Goal: Task Accomplishment & Management: Manage account settings

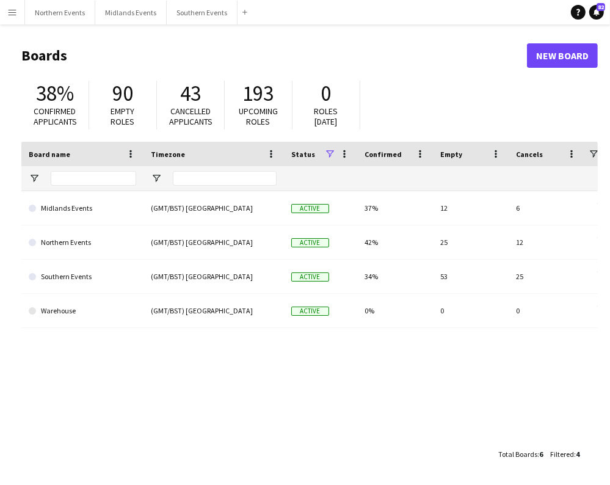
click at [12, 12] on app-icon "Menu" at bounding box center [12, 12] width 10 height 10
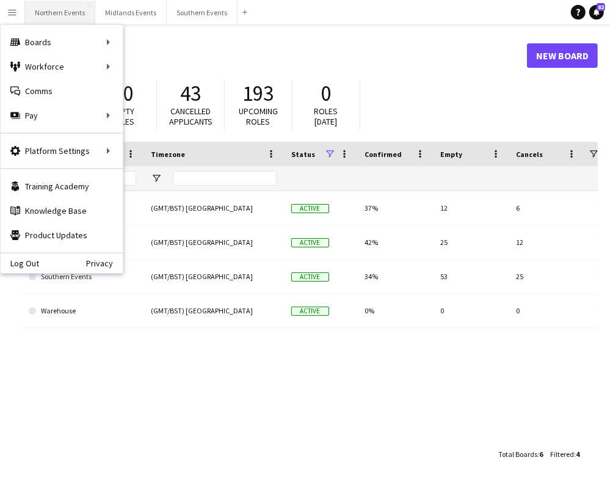
drag, startPoint x: 34, startPoint y: 93, endPoint x: 69, endPoint y: 10, distance: 90.0
click at [34, 93] on link "Comms Comms" at bounding box center [62, 91] width 122 height 24
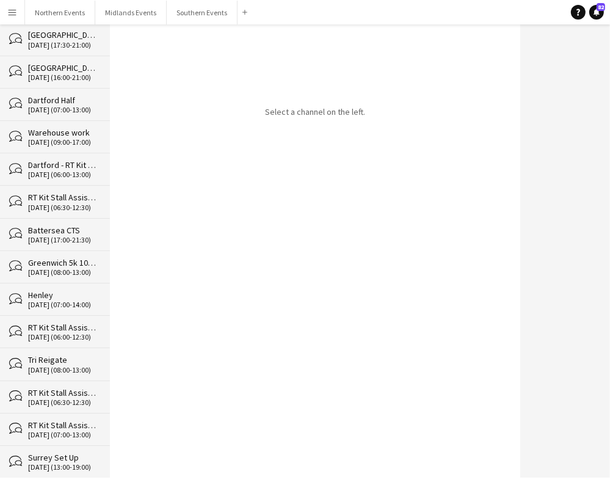
scroll to position [15117, 0]
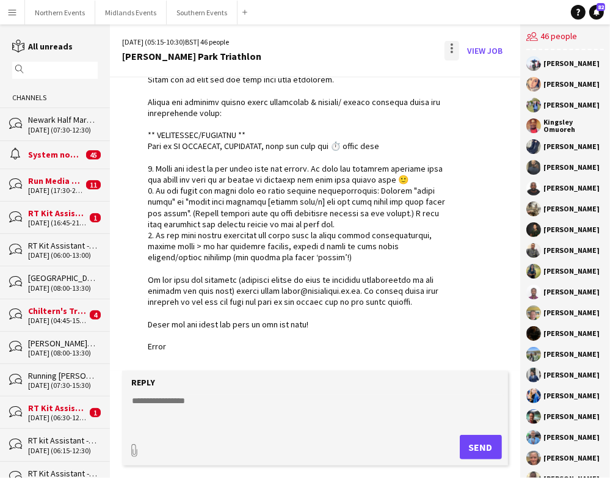
scroll to position [1958, 0]
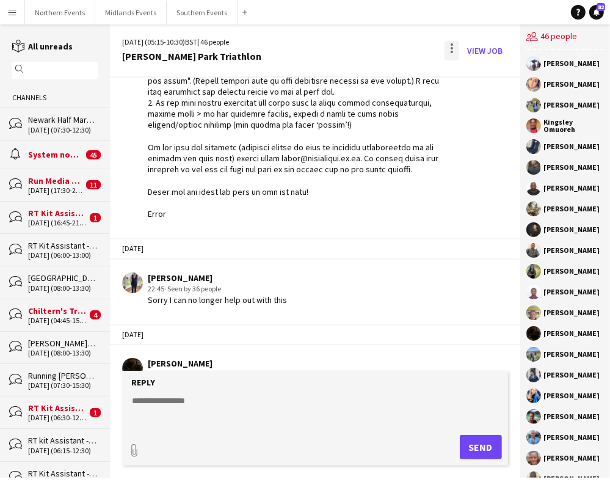
click at [449, 48] on div at bounding box center [451, 51] width 15 height 20
click at [471, 82] on button "Delete [GEOGRAPHIC_DATA]" at bounding box center [479, 74] width 68 height 29
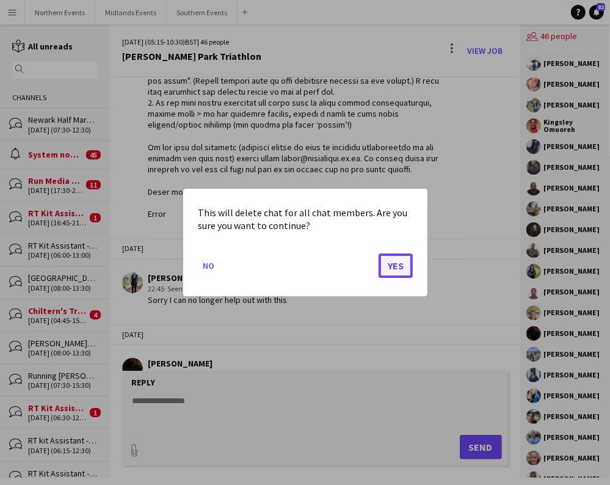
click at [393, 265] on button "Yes" at bounding box center [395, 265] width 34 height 24
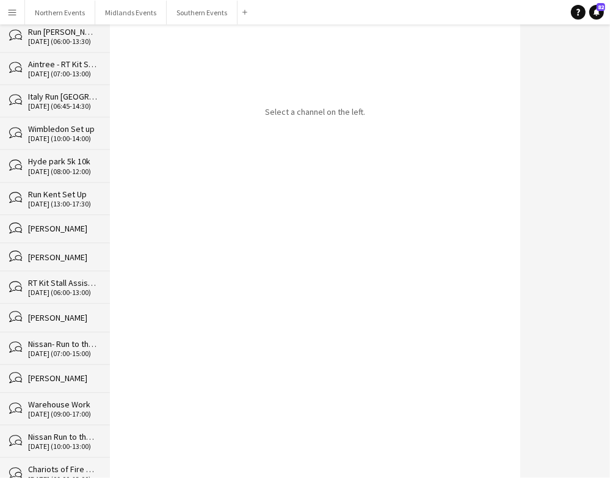
scroll to position [15084, 0]
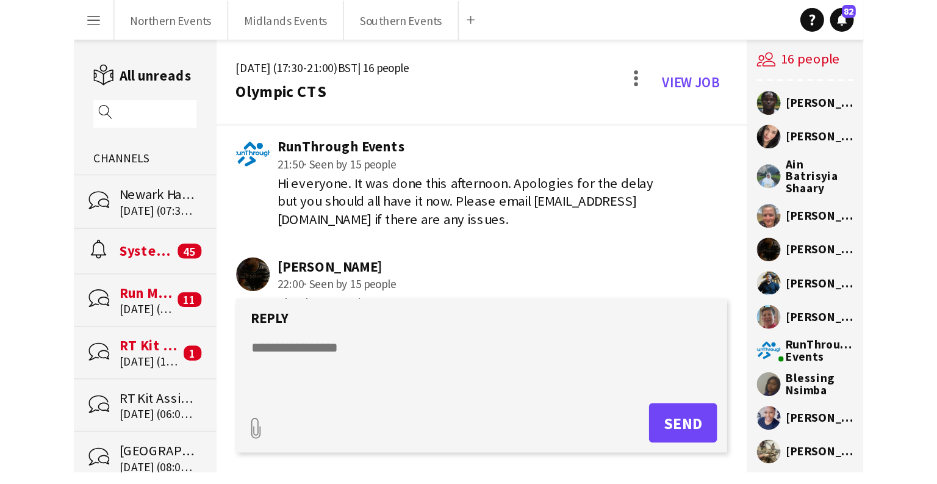
scroll to position [3259, 0]
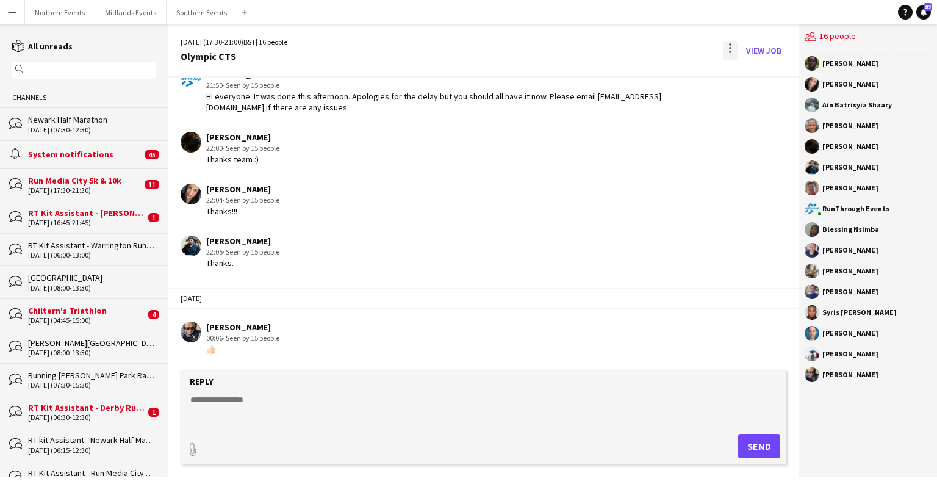
click at [609, 52] on div at bounding box center [730, 51] width 15 height 20
click at [609, 77] on span "Delete" at bounding box center [757, 75] width 28 height 10
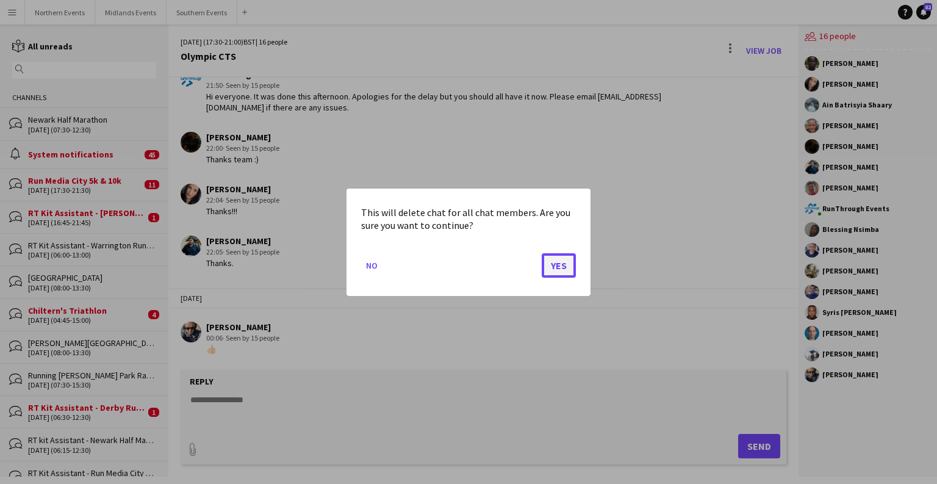
click at [561, 261] on button "Yes" at bounding box center [559, 265] width 34 height 24
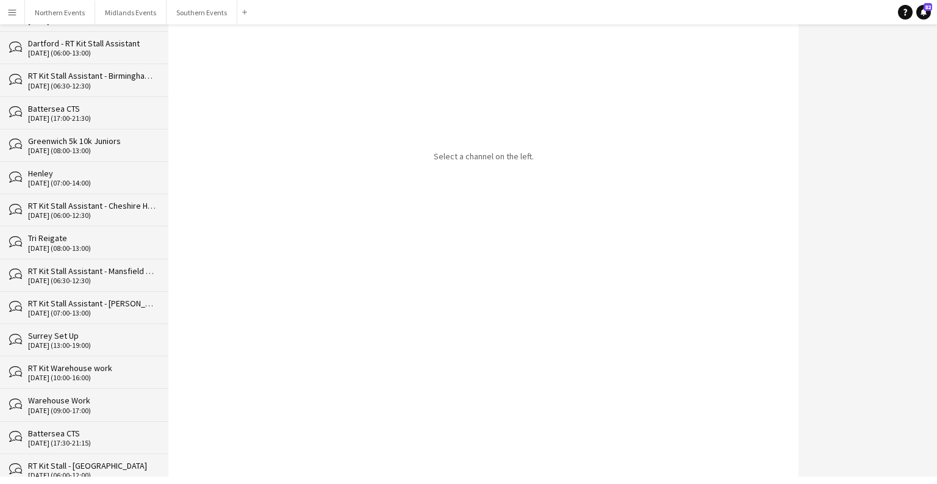
scroll to position [15052, 0]
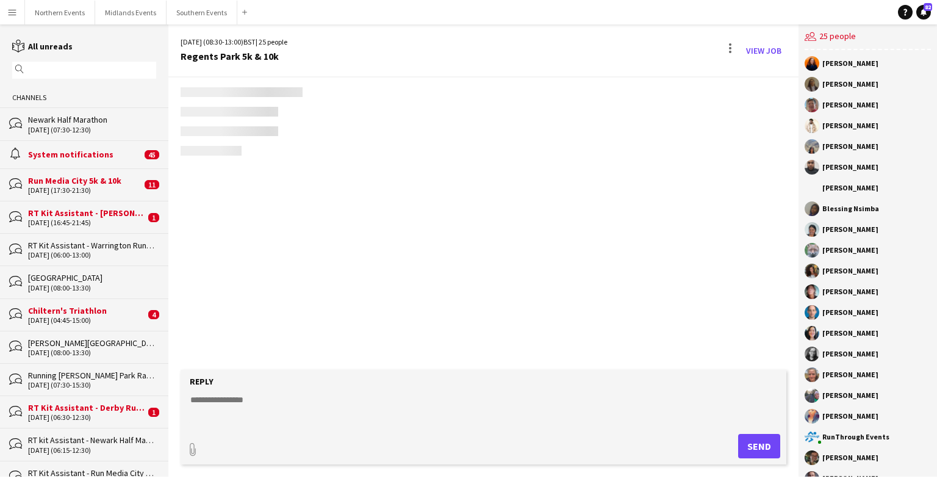
scroll to position [2215, 0]
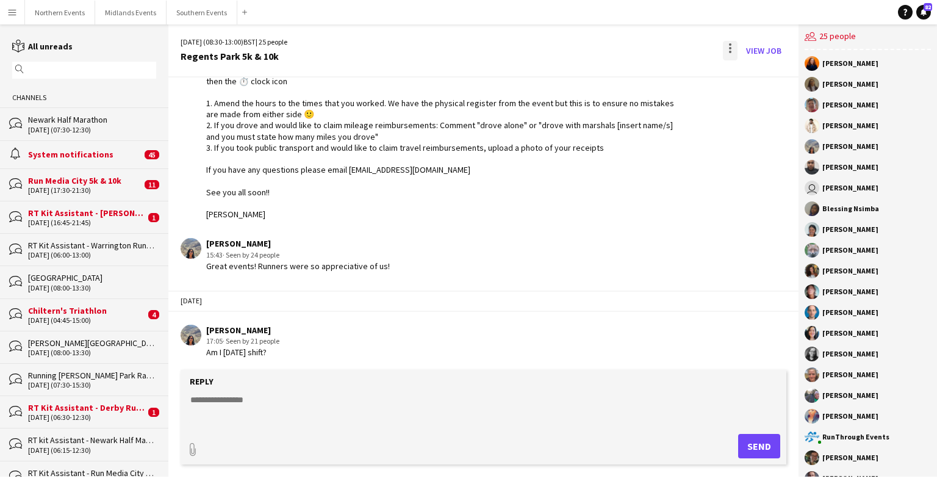
click at [609, 41] on div at bounding box center [730, 51] width 15 height 20
click at [609, 78] on span "Delete" at bounding box center [757, 75] width 28 height 10
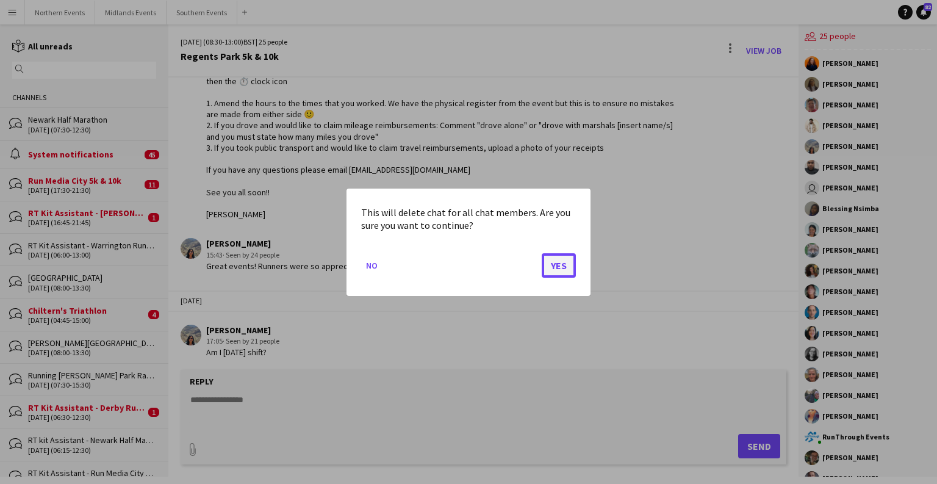
click at [557, 269] on button "Yes" at bounding box center [559, 265] width 34 height 24
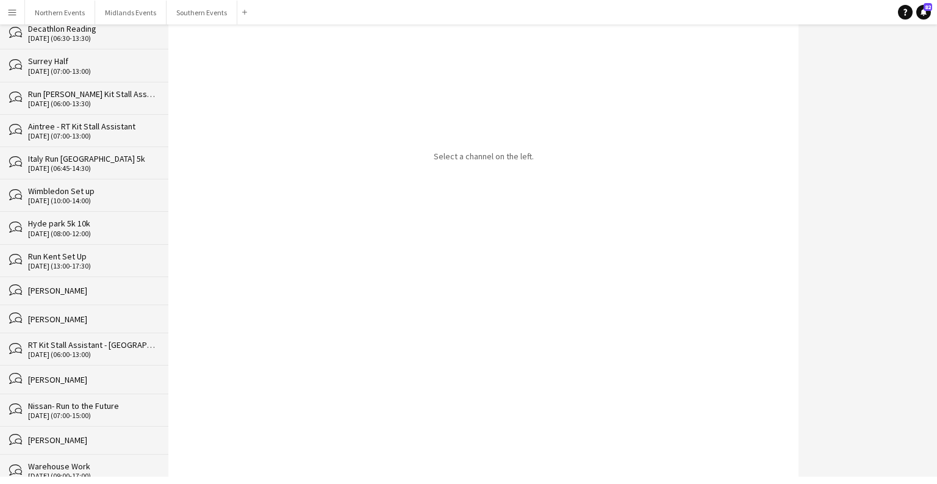
scroll to position [15020, 0]
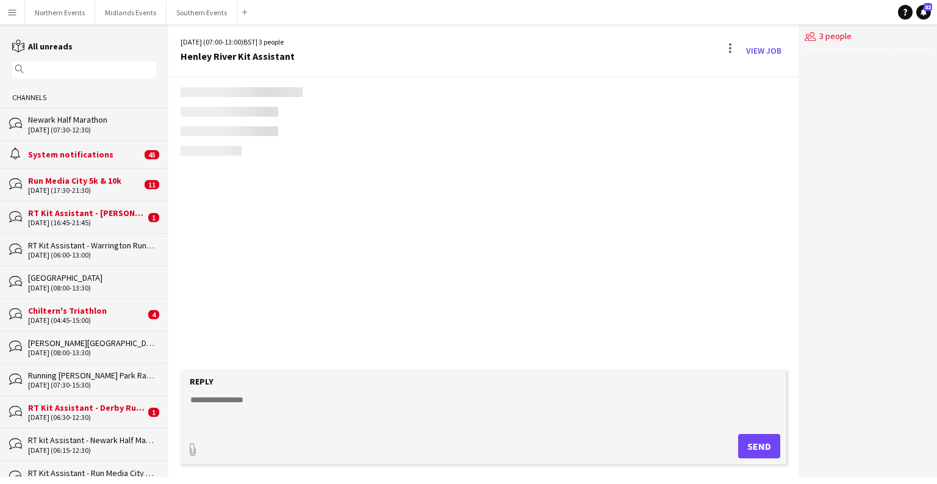
scroll to position [1197, 0]
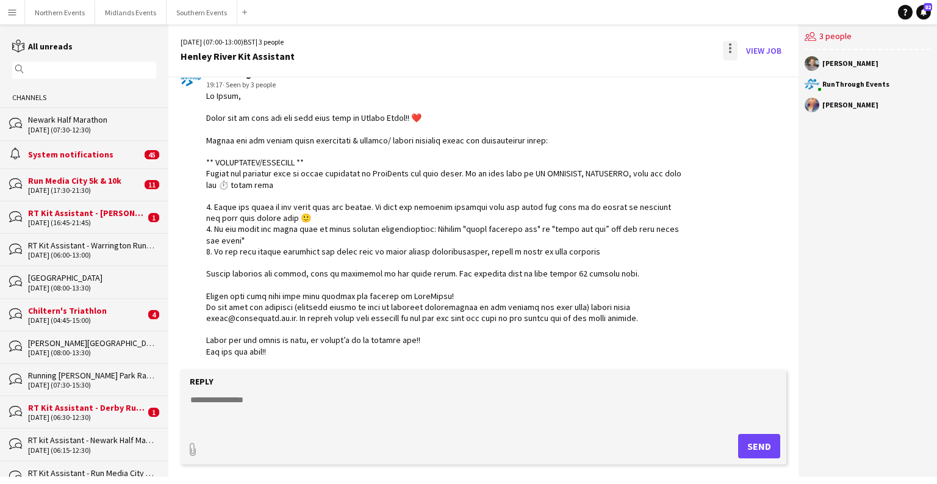
click at [609, 42] on div at bounding box center [730, 51] width 15 height 20
click at [609, 74] on span "Delete" at bounding box center [757, 75] width 28 height 10
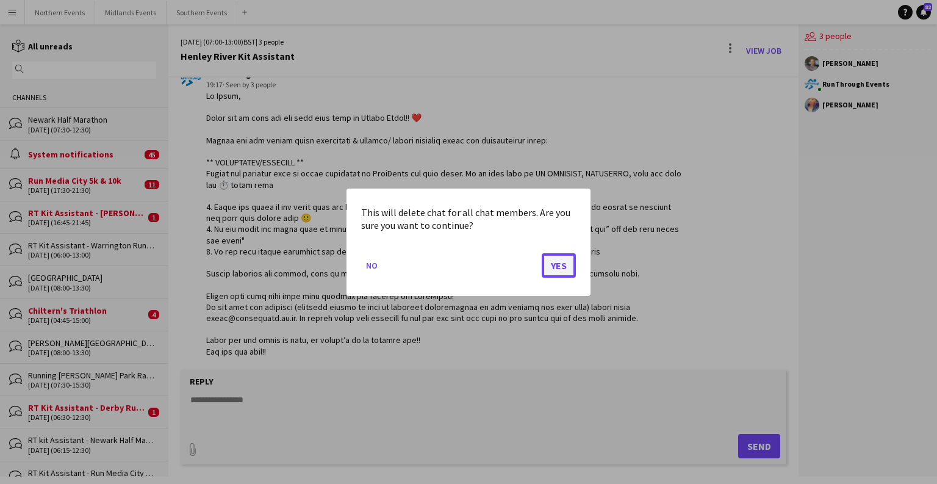
click at [555, 269] on button "Yes" at bounding box center [559, 265] width 34 height 24
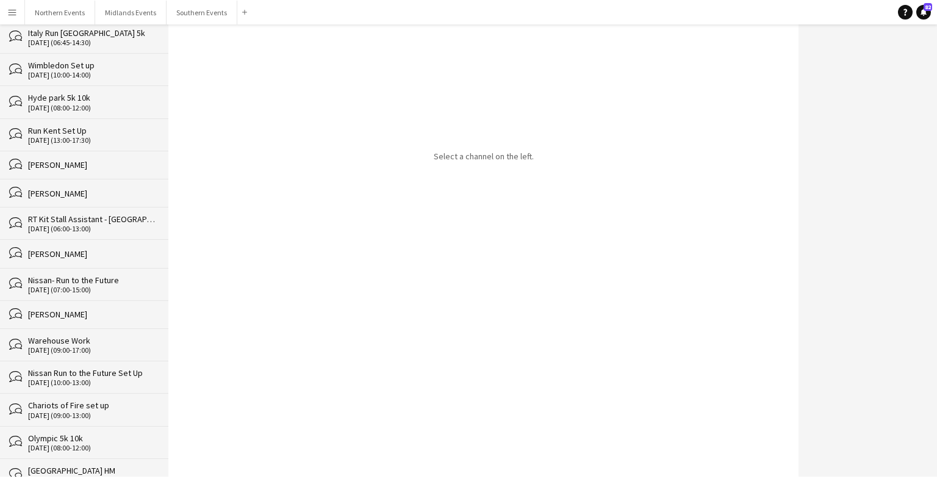
scroll to position [14988, 0]
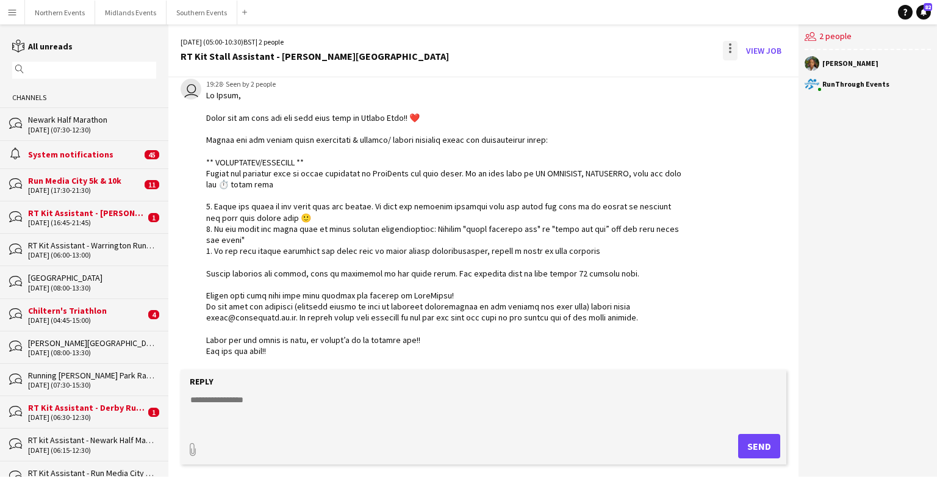
scroll to position [448, 0]
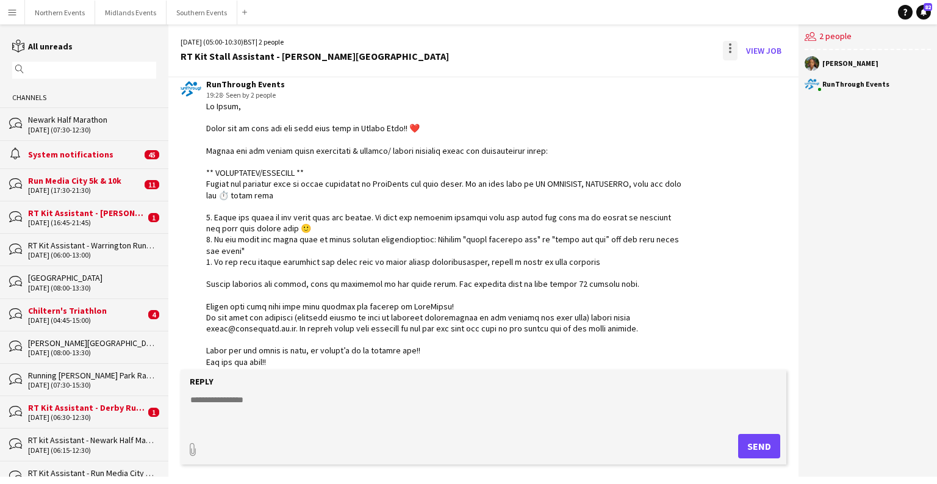
click at [609, 48] on div at bounding box center [730, 51] width 15 height 20
click at [609, 76] on span "Delete" at bounding box center [757, 75] width 28 height 10
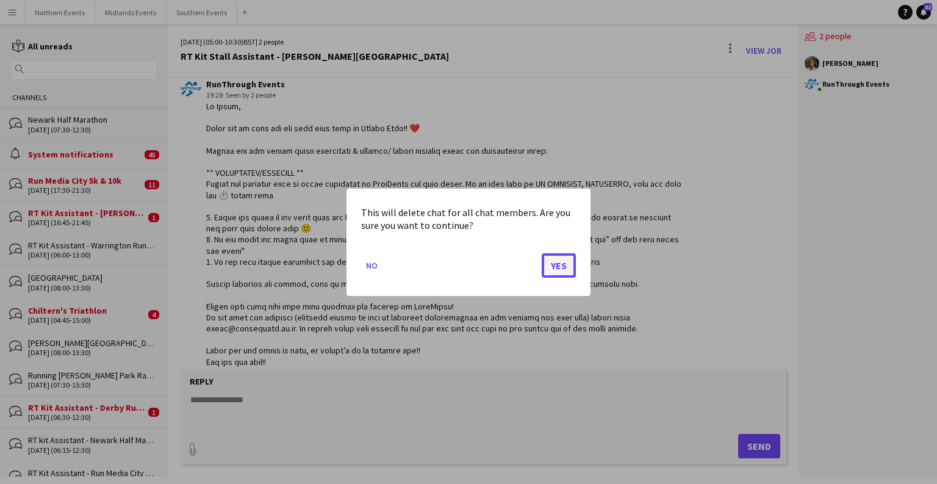
click at [564, 264] on button "Yes" at bounding box center [559, 265] width 34 height 24
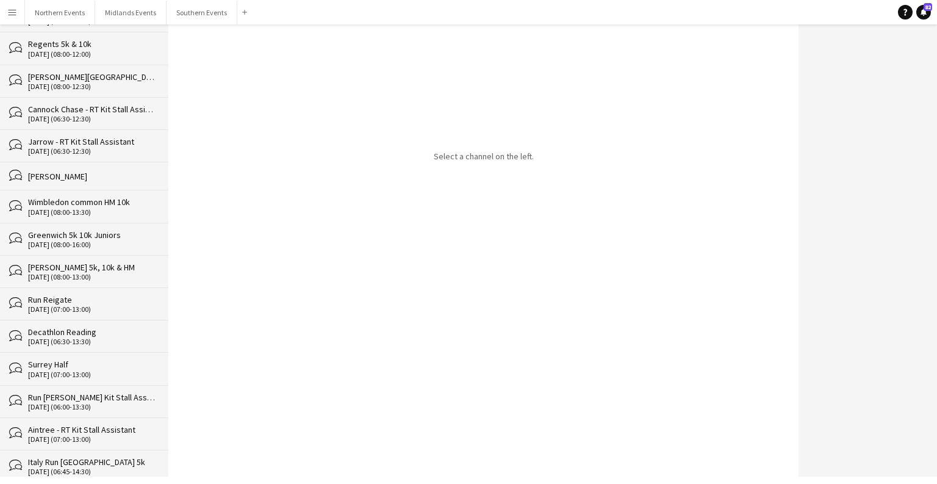
scroll to position [14956, 0]
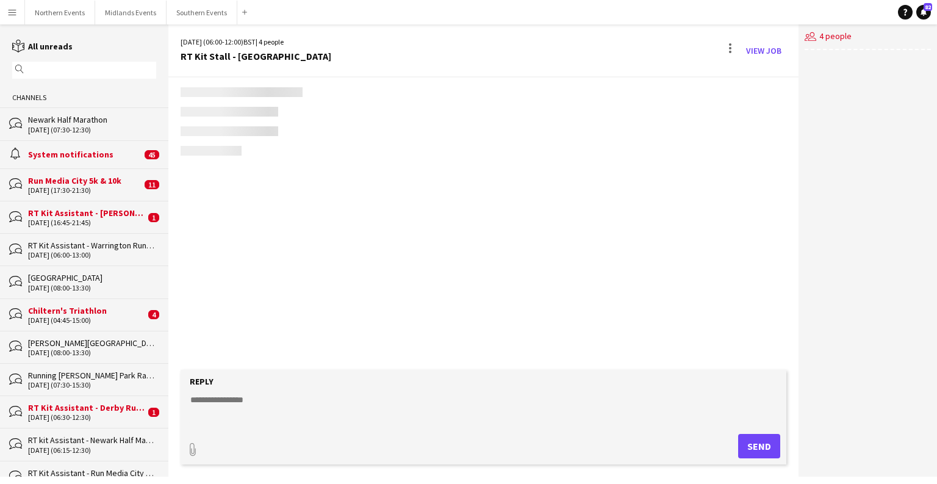
scroll to position [1465, 0]
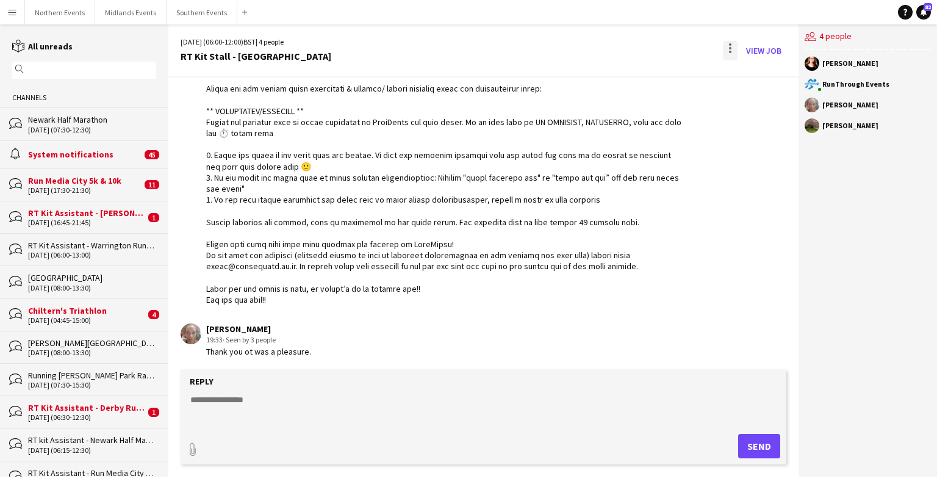
click at [609, 54] on div at bounding box center [730, 51] width 15 height 20
click at [609, 86] on button "Delete [GEOGRAPHIC_DATA]" at bounding box center [758, 74] width 68 height 29
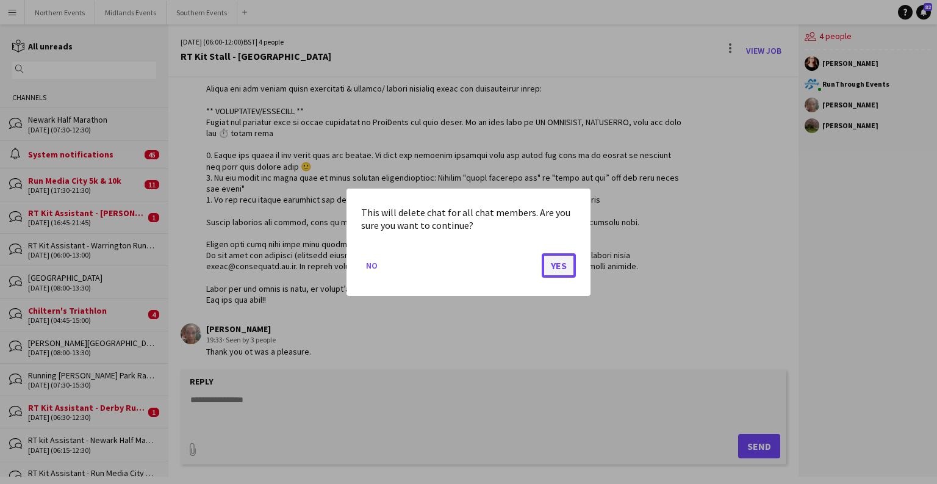
click at [566, 259] on button "Yes" at bounding box center [559, 265] width 34 height 24
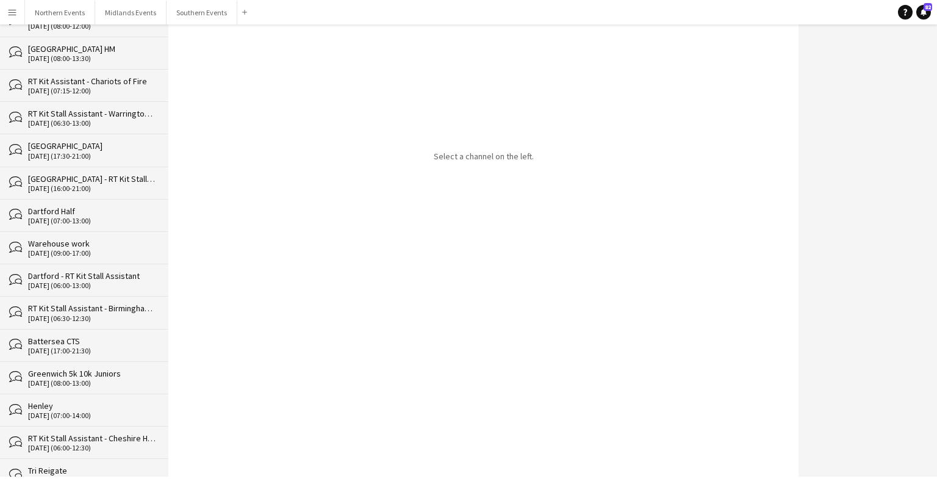
scroll to position [14923, 0]
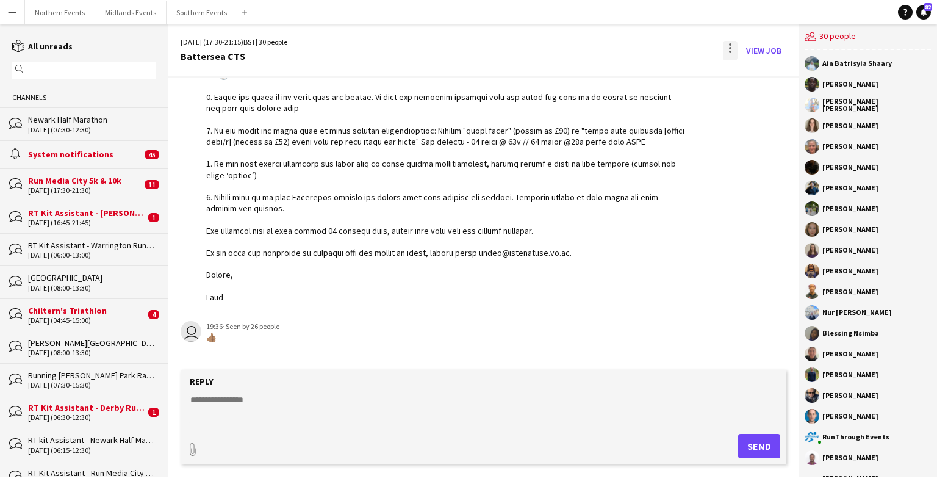
scroll to position [3181, 0]
click at [609, 50] on div at bounding box center [730, 51] width 15 height 20
click at [609, 83] on button "Delete [GEOGRAPHIC_DATA]" at bounding box center [758, 74] width 68 height 29
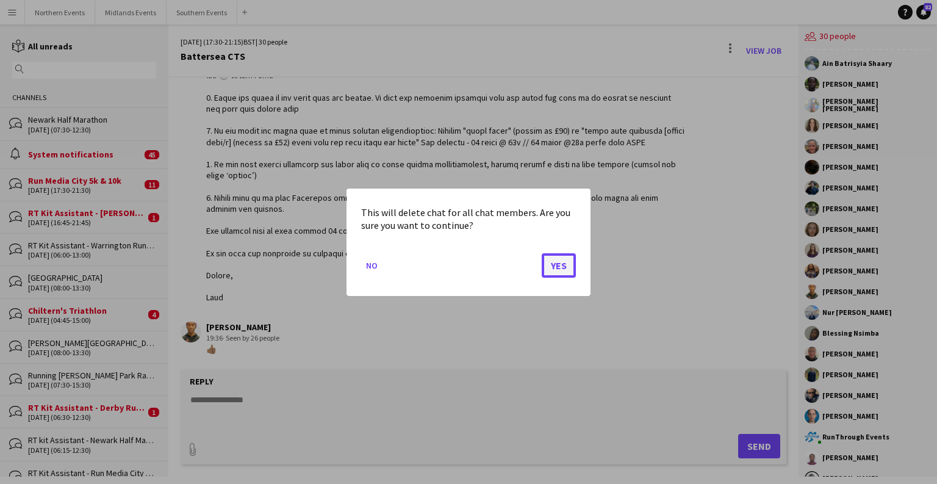
click at [564, 261] on button "Yes" at bounding box center [559, 265] width 34 height 24
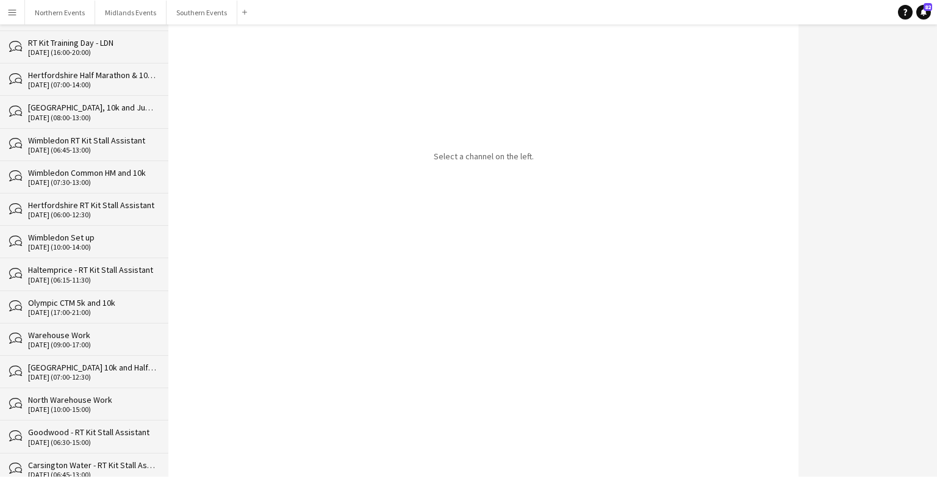
scroll to position [14891, 0]
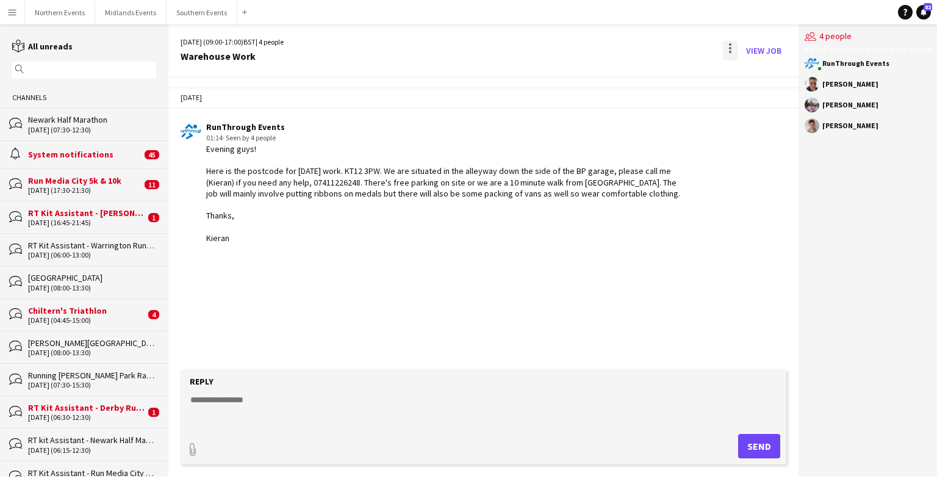
click at [609, 47] on div at bounding box center [730, 48] width 2 height 2
click at [609, 79] on app-icon "Delete" at bounding box center [738, 75] width 9 height 10
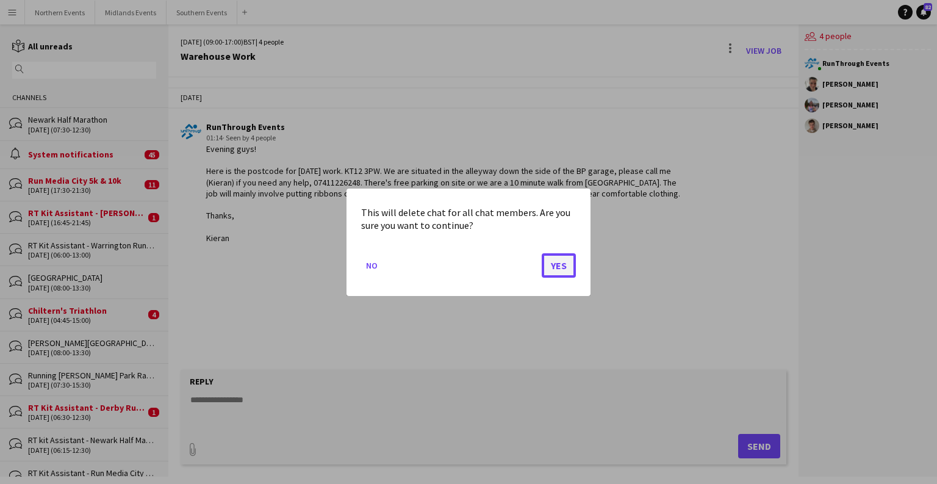
drag, startPoint x: 555, startPoint y: 268, endPoint x: 545, endPoint y: 261, distance: 12.4
click at [555, 268] on button "Yes" at bounding box center [559, 265] width 34 height 24
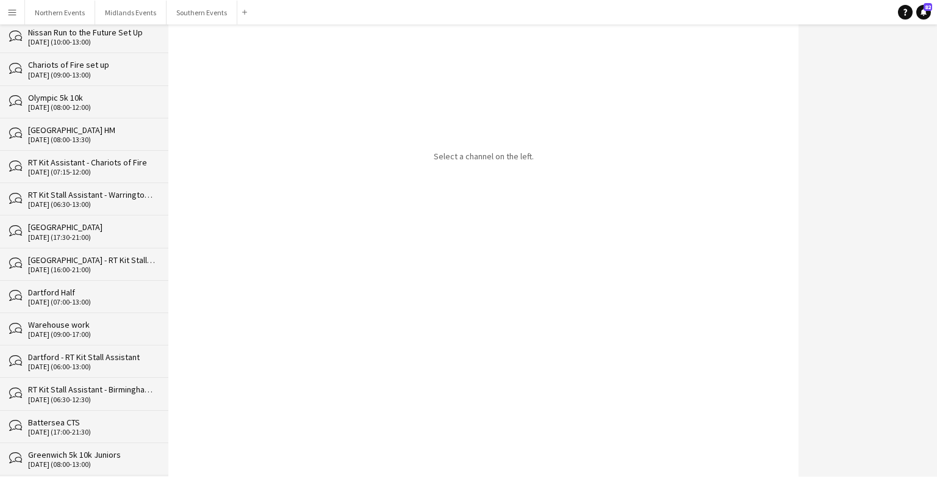
scroll to position [14858, 0]
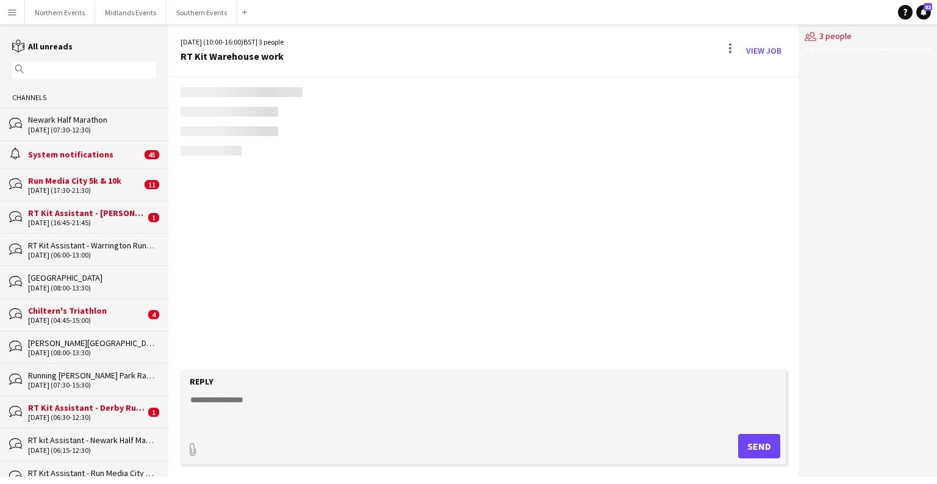
scroll to position [15, 0]
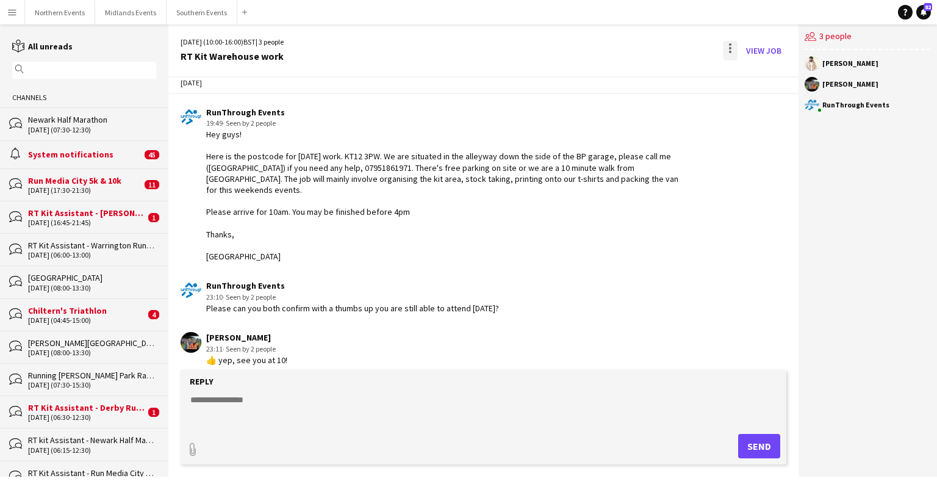
click at [609, 46] on div at bounding box center [730, 51] width 15 height 20
click at [609, 78] on app-icon "Delete" at bounding box center [738, 75] width 9 height 10
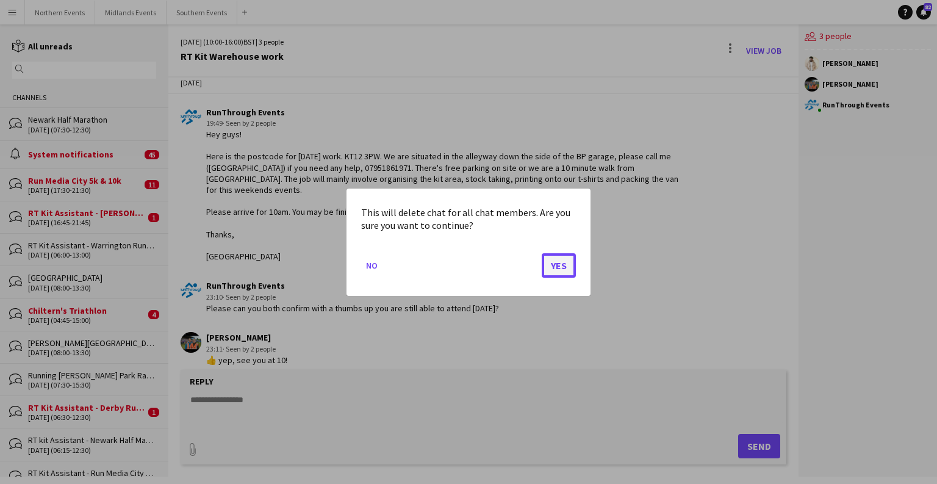
click at [550, 272] on button "Yes" at bounding box center [559, 265] width 34 height 24
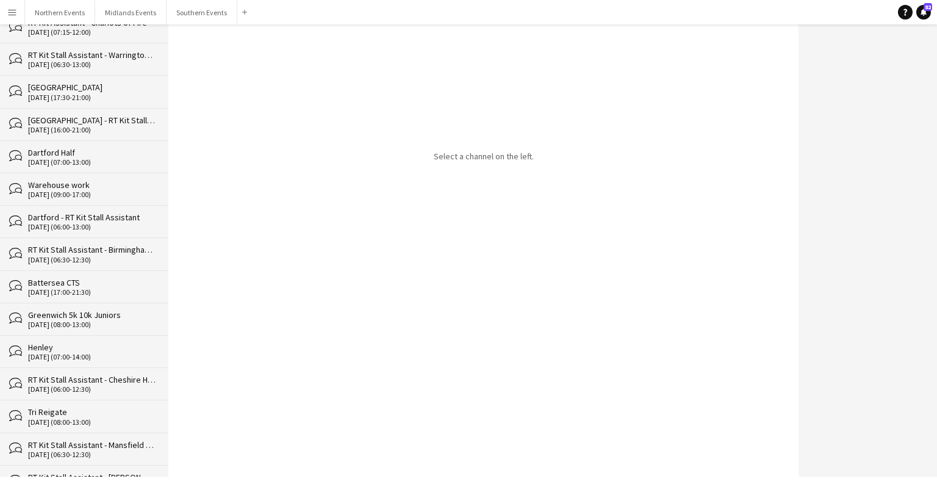
drag, startPoint x: 168, startPoint y: 37, endPoint x: 161, endPoint y: 442, distance: 405.3
click at [161, 457] on div "reading All unreads magnifier Channels bubbles Newark Half Marathon [DATE] (07:…" at bounding box center [468, 250] width 937 height 452
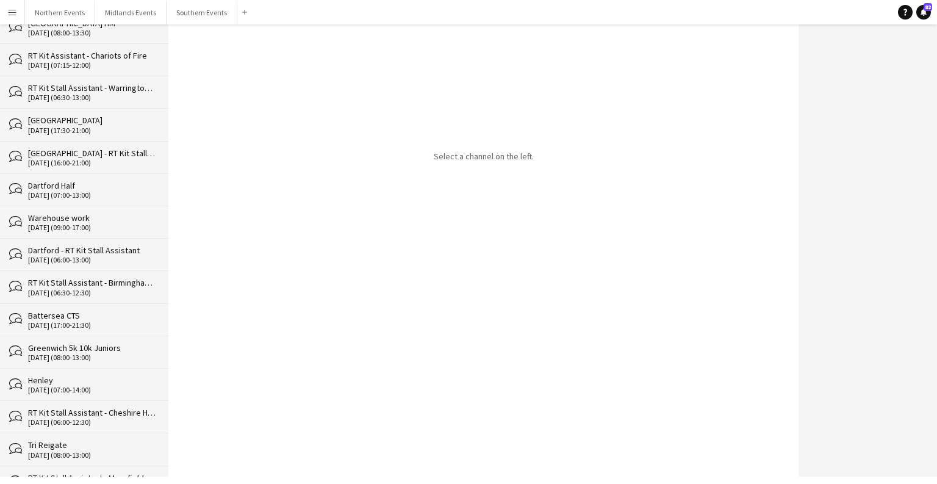
scroll to position [14826, 0]
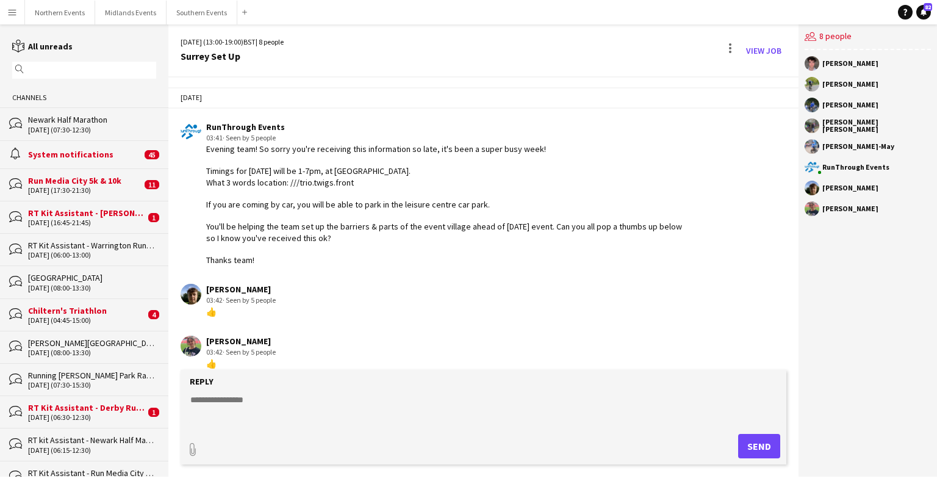
scroll to position [181, 0]
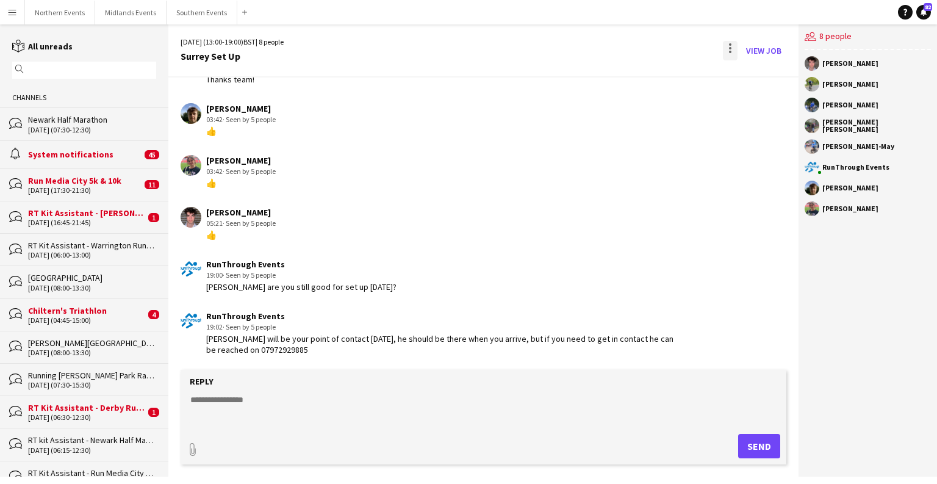
click at [609, 51] on div at bounding box center [730, 51] width 15 height 20
click at [609, 73] on span "Delete" at bounding box center [757, 75] width 28 height 10
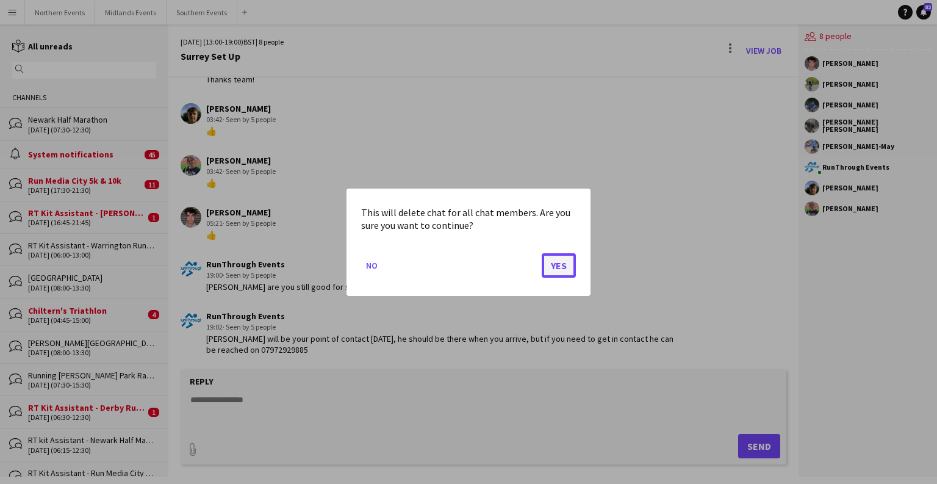
click at [563, 265] on button "Yes" at bounding box center [559, 265] width 34 height 24
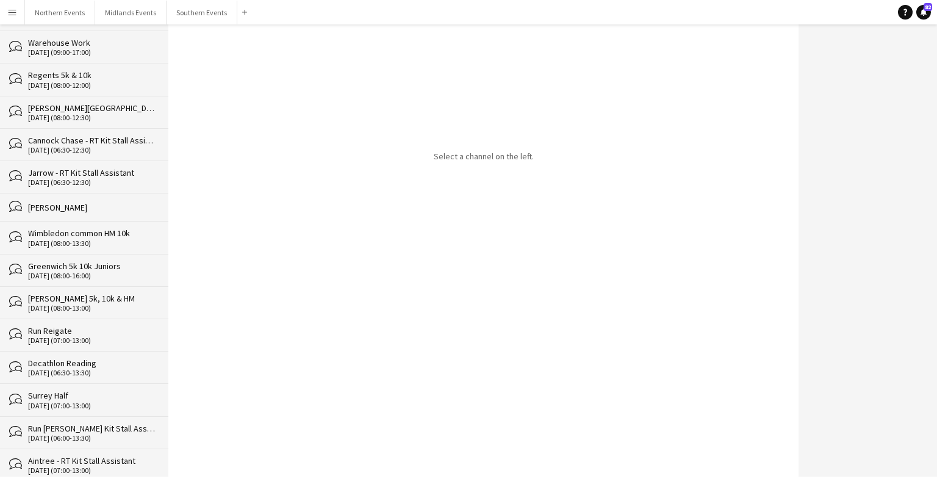
scroll to position [14793, 0]
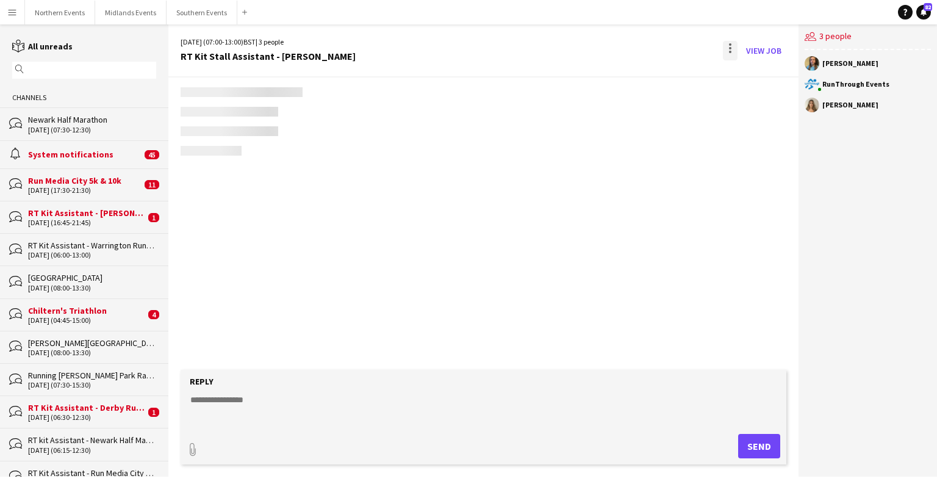
scroll to position [2192, 0]
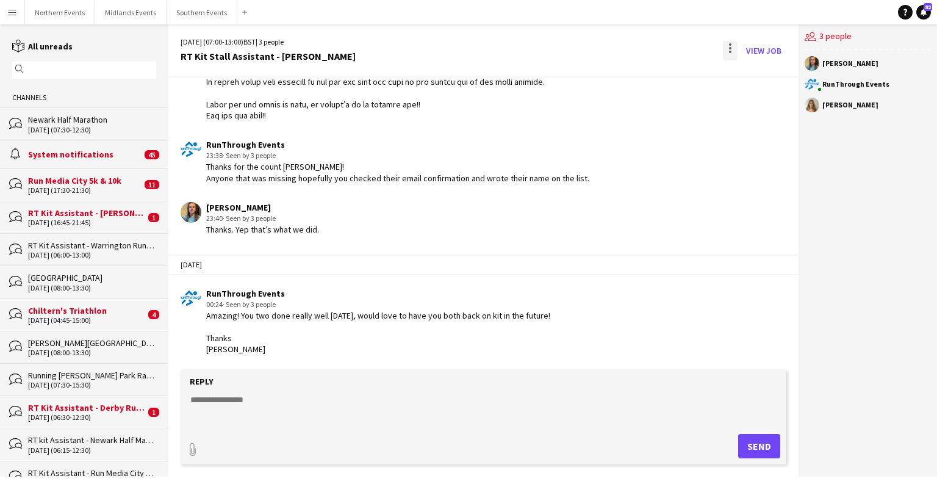
click at [609, 46] on div at bounding box center [730, 51] width 15 height 20
click at [609, 76] on span "Delete" at bounding box center [757, 75] width 28 height 10
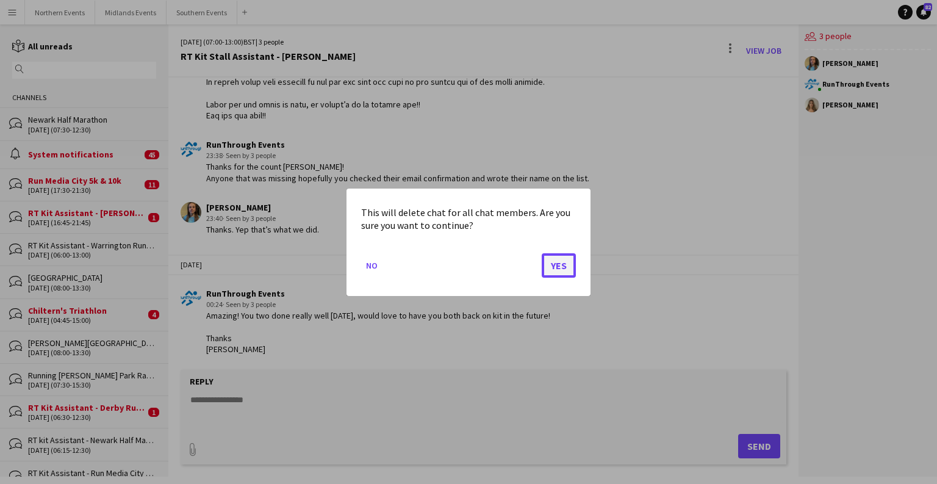
click at [566, 265] on button "Yes" at bounding box center [559, 265] width 34 height 24
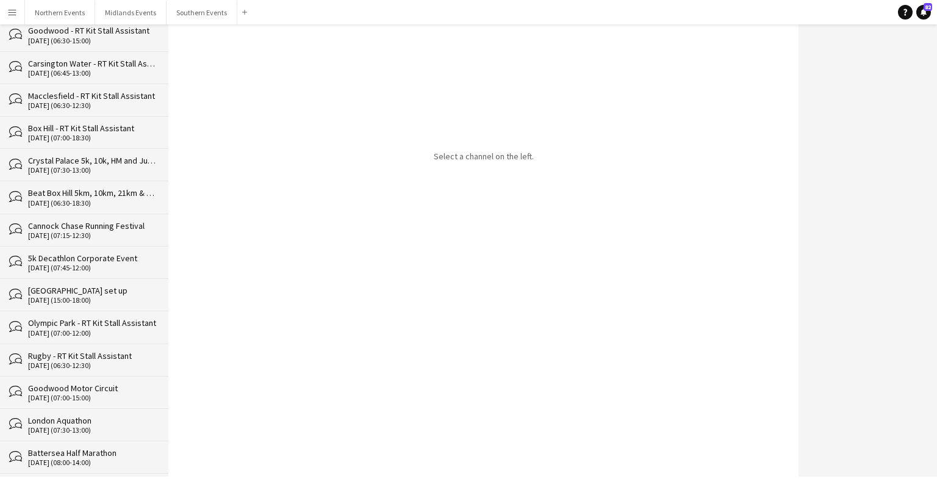
scroll to position [14761, 0]
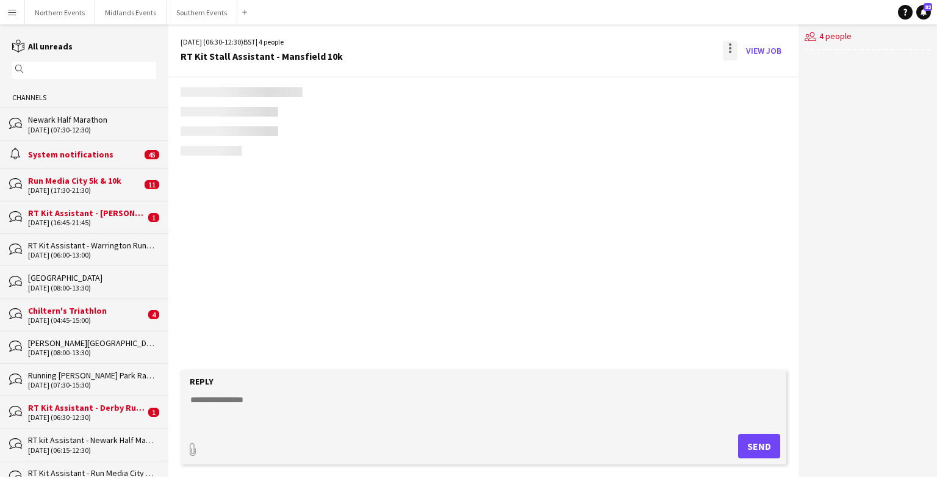
scroll to position [1838, 0]
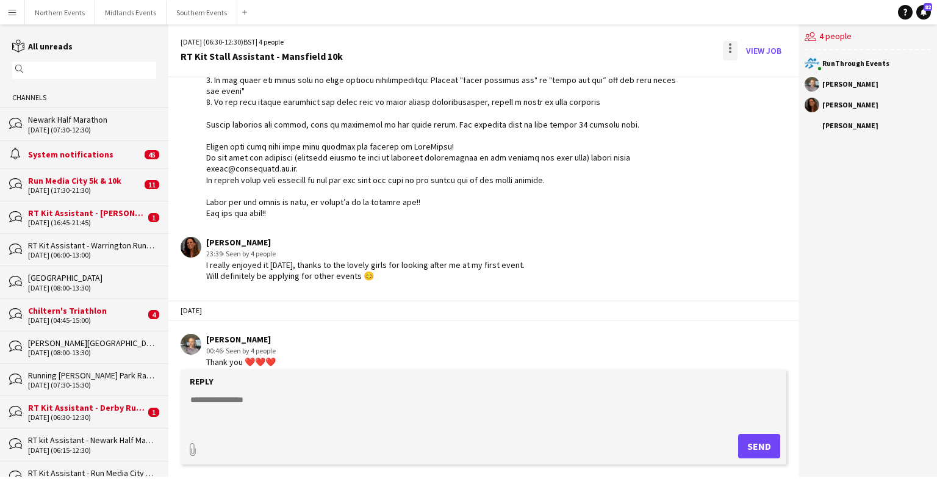
click at [609, 46] on div at bounding box center [730, 51] width 15 height 20
click at [609, 81] on button "Delete [GEOGRAPHIC_DATA]" at bounding box center [758, 74] width 68 height 29
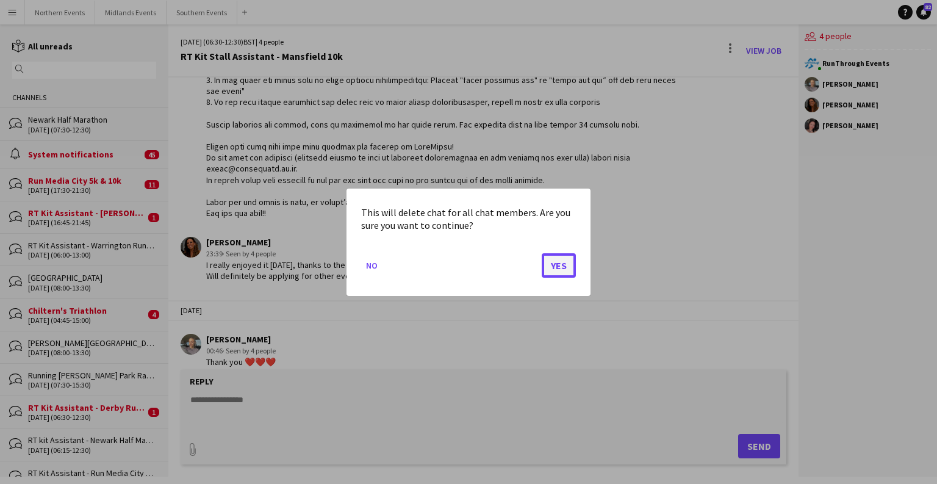
click at [565, 269] on button "Yes" at bounding box center [559, 265] width 34 height 24
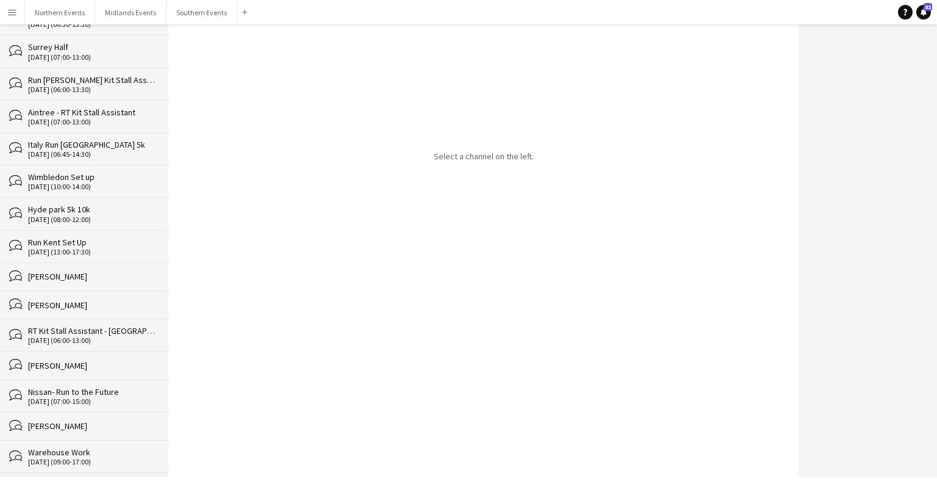
scroll to position [14729, 0]
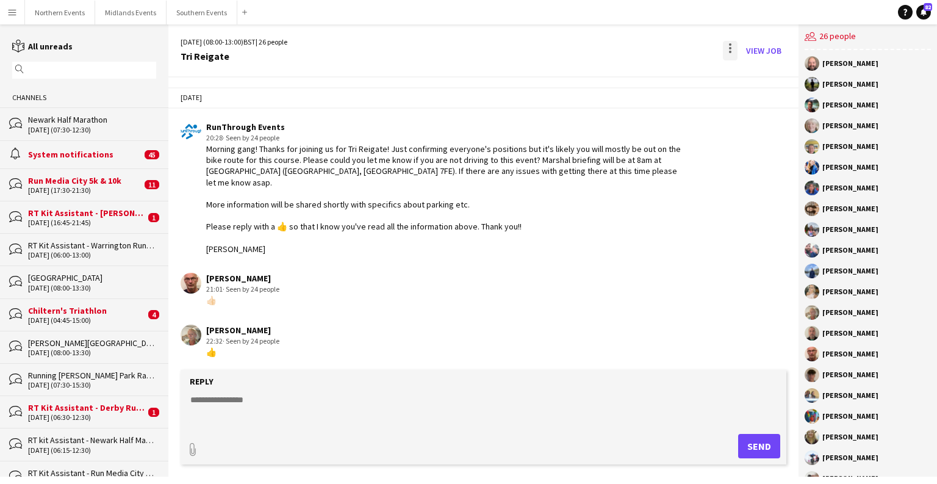
scroll to position [2831, 0]
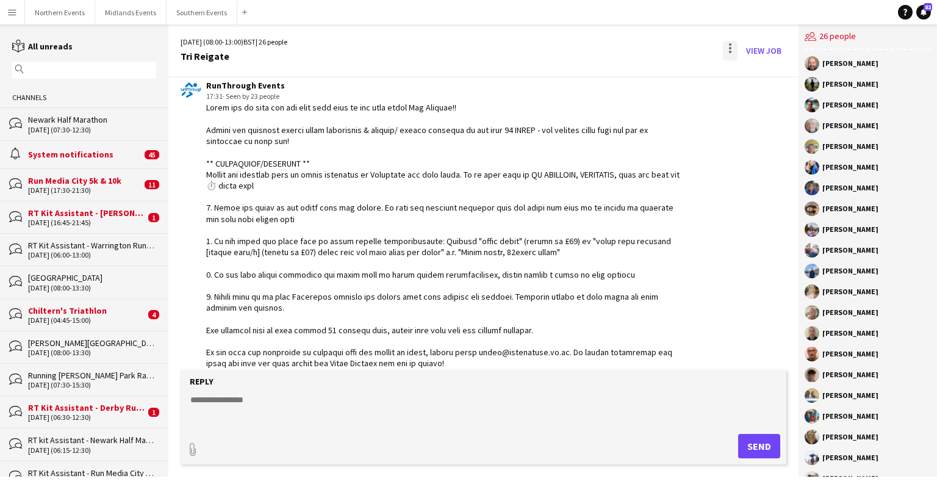
click at [609, 49] on div at bounding box center [730, 48] width 2 height 2
click at [609, 84] on button "Delete [GEOGRAPHIC_DATA]" at bounding box center [758, 74] width 68 height 29
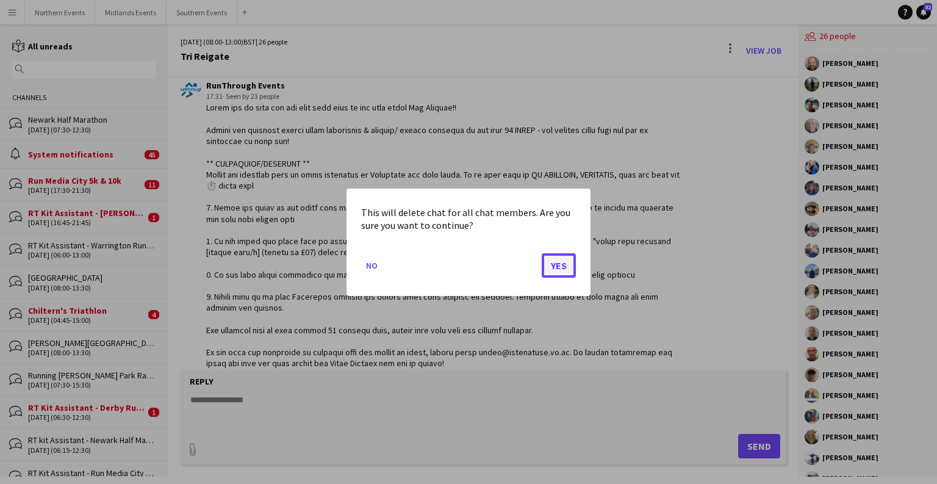
click at [555, 262] on button "Yes" at bounding box center [559, 265] width 34 height 24
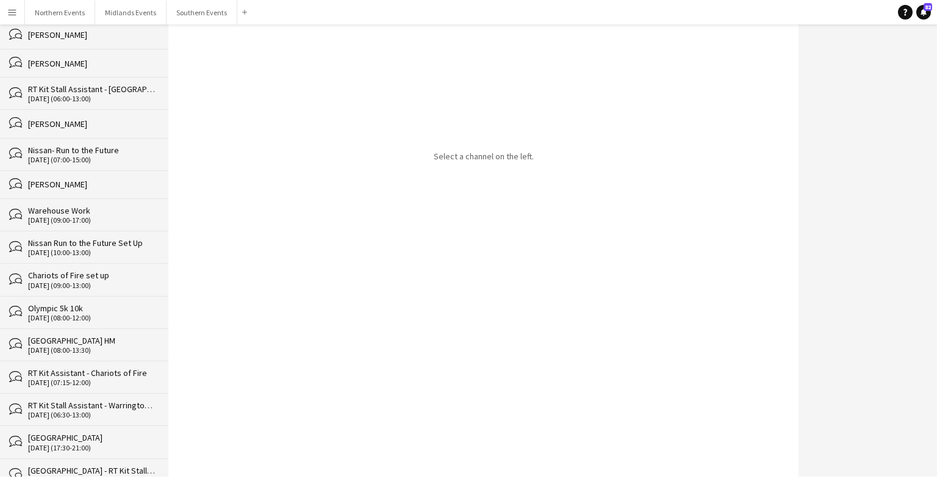
scroll to position [14697, 0]
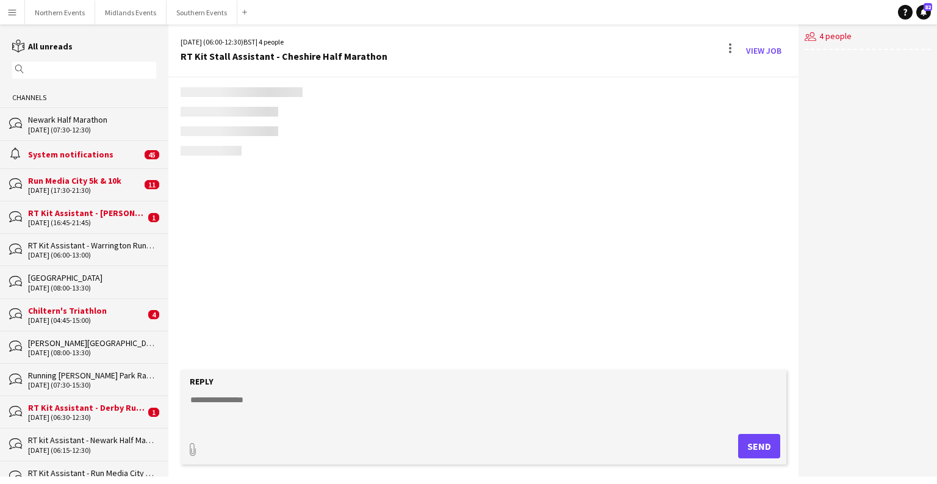
scroll to position [2073, 0]
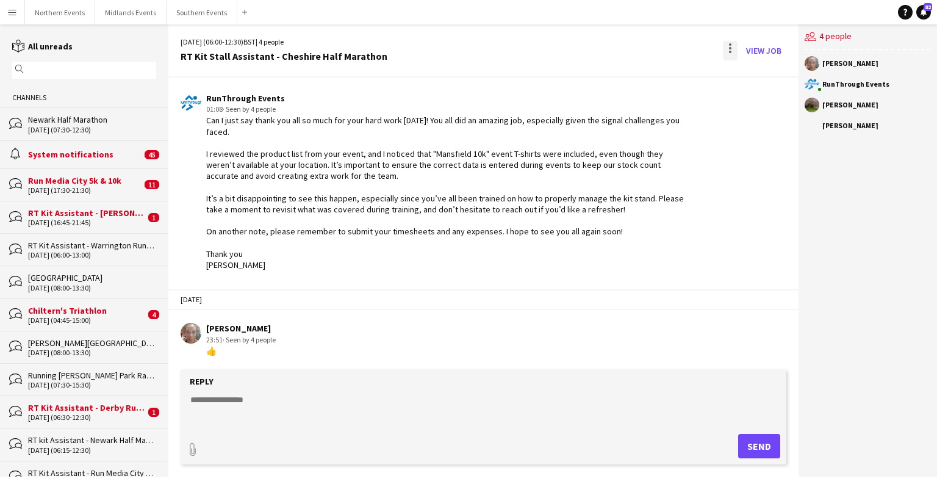
click at [609, 45] on div at bounding box center [730, 51] width 15 height 20
click at [609, 73] on button "Delete [GEOGRAPHIC_DATA]" at bounding box center [758, 74] width 68 height 29
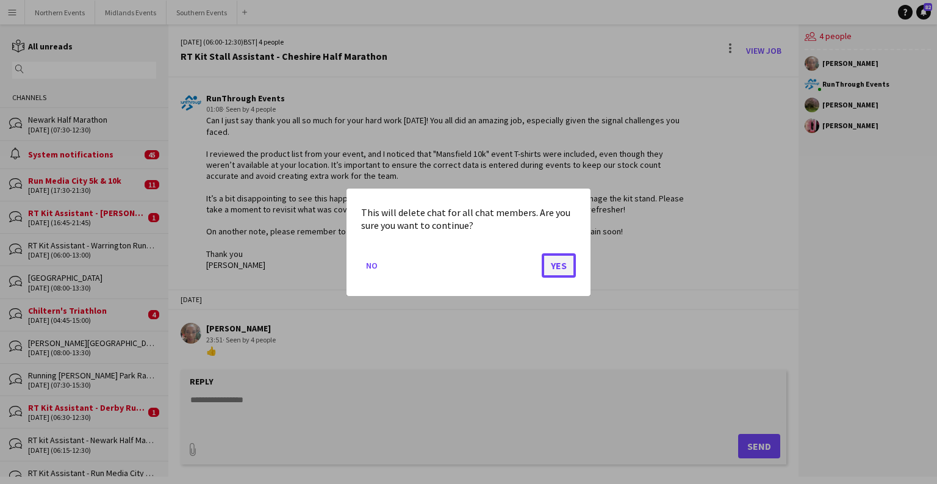
click at [554, 261] on button "Yes" at bounding box center [559, 265] width 34 height 24
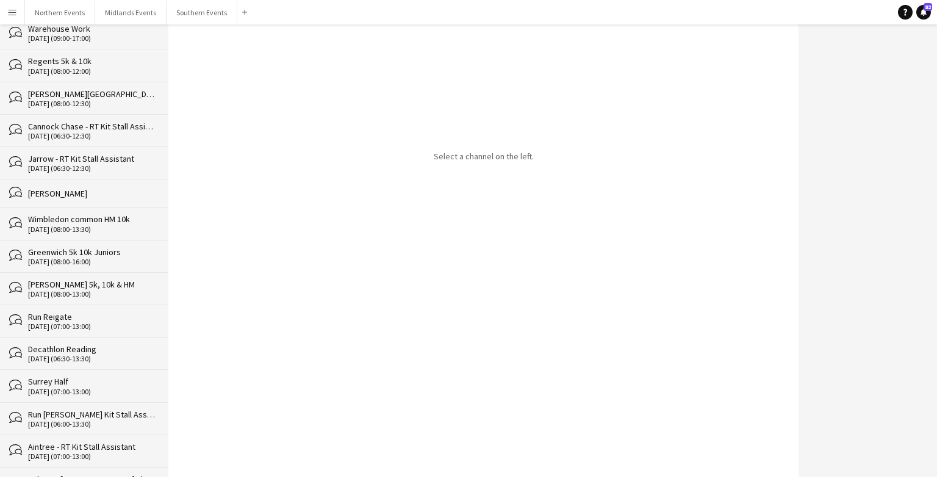
scroll to position [14664, 0]
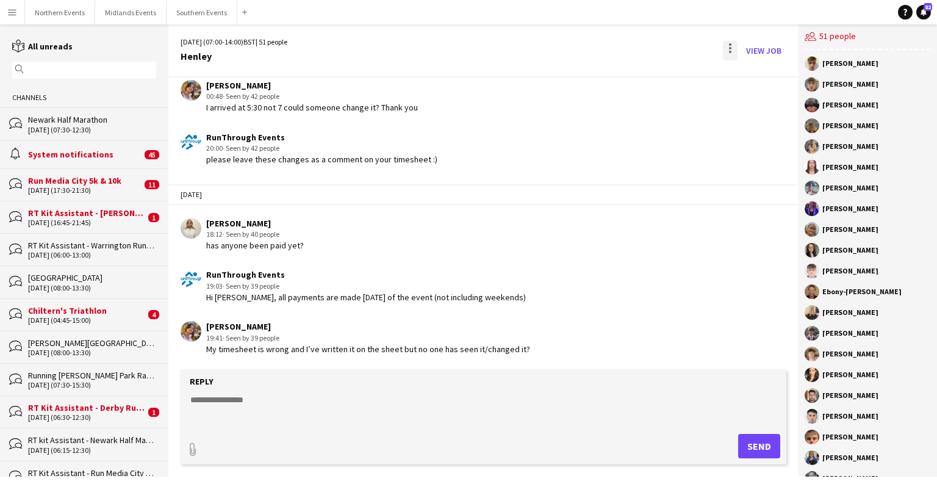
scroll to position [2761, 0]
click at [609, 48] on div at bounding box center [730, 48] width 2 height 2
click at [609, 73] on span "Delete" at bounding box center [757, 75] width 28 height 10
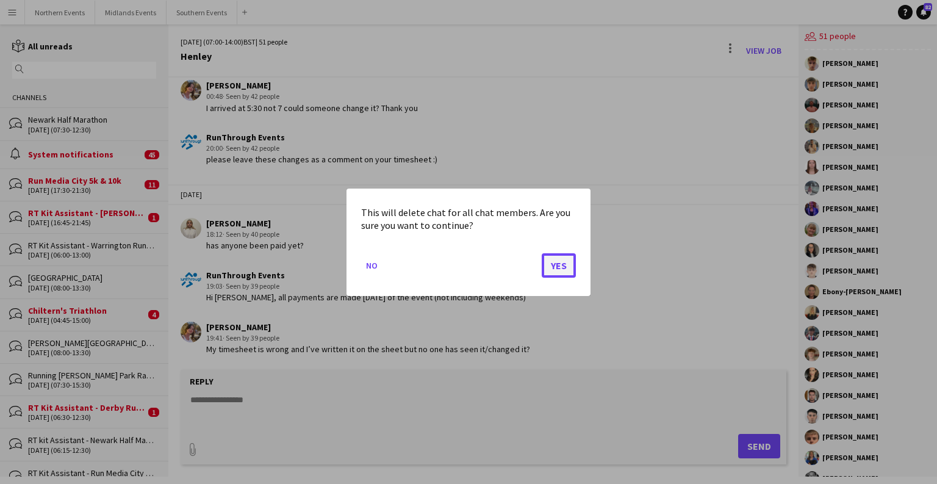
click at [566, 264] on button "Yes" at bounding box center [559, 265] width 34 height 24
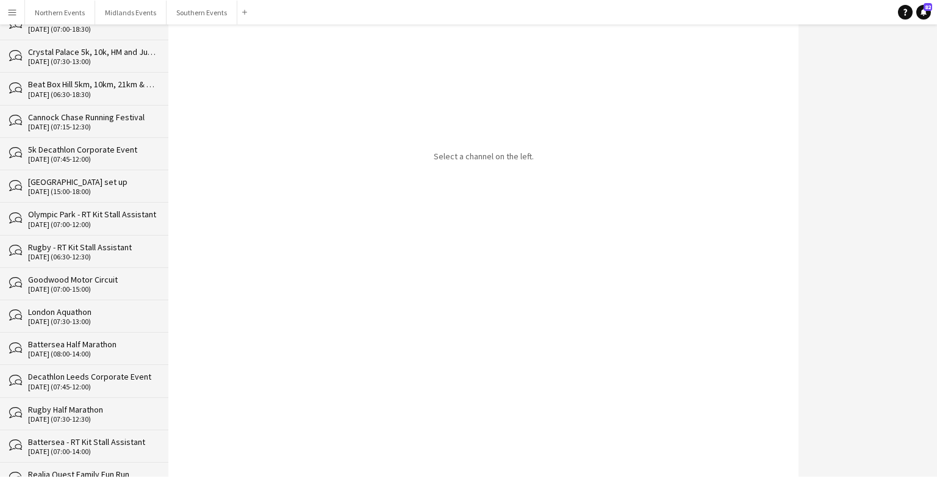
scroll to position [14632, 0]
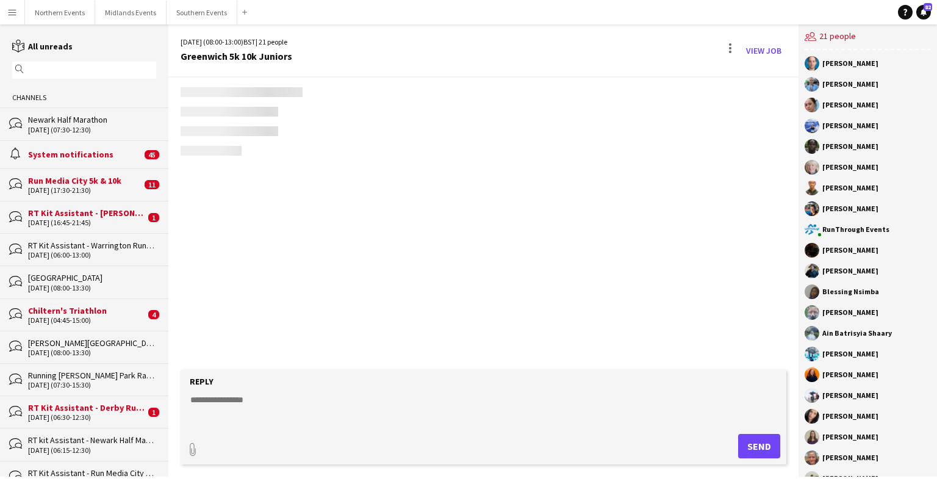
scroll to position [3795, 0]
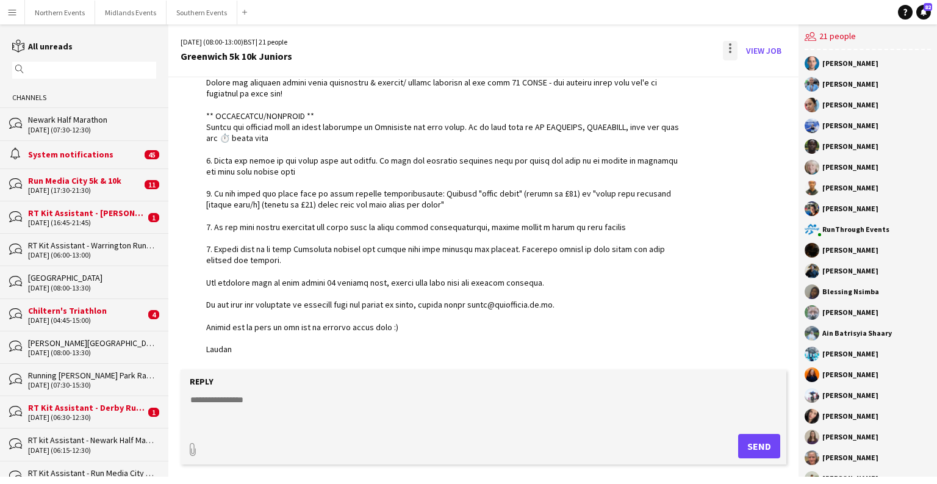
click at [609, 47] on div at bounding box center [730, 48] width 2 height 2
click at [609, 81] on button "Delete [GEOGRAPHIC_DATA]" at bounding box center [758, 74] width 68 height 29
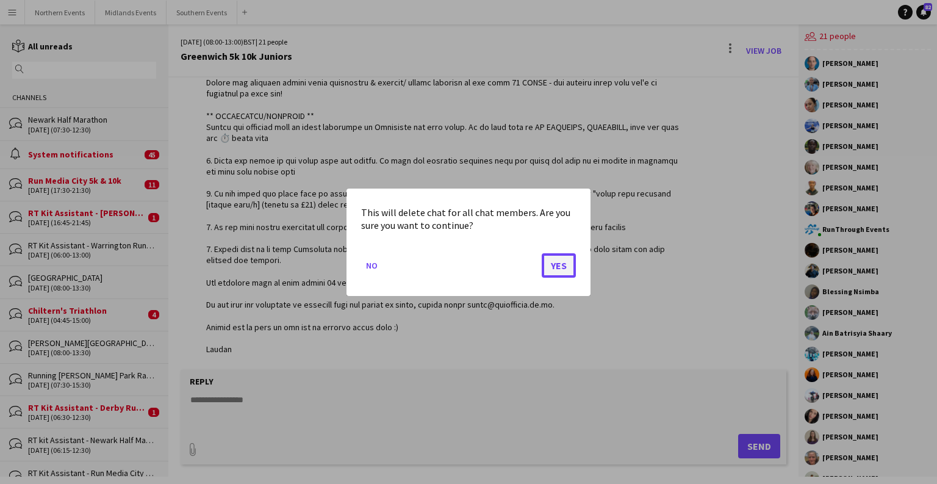
click at [559, 270] on button "Yes" at bounding box center [559, 265] width 34 height 24
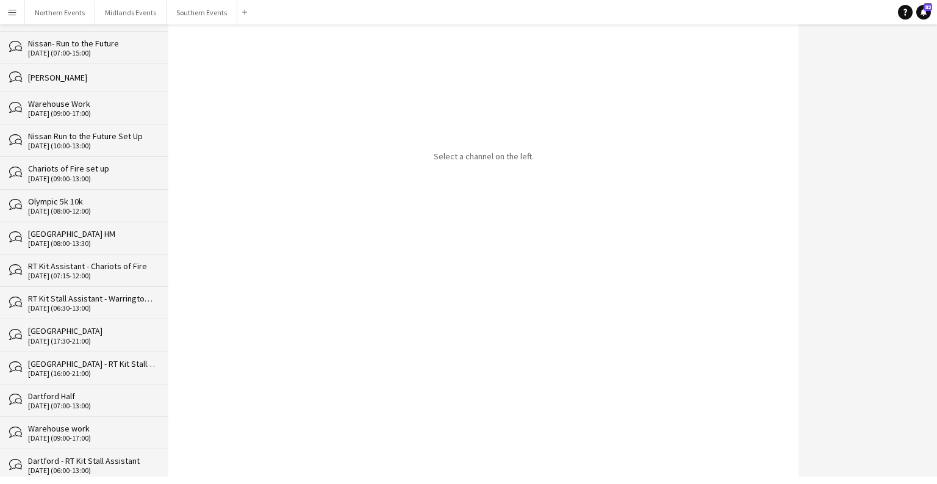
scroll to position [14600, 0]
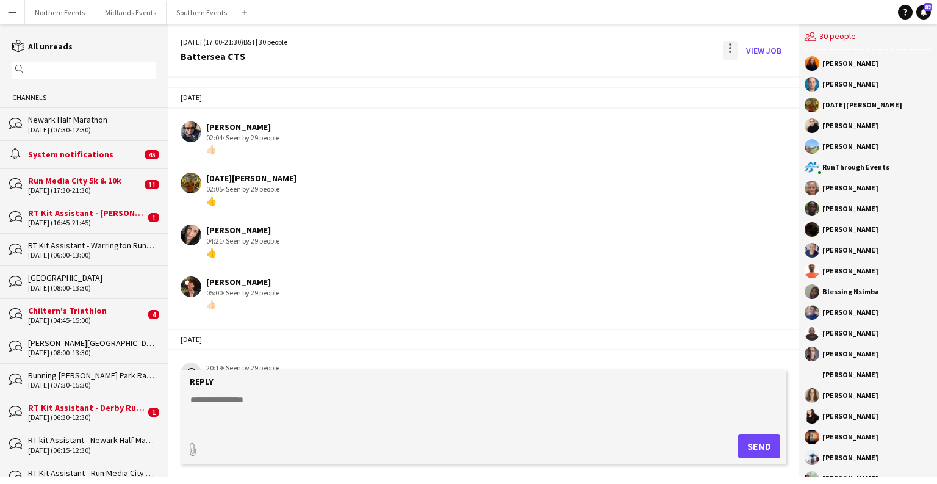
scroll to position [3281, 0]
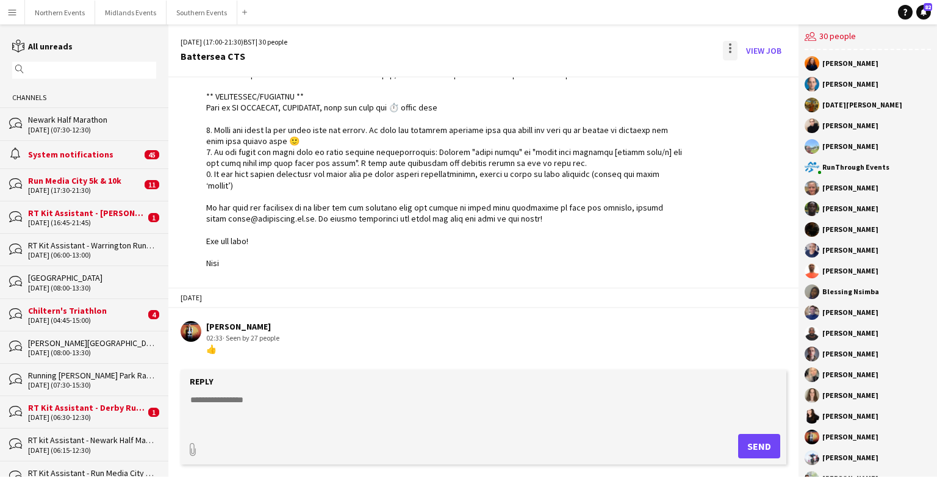
click at [609, 50] on div at bounding box center [730, 51] width 15 height 20
click at [609, 74] on span "Delete" at bounding box center [757, 75] width 28 height 10
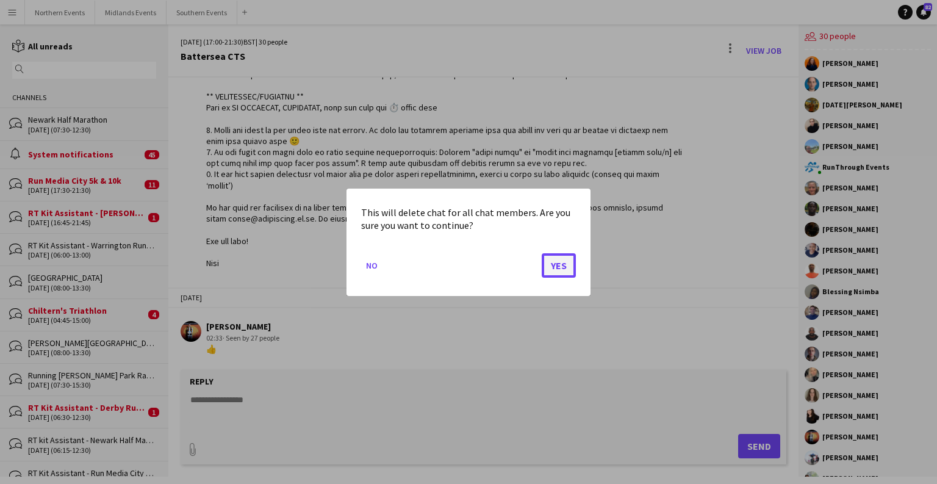
click at [559, 266] on button "Yes" at bounding box center [559, 265] width 34 height 24
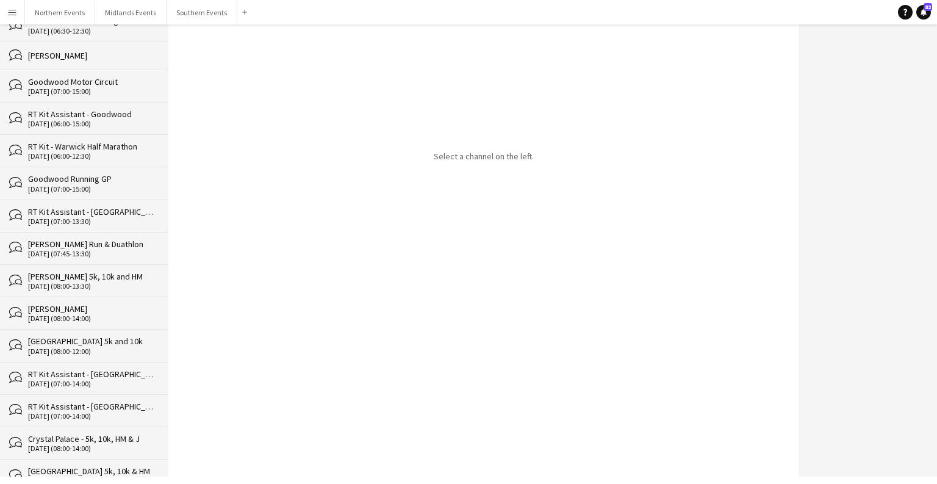
scroll to position [14567, 0]
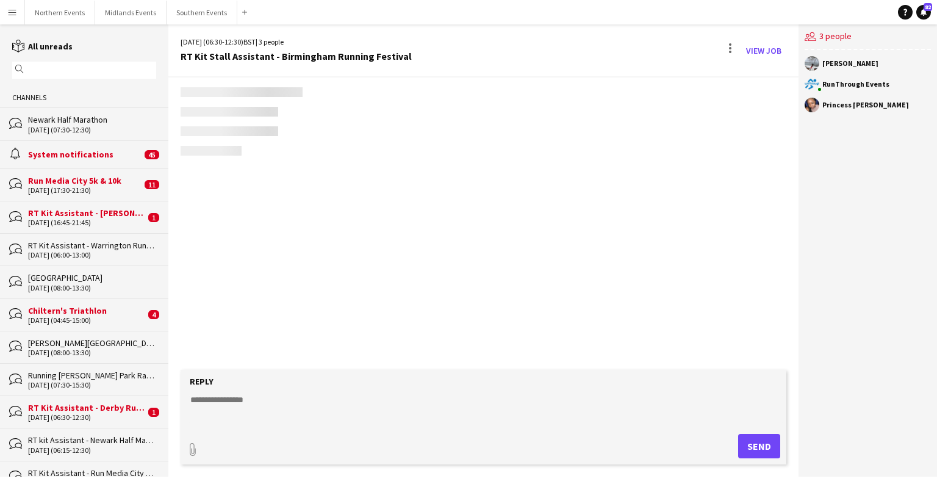
scroll to position [1650, 0]
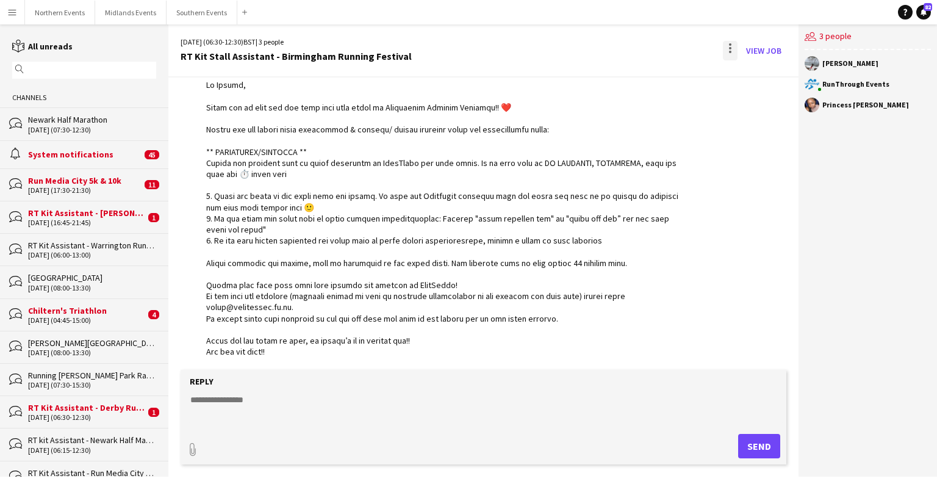
click at [609, 47] on div at bounding box center [730, 48] width 2 height 2
click at [609, 73] on span "Delete" at bounding box center [757, 75] width 28 height 10
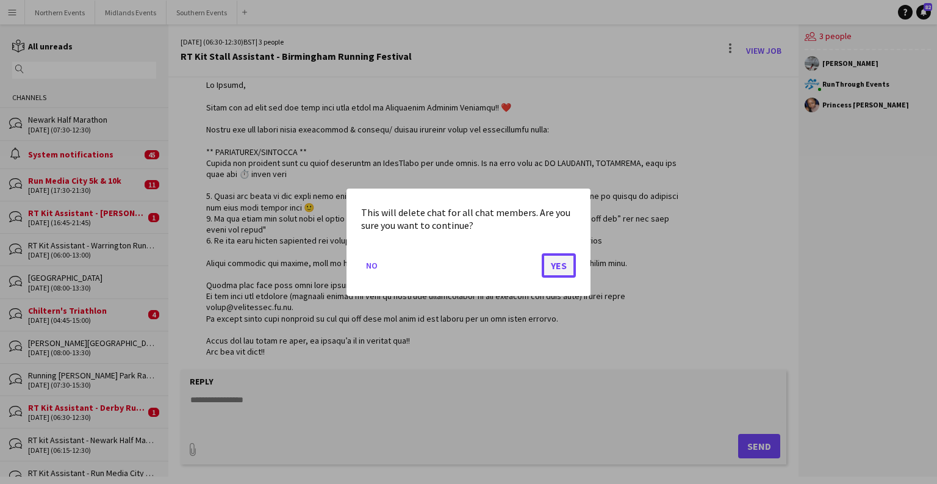
click at [563, 259] on button "Yes" at bounding box center [559, 265] width 34 height 24
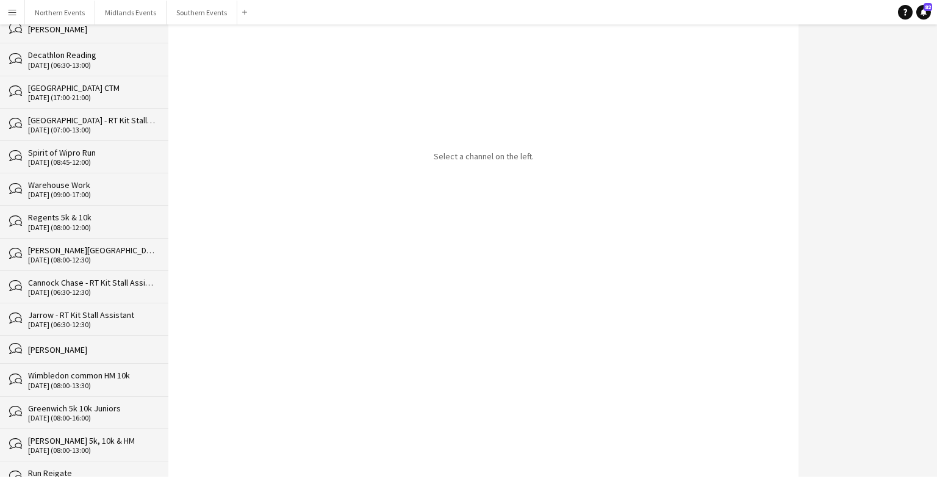
scroll to position [14534, 0]
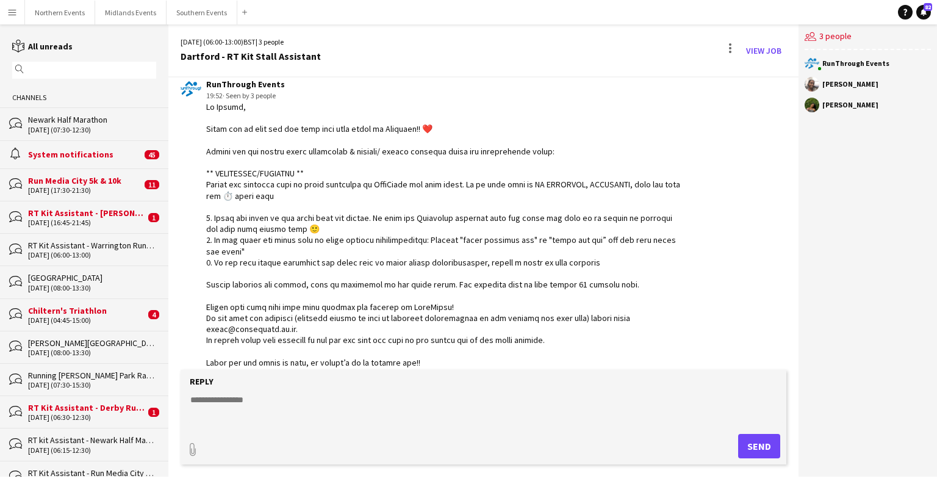
scroll to position [1577, 0]
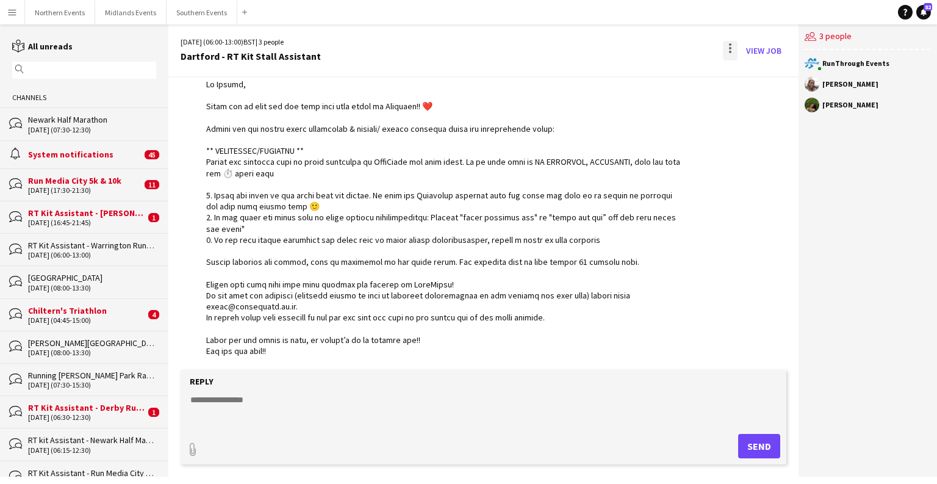
click at [609, 43] on div at bounding box center [730, 51] width 15 height 20
click at [609, 82] on button "Delete [GEOGRAPHIC_DATA]" at bounding box center [758, 74] width 68 height 29
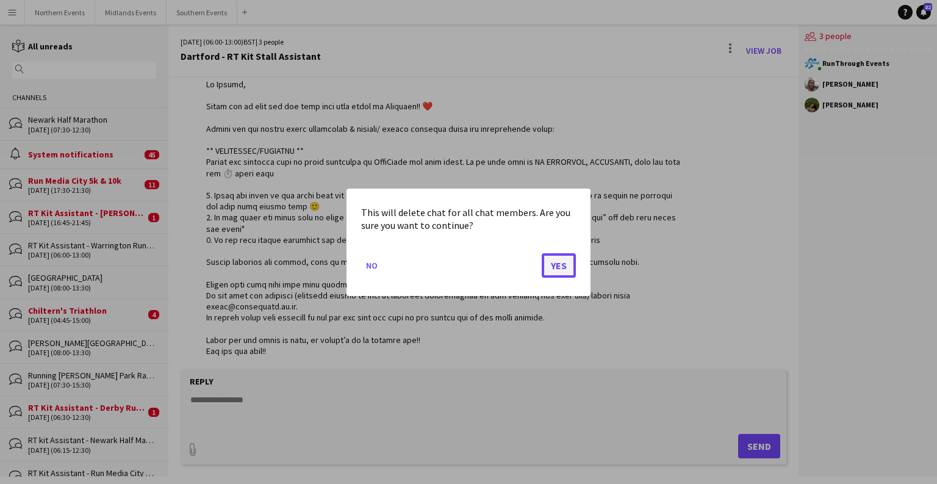
click at [565, 258] on button "Yes" at bounding box center [559, 265] width 34 height 24
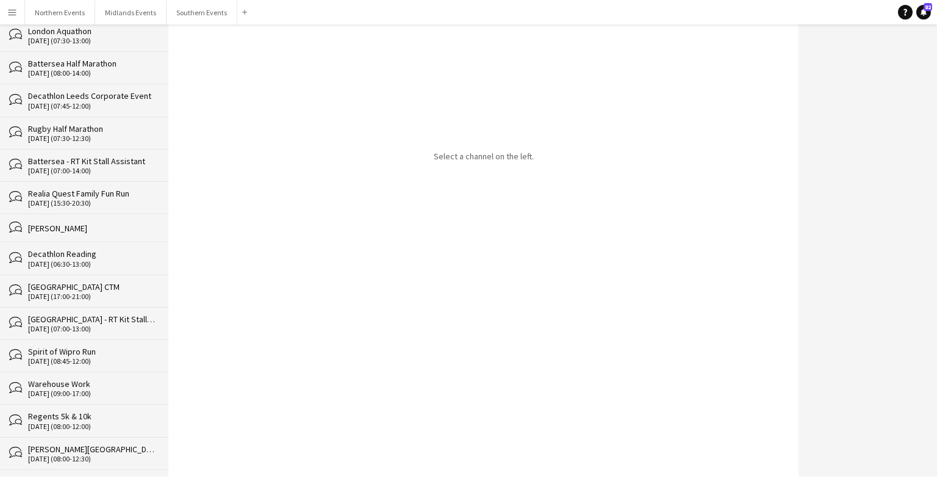
scroll to position [14503, 0]
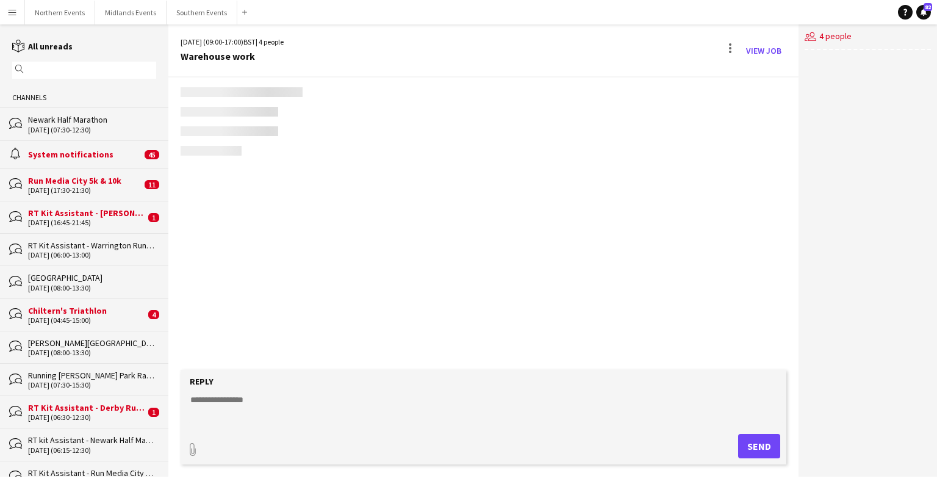
scroll to position [122, 0]
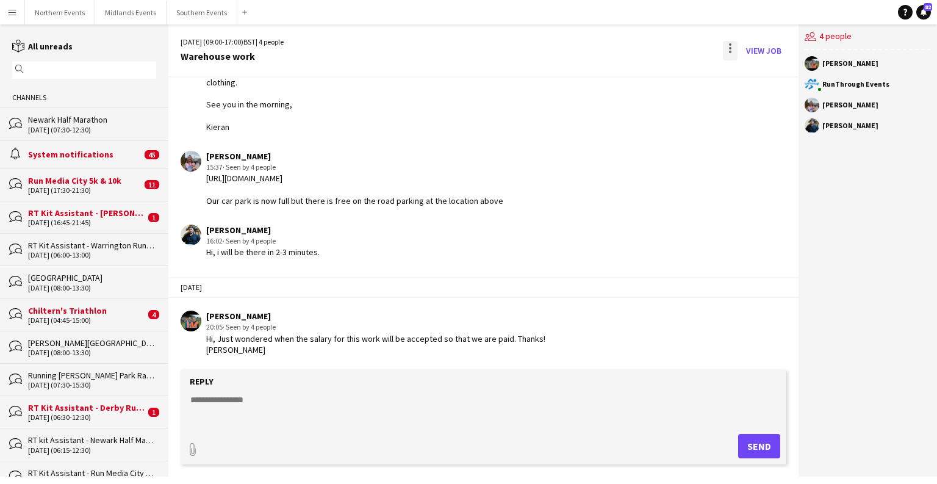
click at [609, 44] on div at bounding box center [730, 51] width 15 height 20
click at [609, 70] on app-icon "Delete" at bounding box center [738, 75] width 9 height 10
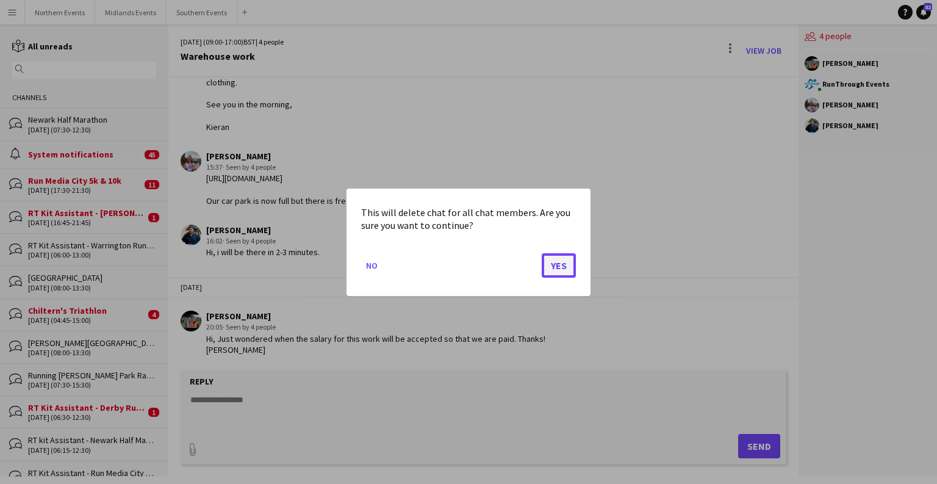
click at [565, 269] on button "Yes" at bounding box center [559, 265] width 34 height 24
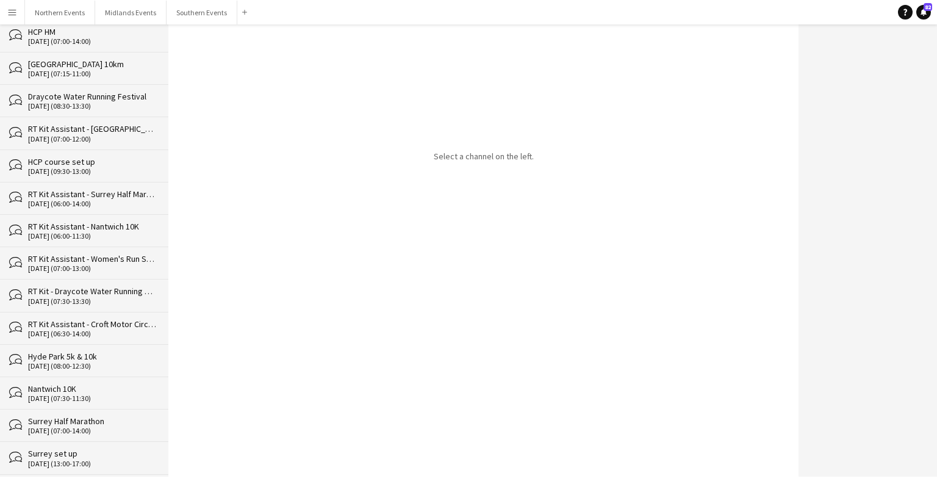
scroll to position [14470, 0]
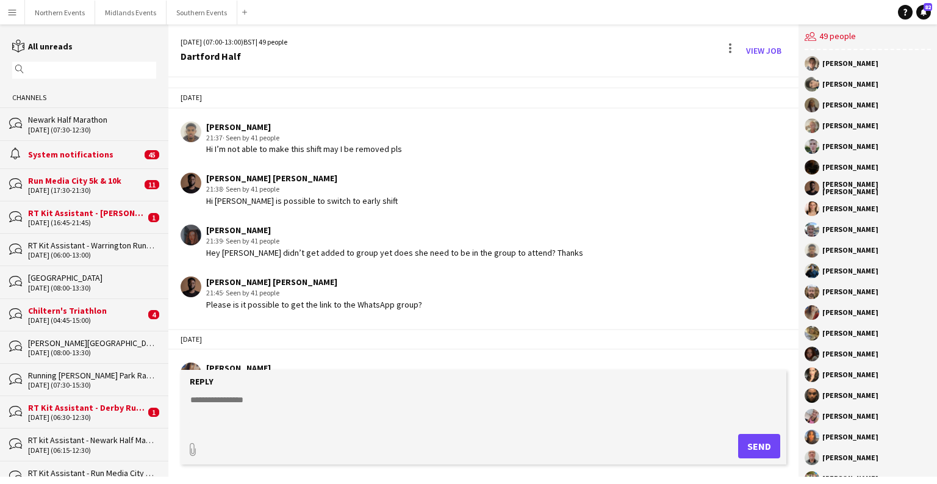
scroll to position [1748, 0]
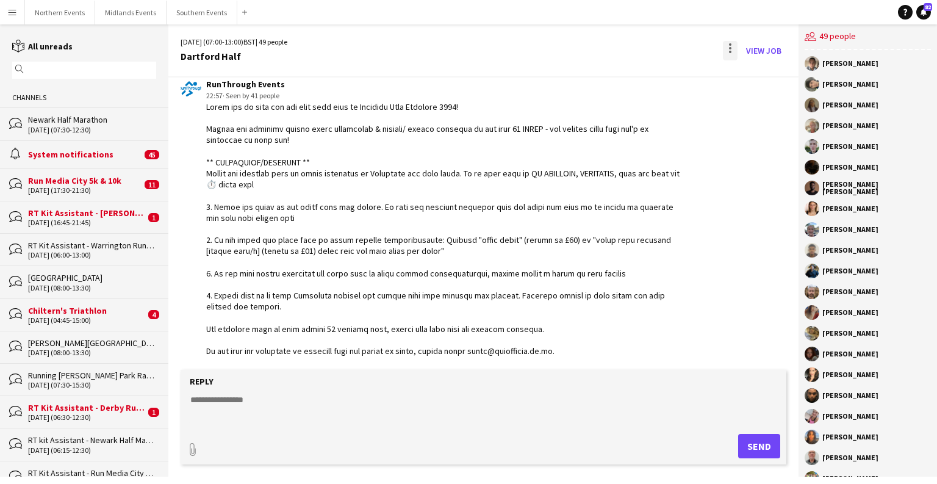
click at [609, 46] on div at bounding box center [730, 51] width 15 height 20
click at [609, 76] on span "Delete" at bounding box center [757, 75] width 28 height 10
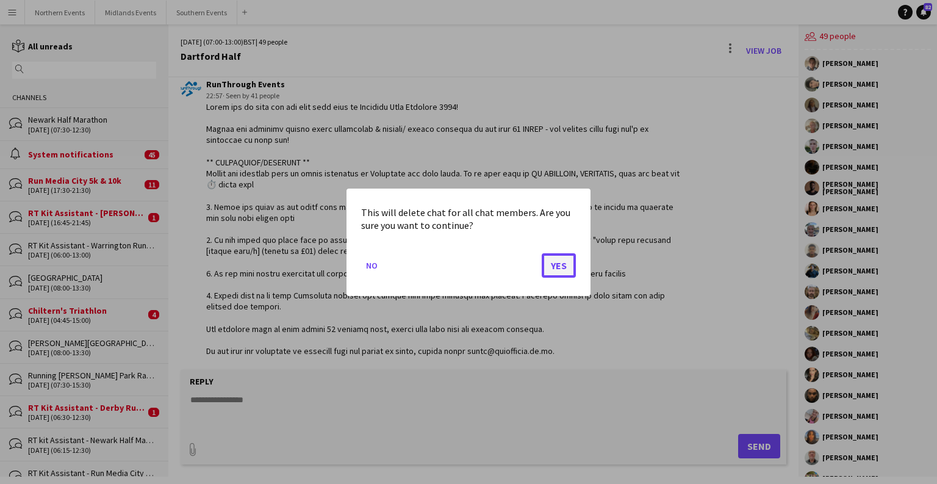
click at [568, 269] on button "Yes" at bounding box center [559, 265] width 34 height 24
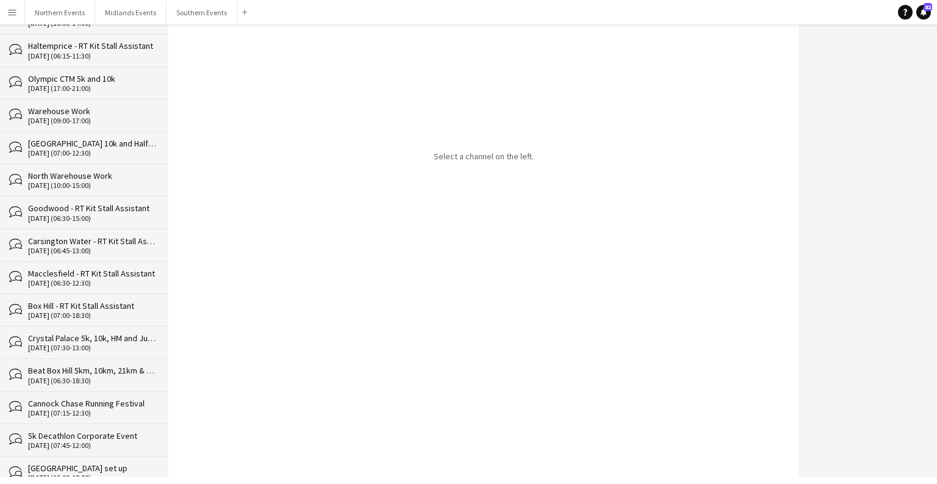
scroll to position [14438, 0]
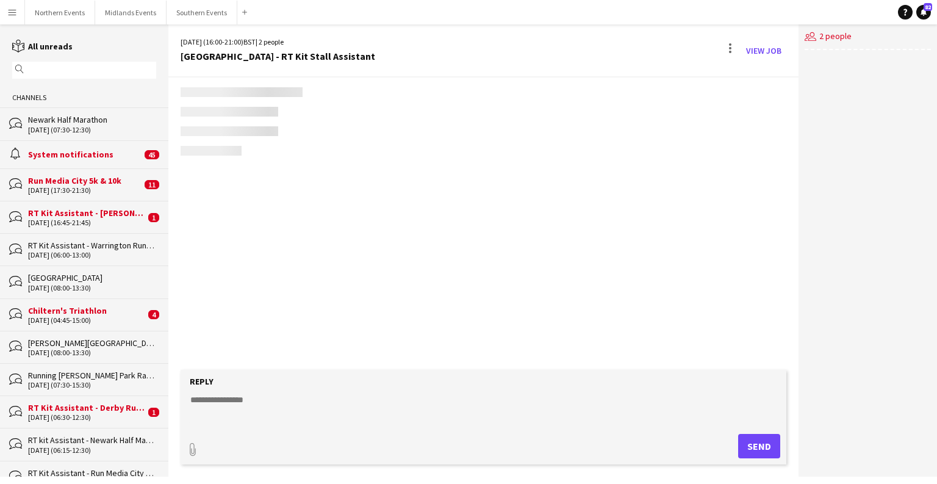
scroll to position [994, 0]
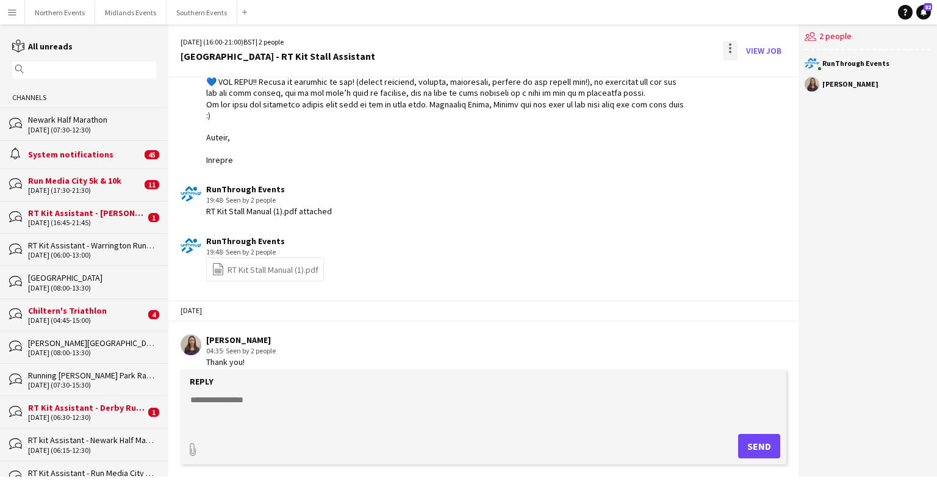
click at [609, 54] on div at bounding box center [730, 51] width 15 height 20
click at [609, 78] on span "Delete" at bounding box center [757, 75] width 28 height 10
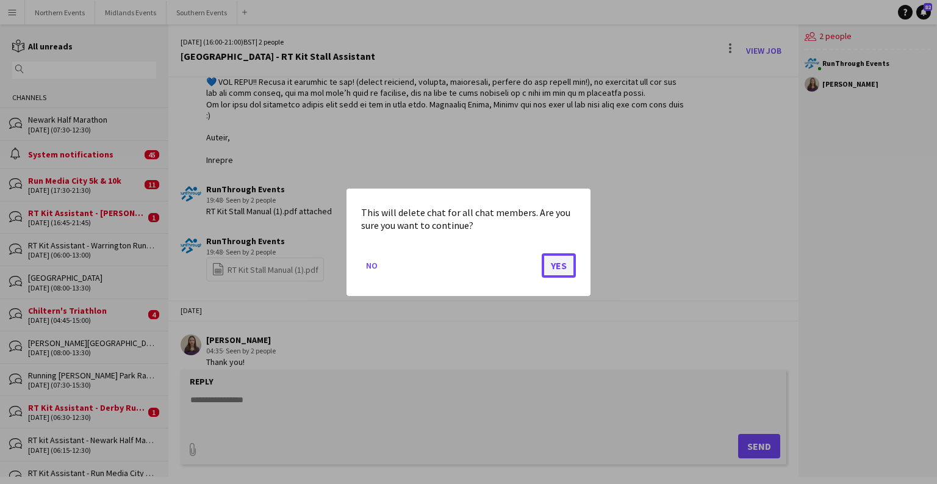
click at [550, 266] on button "Yes" at bounding box center [559, 265] width 34 height 24
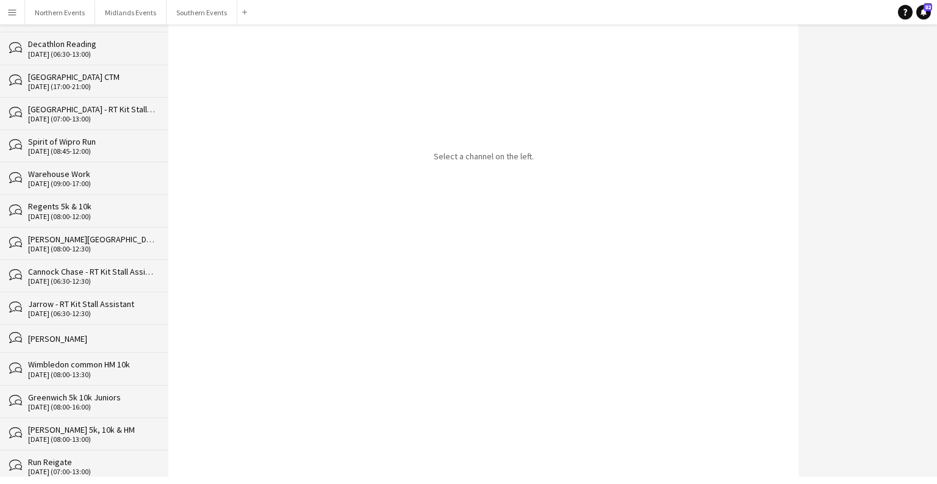
scroll to position [14405, 0]
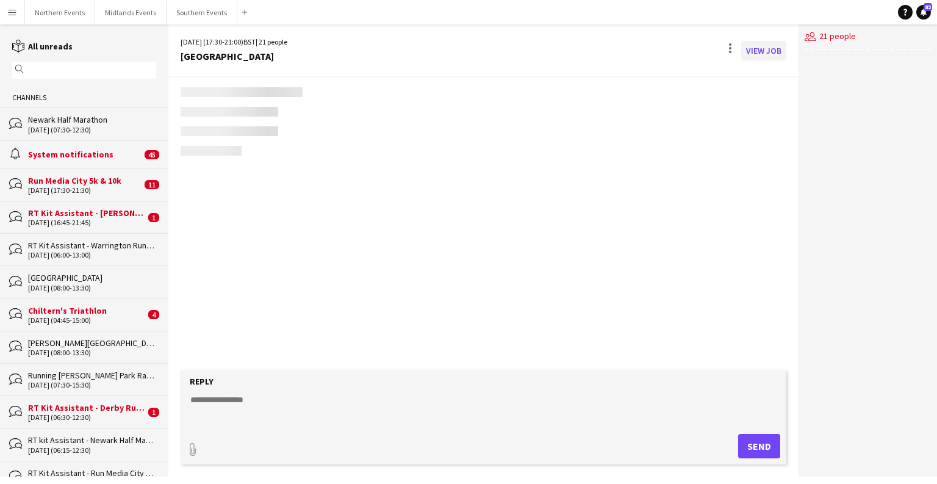
scroll to position [3094, 0]
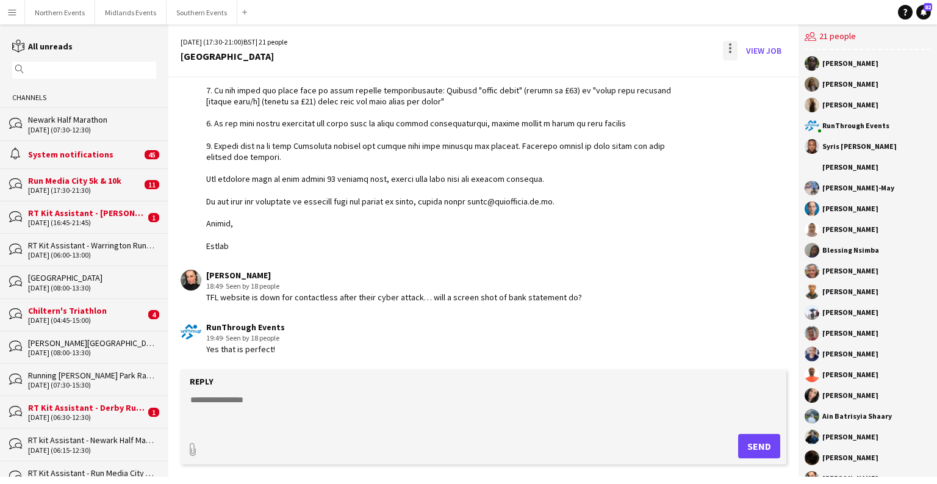
click at [609, 47] on div at bounding box center [730, 48] width 2 height 2
click at [609, 81] on div at bounding box center [468, 242] width 937 height 484
click at [609, 46] on div at bounding box center [730, 51] width 15 height 20
click at [609, 78] on span "Delete" at bounding box center [757, 75] width 28 height 10
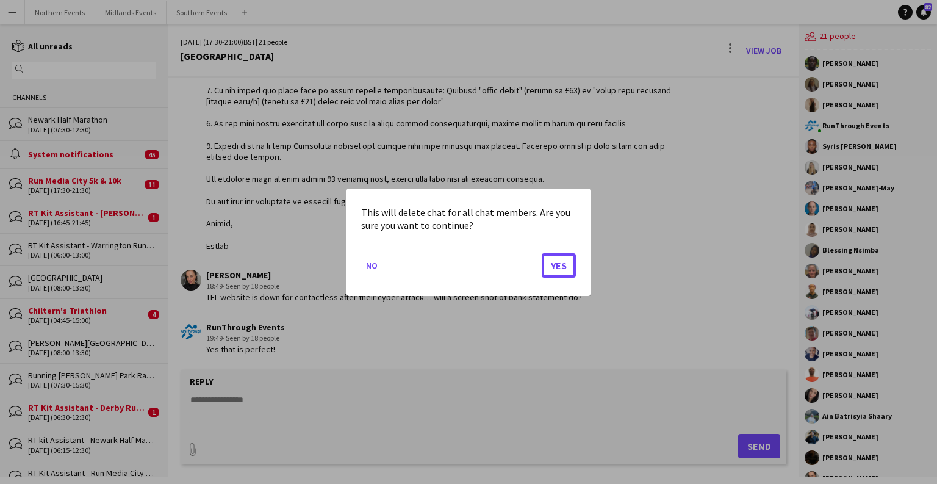
click at [557, 258] on button "Yes" at bounding box center [559, 265] width 34 height 24
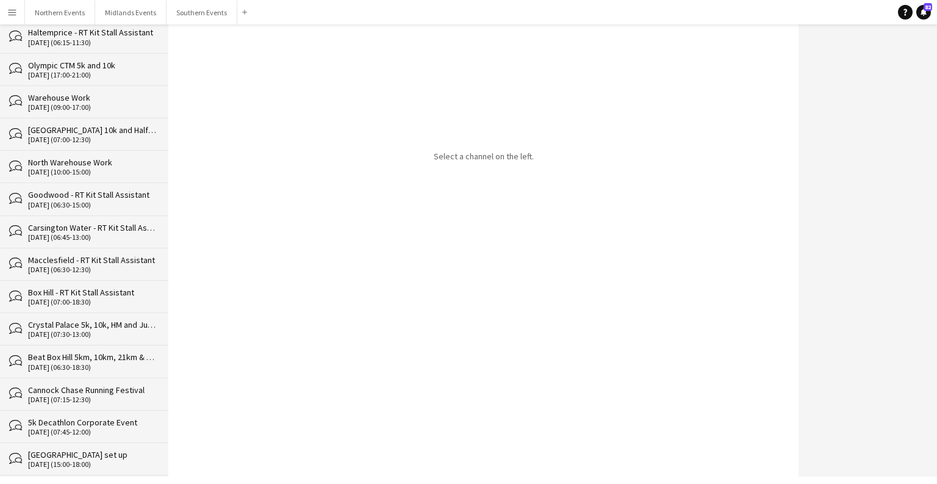
scroll to position [14373, 0]
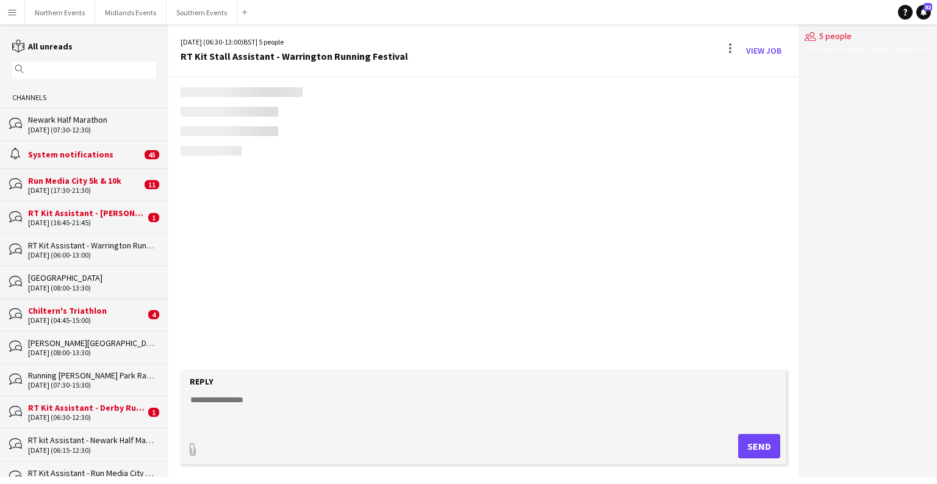
scroll to position [1866, 0]
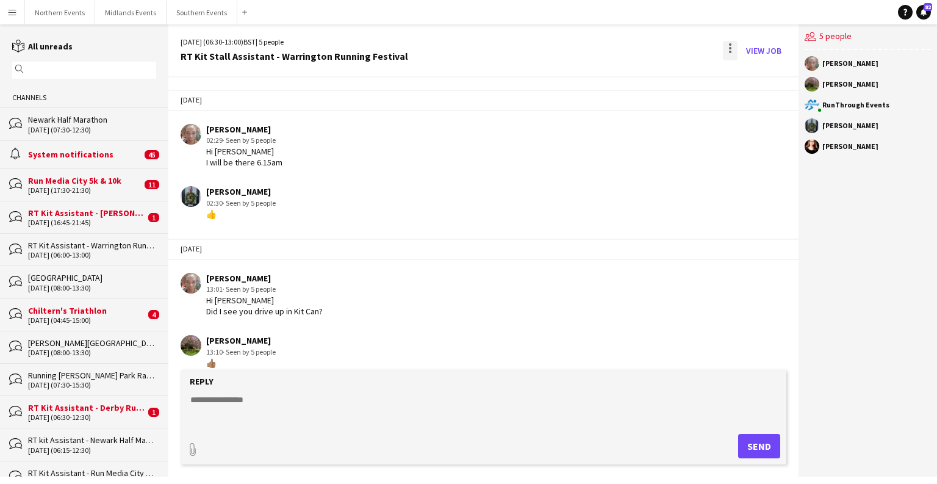
click at [609, 51] on div at bounding box center [730, 51] width 15 height 20
click at [609, 74] on app-icon "Delete" at bounding box center [738, 75] width 9 height 10
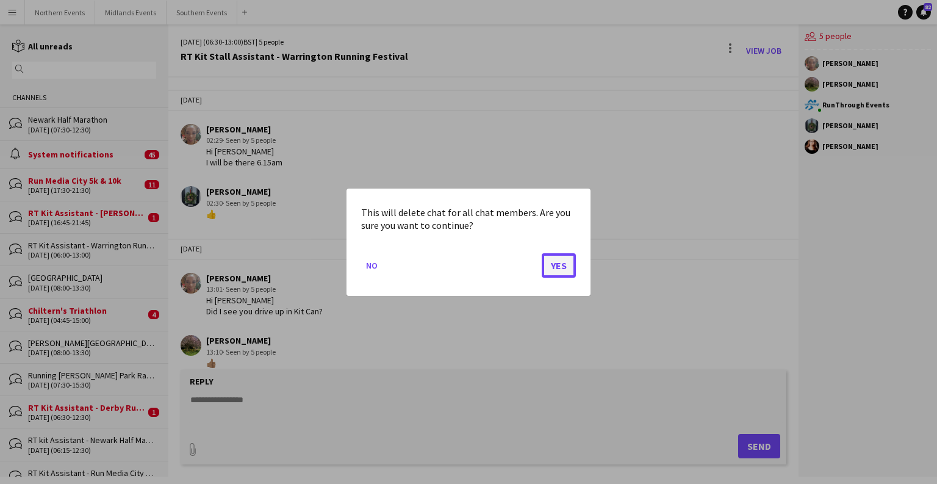
click at [563, 263] on button "Yes" at bounding box center [559, 265] width 34 height 24
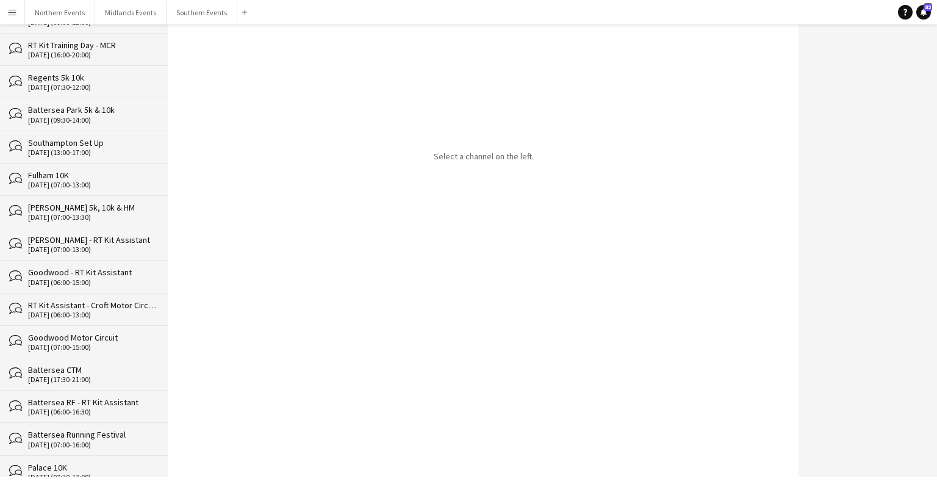
scroll to position [14341, 0]
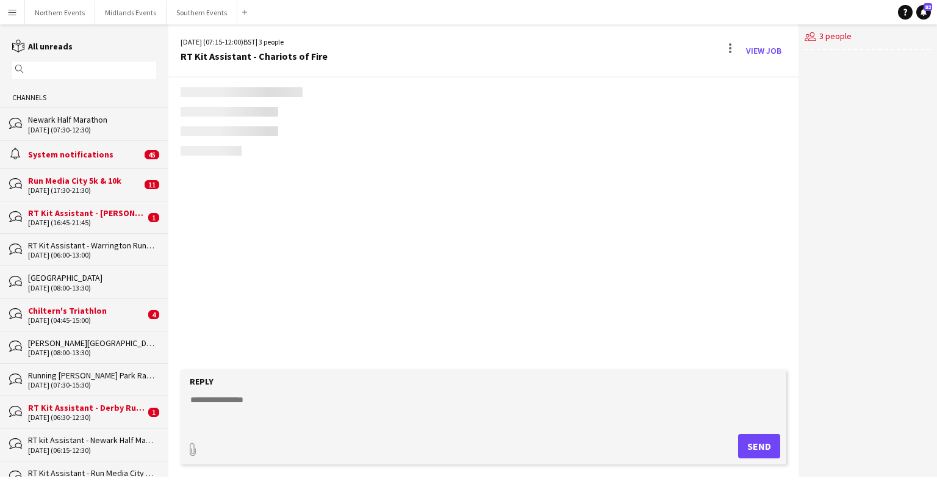
scroll to position [1715, 0]
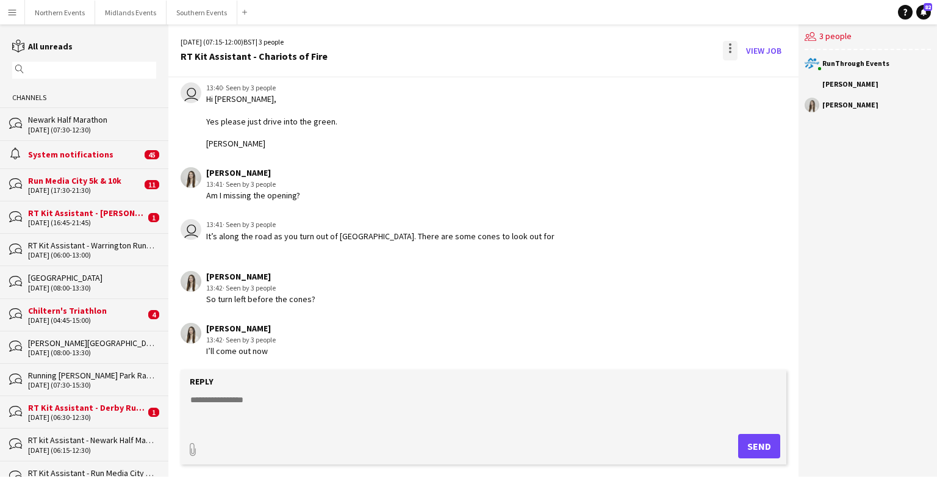
click at [609, 46] on div at bounding box center [730, 51] width 15 height 20
click at [609, 74] on span "Delete" at bounding box center [757, 75] width 28 height 10
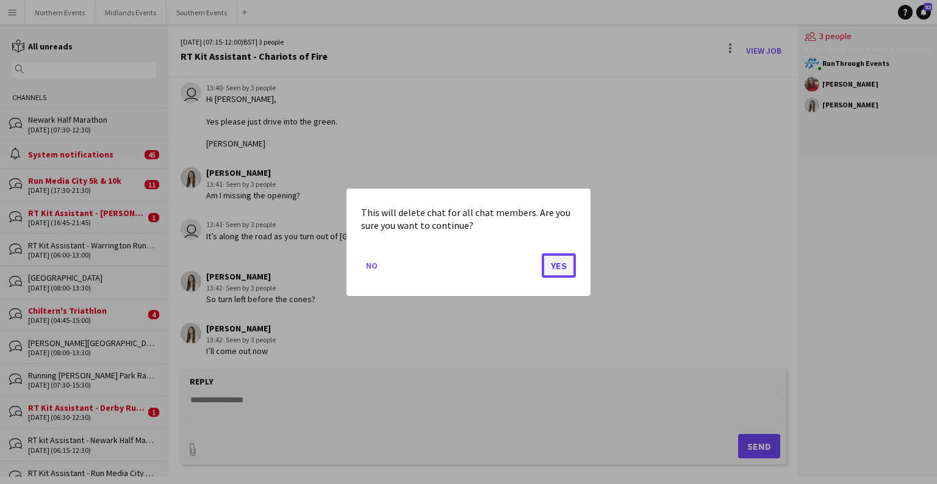
click at [554, 265] on button "Yes" at bounding box center [559, 265] width 34 height 24
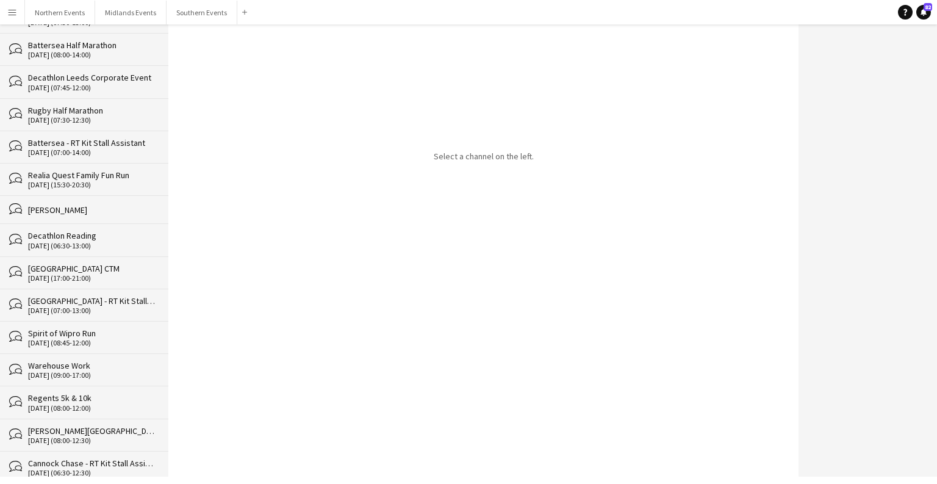
scroll to position [14309, 0]
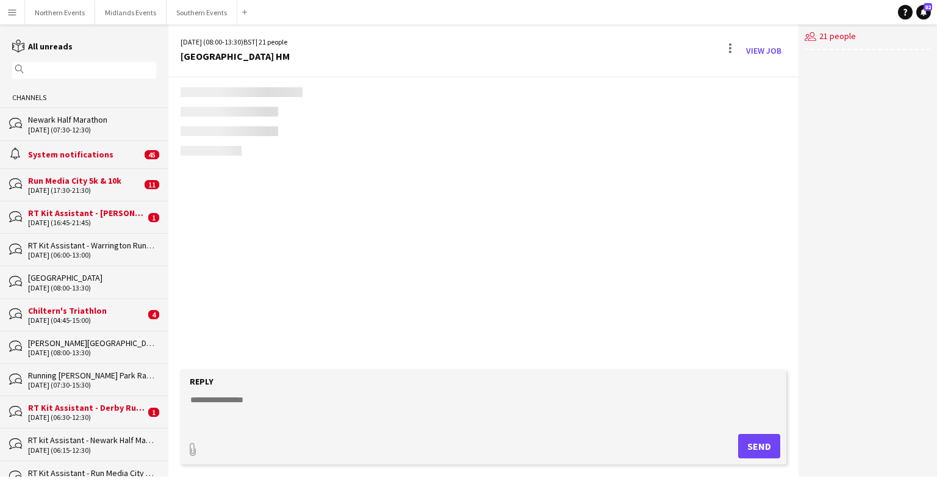
scroll to position [3675, 0]
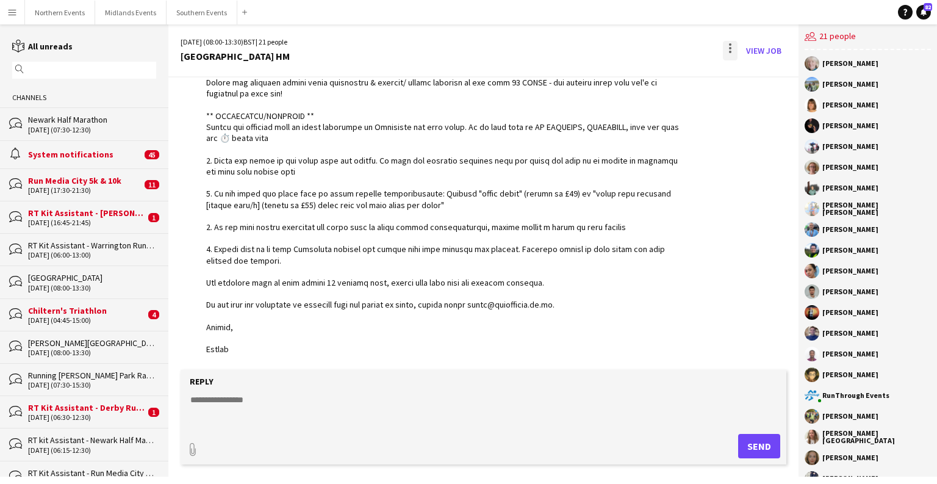
click at [609, 49] on div at bounding box center [730, 51] width 15 height 20
click at [609, 70] on button "Delete [GEOGRAPHIC_DATA]" at bounding box center [758, 74] width 68 height 29
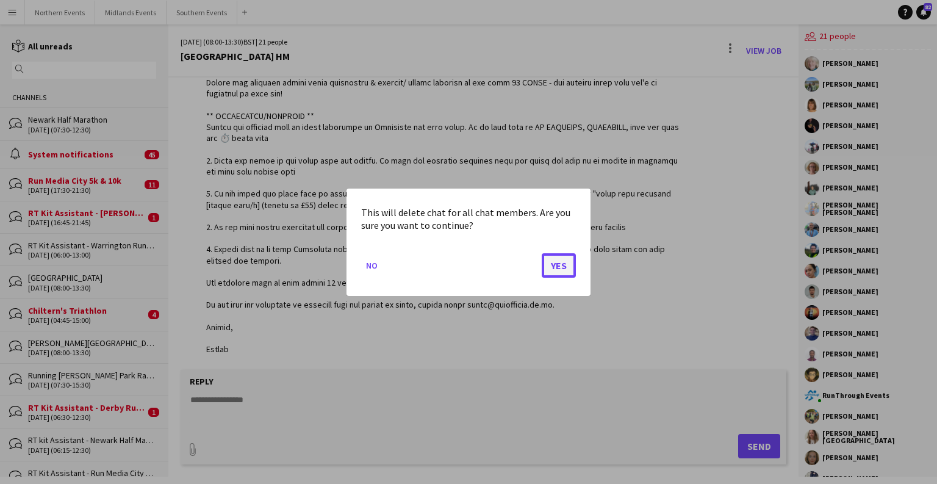
click at [566, 271] on button "Yes" at bounding box center [559, 265] width 34 height 24
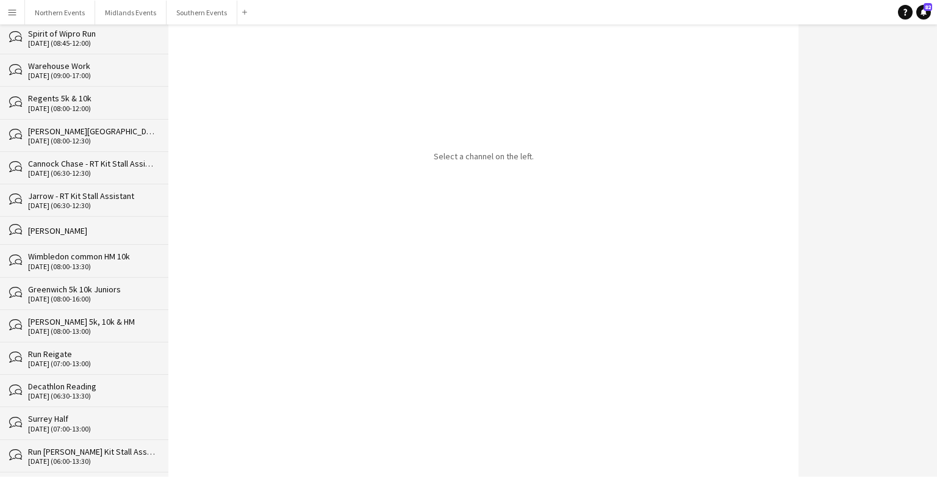
scroll to position [14276, 0]
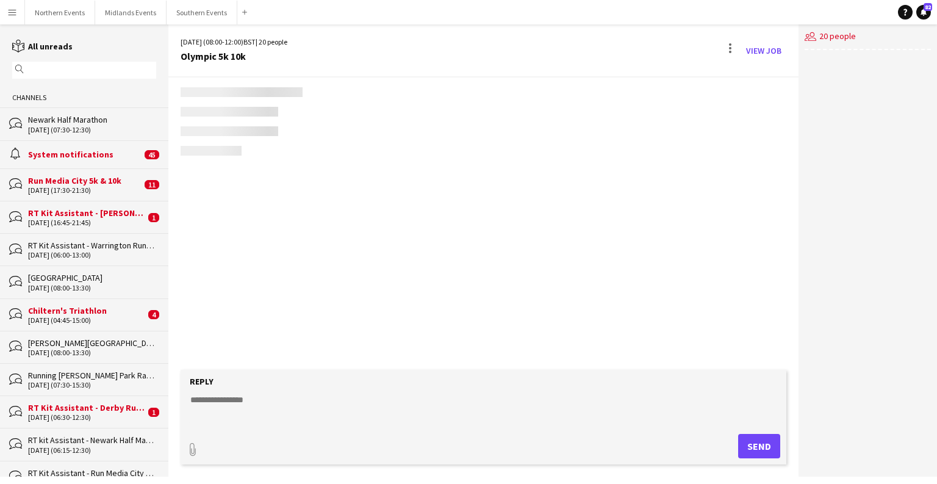
scroll to position [3375, 0]
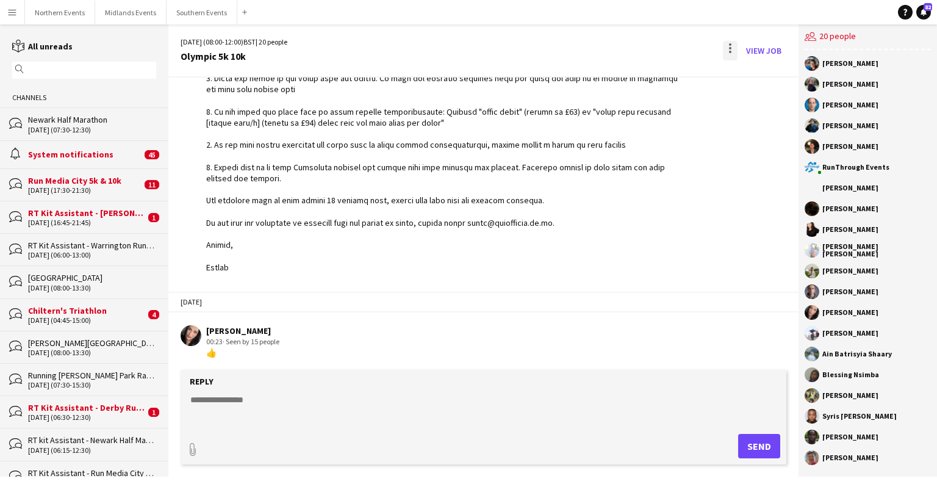
click at [609, 47] on div at bounding box center [730, 48] width 2 height 2
click at [609, 71] on span "Delete" at bounding box center [757, 75] width 28 height 10
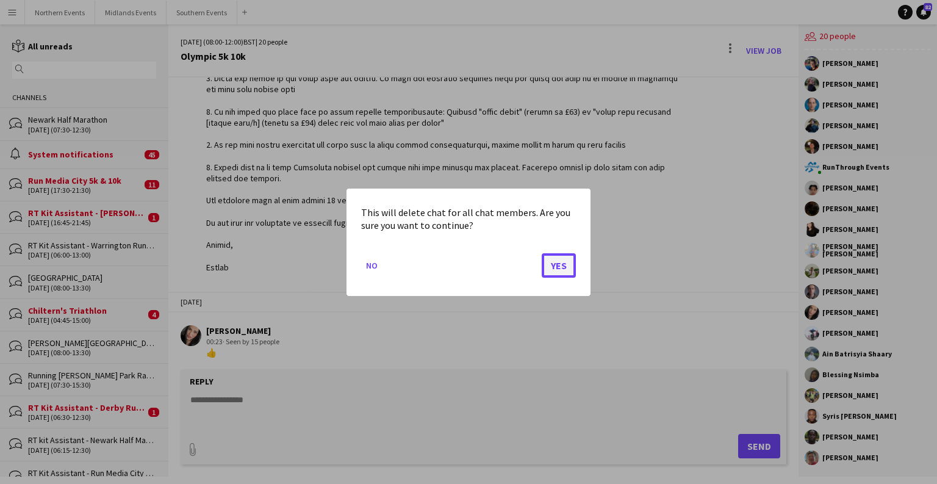
click at [561, 260] on button "Yes" at bounding box center [559, 265] width 34 height 24
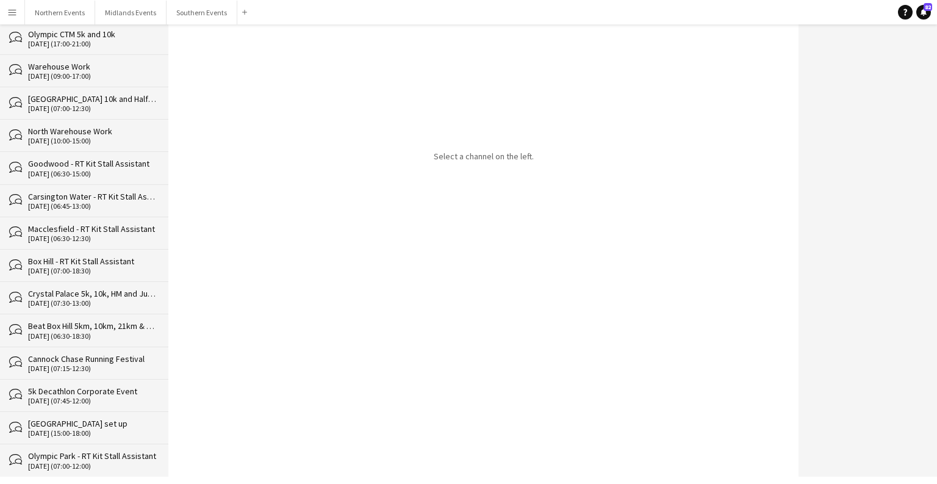
scroll to position [14244, 0]
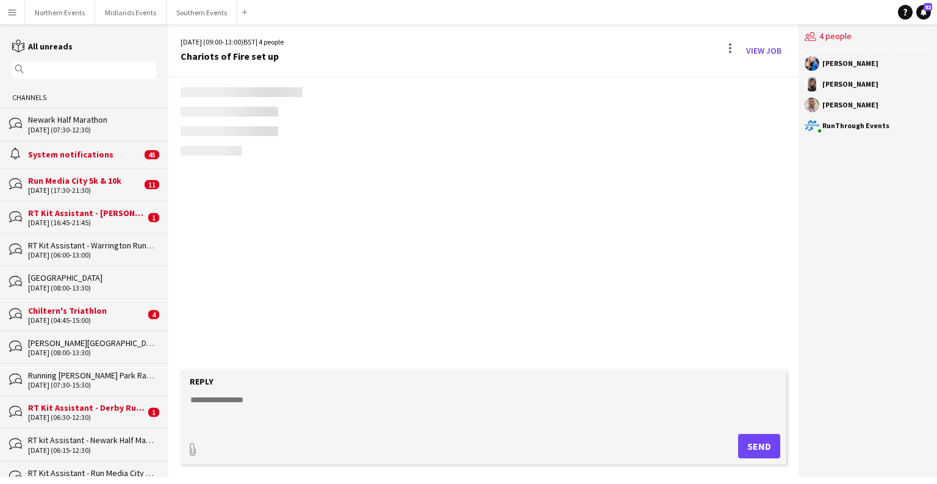
scroll to position [133, 0]
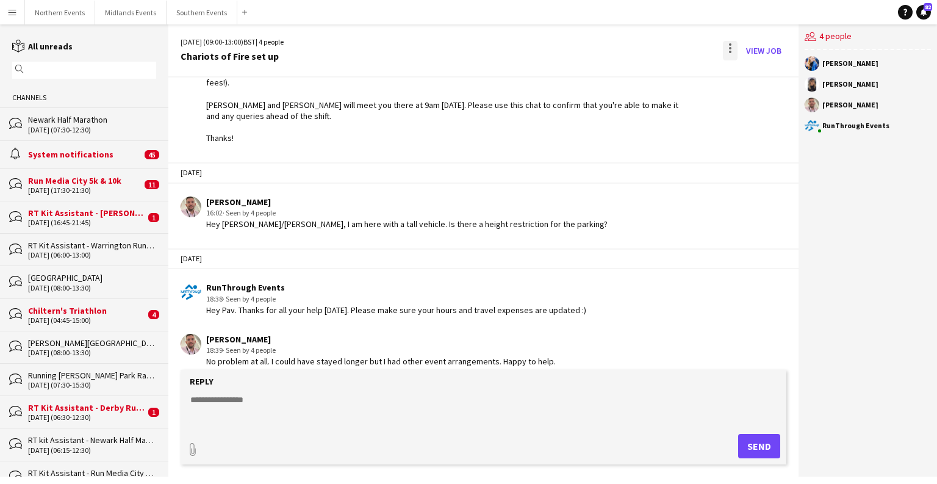
click at [609, 46] on div at bounding box center [730, 51] width 15 height 20
click at [609, 70] on span "Delete" at bounding box center [757, 75] width 28 height 10
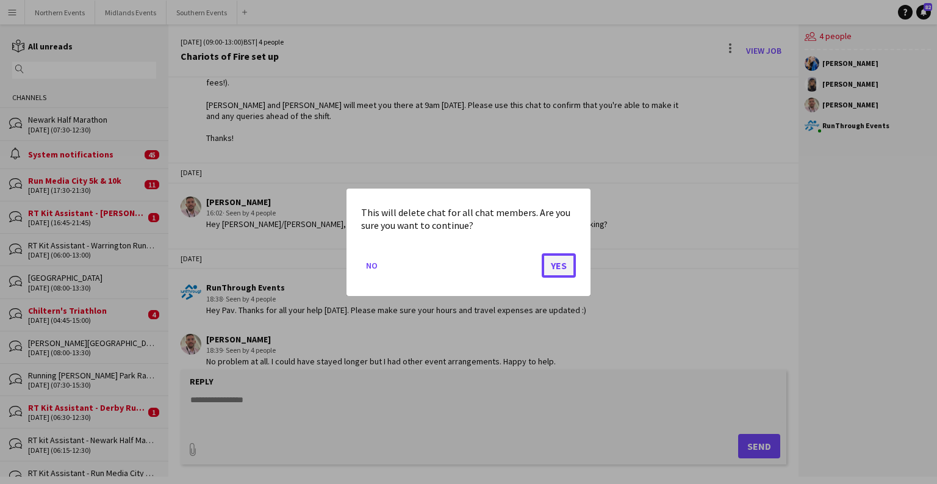
click at [550, 269] on button "Yes" at bounding box center [559, 265] width 34 height 24
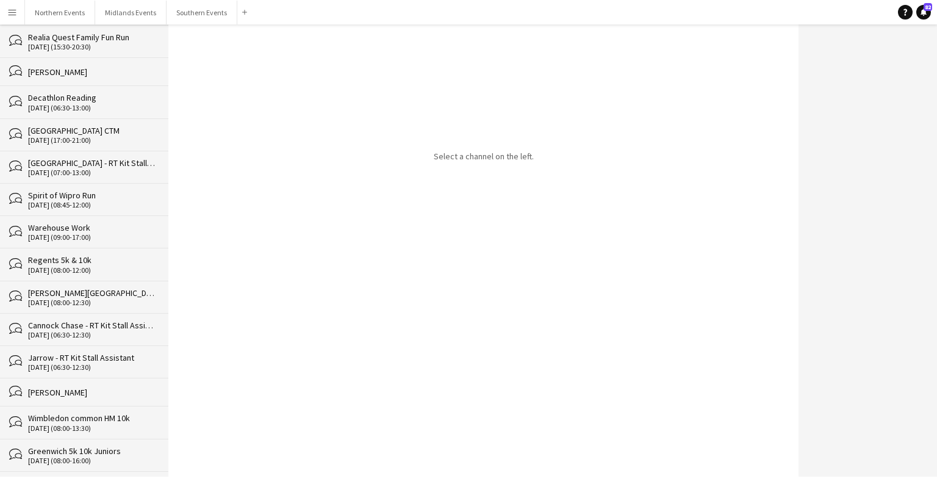
scroll to position [14212, 0]
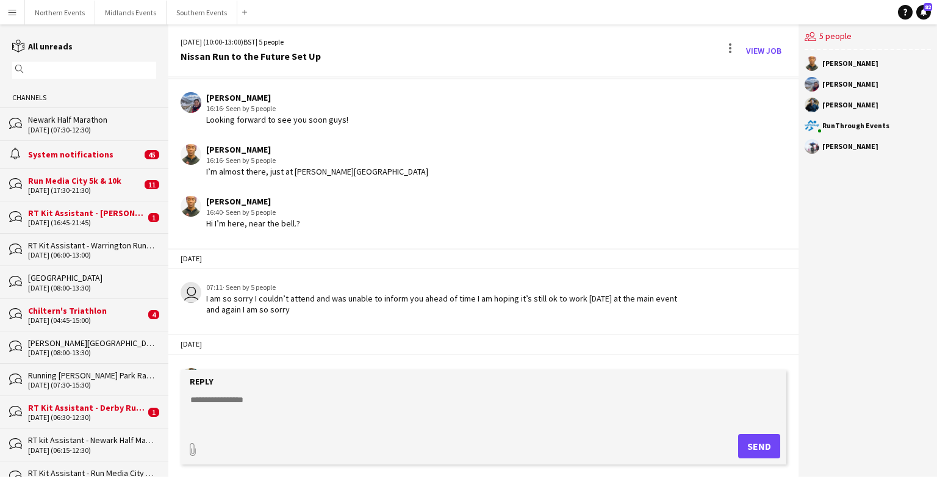
scroll to position [271, 0]
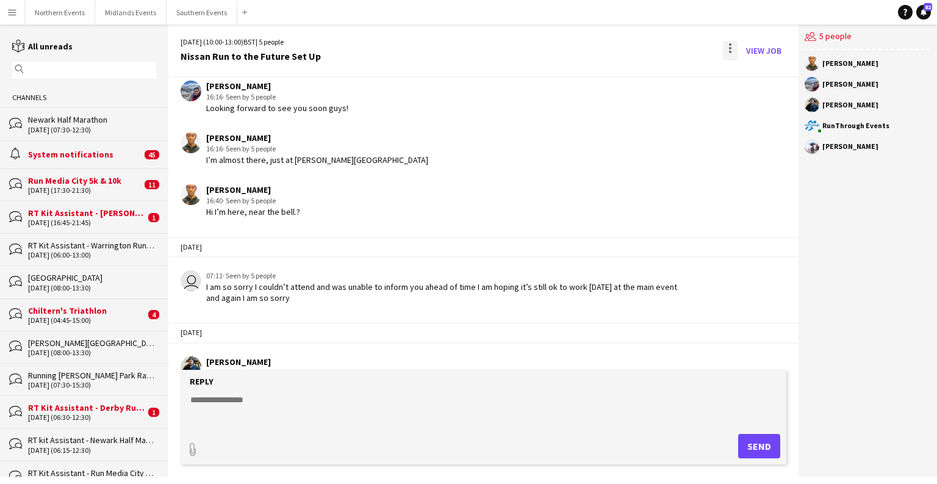
click at [609, 49] on div at bounding box center [730, 48] width 2 height 2
click at [609, 70] on span "Delete" at bounding box center [757, 75] width 28 height 10
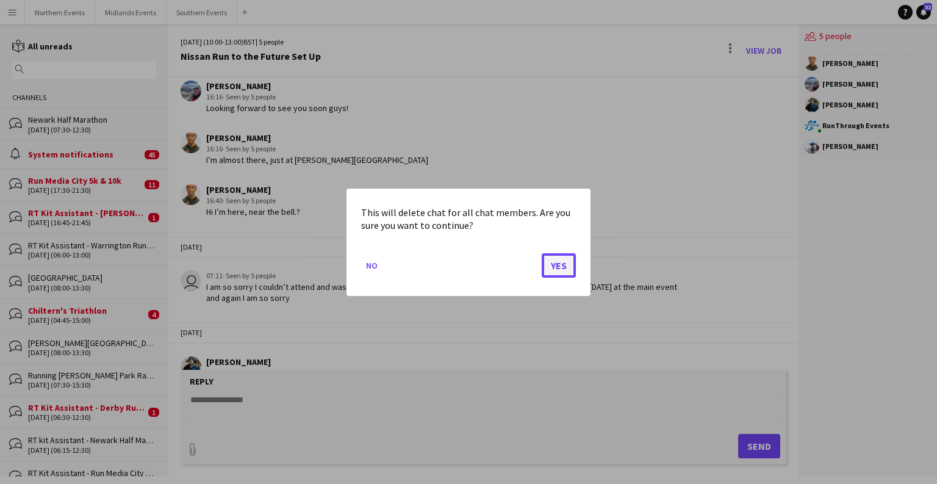
click at [559, 261] on button "Yes" at bounding box center [559, 265] width 34 height 24
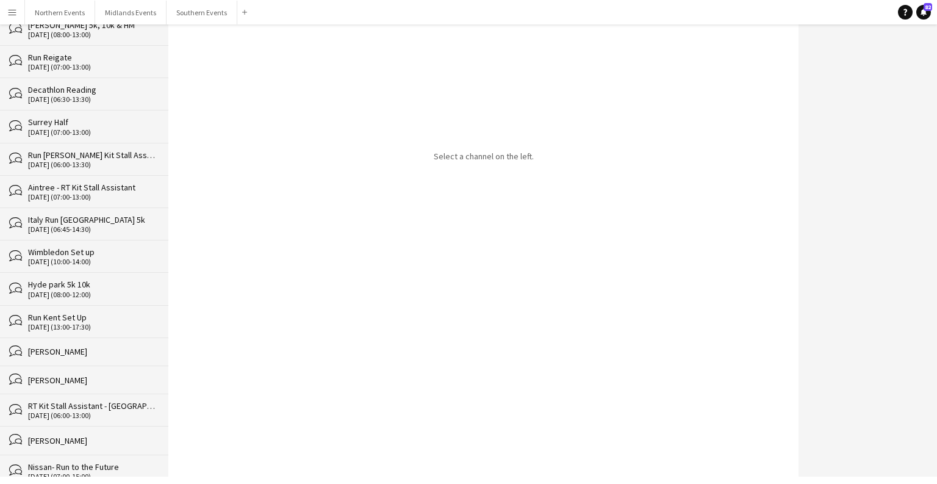
scroll to position [14179, 0]
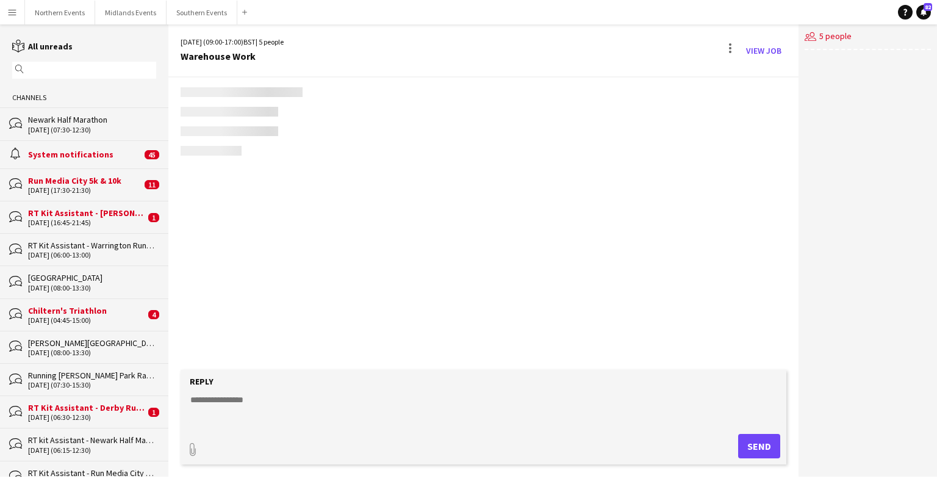
scroll to position [201, 0]
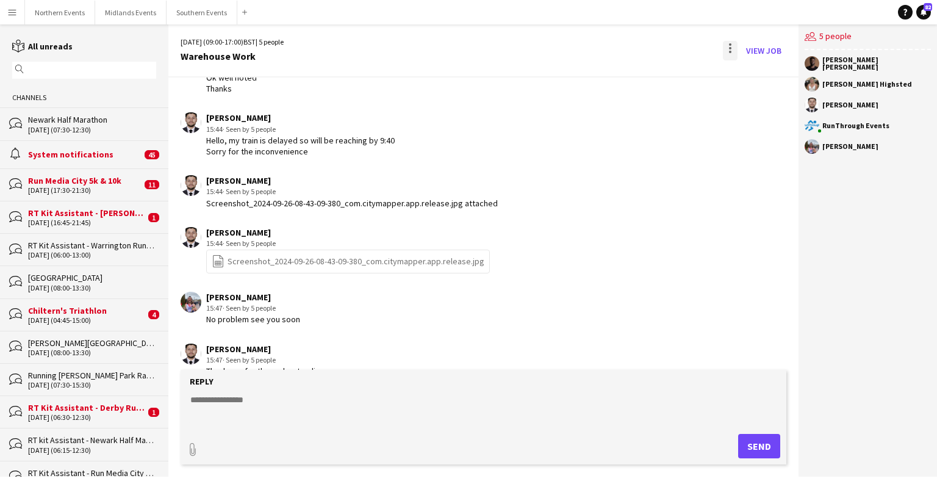
click at [609, 51] on div at bounding box center [730, 51] width 15 height 20
click at [609, 76] on app-icon "Delete" at bounding box center [738, 75] width 9 height 10
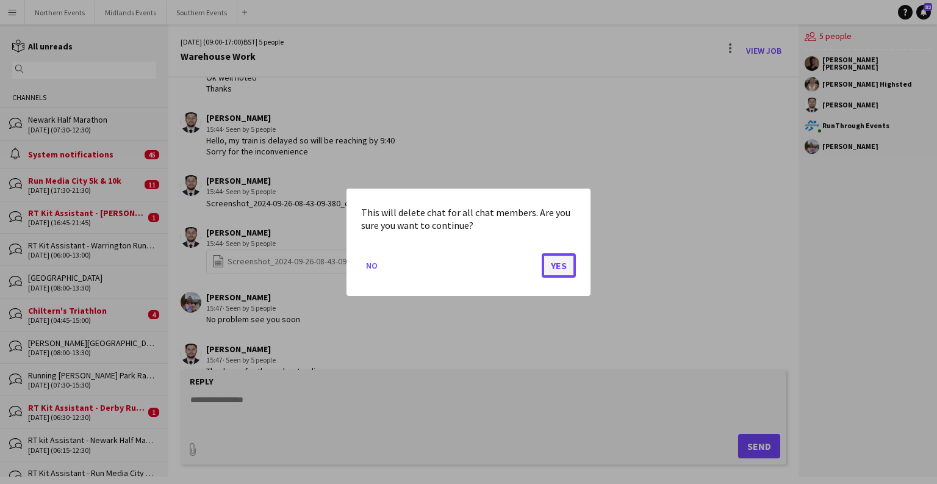
click at [557, 264] on button "Yes" at bounding box center [559, 265] width 34 height 24
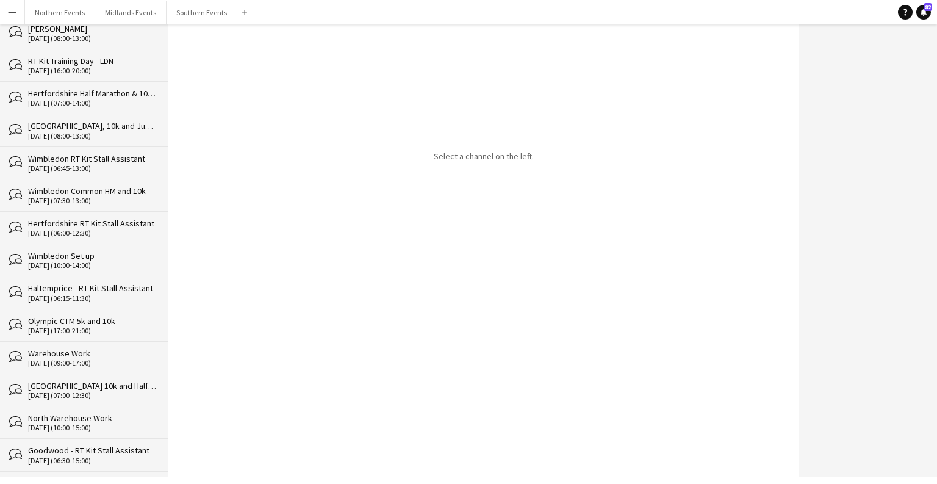
scroll to position [14146, 0]
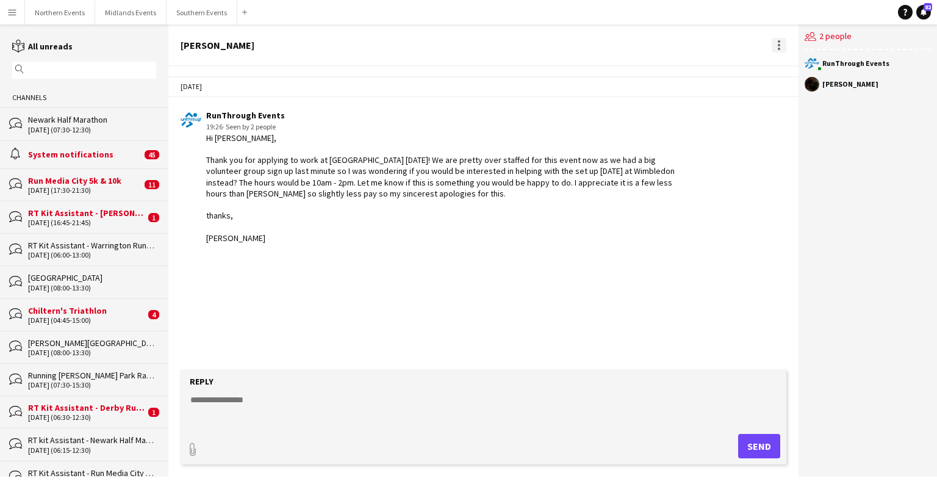
click at [609, 39] on div at bounding box center [779, 45] width 15 height 15
click at [609, 68] on app-icon "Delete" at bounding box center [786, 67] width 9 height 10
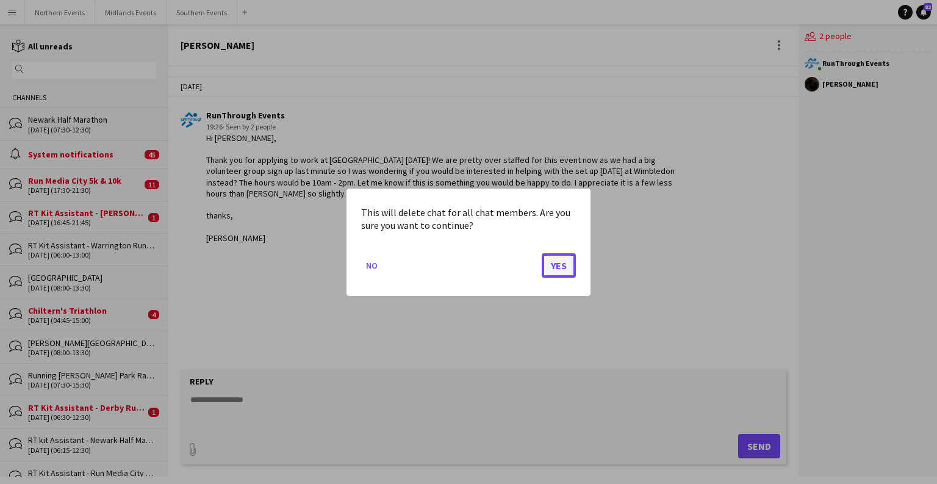
click at [562, 266] on button "Yes" at bounding box center [559, 265] width 34 height 24
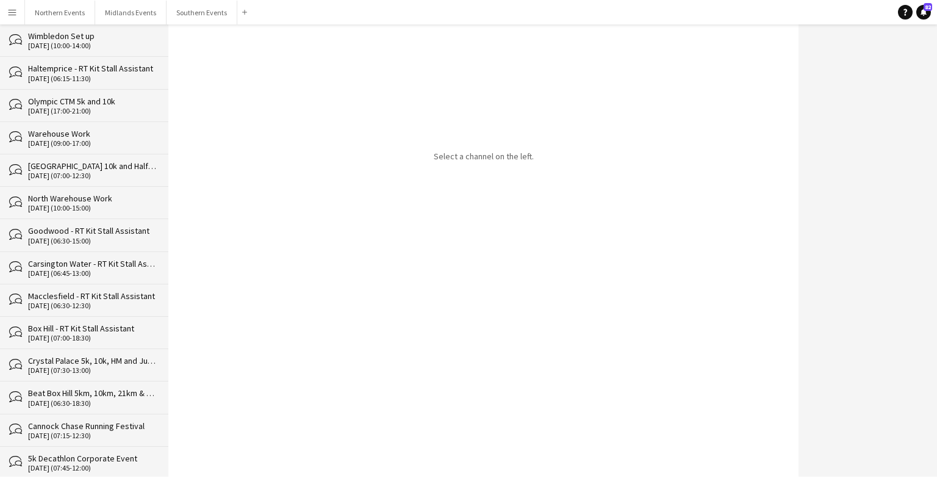
scroll to position [14118, 0]
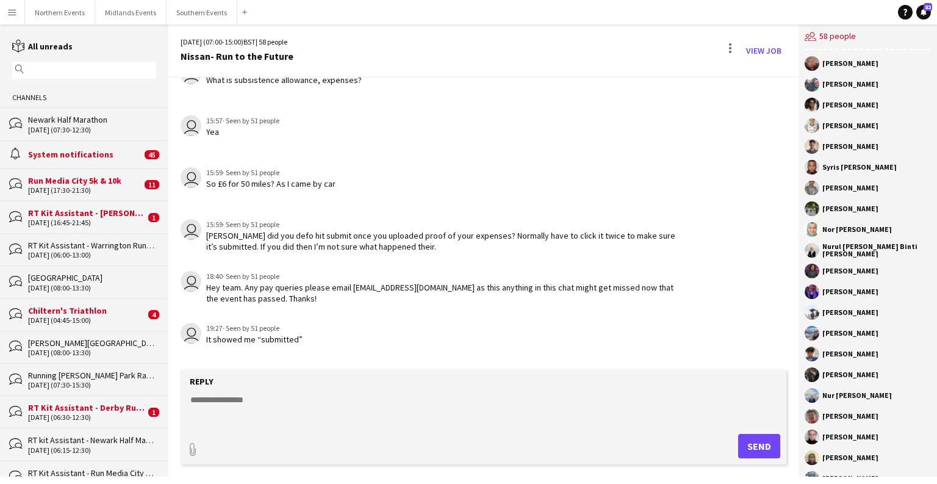
scroll to position [1692, 0]
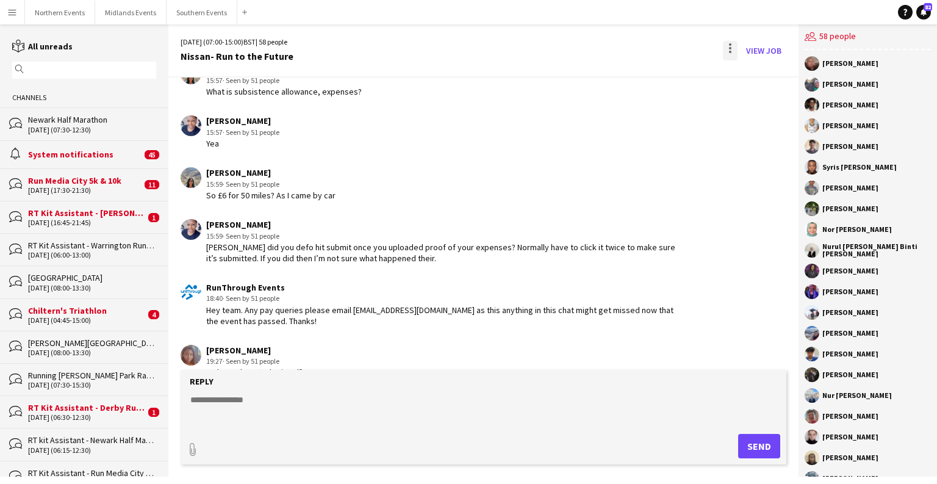
click at [609, 56] on div at bounding box center [730, 51] width 15 height 20
click at [609, 78] on app-icon "Delete" at bounding box center [738, 75] width 9 height 10
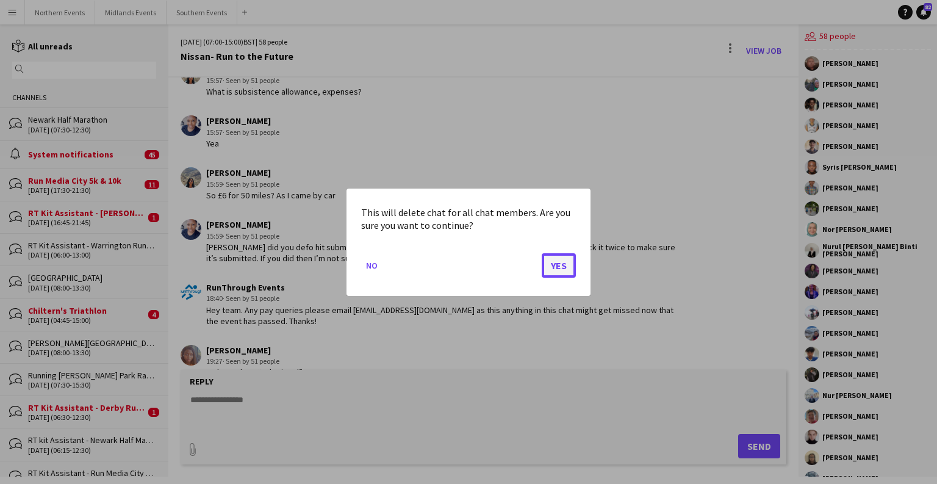
click at [565, 267] on button "Yes" at bounding box center [559, 265] width 34 height 24
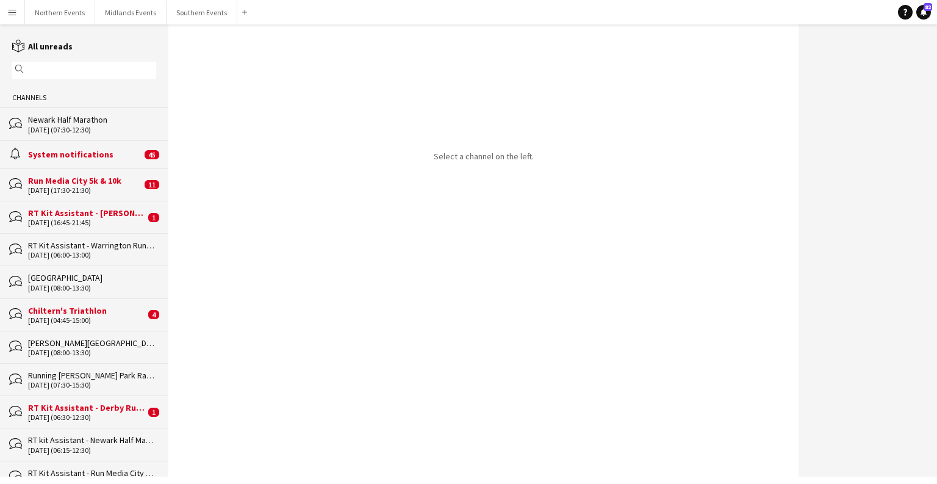
drag, startPoint x: 166, startPoint y: 52, endPoint x: 167, endPoint y: 289, distance: 236.8
click at [171, 356] on div "reading All unreads magnifier Channels bubbles Newark Half Marathon [DATE] (07:…" at bounding box center [468, 250] width 937 height 452
click at [186, 66] on div "Select a channel on the left." at bounding box center [483, 250] width 630 height 452
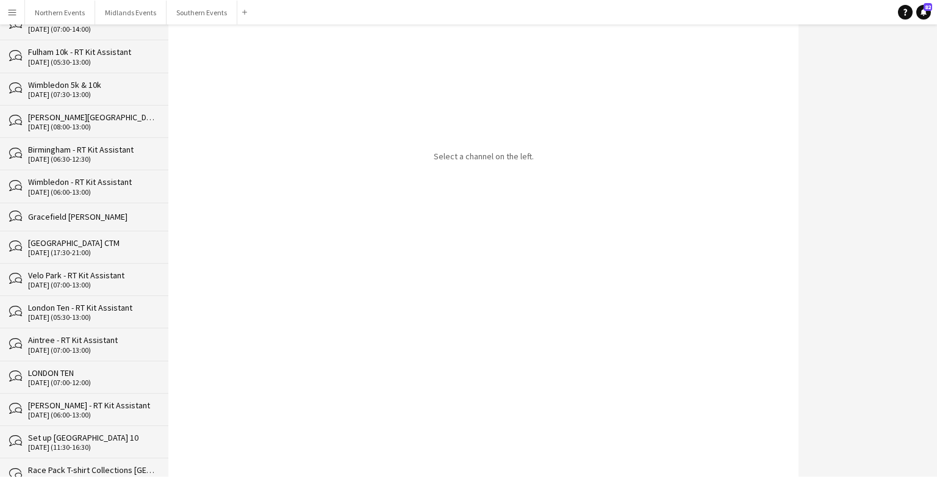
scroll to position [14086, 0]
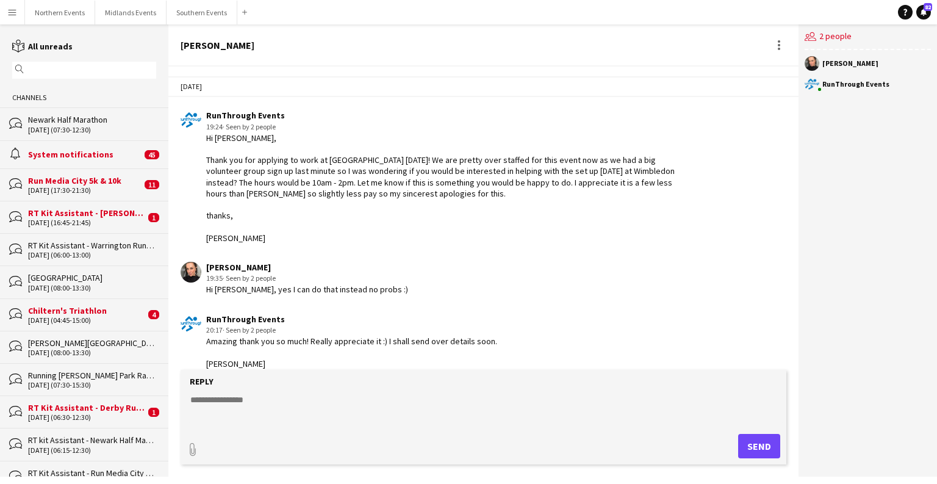
scroll to position [14, 0]
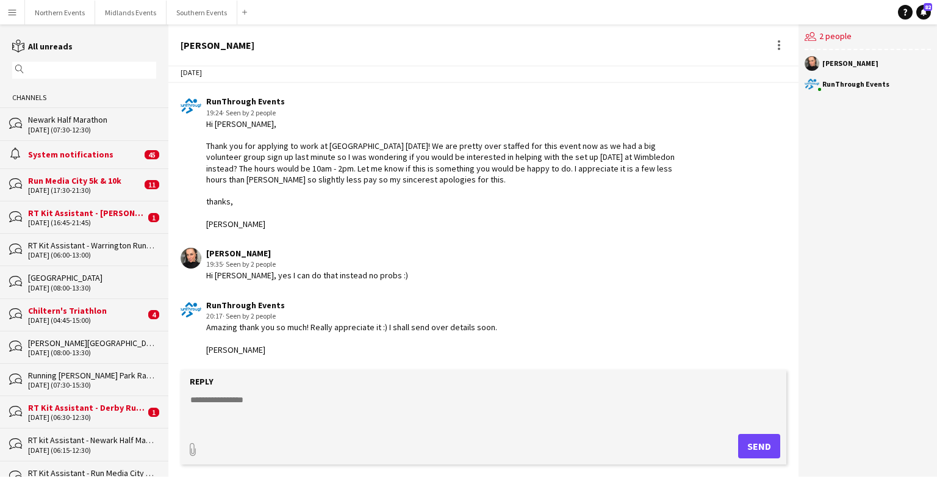
click at [284, 176] on div "Hi [PERSON_NAME], Thank you for applying to work at [GEOGRAPHIC_DATA] [DATE]! W…" at bounding box center [445, 173] width 478 height 111
click at [190, 261] on app-user-avatar at bounding box center [191, 258] width 21 height 21
click at [190, 259] on app-user-avatar at bounding box center [191, 258] width 21 height 21
click at [609, 61] on app-user-avatar at bounding box center [812, 63] width 15 height 15
click at [609, 50] on div at bounding box center [779, 45] width 15 height 15
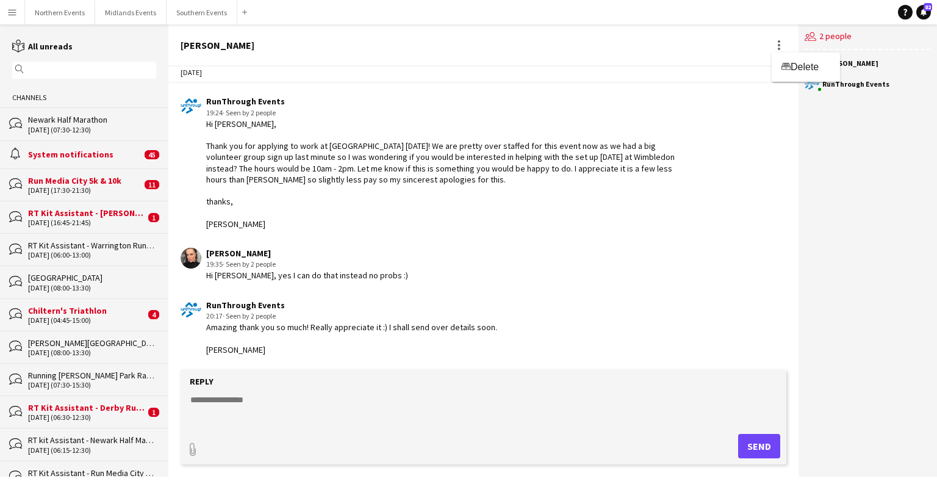
click at [609, 217] on div at bounding box center [468, 242] width 937 height 484
click at [609, 46] on div at bounding box center [779, 45] width 15 height 15
click at [609, 70] on span "Delete" at bounding box center [805, 67] width 28 height 10
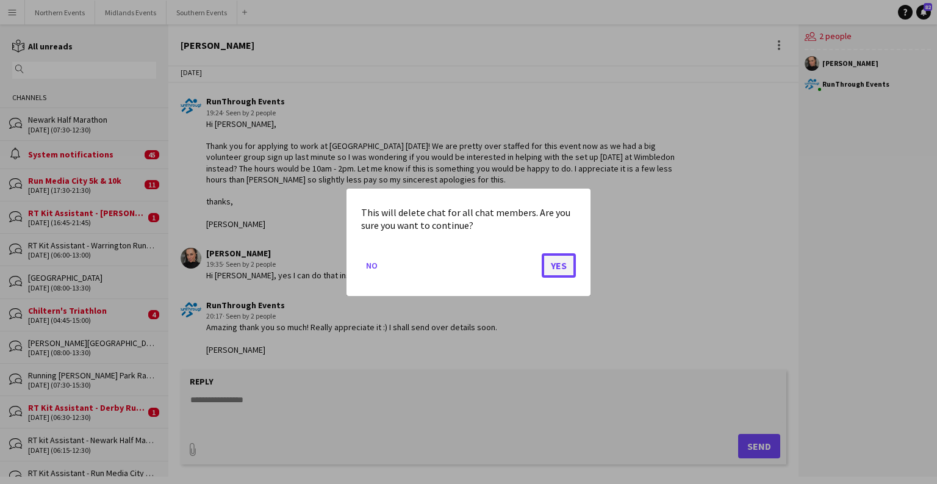
click at [566, 267] on button "Yes" at bounding box center [559, 265] width 34 height 24
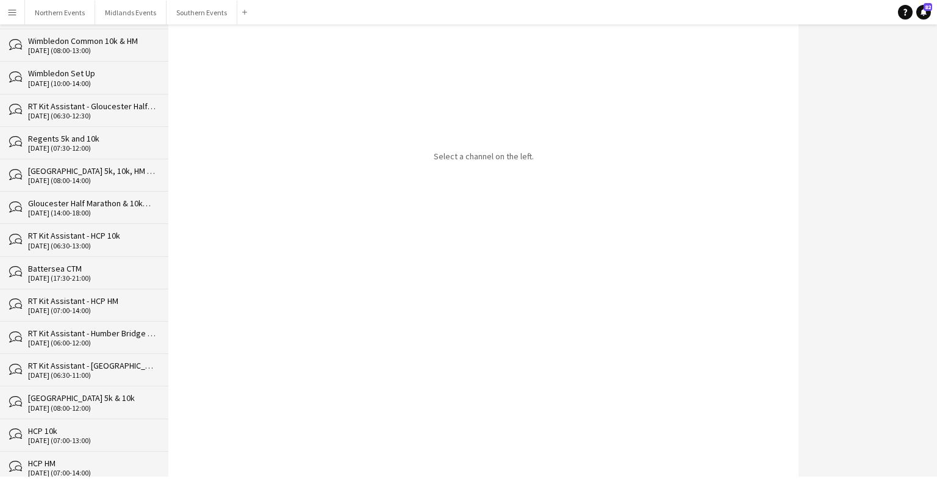
scroll to position [14058, 0]
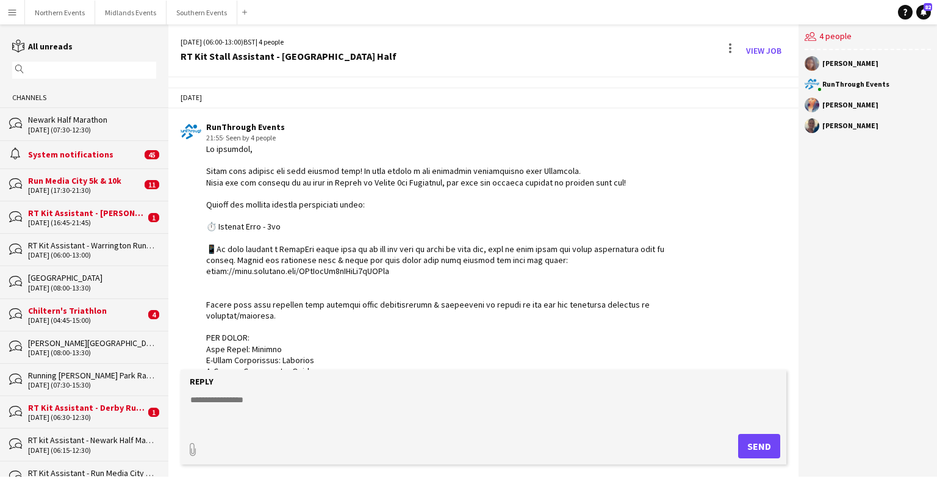
scroll to position [2101, 0]
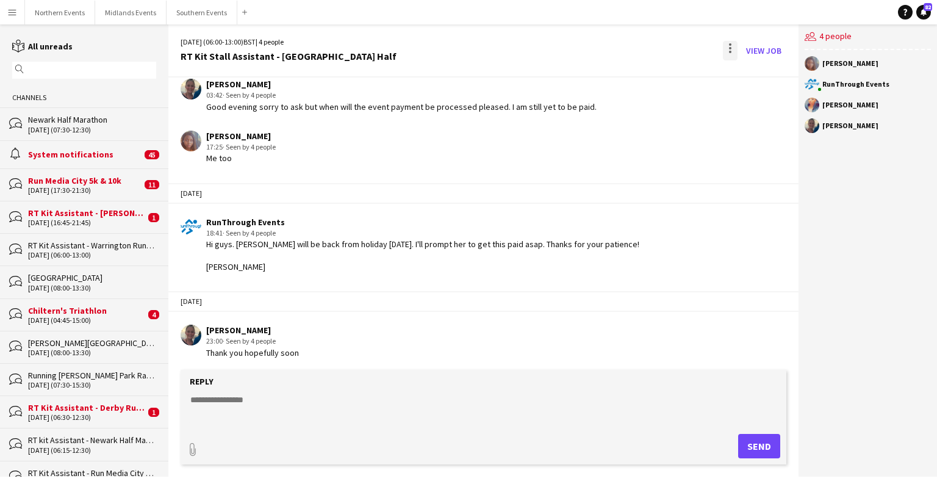
click at [609, 43] on div at bounding box center [730, 44] width 2 height 2
click at [609, 78] on span "Delete" at bounding box center [757, 75] width 28 height 10
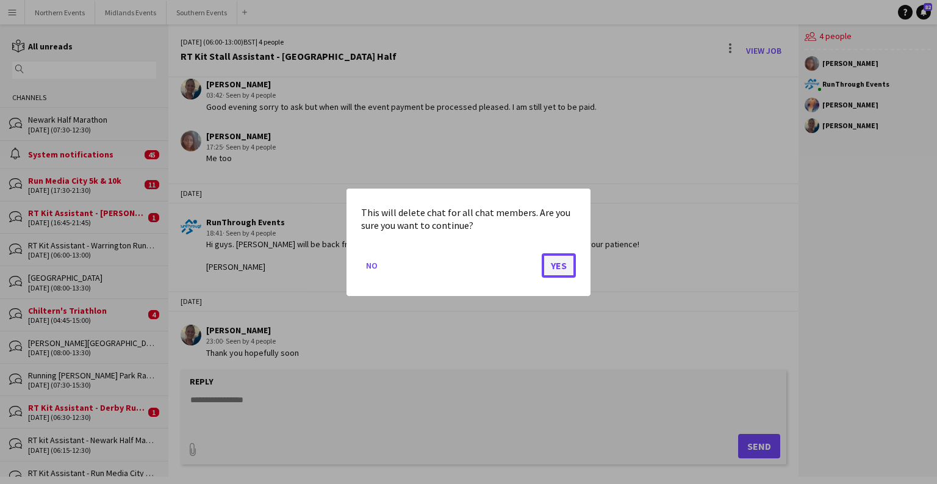
click at [569, 268] on button "Yes" at bounding box center [559, 265] width 34 height 24
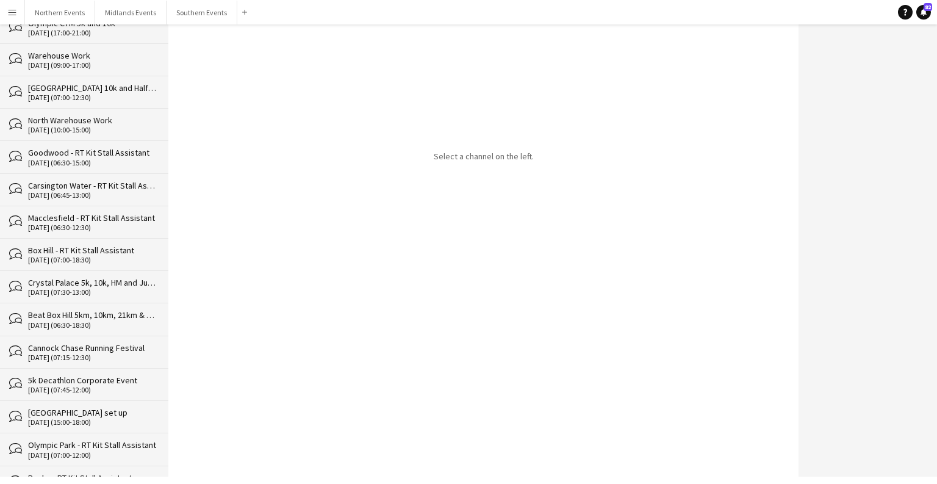
scroll to position [14025, 0]
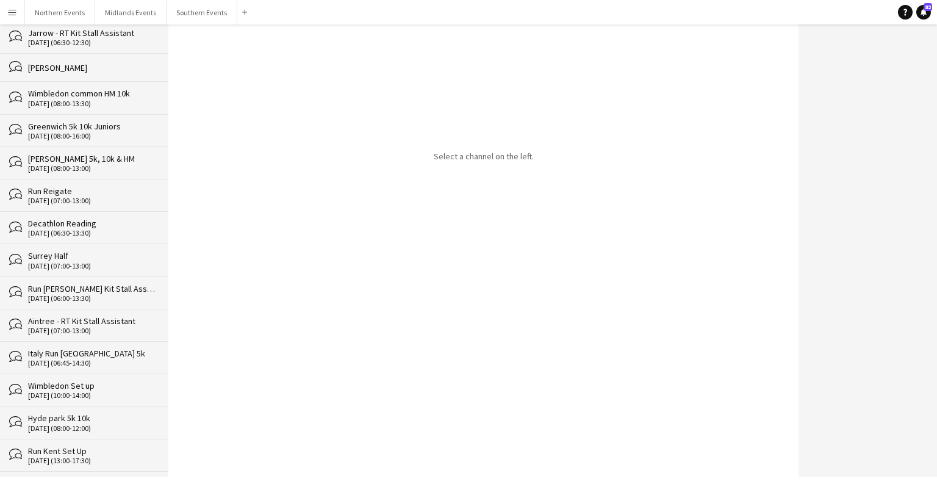
drag, startPoint x: 168, startPoint y: 39, endPoint x: 114, endPoint y: 463, distance: 427.1
click at [154, 471] on div "reading All unreads magnifier Channels bubbles Newark Half Marathon [DATE] (07:…" at bounding box center [468, 250] width 937 height 452
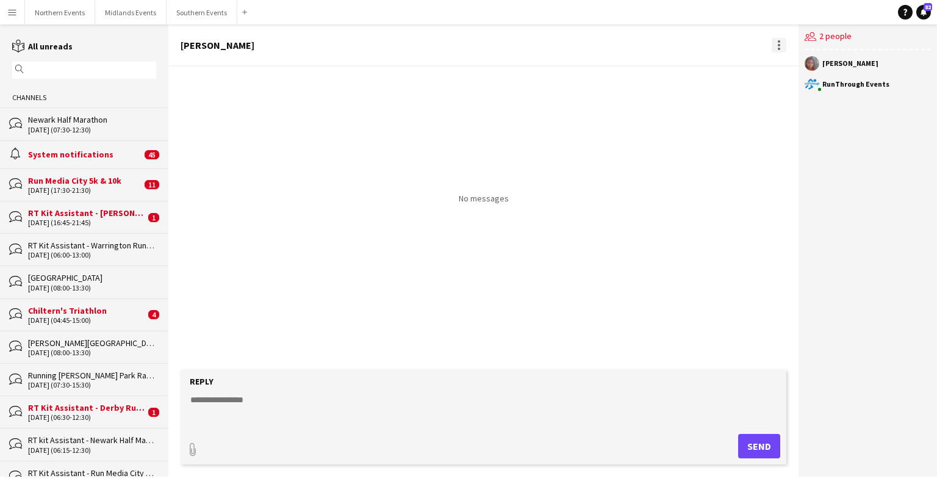
click at [609, 46] on div at bounding box center [779, 45] width 15 height 15
click at [609, 70] on app-icon "Delete" at bounding box center [786, 67] width 9 height 10
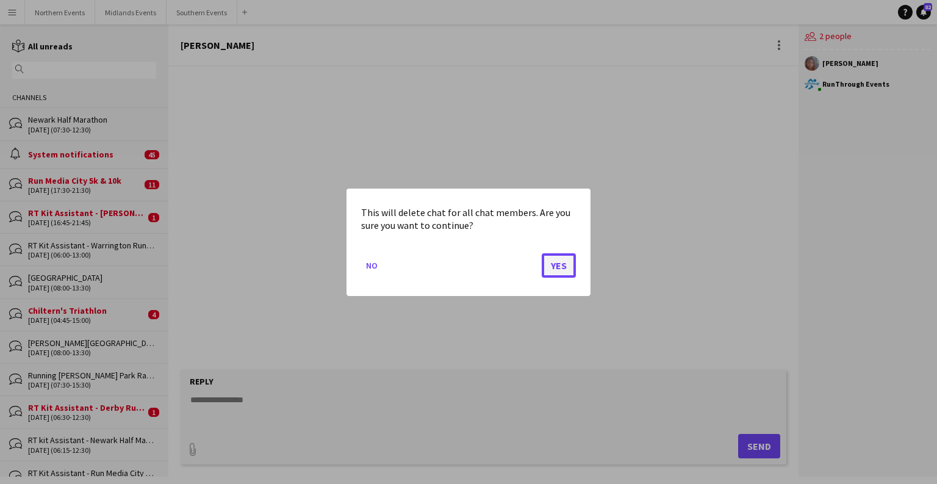
click at [546, 265] on button "Yes" at bounding box center [559, 265] width 34 height 24
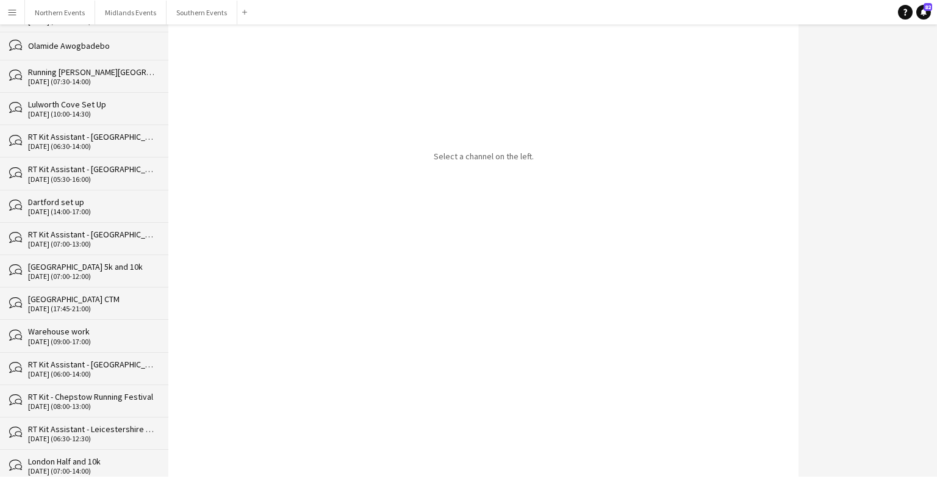
scroll to position [13997, 0]
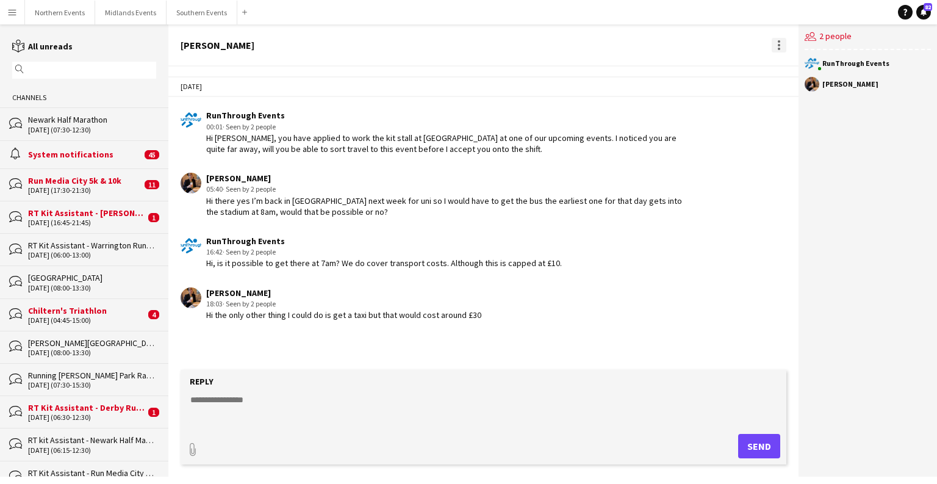
click at [609, 49] on div at bounding box center [779, 45] width 15 height 15
click at [609, 69] on app-icon "Delete" at bounding box center [786, 67] width 9 height 10
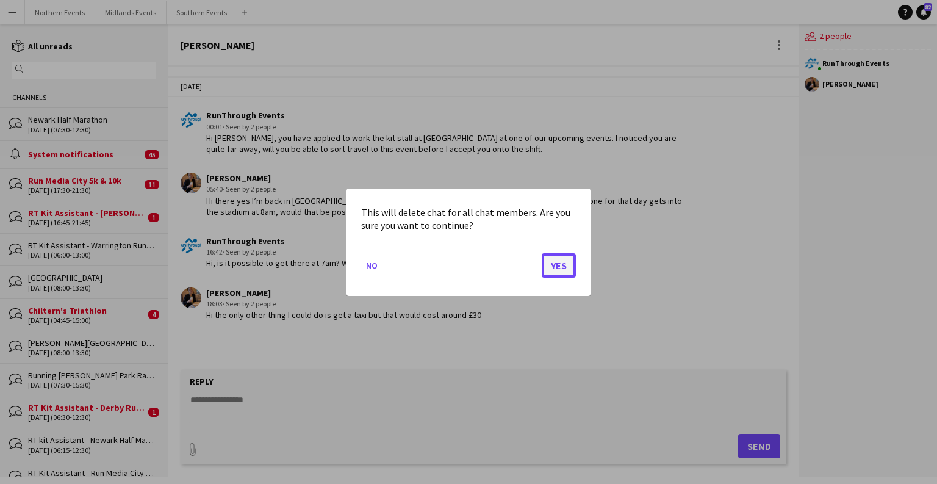
click at [560, 262] on button "Yes" at bounding box center [559, 265] width 34 height 24
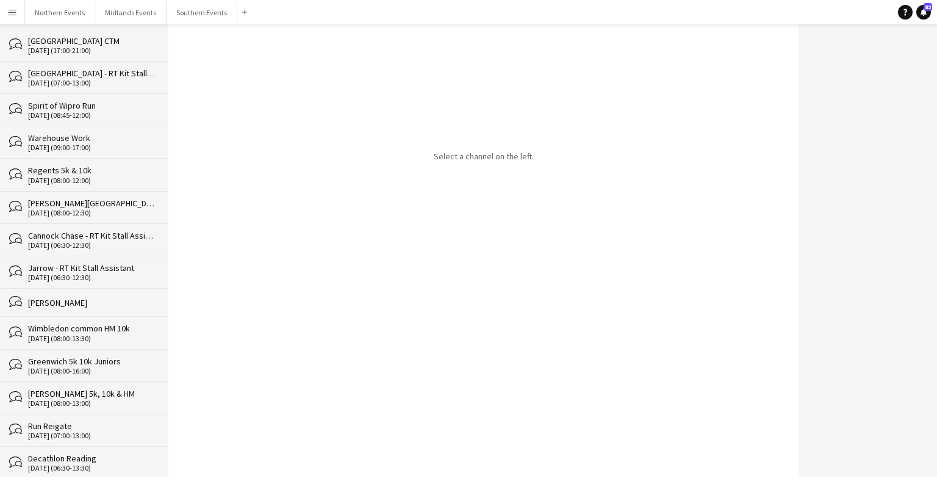
scroll to position [13969, 0]
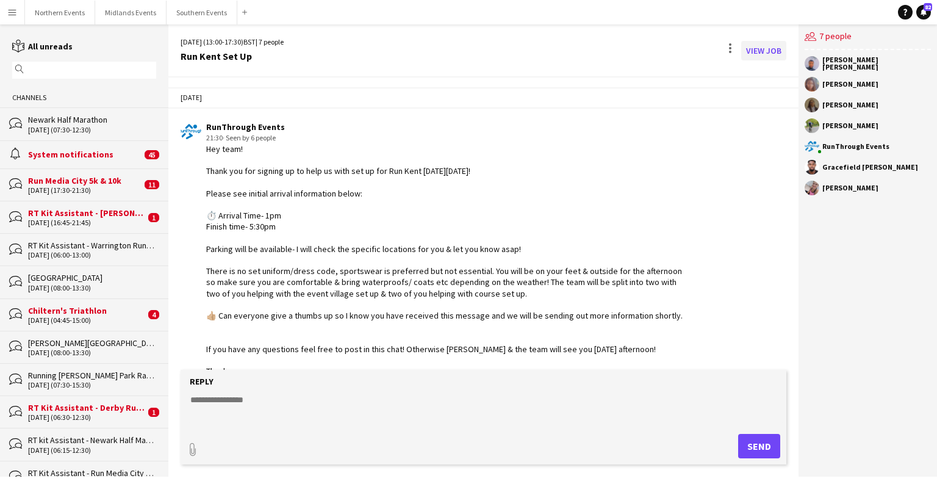
scroll to position [578, 0]
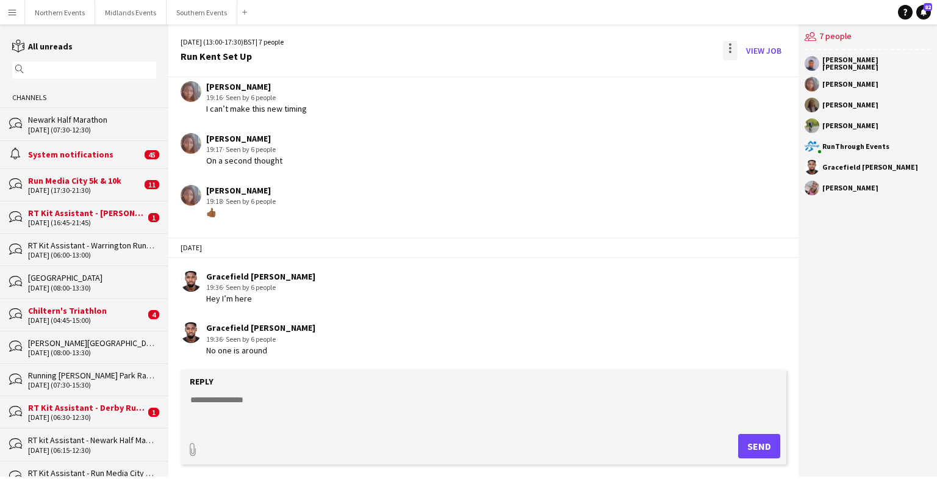
click at [609, 51] on div at bounding box center [730, 51] width 15 height 20
click at [609, 75] on span "Delete" at bounding box center [757, 75] width 28 height 10
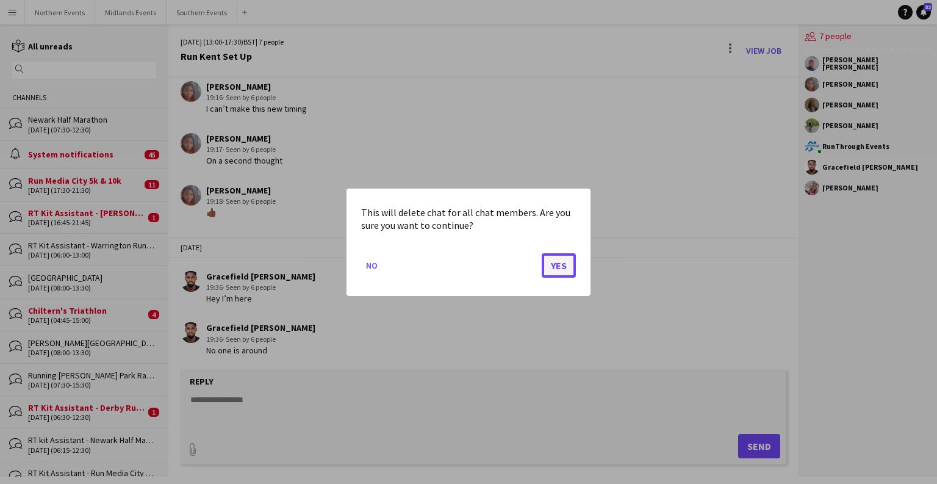
click at [563, 274] on button "Yes" at bounding box center [559, 265] width 34 height 24
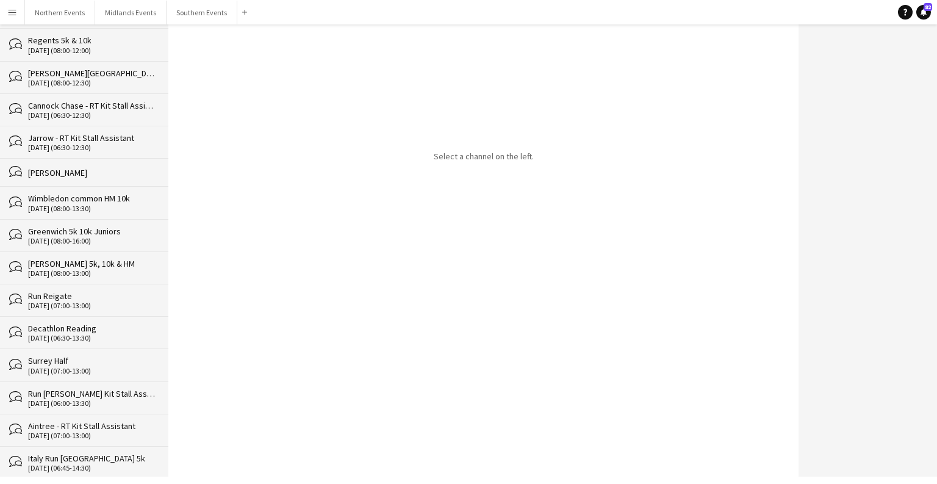
scroll to position [13936, 0]
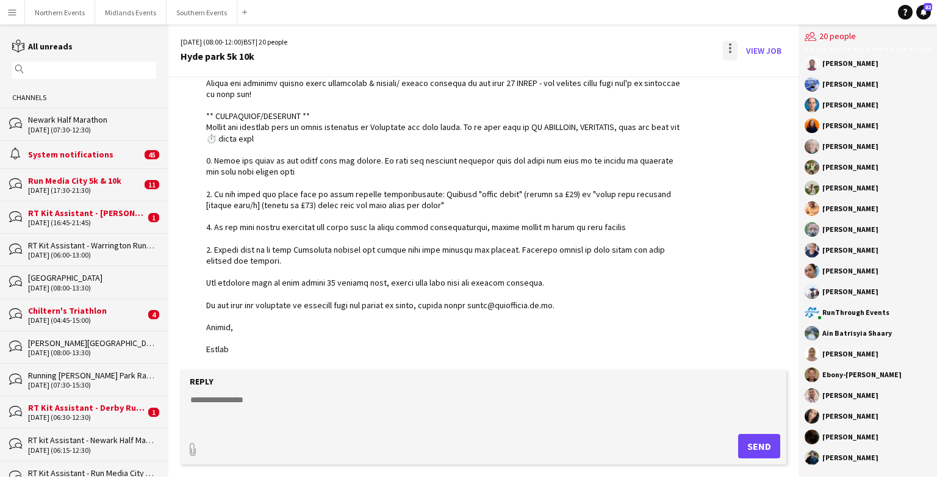
scroll to position [3127, 0]
click at [609, 49] on div at bounding box center [730, 51] width 15 height 20
click at [609, 79] on span "Delete" at bounding box center [757, 75] width 28 height 10
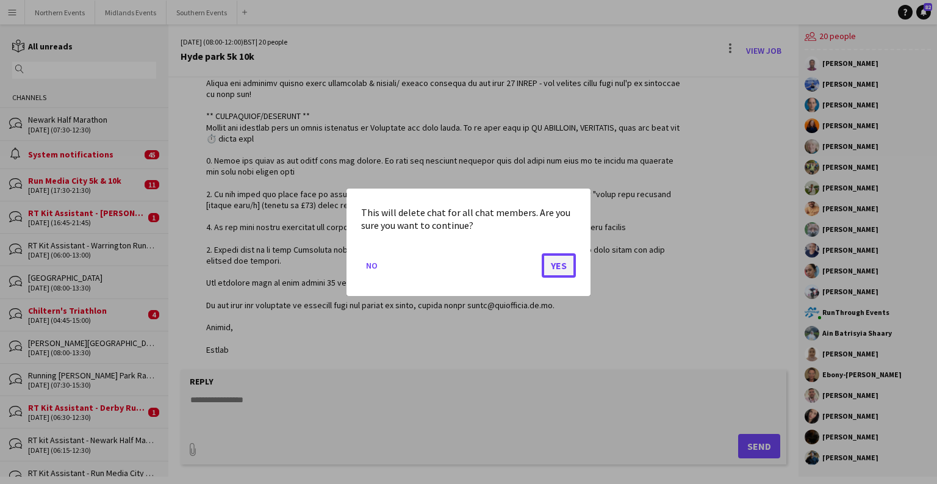
click at [549, 264] on button "Yes" at bounding box center [559, 265] width 34 height 24
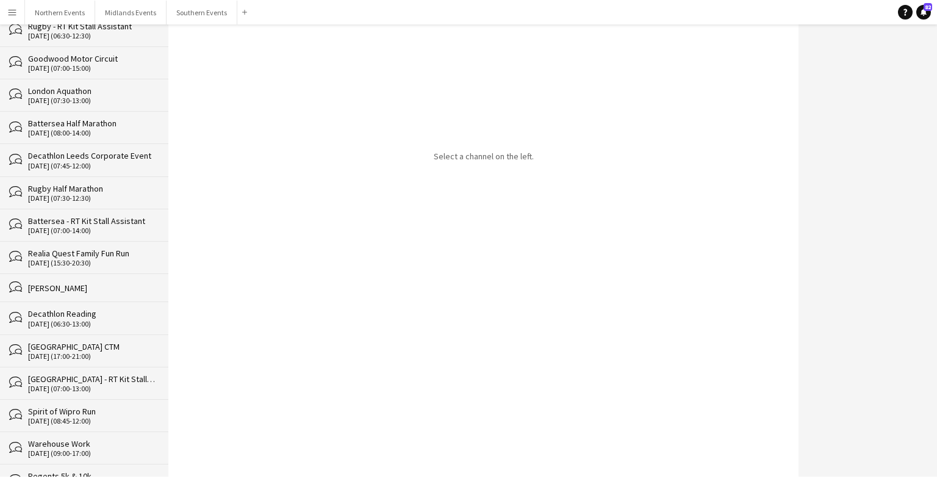
scroll to position [13904, 0]
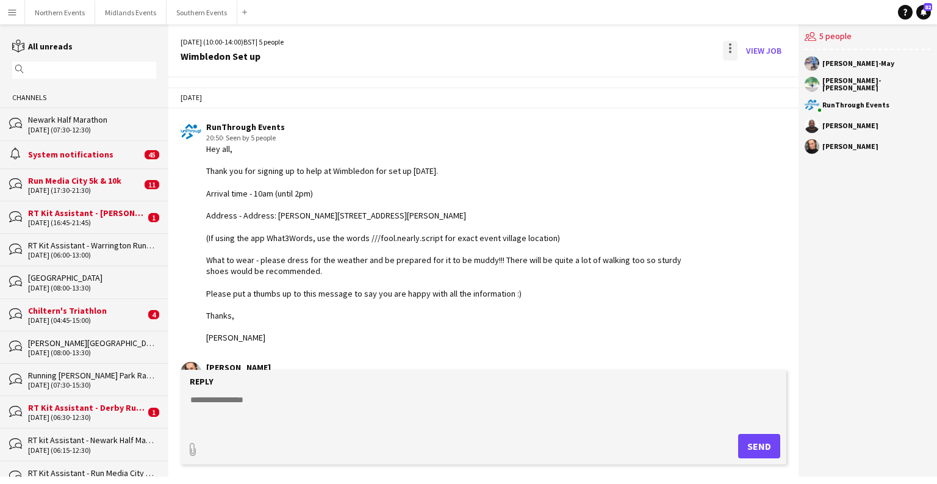
scroll to position [581, 0]
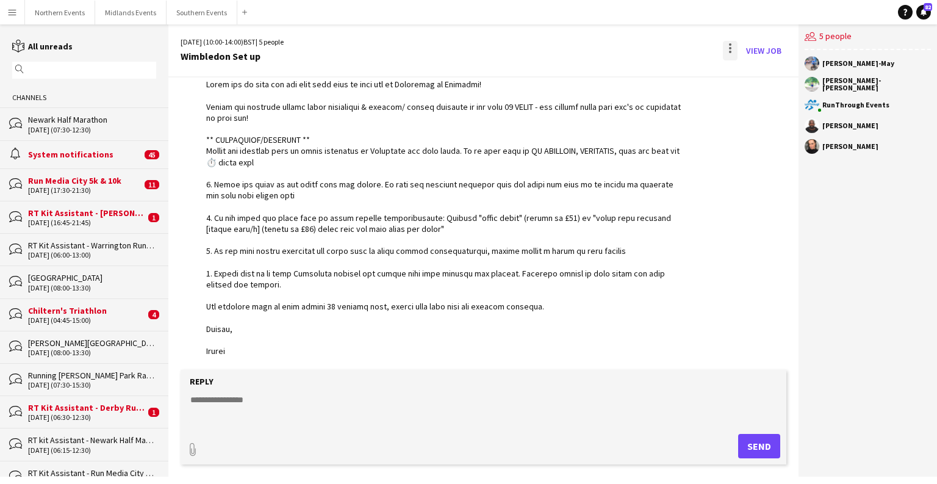
click at [609, 54] on div at bounding box center [730, 51] width 15 height 20
click at [609, 73] on span "Delete" at bounding box center [757, 75] width 28 height 10
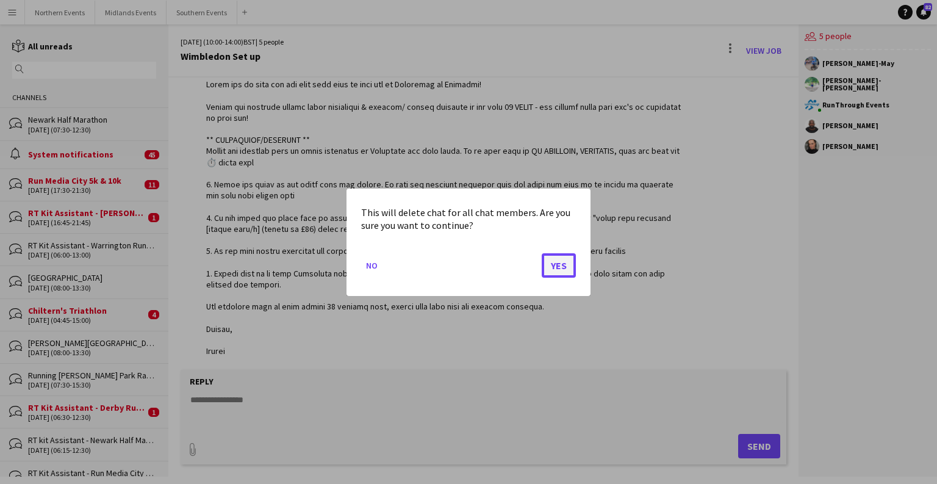
click at [563, 269] on button "Yes" at bounding box center [559, 265] width 34 height 24
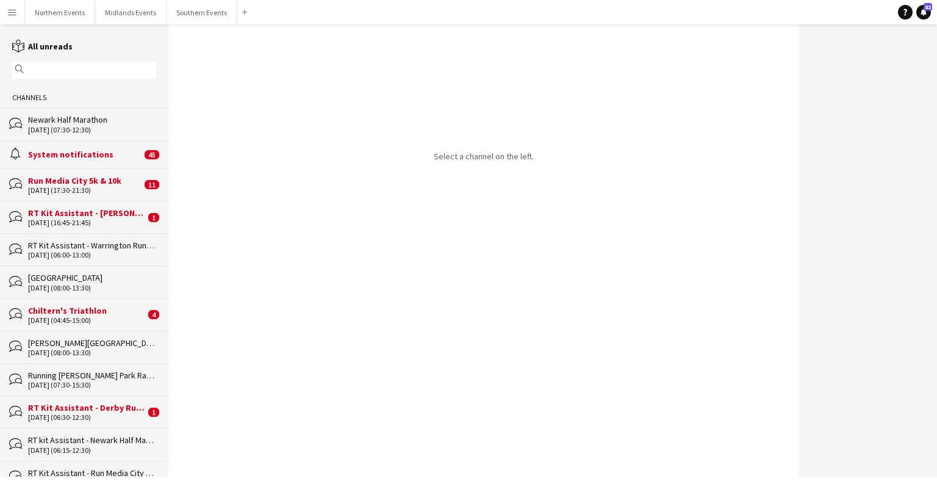
drag, startPoint x: 160, startPoint y: 36, endPoint x: 165, endPoint y: 120, distance: 84.4
click at [164, 123] on app-channels-list "reading All unreads magnifier Channels bubbles Newark Half Marathon [DATE] (07:…" at bounding box center [84, 250] width 168 height 452
drag, startPoint x: 190, startPoint y: 43, endPoint x: 162, endPoint y: 45, distance: 27.5
click at [189, 43] on div "Select a channel on the left." at bounding box center [483, 250] width 630 height 452
drag, startPoint x: 160, startPoint y: 42, endPoint x: 169, endPoint y: 76, distance: 35.4
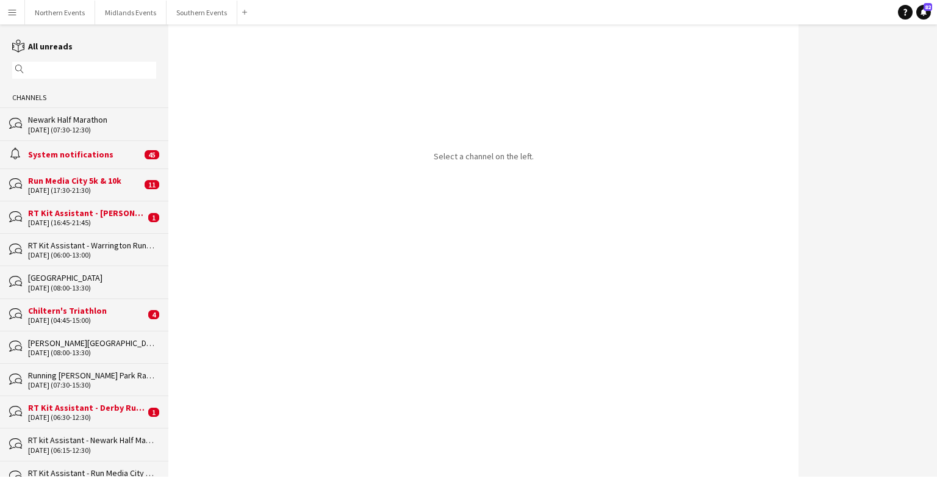
click at [169, 76] on div "reading All unreads magnifier Channels bubbles Newark Half Marathon [DATE] (07:…" at bounding box center [468, 250] width 937 height 452
click at [169, 45] on div "Select a channel on the left." at bounding box center [483, 250] width 630 height 452
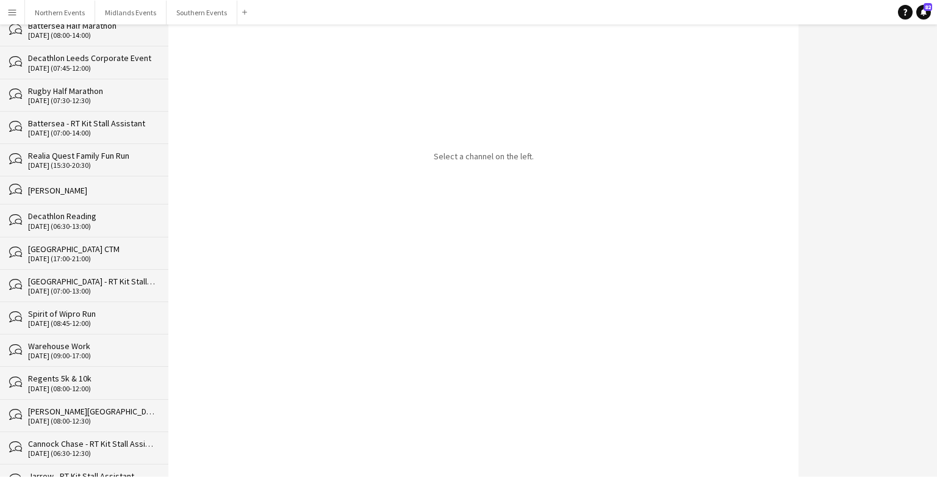
scroll to position [13872, 0]
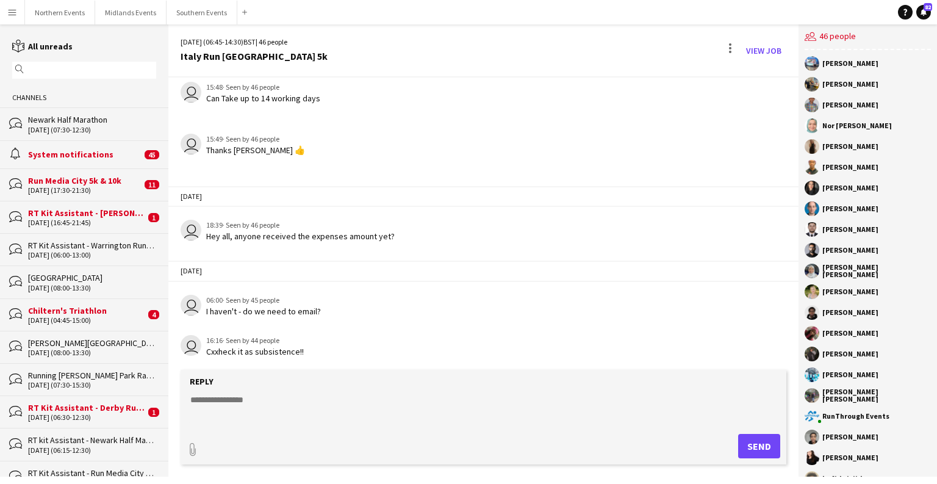
scroll to position [1838, 0]
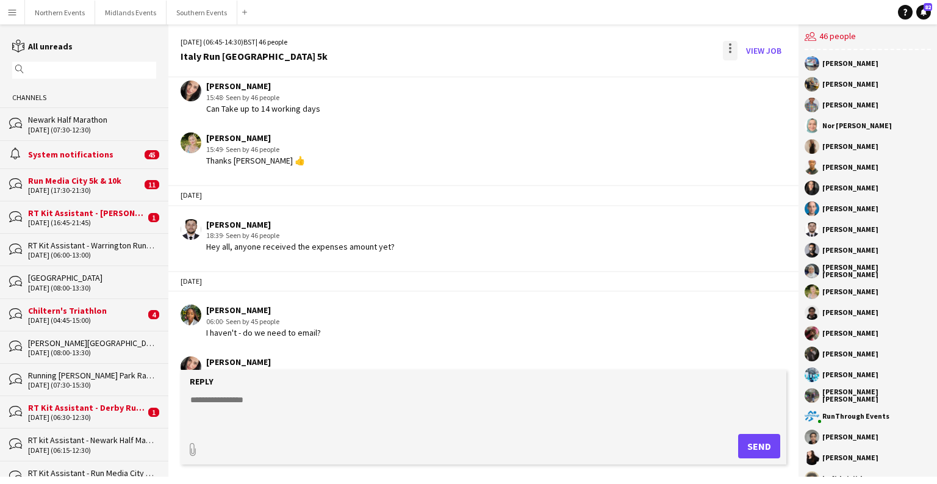
click at [609, 49] on div at bounding box center [730, 51] width 15 height 20
click at [609, 87] on button "Delete [GEOGRAPHIC_DATA]" at bounding box center [758, 74] width 68 height 29
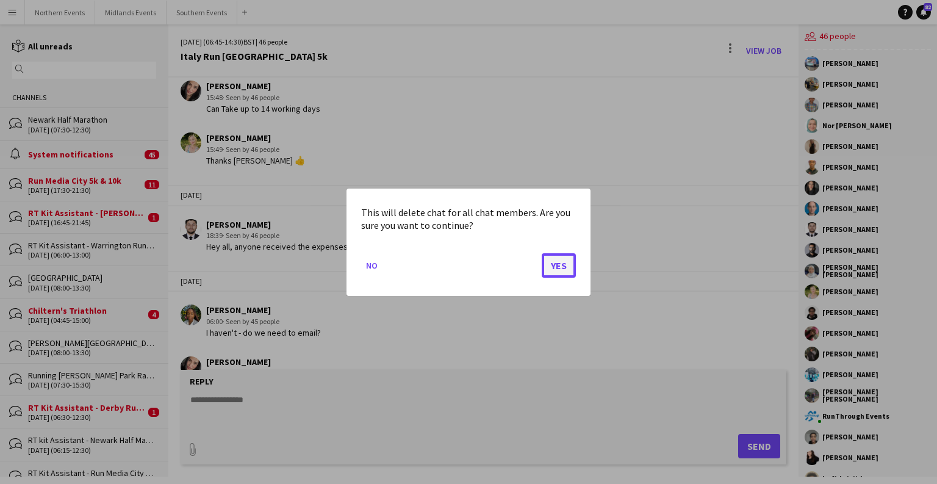
click at [557, 261] on button "Yes" at bounding box center [559, 265] width 34 height 24
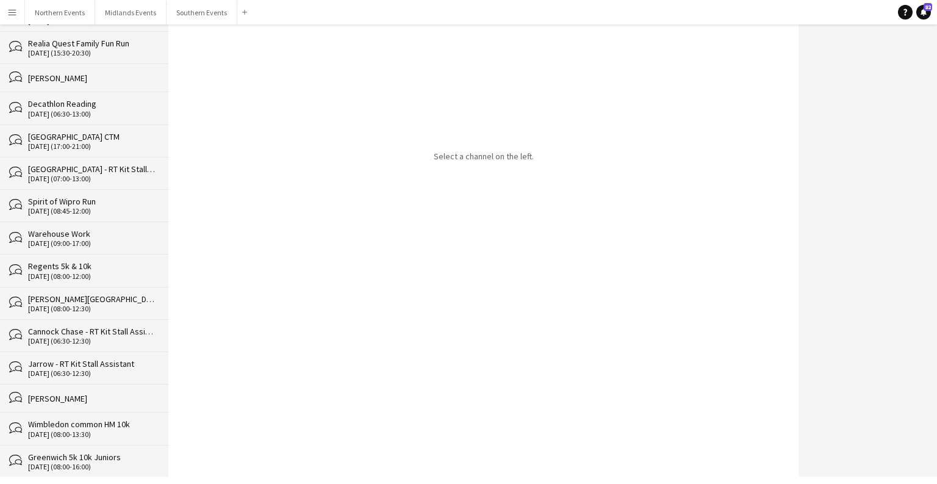
scroll to position [13839, 0]
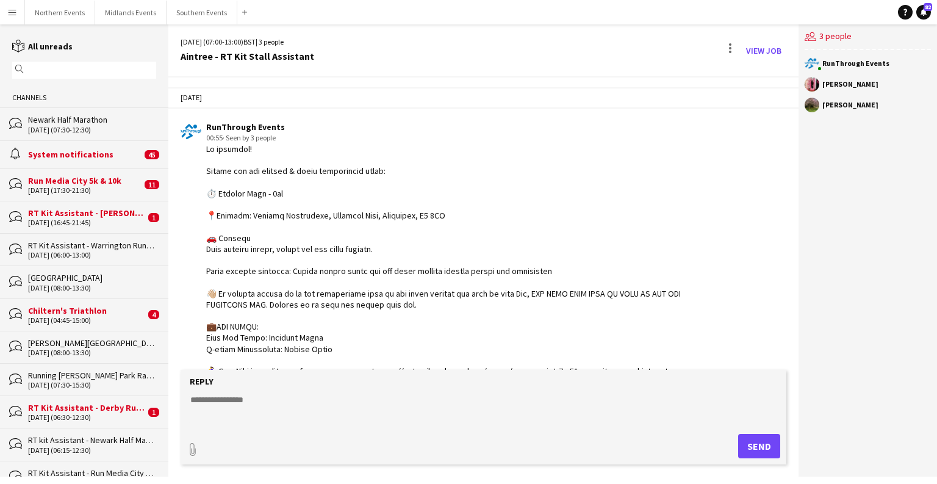
scroll to position [755, 0]
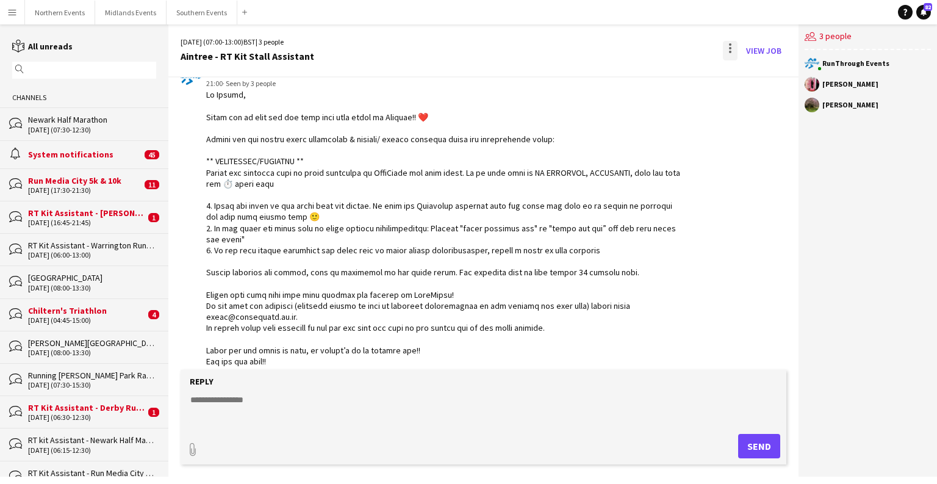
click at [609, 55] on div at bounding box center [730, 51] width 15 height 20
click at [609, 79] on span "Delete" at bounding box center [757, 75] width 28 height 10
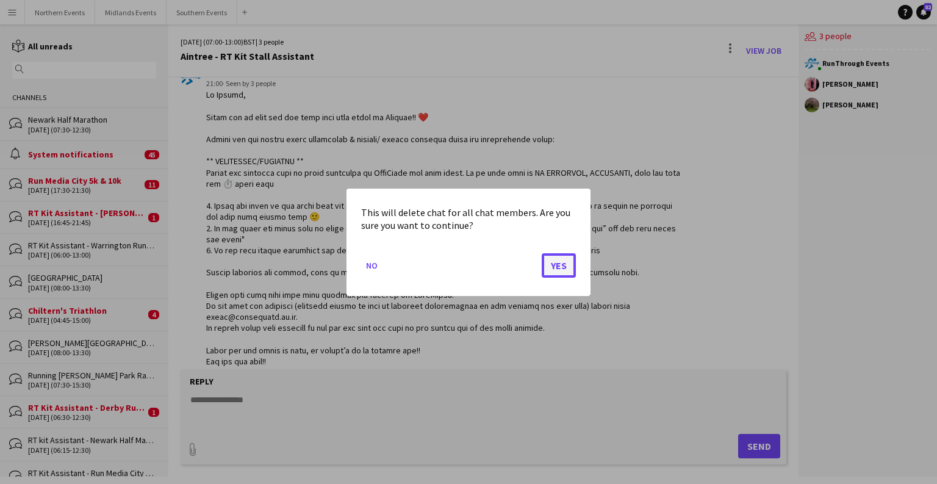
click at [564, 265] on button "Yes" at bounding box center [559, 265] width 34 height 24
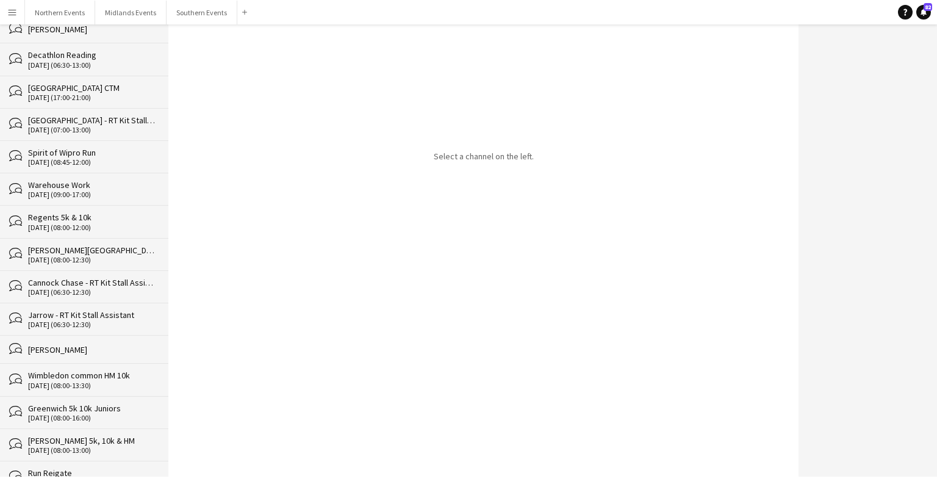
scroll to position [13807, 0]
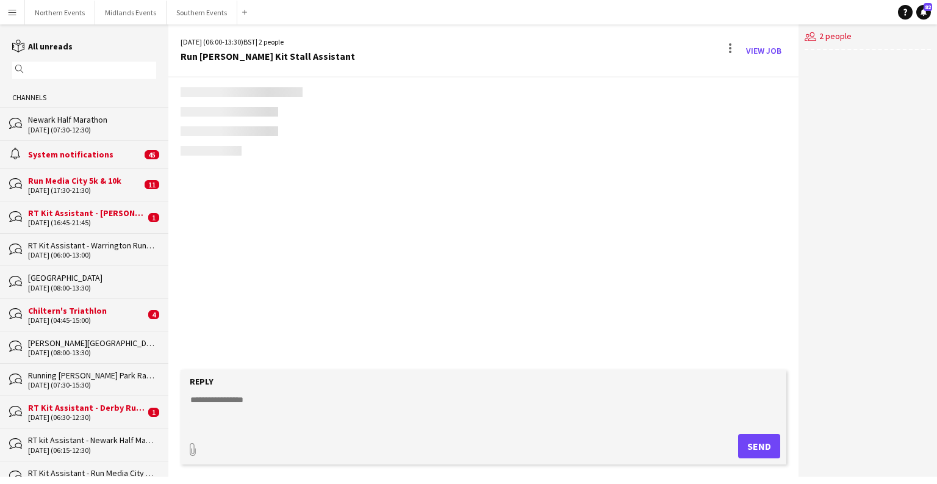
scroll to position [783, 0]
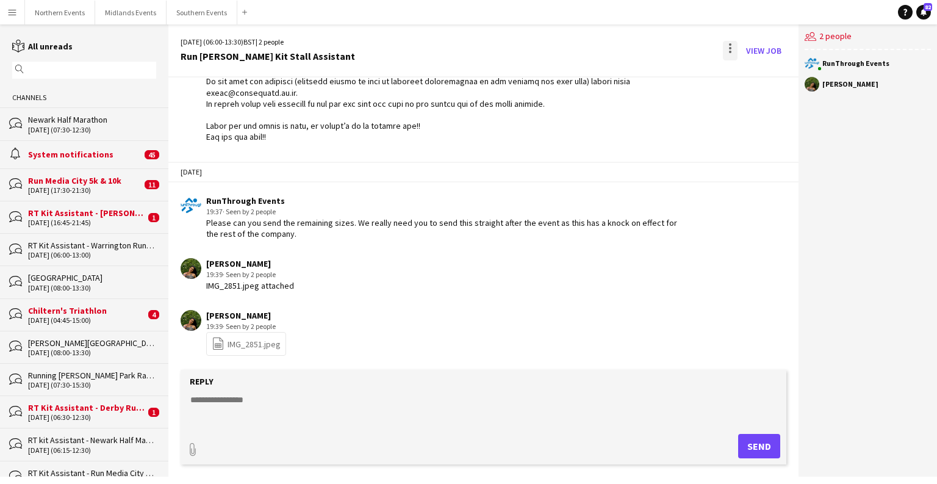
click at [609, 49] on div at bounding box center [730, 51] width 15 height 20
click at [609, 83] on button "Delete [GEOGRAPHIC_DATA]" at bounding box center [758, 74] width 68 height 29
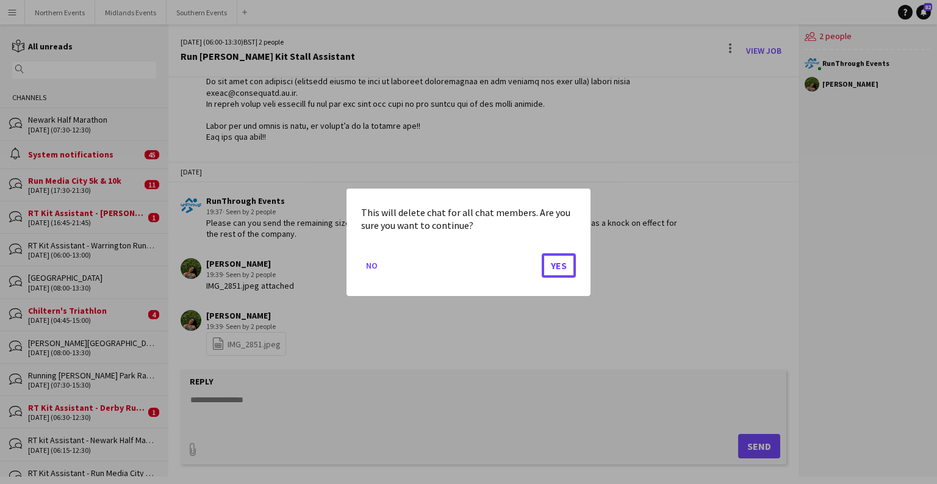
drag, startPoint x: 558, startPoint y: 265, endPoint x: 508, endPoint y: 246, distance: 53.7
click at [554, 264] on button "Yes" at bounding box center [559, 265] width 34 height 24
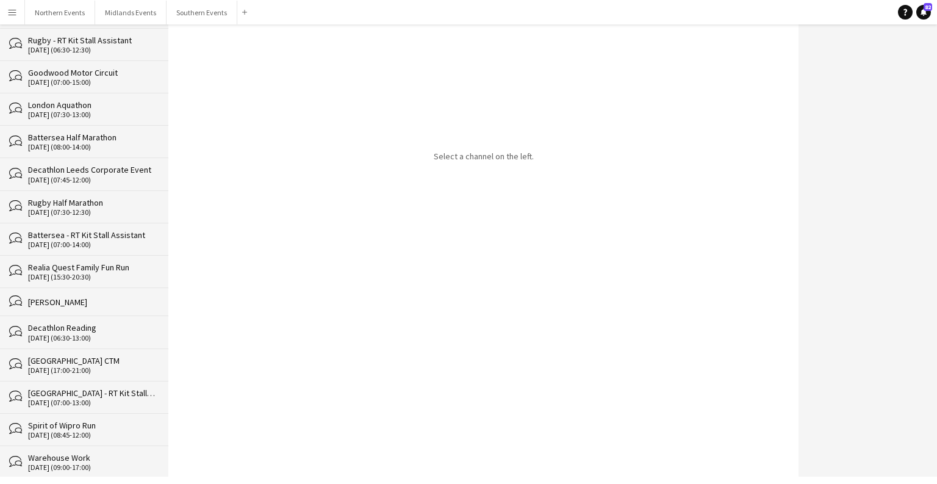
scroll to position [13775, 0]
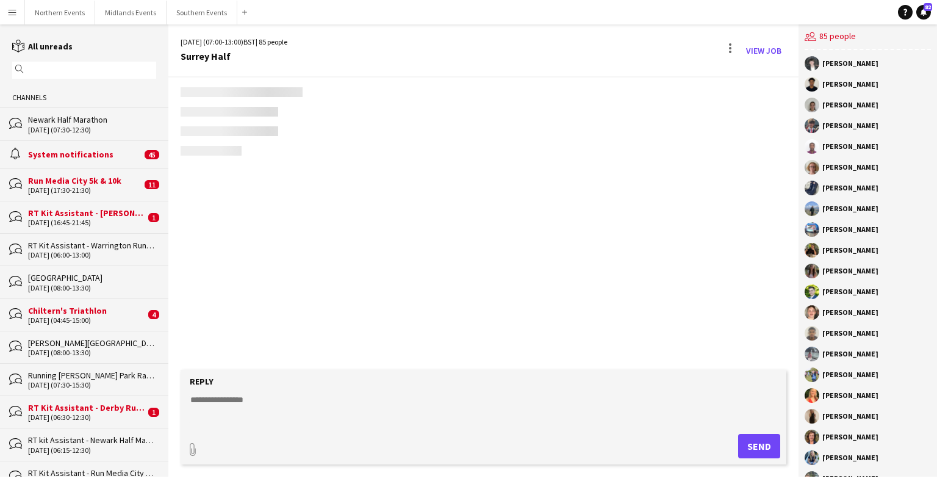
scroll to position [1840, 0]
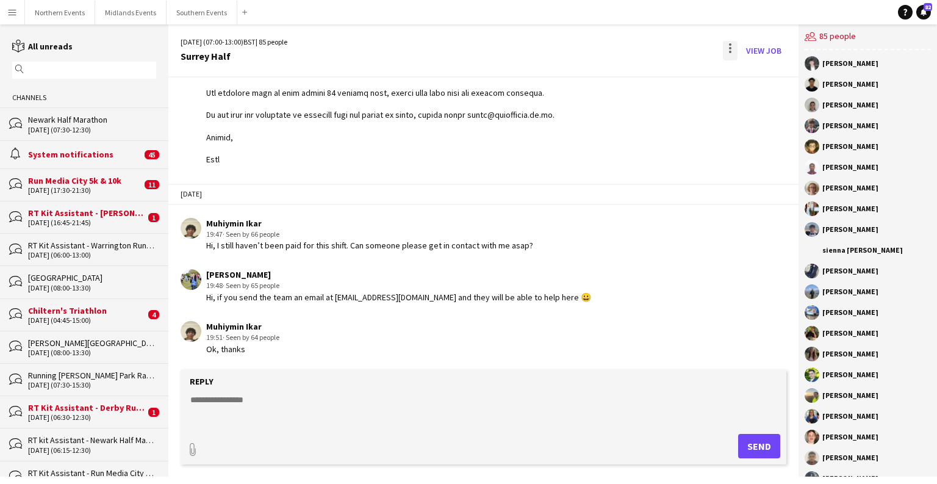
click at [609, 51] on div at bounding box center [730, 51] width 15 height 20
click at [609, 79] on span "Delete" at bounding box center [757, 75] width 28 height 10
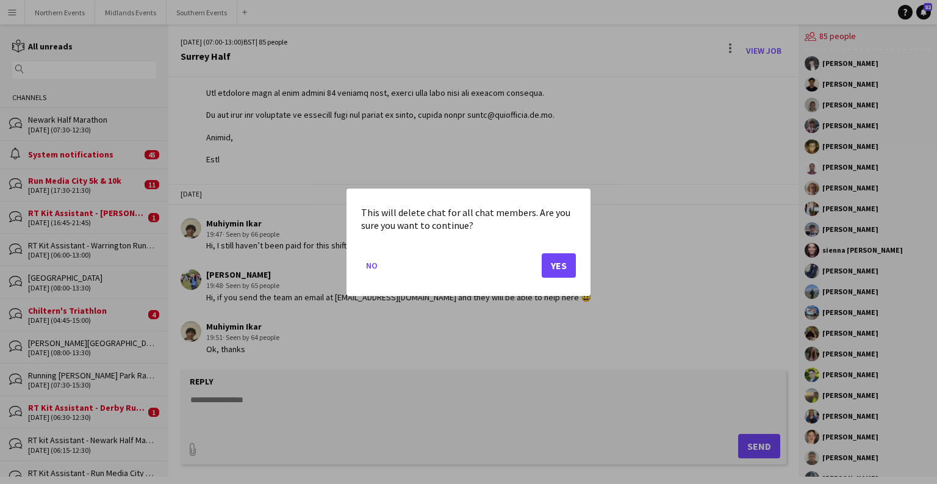
click at [546, 283] on mat-dialog-actions "No Yes" at bounding box center [468, 270] width 215 height 52
click at [557, 273] on button "Yes" at bounding box center [559, 265] width 34 height 24
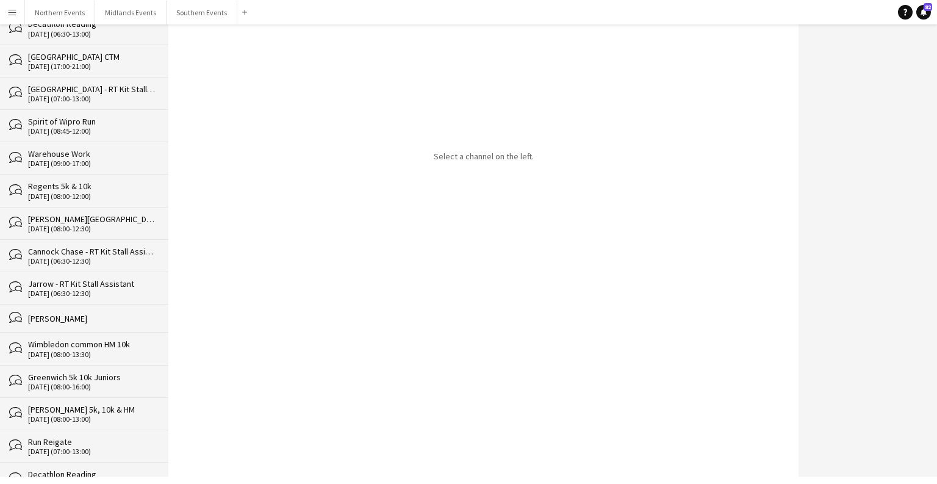
scroll to position [13678, 0]
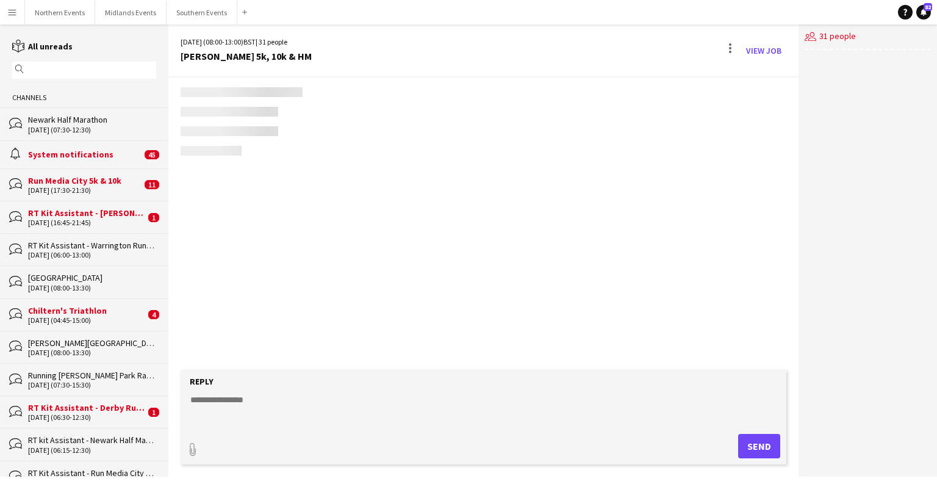
scroll to position [3563, 0]
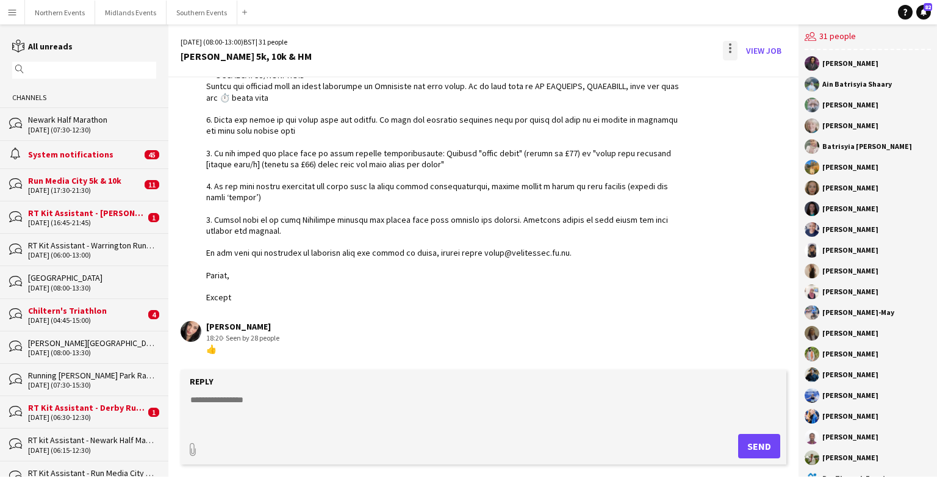
click at [609, 51] on div at bounding box center [730, 51] width 15 height 20
click at [609, 83] on button "Delete [GEOGRAPHIC_DATA]" at bounding box center [758, 74] width 68 height 29
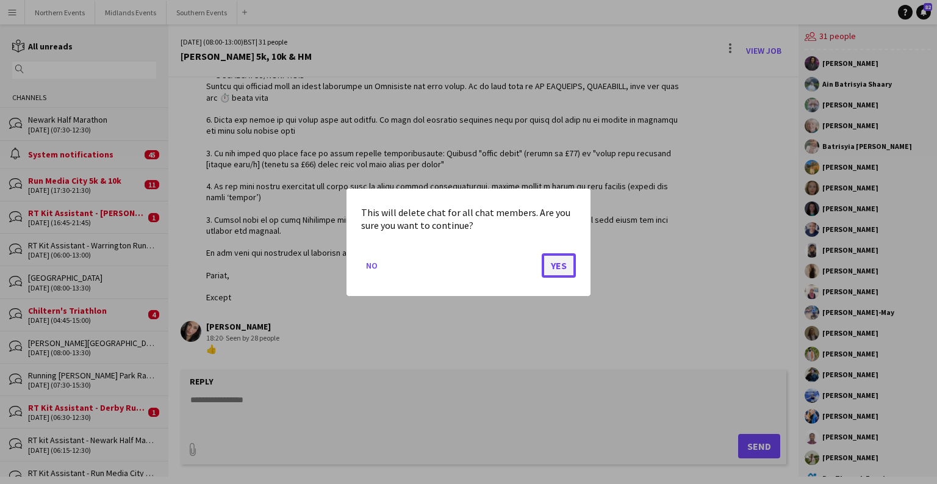
click at [559, 258] on button "Yes" at bounding box center [559, 265] width 34 height 24
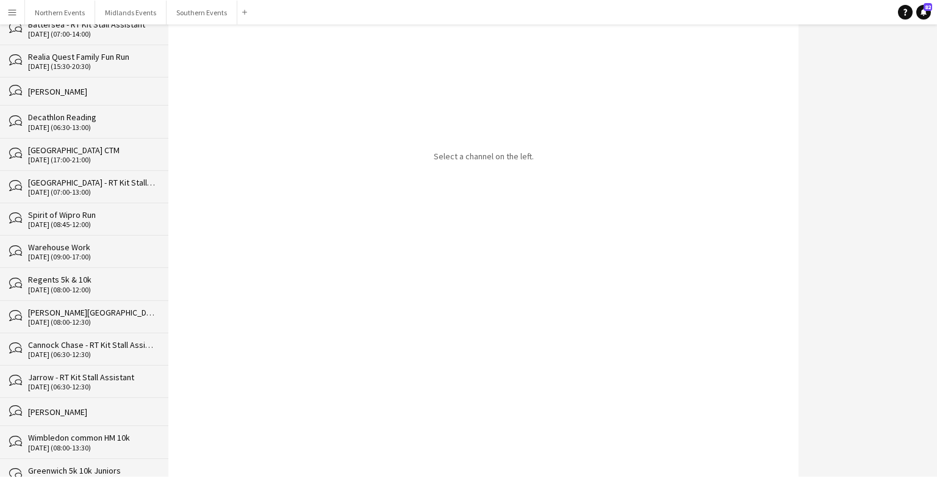
scroll to position [13710, 0]
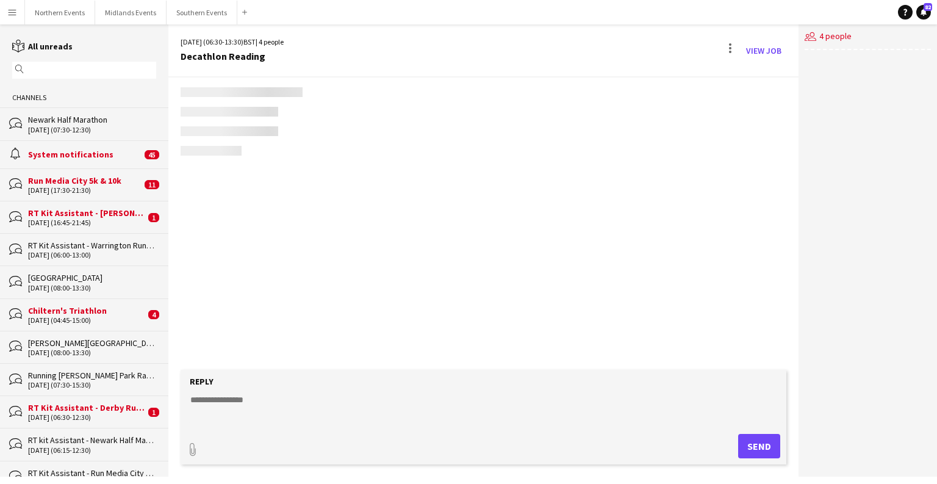
scroll to position [681, 0]
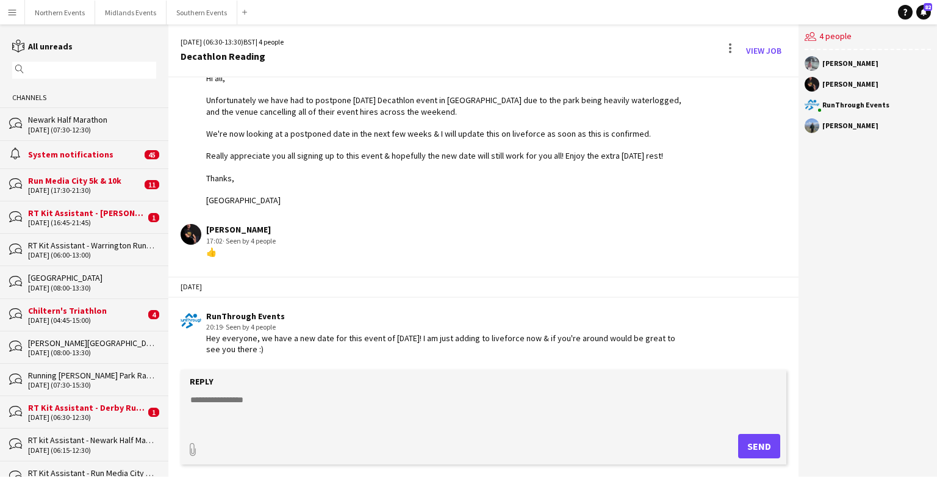
click at [609, 37] on div "[DATE] (06:30-13:30) BST | 4 people Decathlon Reading View Job" at bounding box center [483, 50] width 630 height 53
click at [609, 45] on div at bounding box center [730, 51] width 15 height 20
click at [609, 75] on span "Delete" at bounding box center [757, 75] width 28 height 10
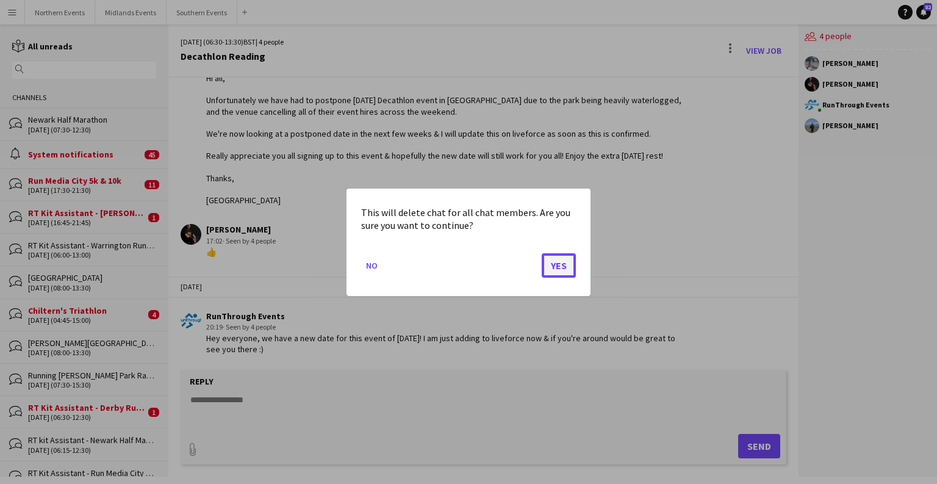
click at [552, 269] on button "Yes" at bounding box center [559, 265] width 34 height 24
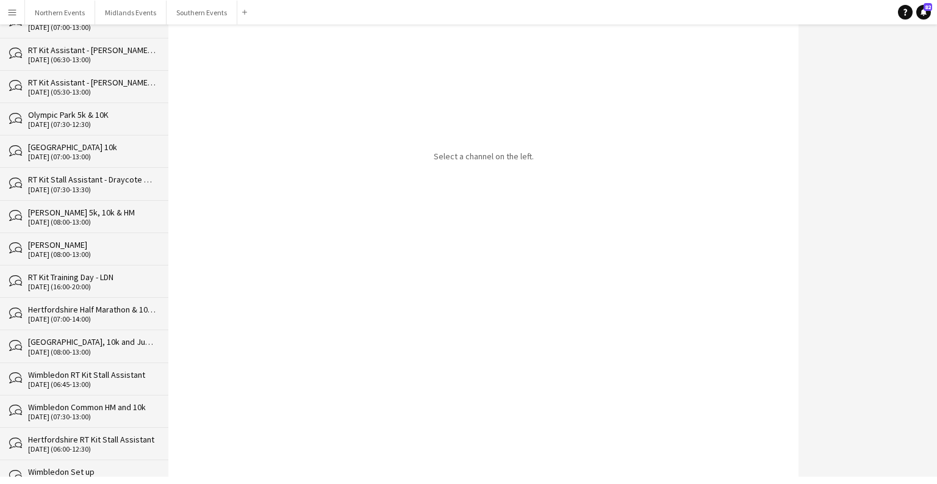
scroll to position [13678, 0]
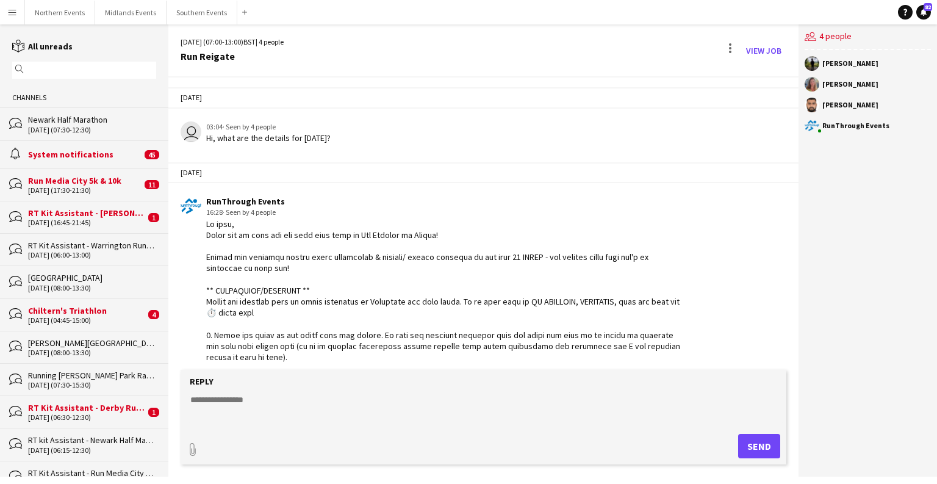
scroll to position [518, 0]
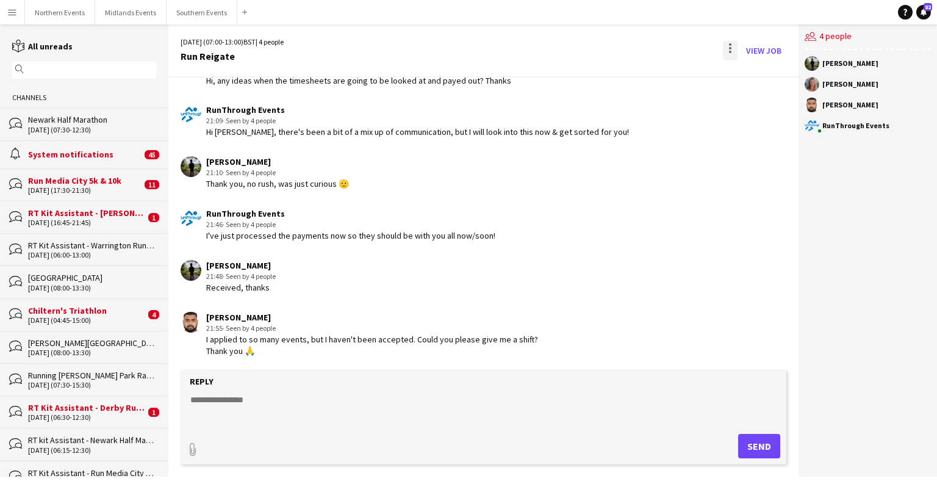
click at [609, 48] on div at bounding box center [730, 51] width 15 height 20
click at [609, 79] on span "Delete" at bounding box center [757, 75] width 28 height 10
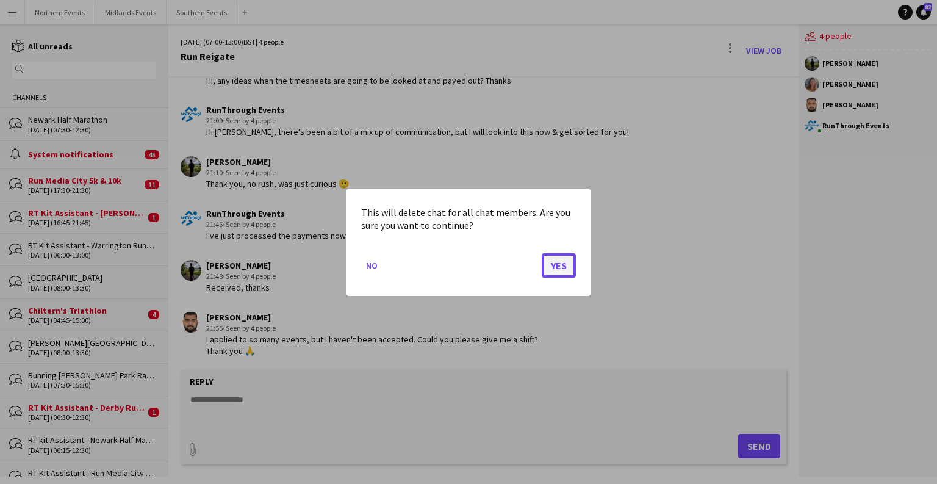
click at [566, 266] on button "Yes" at bounding box center [559, 265] width 34 height 24
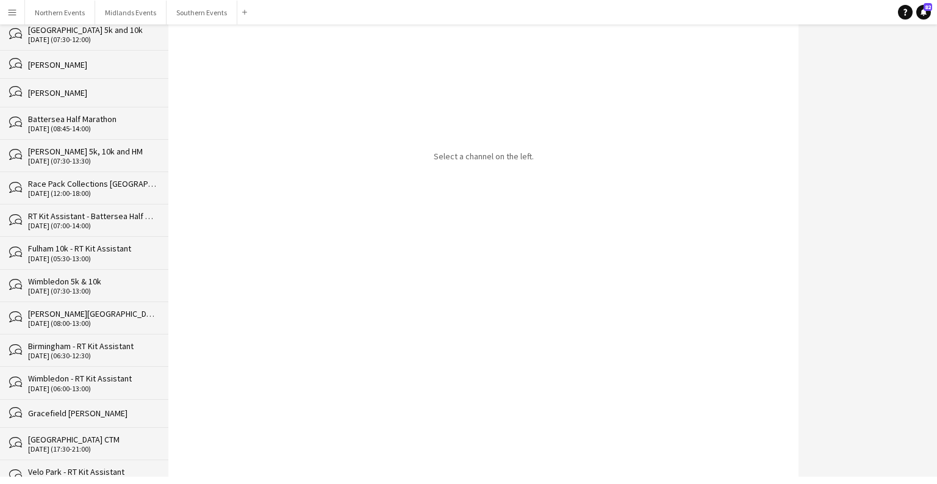
scroll to position [13645, 0]
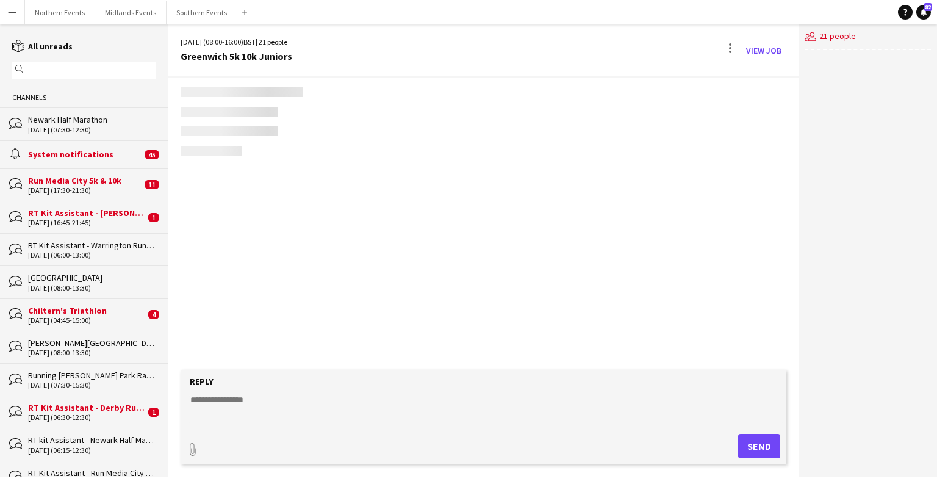
scroll to position [3326, 0]
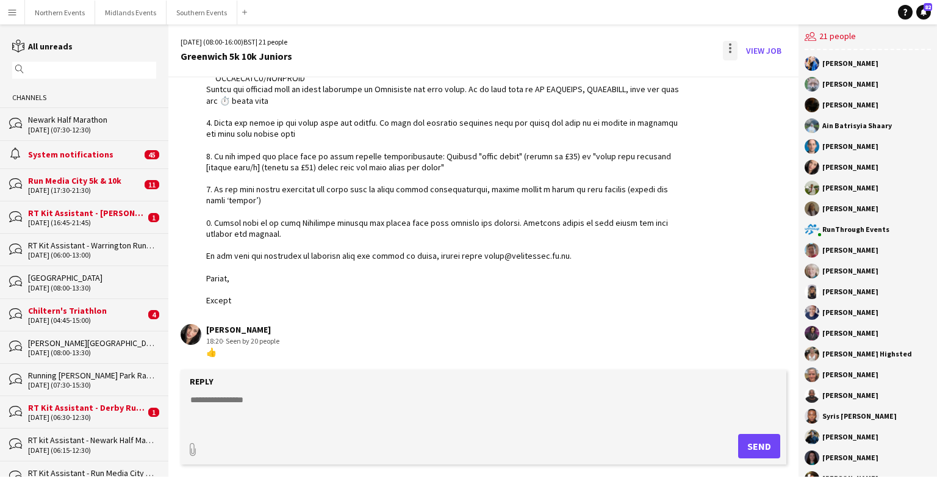
click at [609, 49] on div "View Job" at bounding box center [754, 51] width 66 height 20
click at [609, 48] on div at bounding box center [730, 51] width 15 height 20
click at [609, 66] on button "Delete [GEOGRAPHIC_DATA]" at bounding box center [758, 74] width 68 height 29
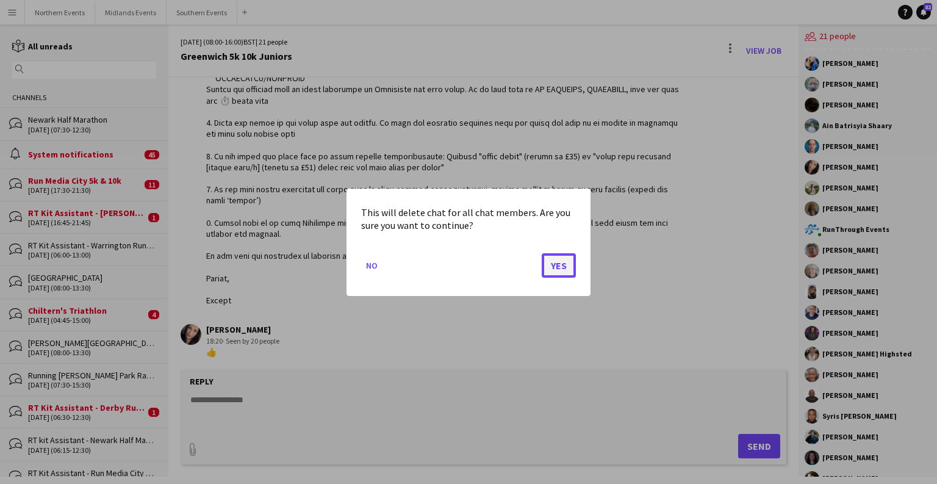
click at [561, 266] on button "Yes" at bounding box center [559, 265] width 34 height 24
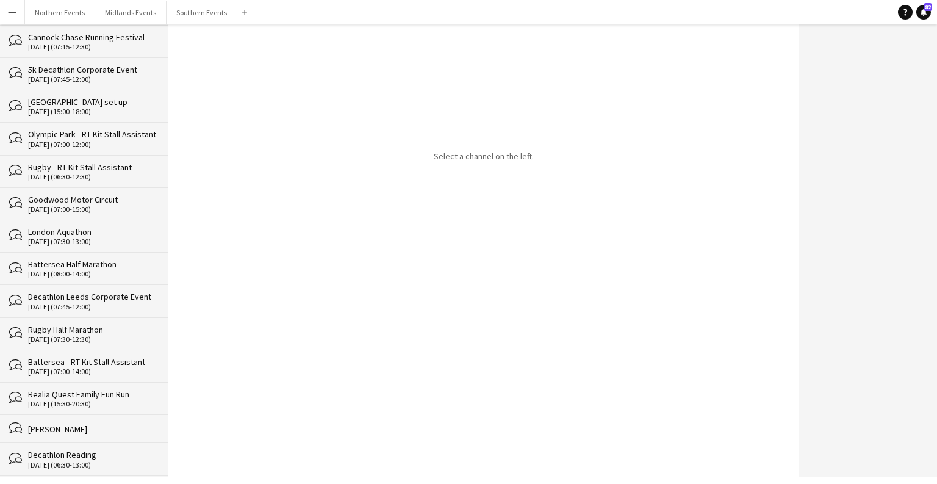
scroll to position [13613, 0]
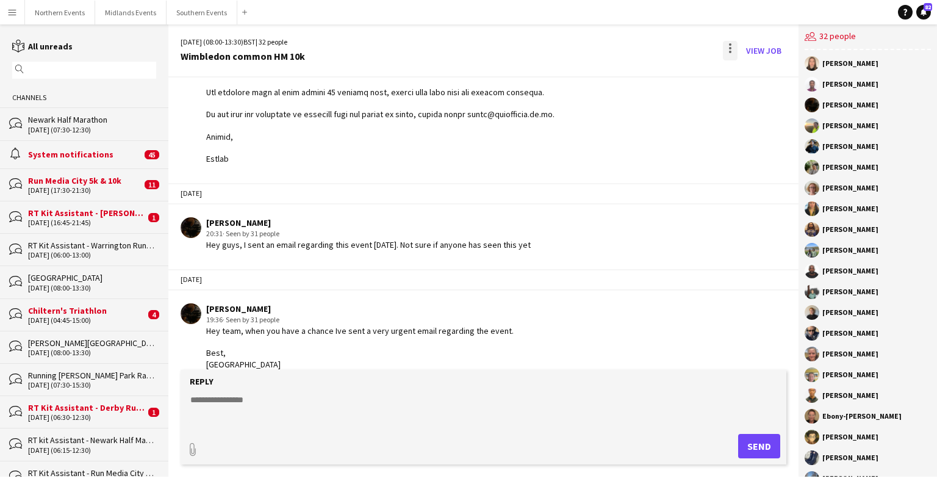
scroll to position [3583, 0]
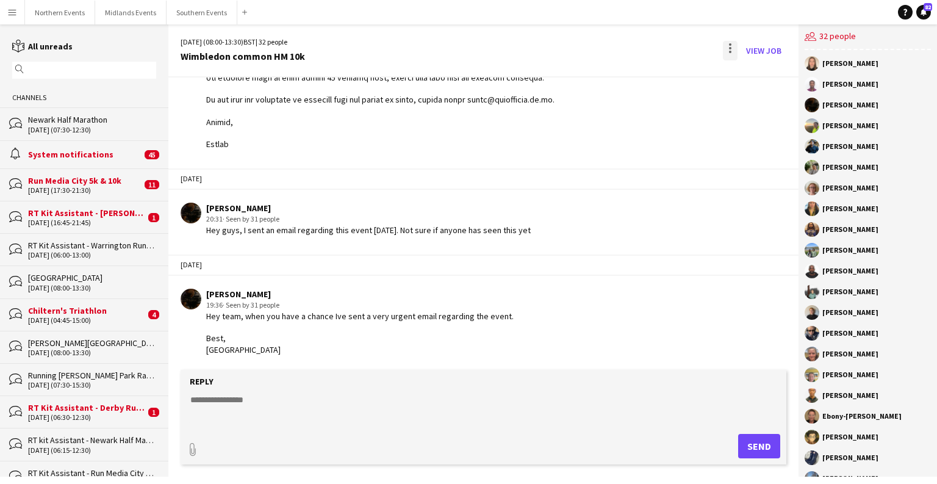
click at [609, 49] on div at bounding box center [730, 51] width 15 height 20
click at [609, 81] on button "Delete [GEOGRAPHIC_DATA]" at bounding box center [758, 74] width 68 height 29
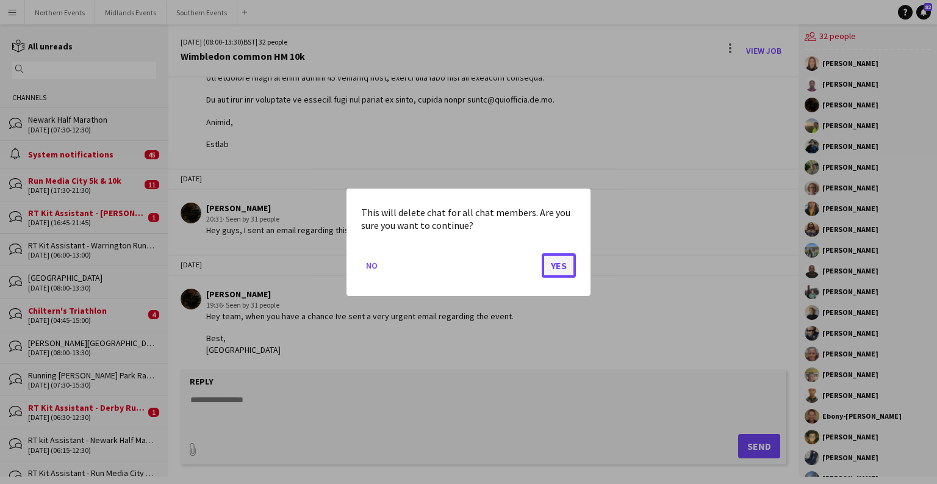
click at [559, 268] on button "Yes" at bounding box center [559, 265] width 34 height 24
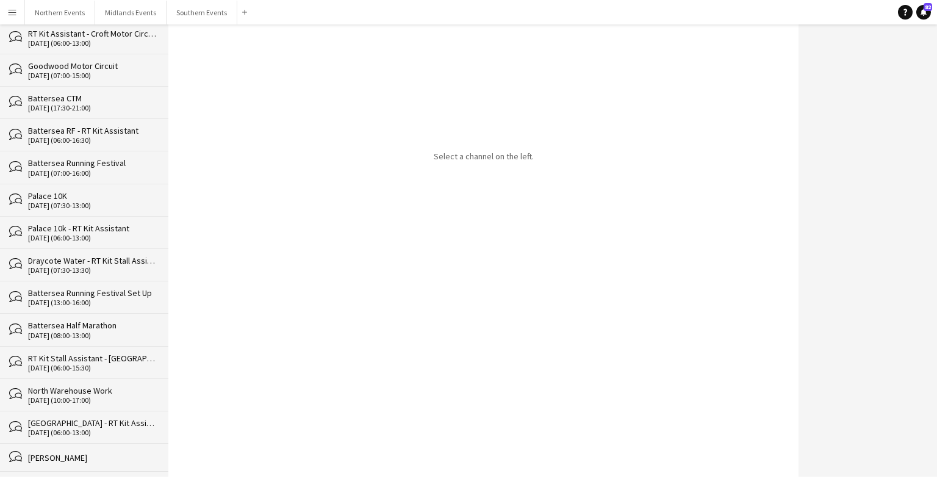
scroll to position [13581, 0]
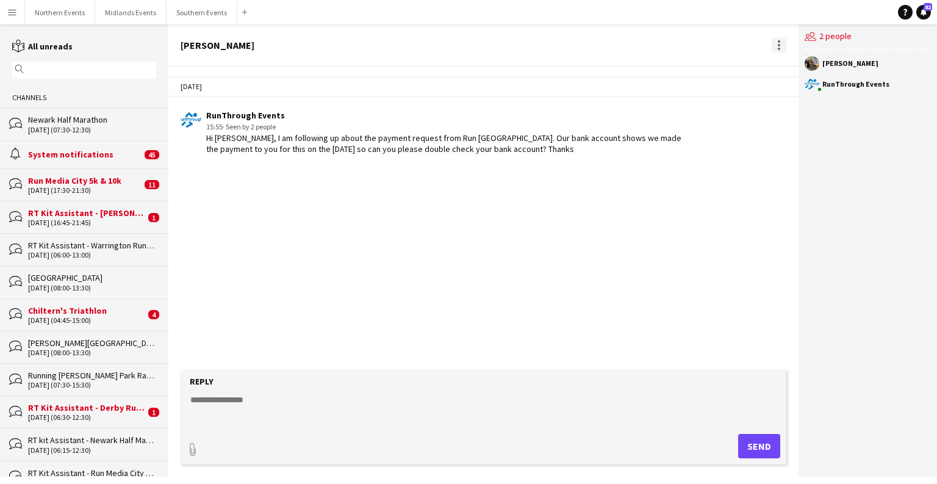
click at [609, 39] on div at bounding box center [779, 45] width 15 height 15
click at [609, 74] on button "Delete [GEOGRAPHIC_DATA]" at bounding box center [806, 66] width 68 height 29
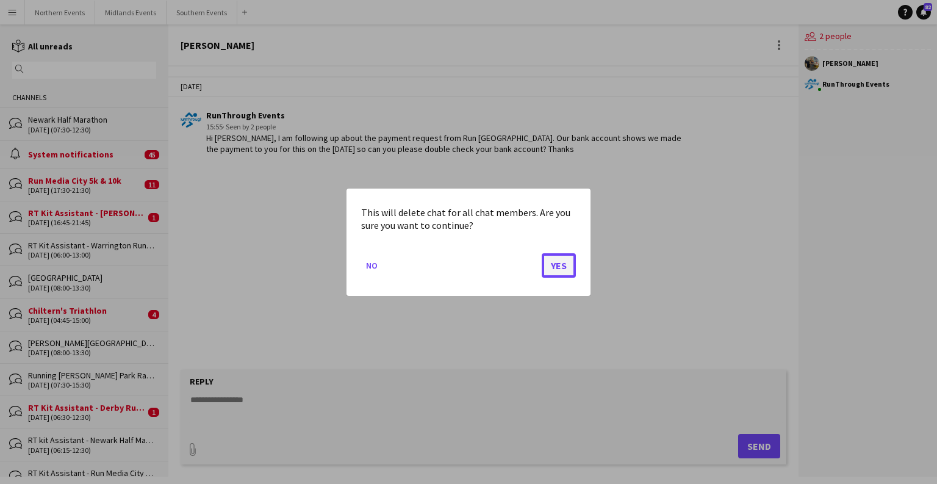
click at [555, 273] on button "Yes" at bounding box center [559, 265] width 34 height 24
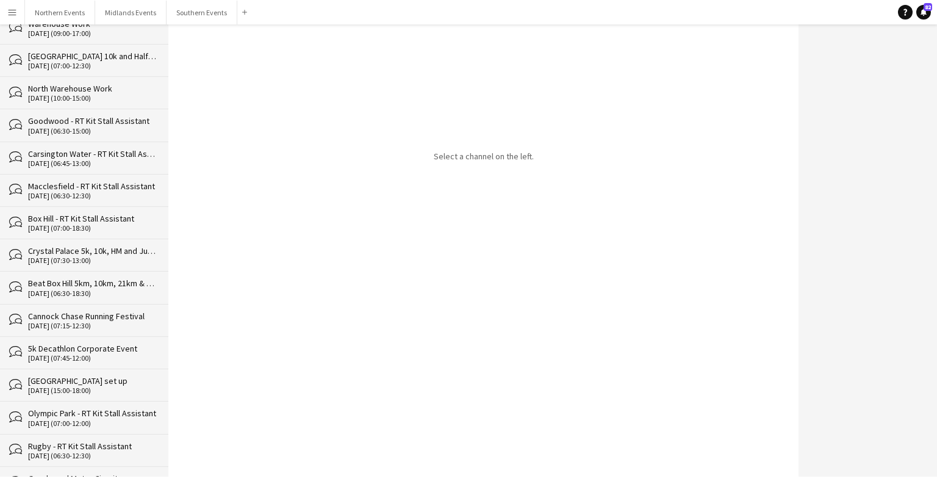
scroll to position [13552, 0]
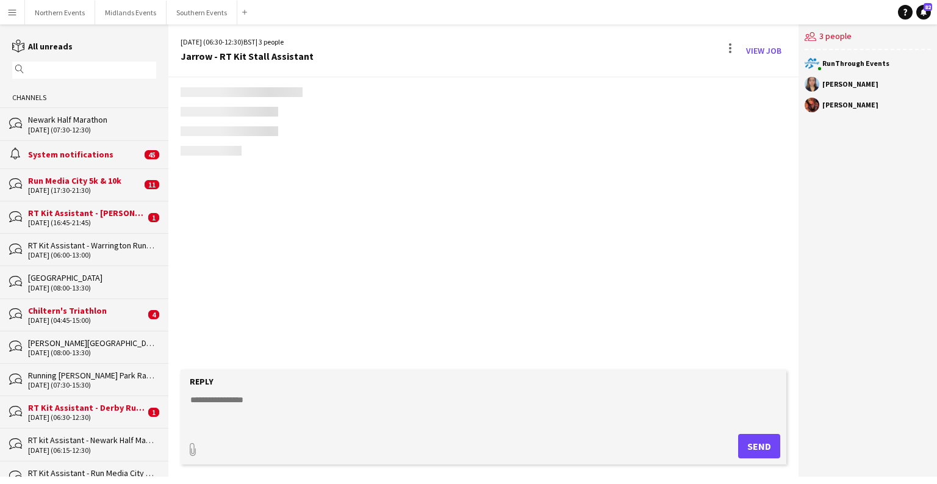
scroll to position [1138, 0]
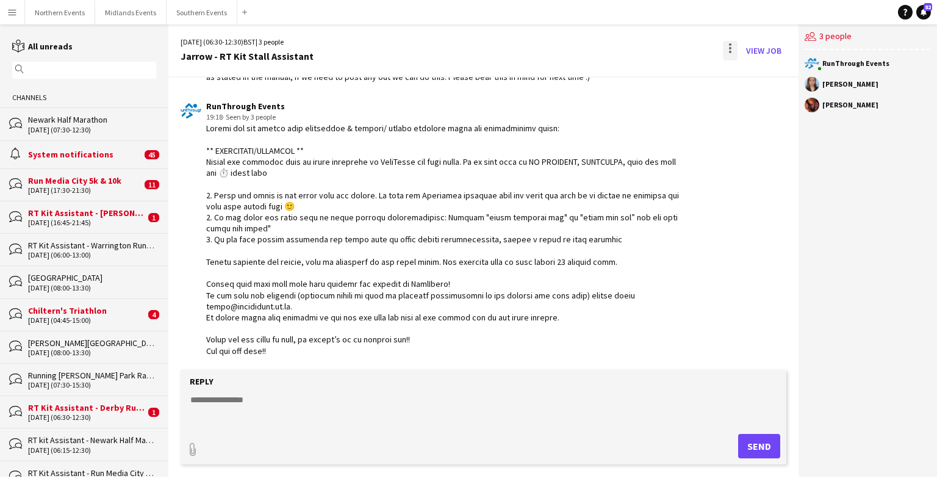
click at [609, 50] on div at bounding box center [730, 51] width 15 height 20
click at [609, 81] on button "Delete [GEOGRAPHIC_DATA]" at bounding box center [758, 74] width 68 height 29
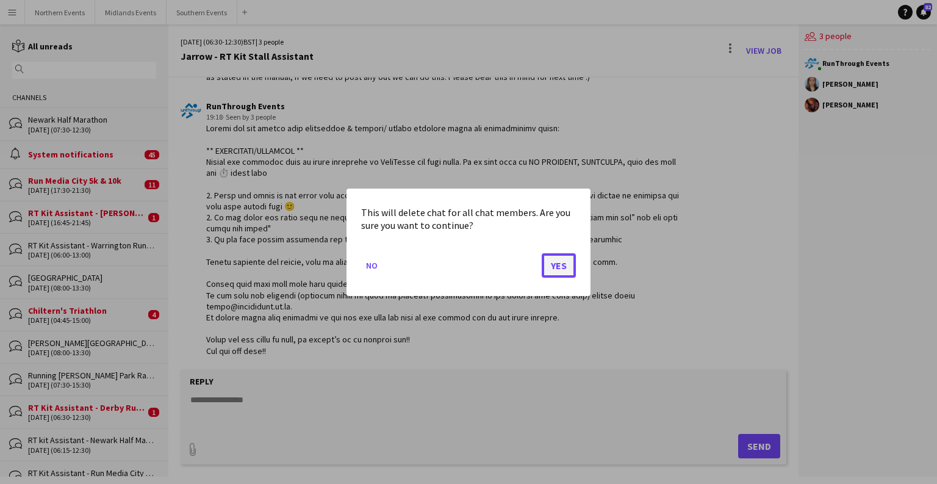
click at [559, 264] on button "Yes" at bounding box center [559, 265] width 34 height 24
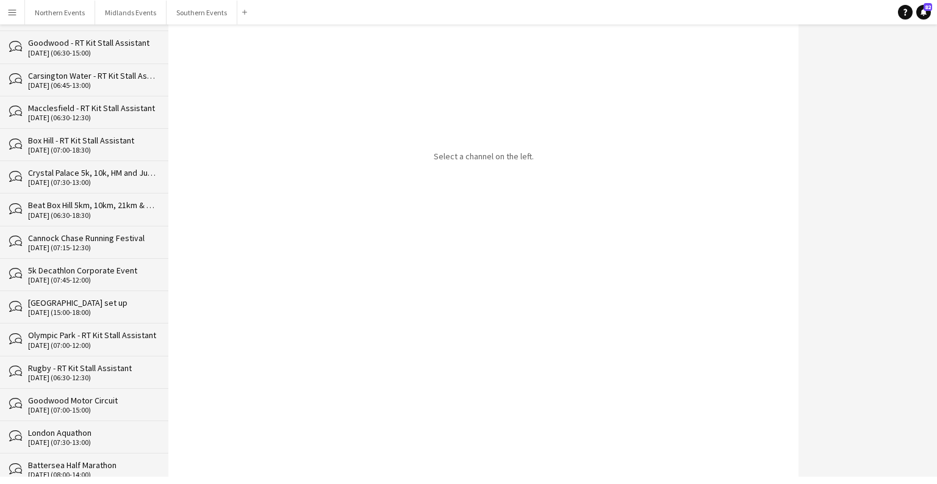
scroll to position [13520, 0]
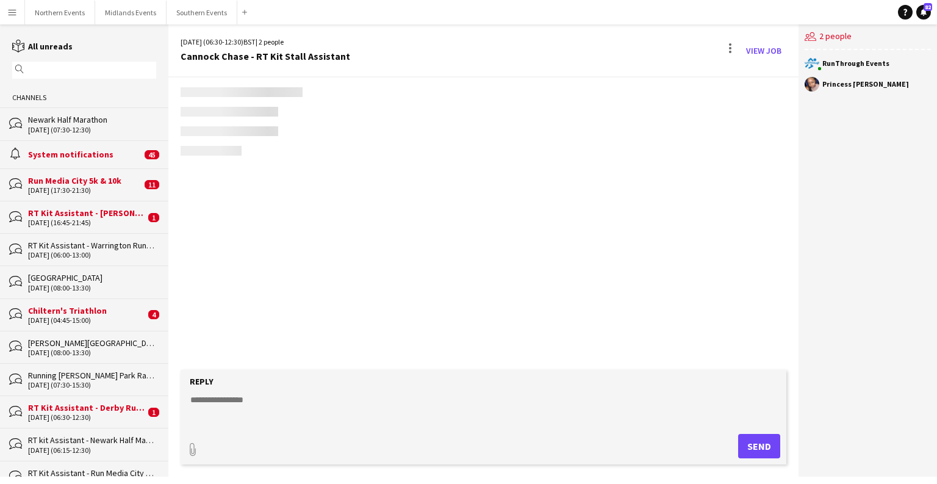
scroll to position [1534, 0]
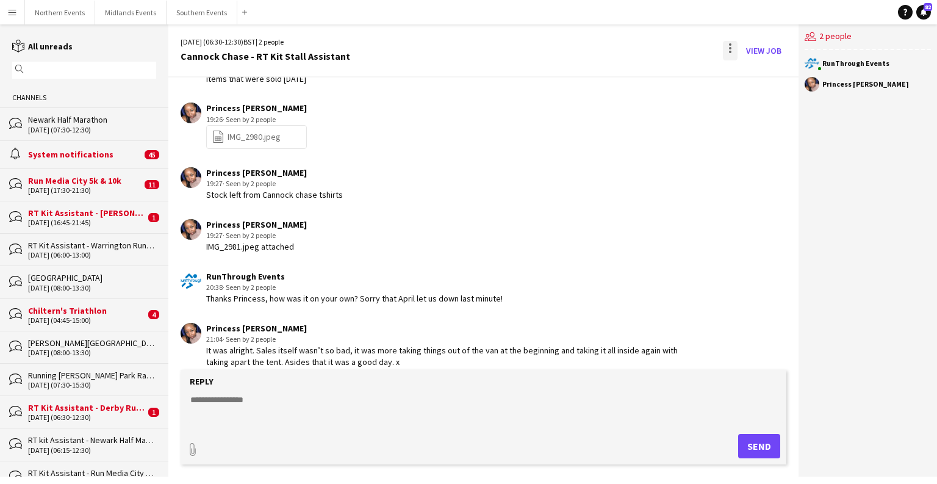
click at [609, 49] on div at bounding box center [730, 51] width 15 height 20
click at [609, 80] on span "Delete [GEOGRAPHIC_DATA]" at bounding box center [758, 75] width 49 height 12
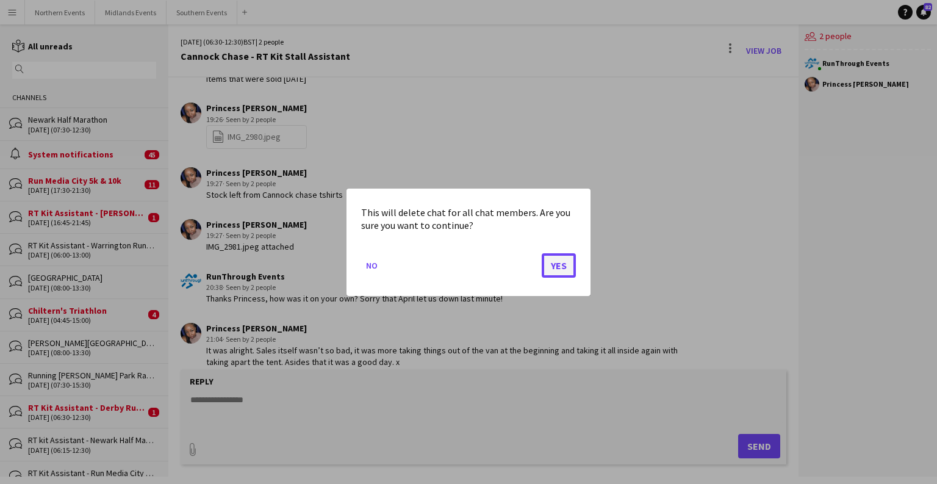
click at [558, 264] on button "Yes" at bounding box center [559, 265] width 34 height 24
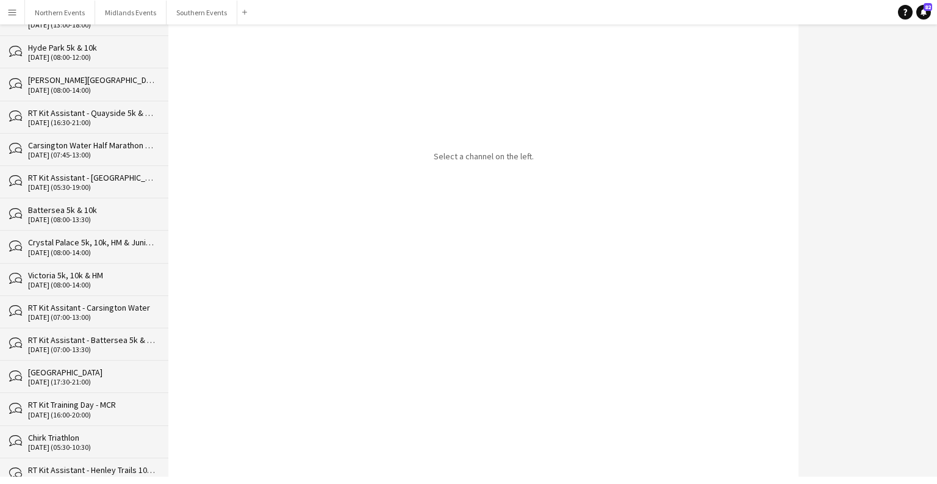
scroll to position [13487, 0]
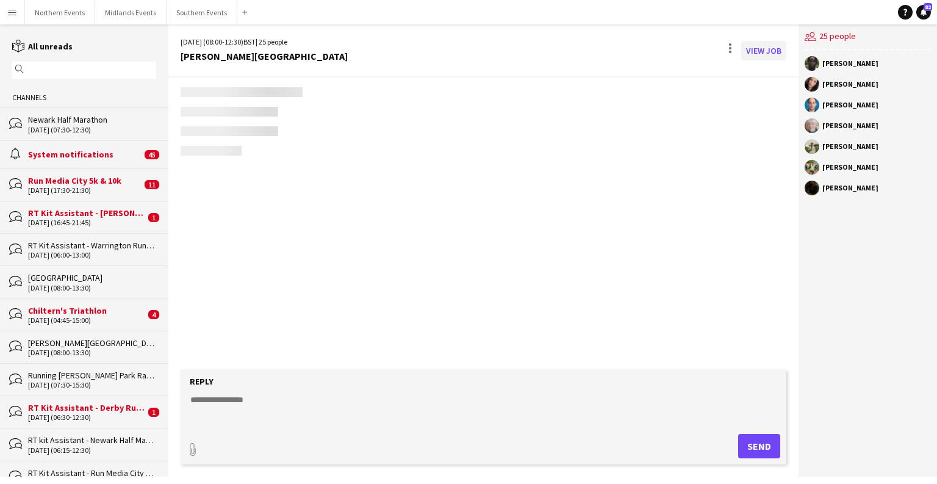
scroll to position [3123, 0]
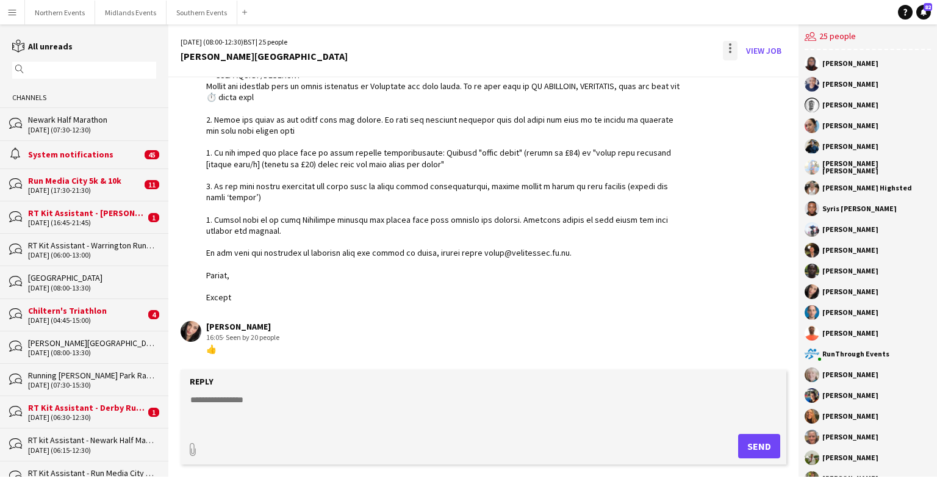
click at [609, 46] on div at bounding box center [730, 51] width 15 height 20
click at [609, 68] on button "Delete [GEOGRAPHIC_DATA]" at bounding box center [758, 74] width 68 height 29
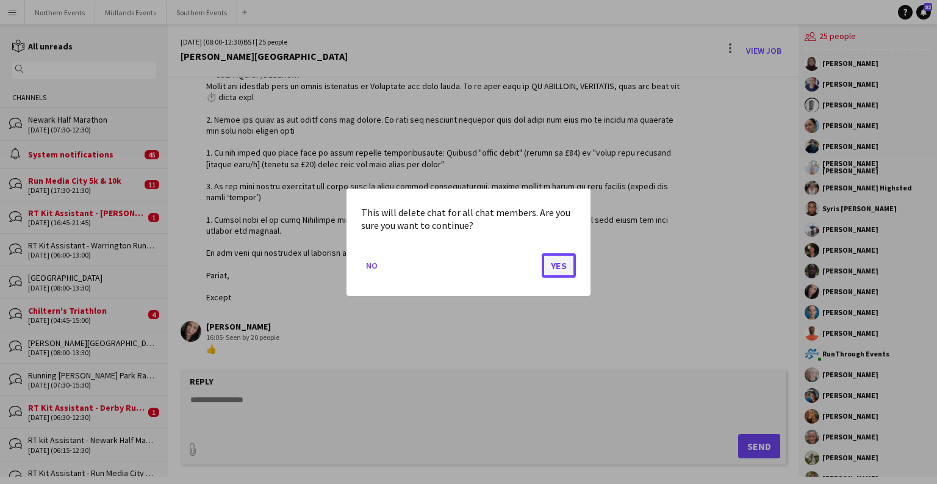
click at [560, 270] on button "Yes" at bounding box center [559, 265] width 34 height 24
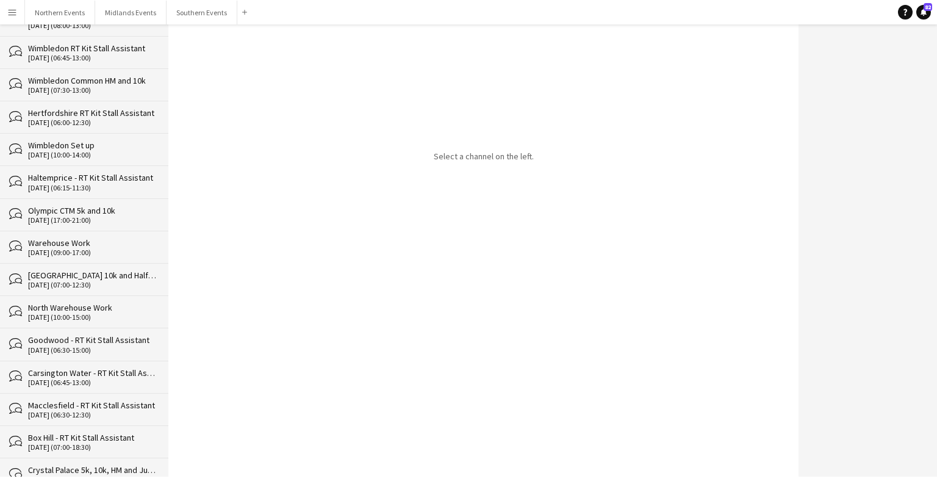
scroll to position [13455, 0]
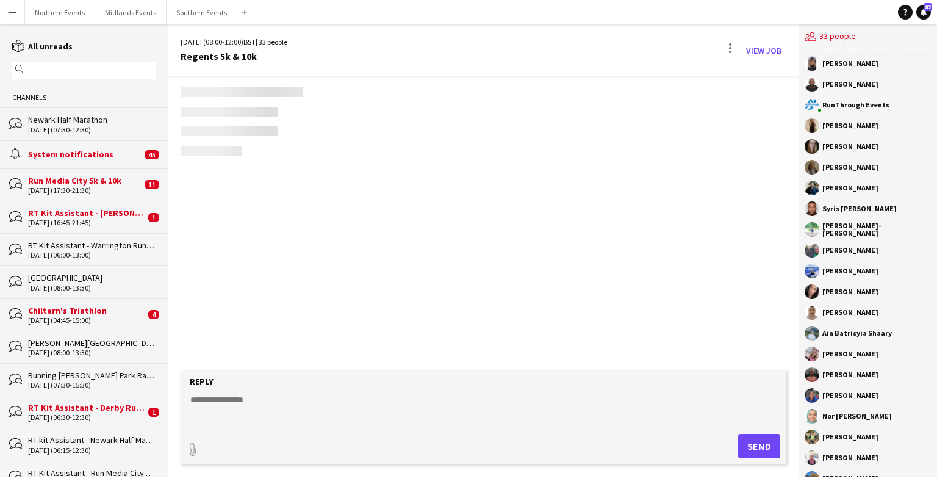
scroll to position [2883, 0]
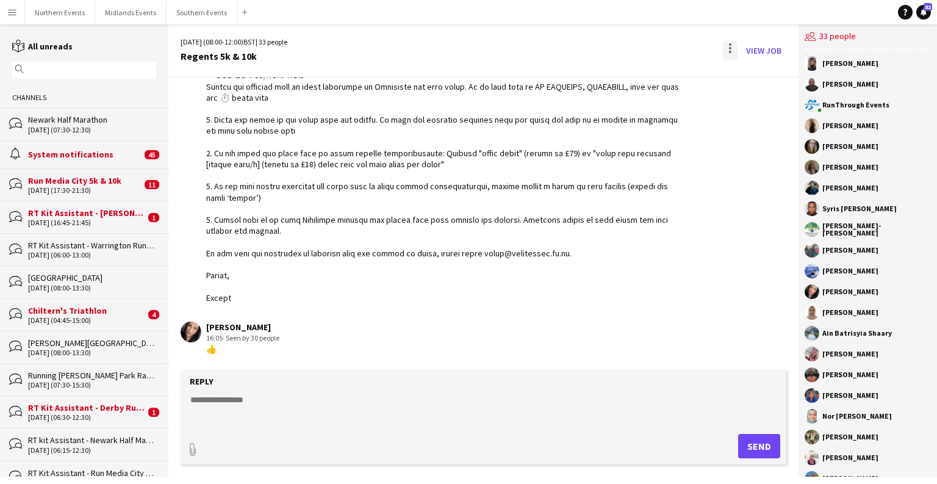
click at [609, 51] on div at bounding box center [730, 52] width 2 height 2
click at [609, 85] on button "Delete [GEOGRAPHIC_DATA]" at bounding box center [758, 74] width 68 height 29
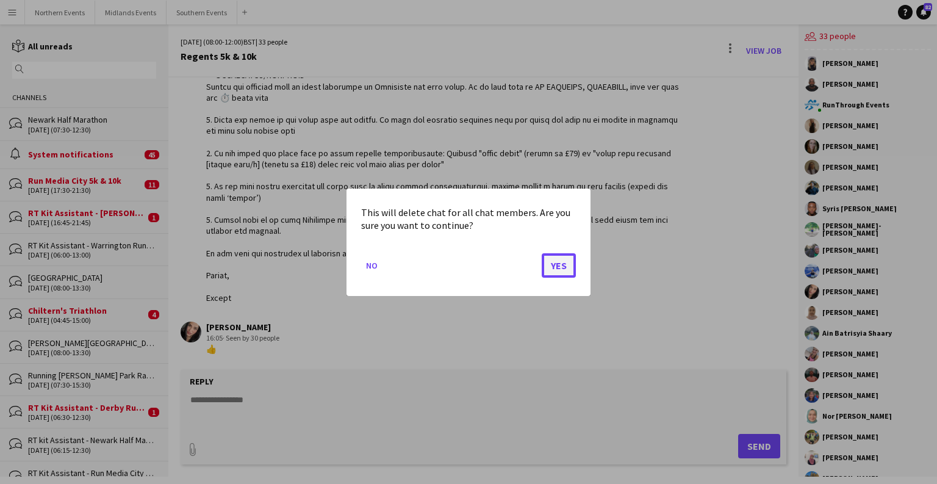
click at [559, 264] on button "Yes" at bounding box center [559, 265] width 34 height 24
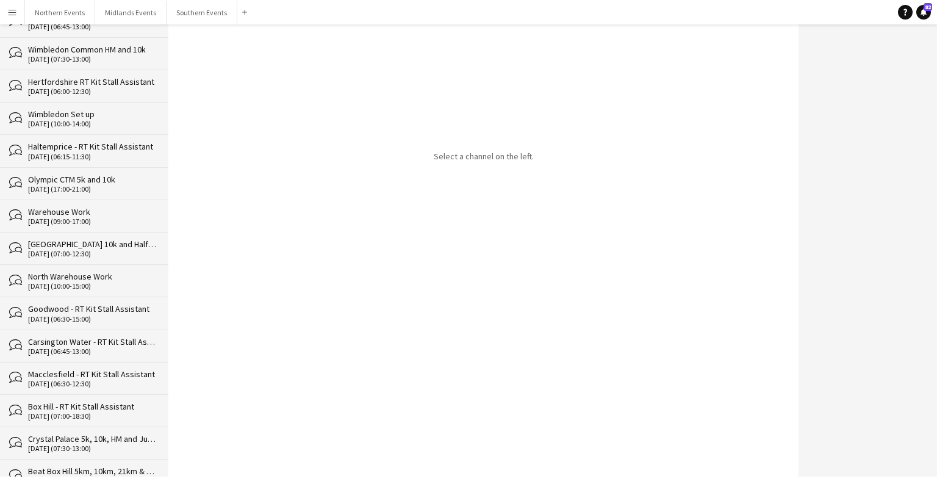
scroll to position [13423, 0]
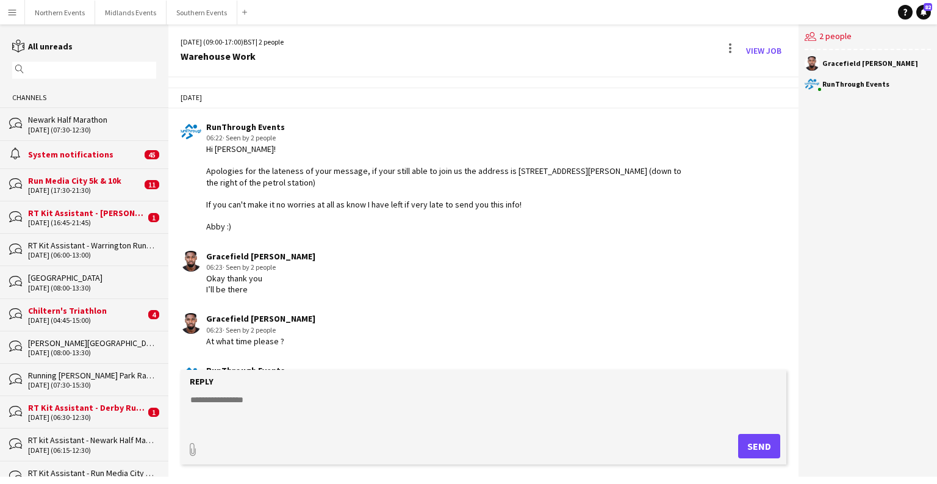
scroll to position [232, 0]
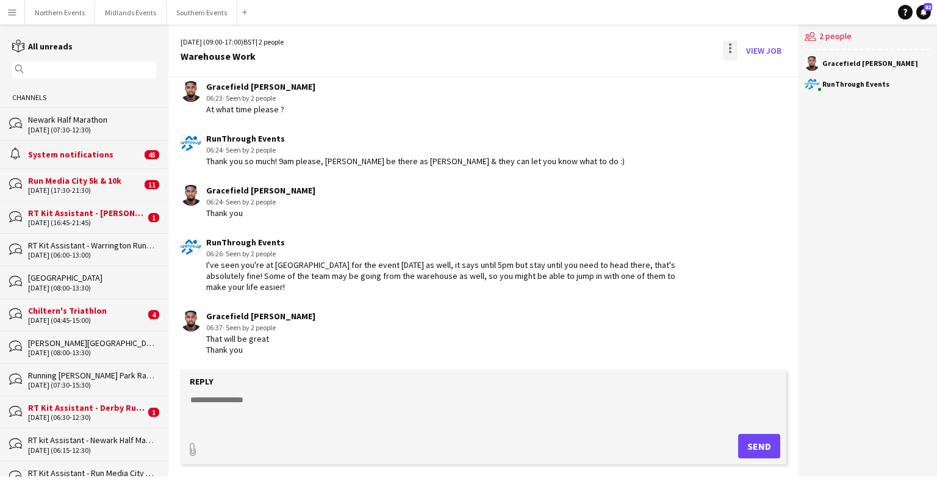
click at [609, 46] on div at bounding box center [730, 51] width 15 height 20
click at [609, 71] on span "Delete" at bounding box center [757, 75] width 28 height 10
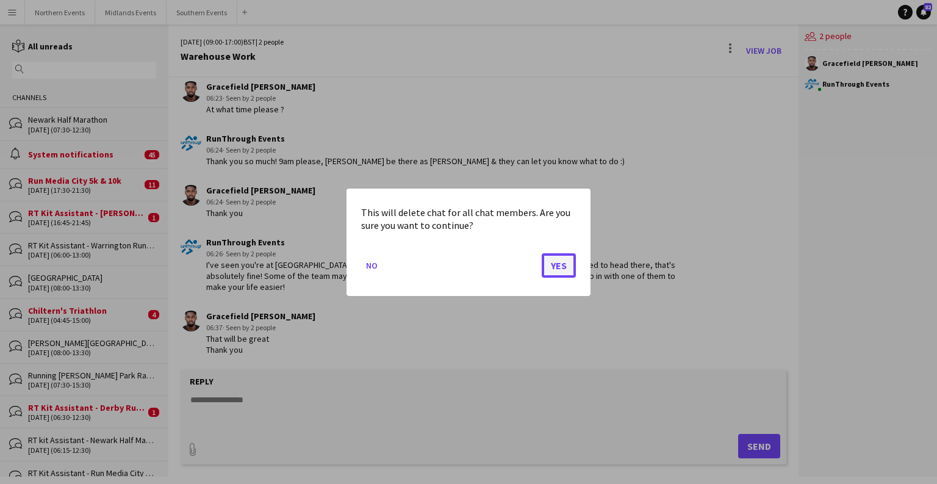
click at [558, 266] on button "Yes" at bounding box center [559, 265] width 34 height 24
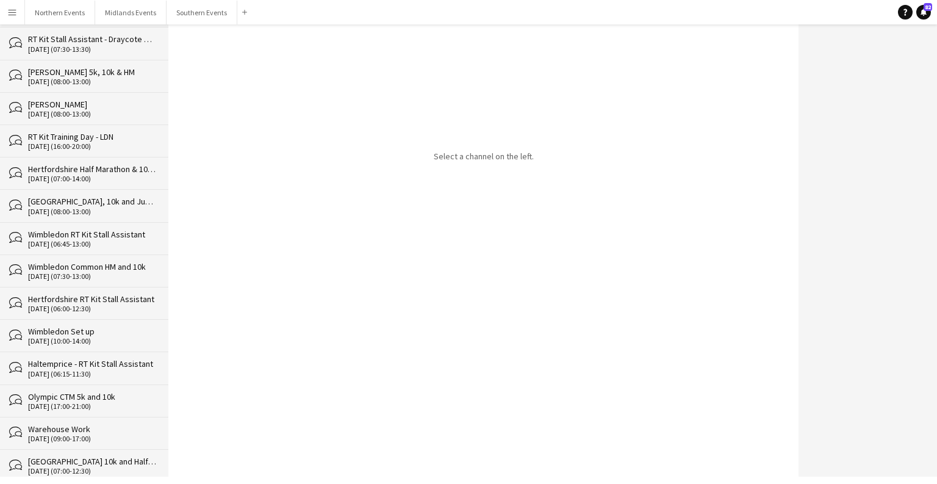
scroll to position [13391, 0]
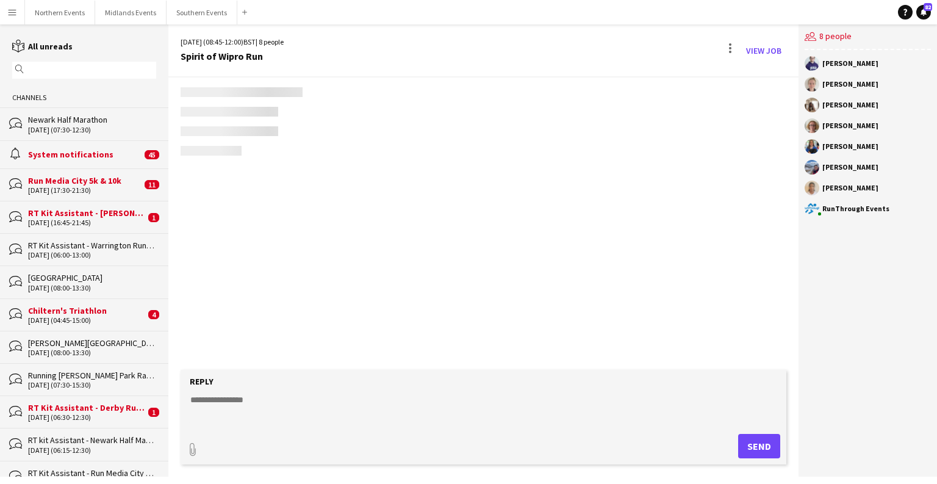
scroll to position [2915, 0]
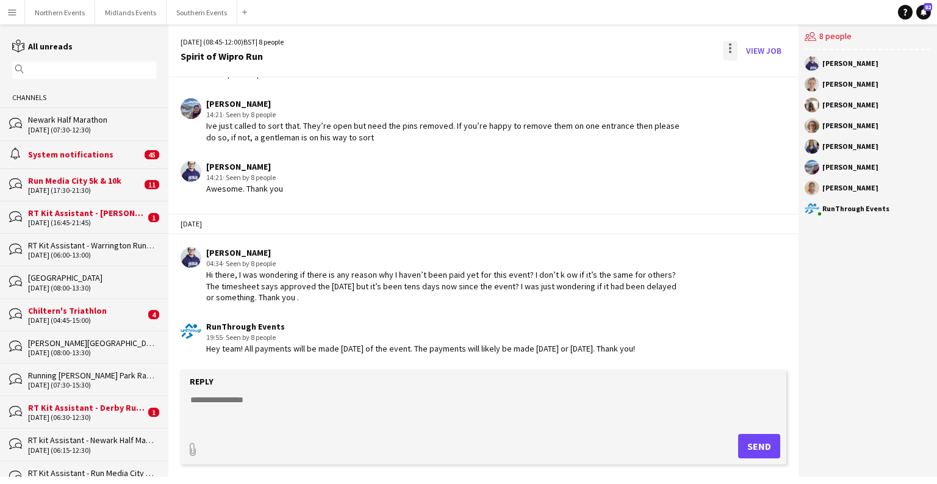
click at [609, 44] on div at bounding box center [730, 51] width 15 height 20
click at [609, 67] on button "Delete [GEOGRAPHIC_DATA]" at bounding box center [758, 74] width 68 height 29
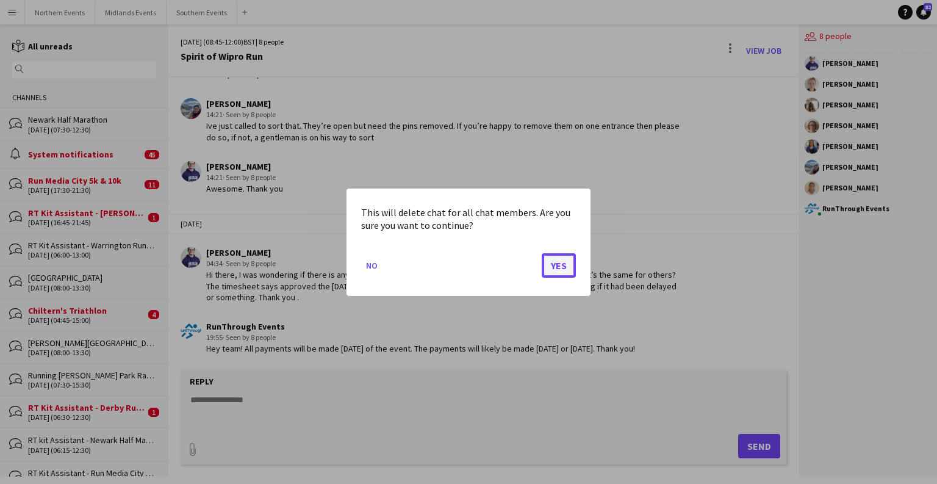
click at [551, 267] on button "Yes" at bounding box center [559, 265] width 34 height 24
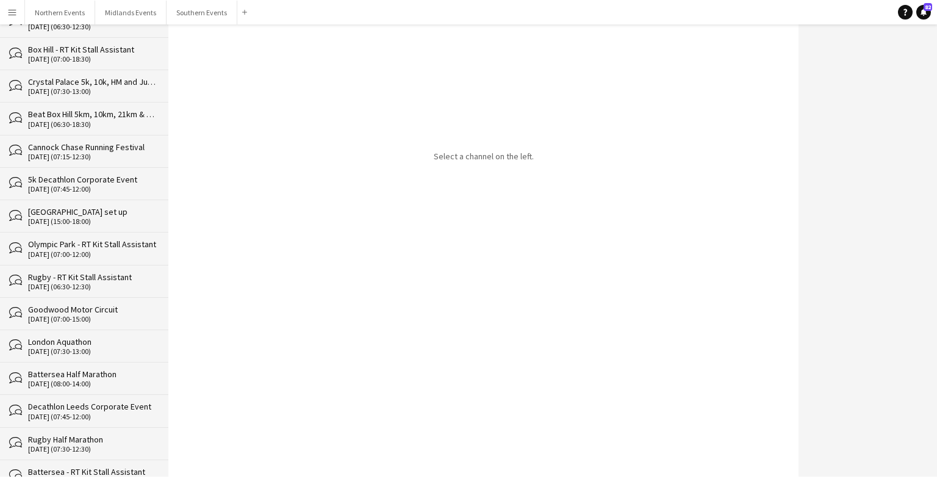
scroll to position [13358, 0]
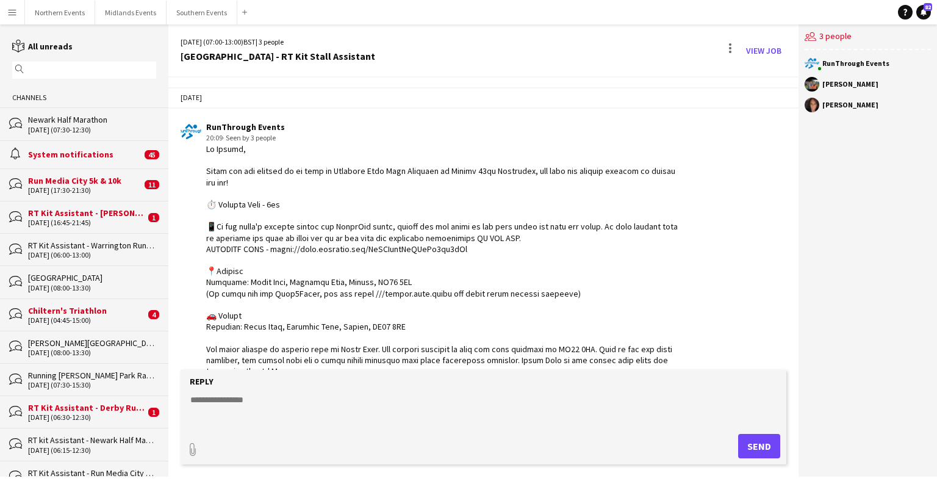
scroll to position [2368, 0]
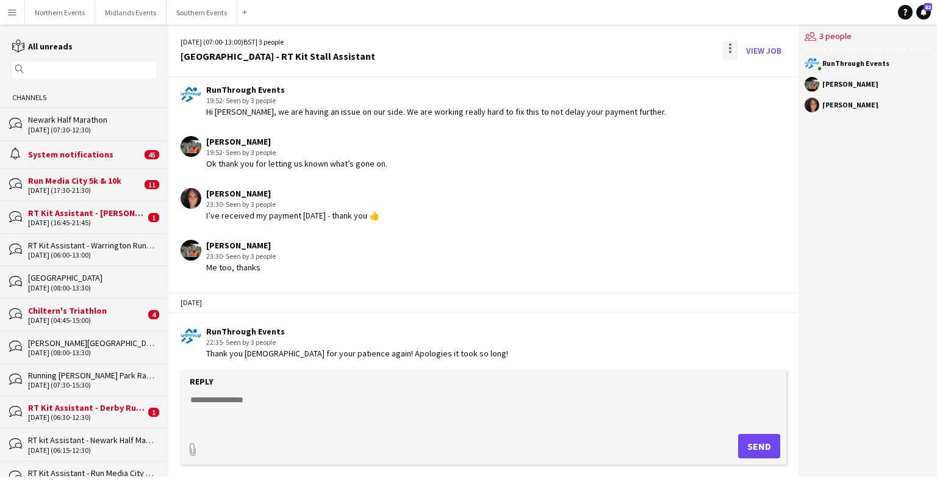
click at [609, 42] on div at bounding box center [730, 51] width 15 height 20
click at [609, 76] on span "Delete" at bounding box center [757, 75] width 28 height 10
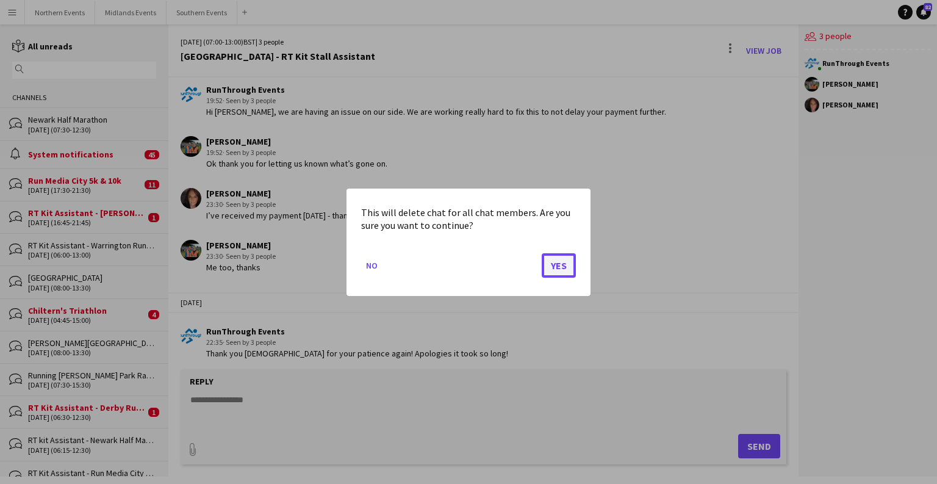
click at [564, 267] on button "Yes" at bounding box center [559, 265] width 34 height 24
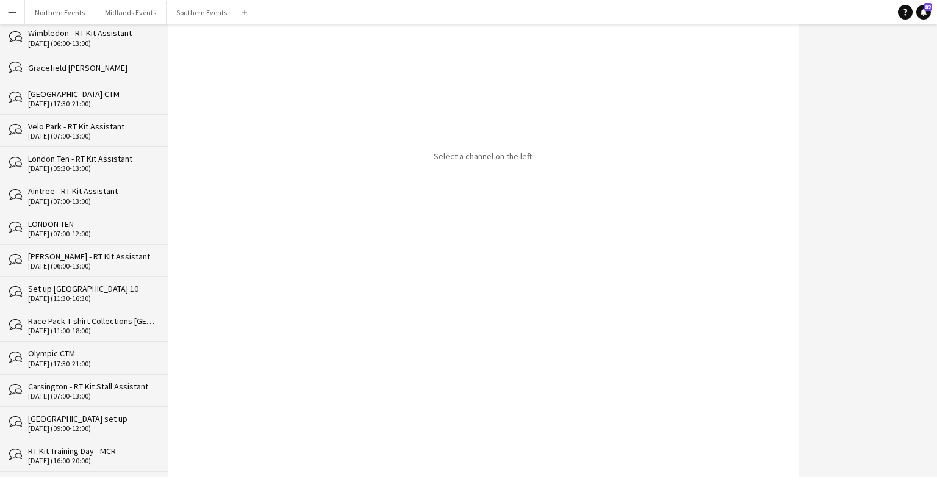
scroll to position [13326, 0]
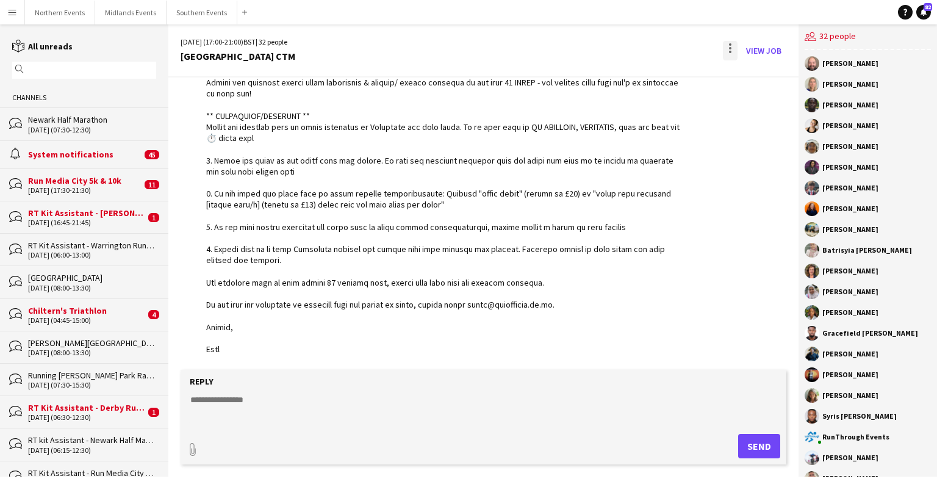
click at [609, 49] on div at bounding box center [730, 51] width 15 height 20
click at [609, 68] on button "Delete [GEOGRAPHIC_DATA]" at bounding box center [758, 74] width 68 height 29
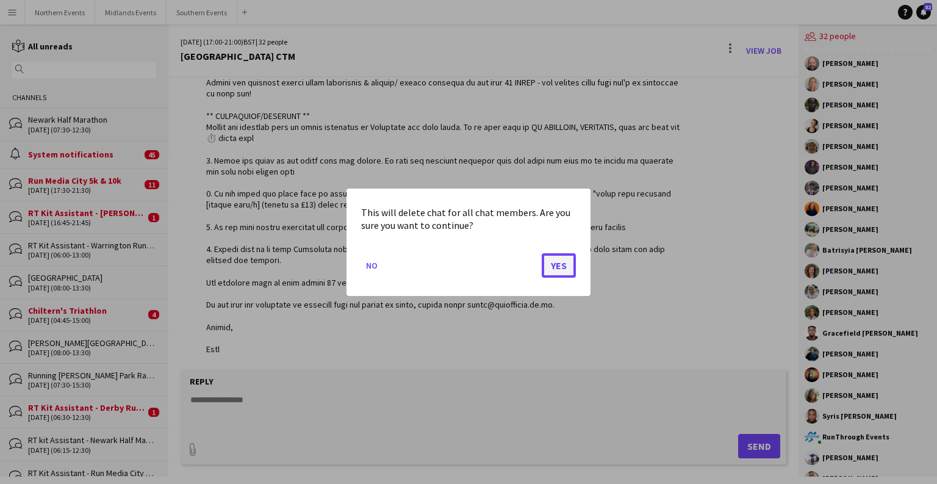
click at [563, 267] on button "Yes" at bounding box center [559, 265] width 34 height 24
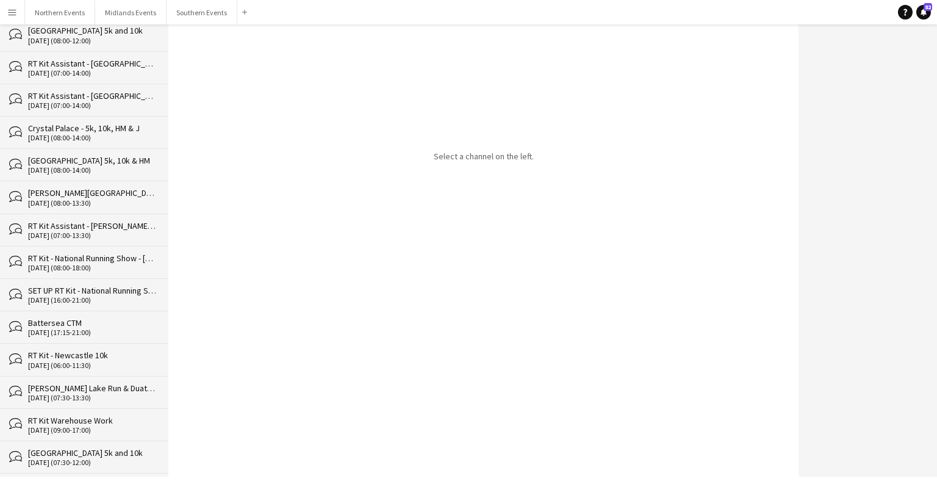
scroll to position [13294, 0]
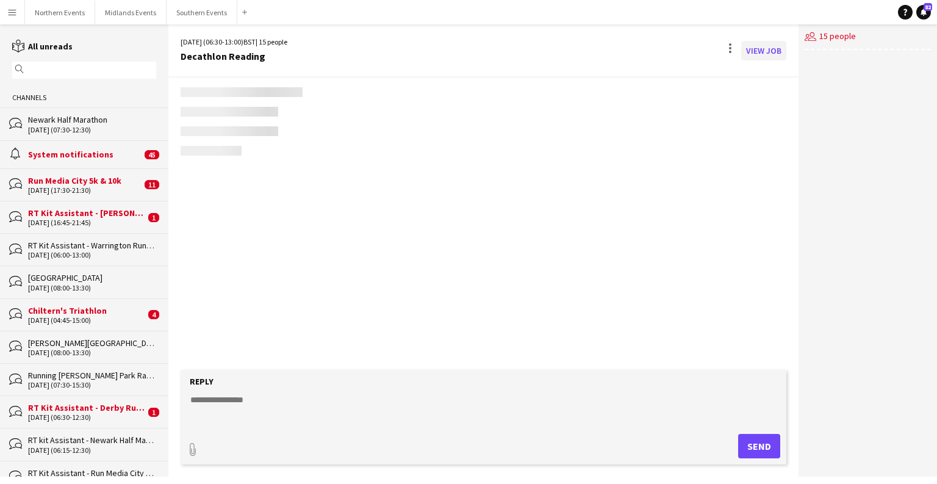
scroll to position [1864, 0]
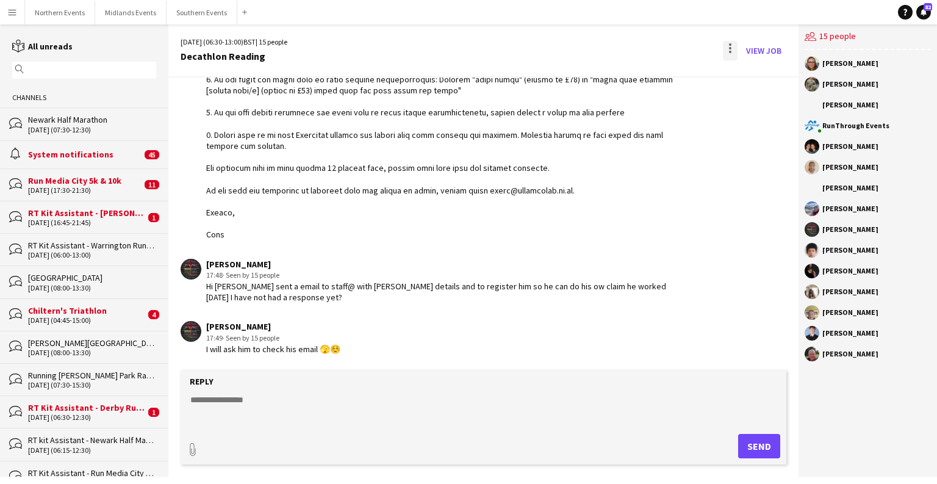
click at [609, 51] on div at bounding box center [730, 51] width 15 height 20
click at [609, 85] on button "Delete [GEOGRAPHIC_DATA]" at bounding box center [758, 74] width 68 height 29
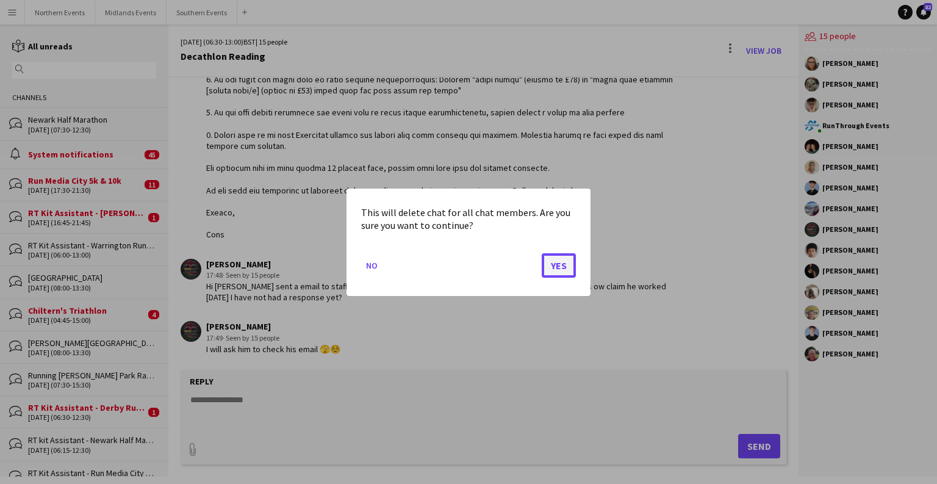
click at [566, 259] on button "Yes" at bounding box center [559, 265] width 34 height 24
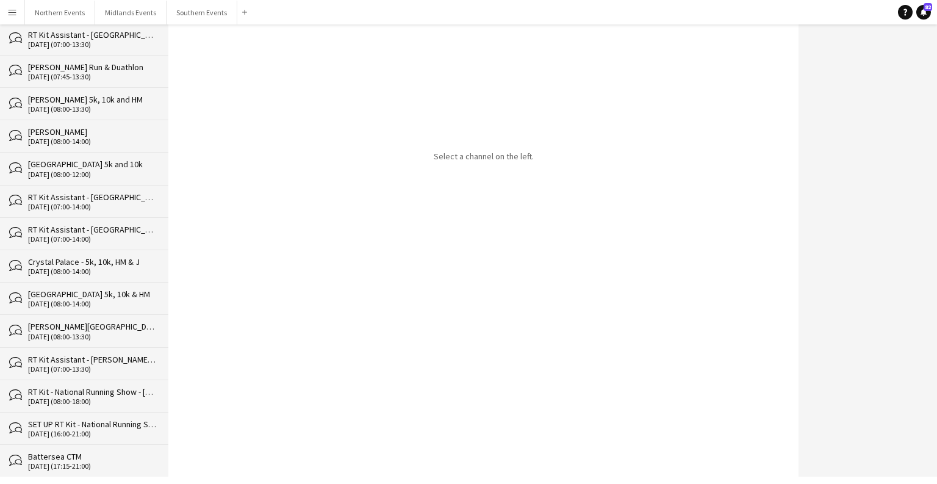
scroll to position [13261, 0]
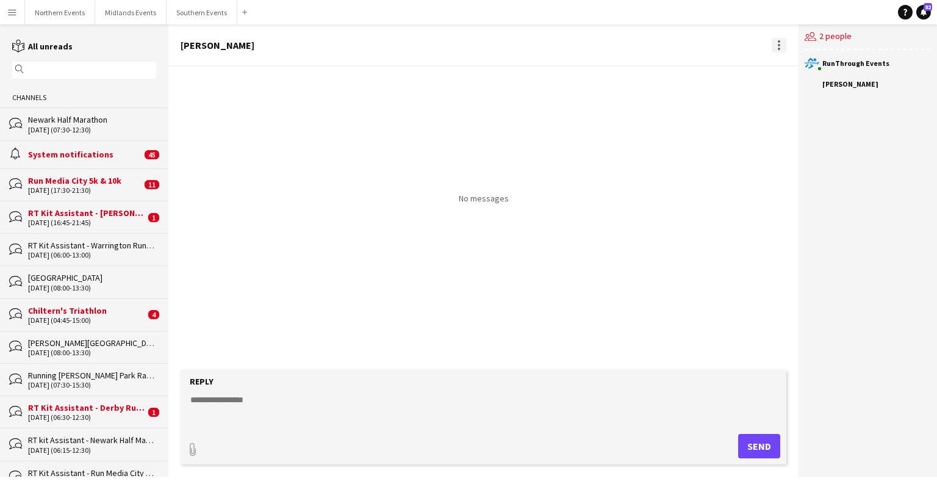
click at [609, 41] on div at bounding box center [779, 45] width 15 height 15
click at [609, 73] on button "Delete [GEOGRAPHIC_DATA]" at bounding box center [806, 66] width 68 height 29
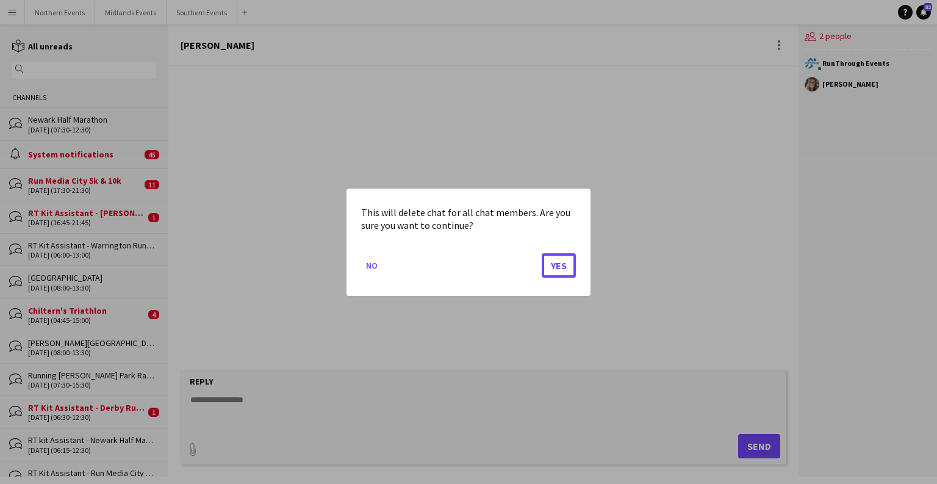
drag, startPoint x: 561, startPoint y: 262, endPoint x: 314, endPoint y: 159, distance: 267.6
click at [562, 261] on button "Yes" at bounding box center [559, 265] width 34 height 24
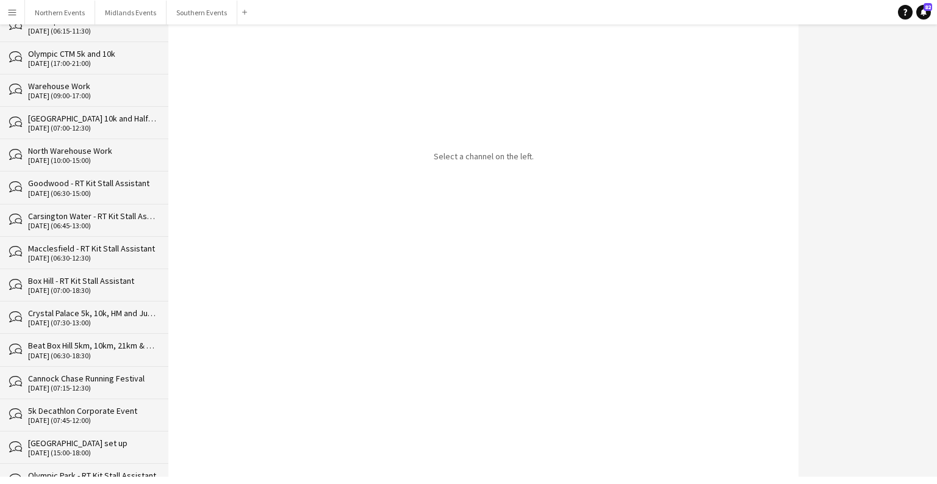
scroll to position [13233, 0]
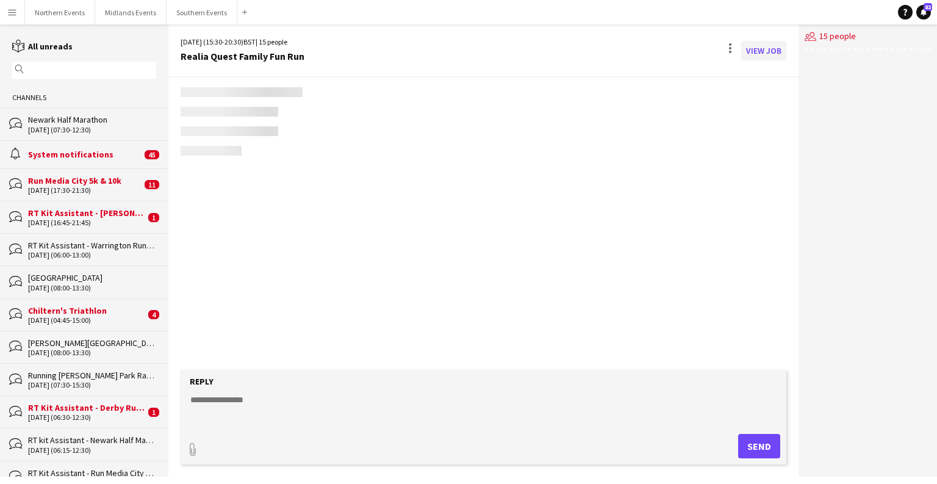
scroll to position [2450, 0]
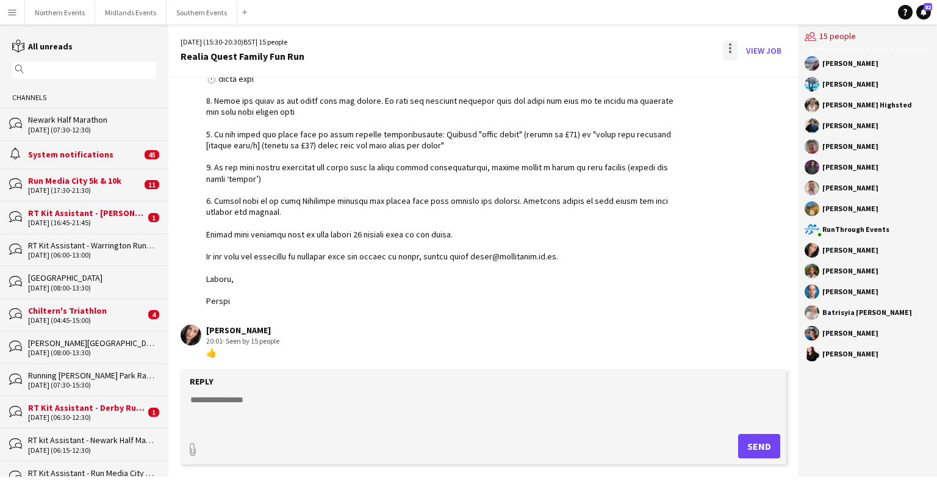
click at [609, 49] on div at bounding box center [730, 51] width 15 height 20
click at [609, 81] on button "Delete [GEOGRAPHIC_DATA]" at bounding box center [758, 74] width 68 height 29
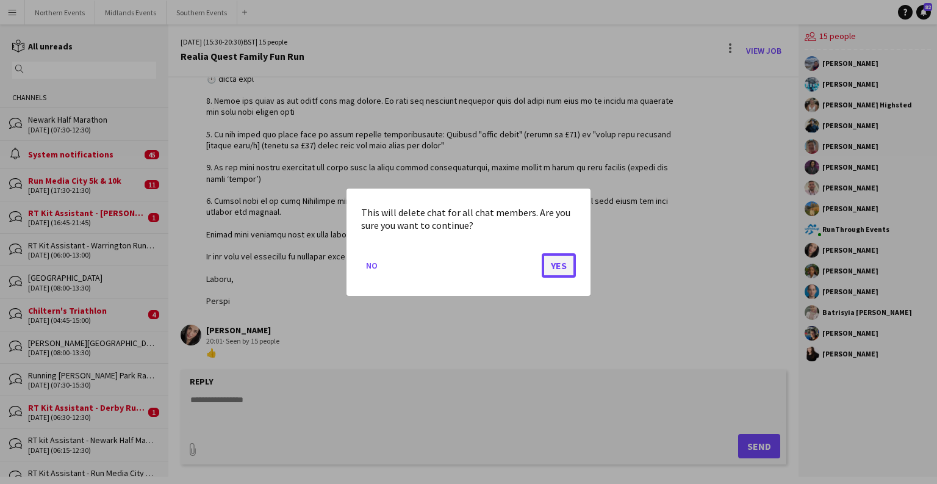
click at [568, 261] on button "Yes" at bounding box center [559, 265] width 34 height 24
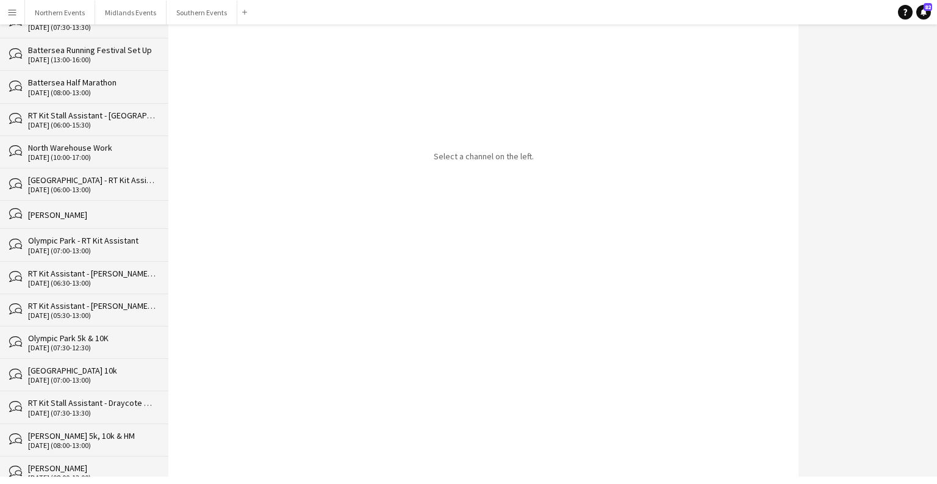
scroll to position [13200, 0]
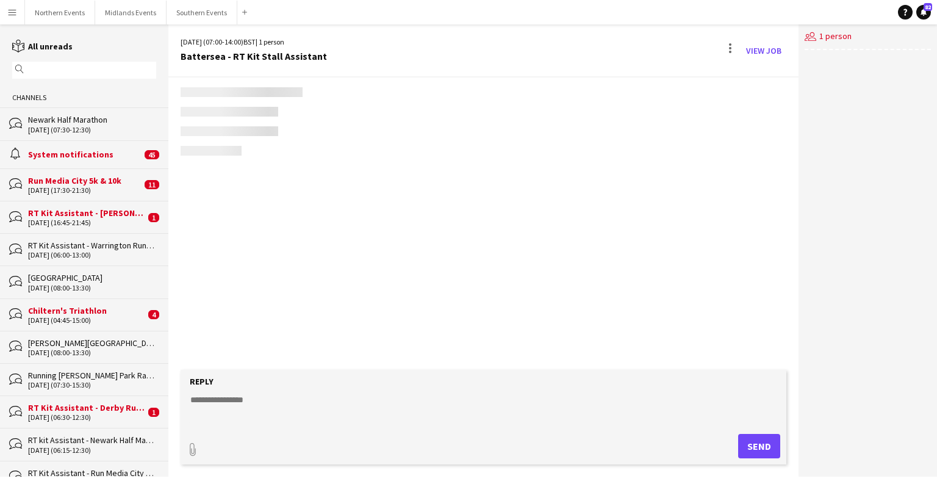
scroll to position [869, 0]
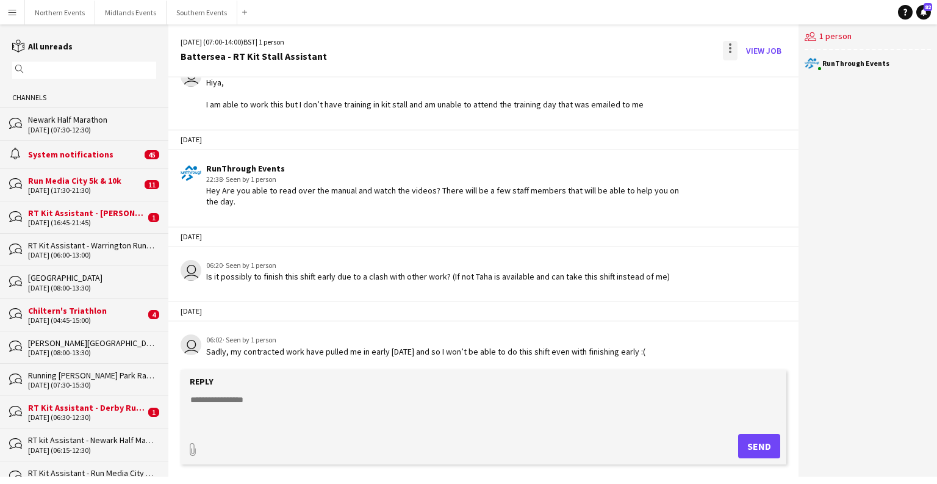
click at [609, 48] on div at bounding box center [730, 51] width 15 height 20
click at [609, 73] on span "Delete" at bounding box center [757, 75] width 28 height 10
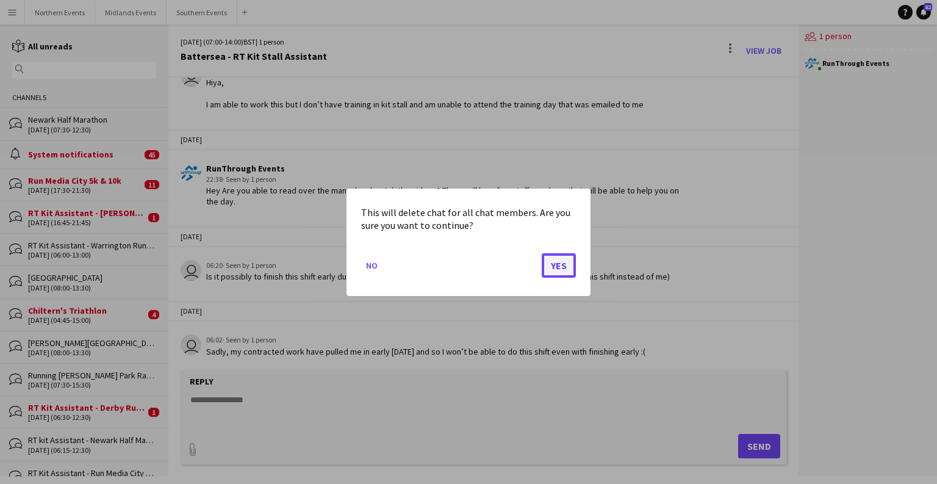
click at [557, 262] on button "Yes" at bounding box center [559, 265] width 34 height 24
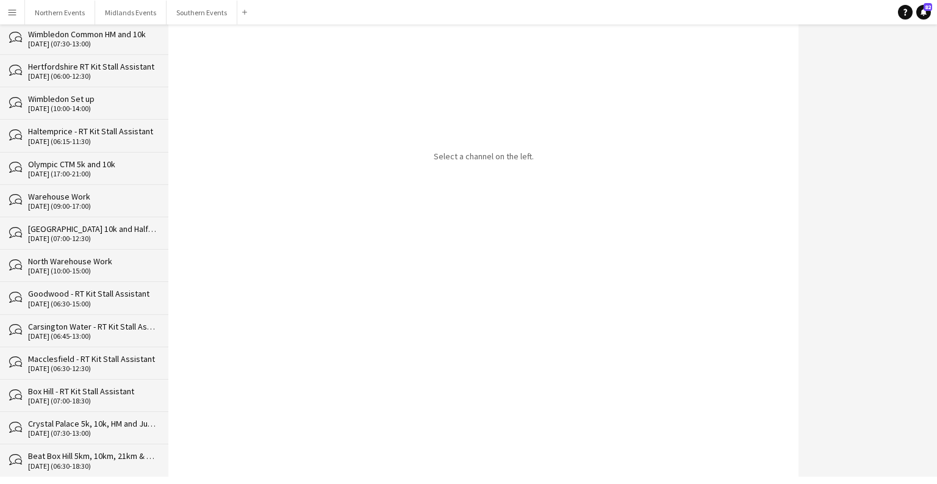
scroll to position [13168, 0]
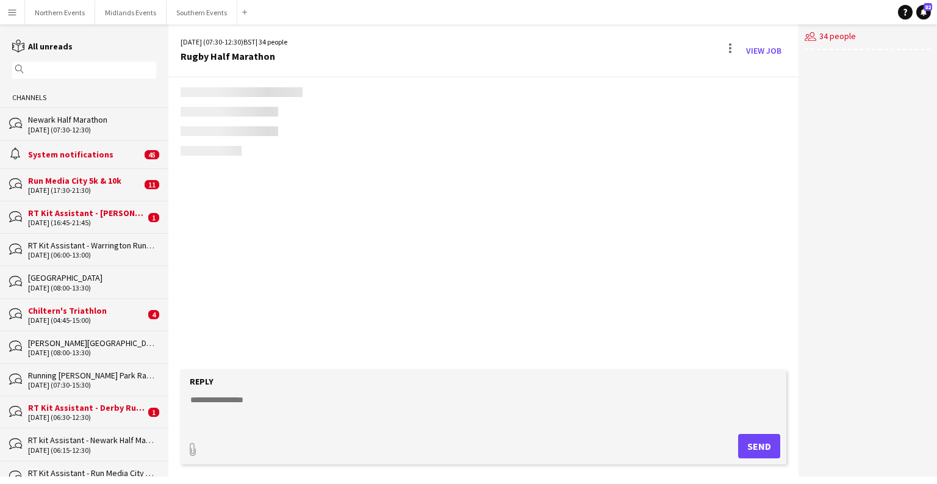
scroll to position [1952, 0]
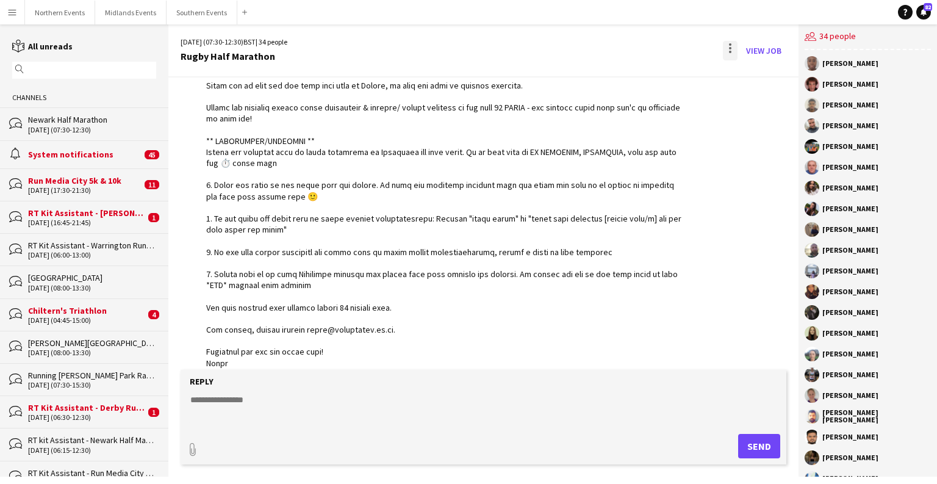
click at [609, 49] on div at bounding box center [730, 51] width 15 height 20
click at [609, 89] on div at bounding box center [468, 242] width 937 height 484
click at [609, 82] on app-chat-message "RunThrough Events 16:26 · Seen by 33 people" at bounding box center [483, 201] width 630 height 345
click at [609, 44] on div at bounding box center [730, 51] width 15 height 20
click at [609, 73] on span "Delete" at bounding box center [757, 75] width 28 height 10
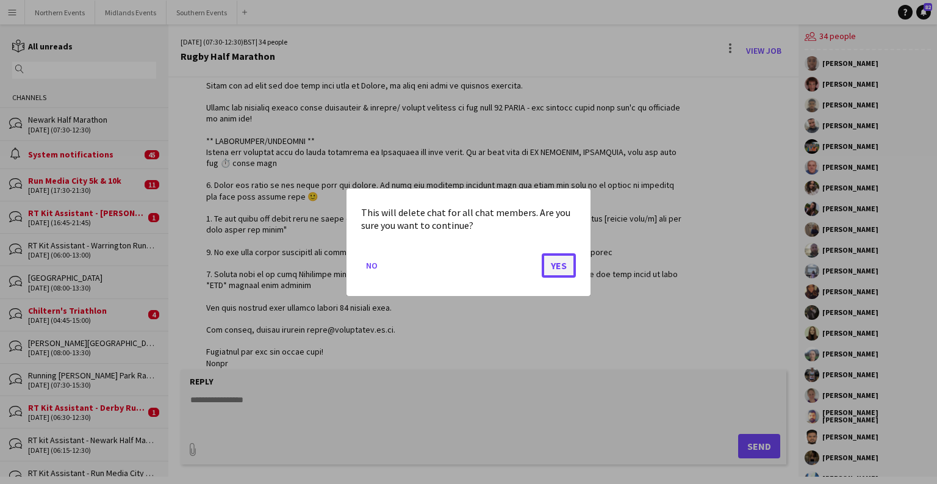
click at [561, 264] on button "Yes" at bounding box center [559, 265] width 34 height 24
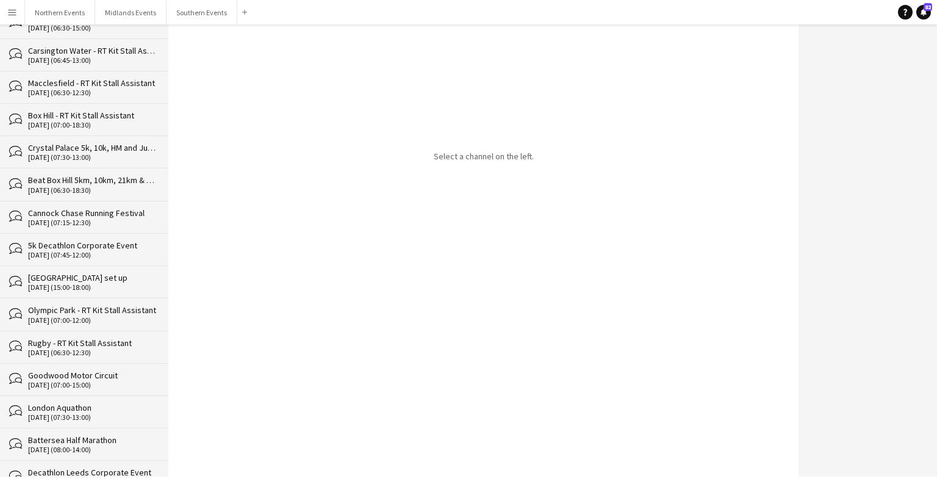
scroll to position [13090, 0]
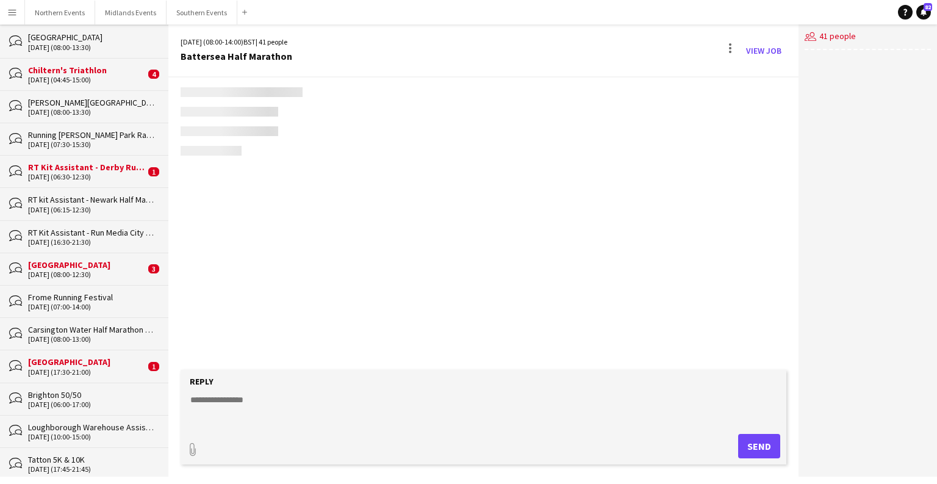
scroll to position [3706, 0]
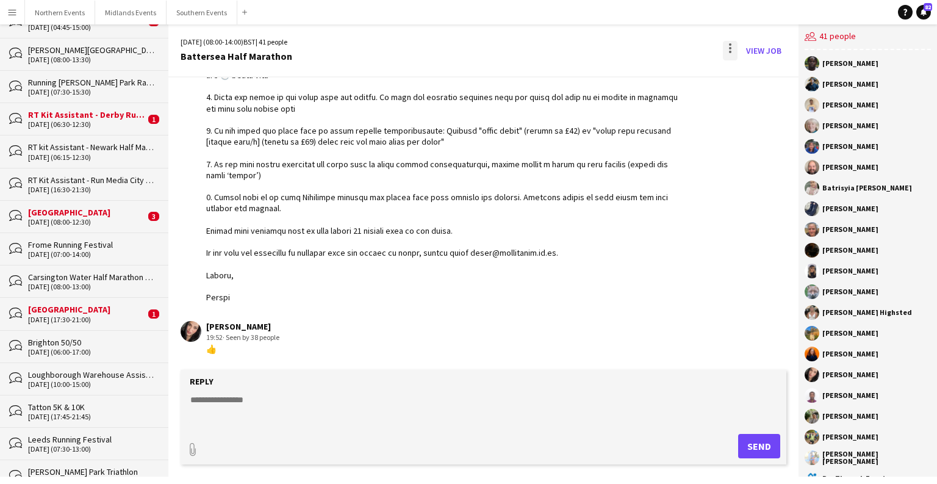
click at [609, 51] on div at bounding box center [730, 52] width 2 height 2
click at [609, 85] on button "Delete [GEOGRAPHIC_DATA]" at bounding box center [758, 74] width 68 height 29
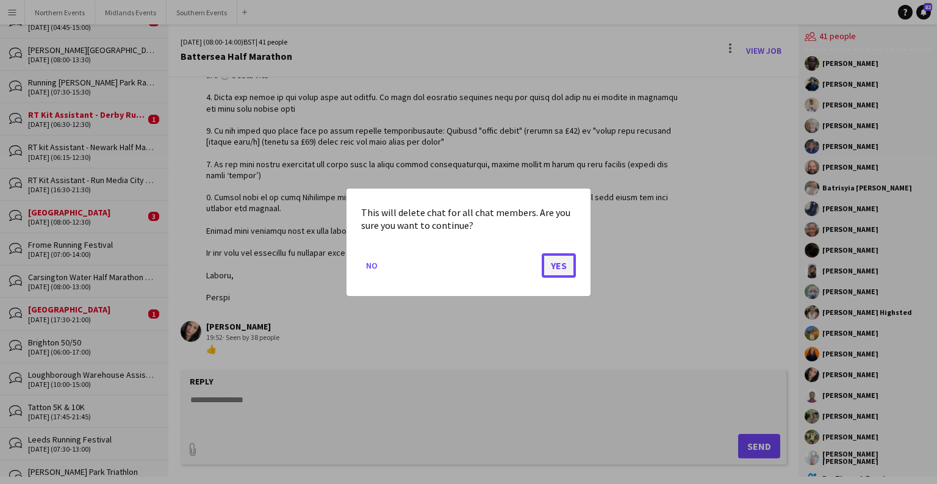
click at [565, 267] on button "Yes" at bounding box center [559, 265] width 34 height 24
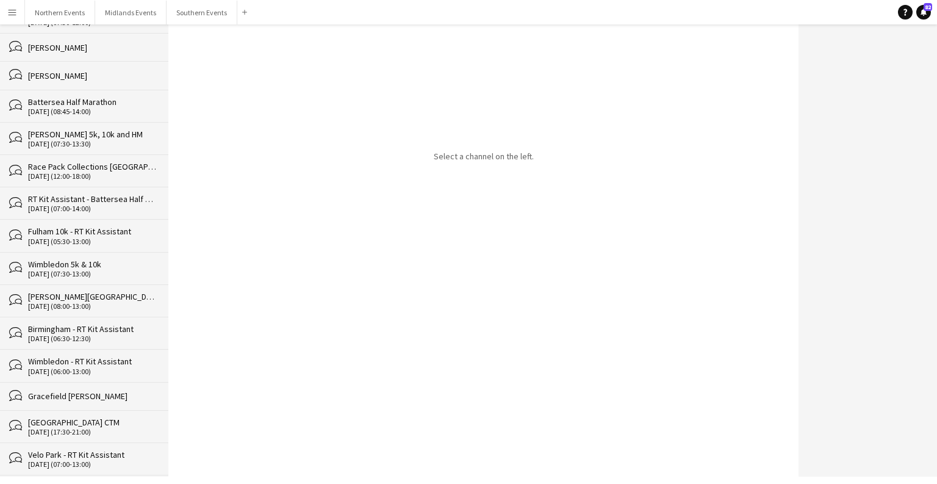
scroll to position [13104, 0]
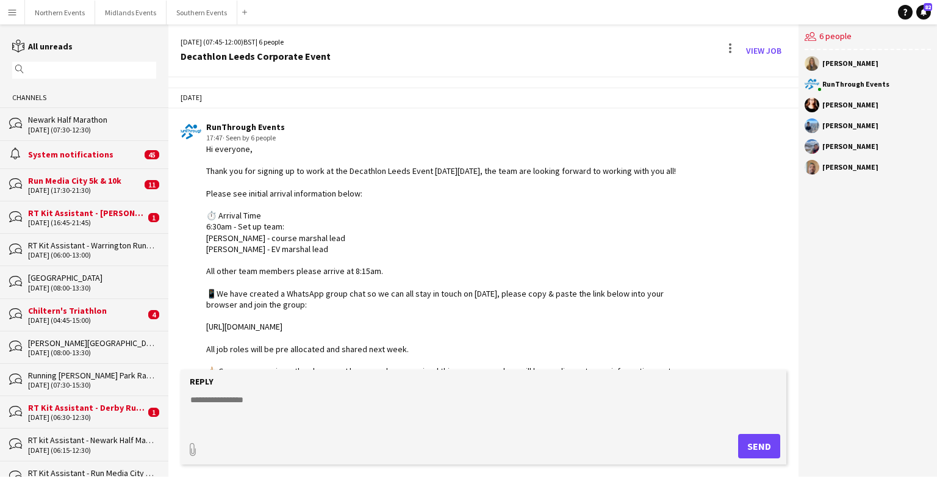
scroll to position [1860, 0]
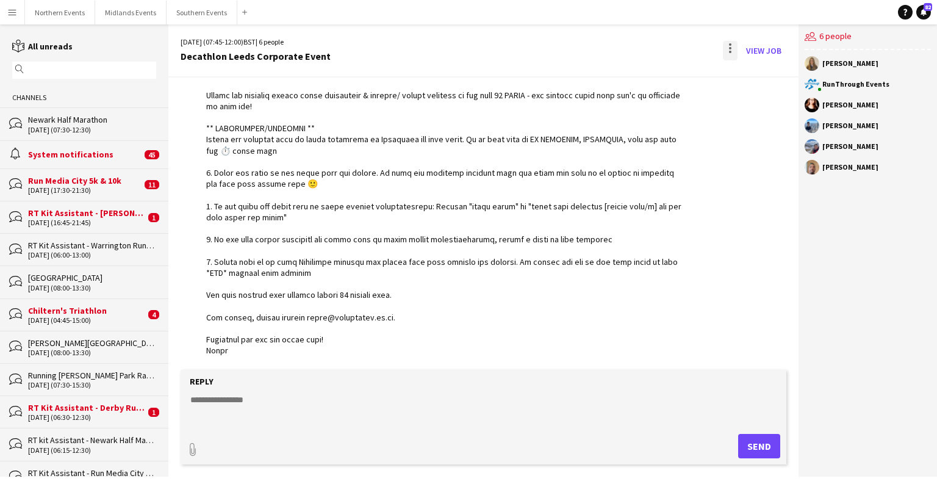
click at [609, 49] on div at bounding box center [730, 51] width 15 height 20
click at [609, 71] on span "Delete" at bounding box center [757, 75] width 28 height 10
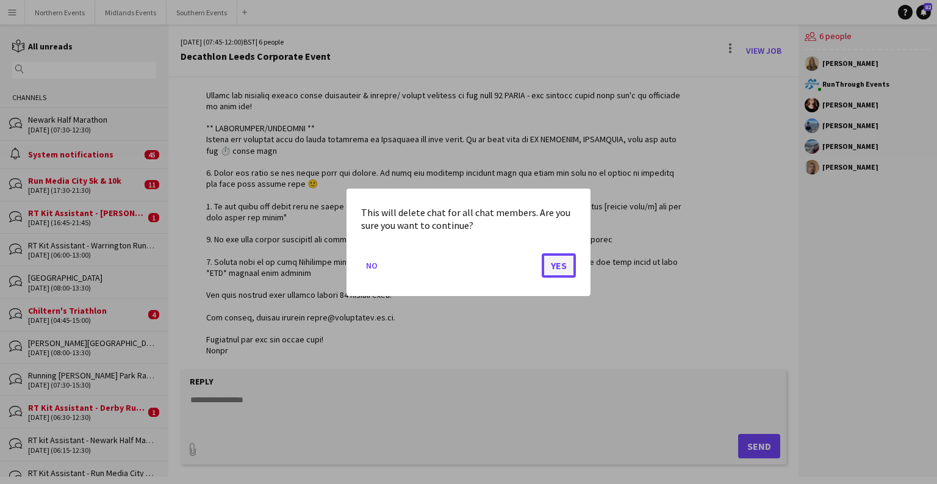
click at [557, 266] on button "Yes" at bounding box center [559, 265] width 34 height 24
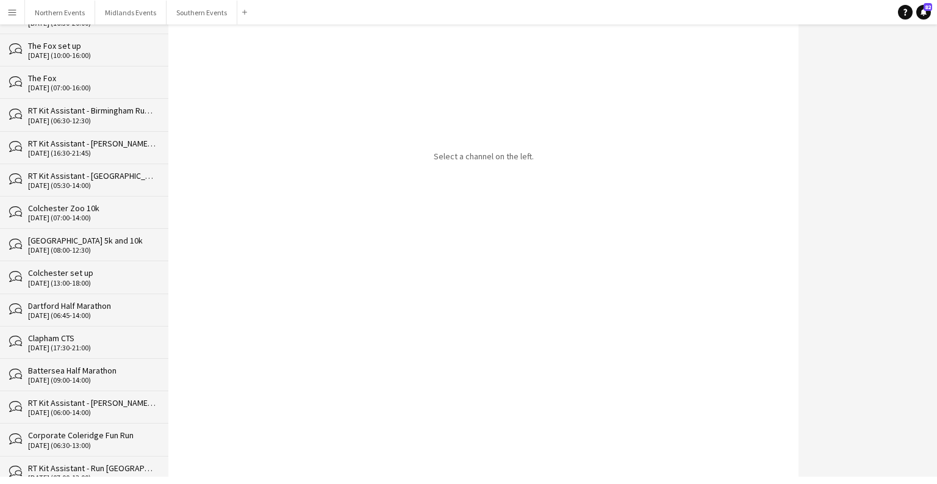
scroll to position [13071, 0]
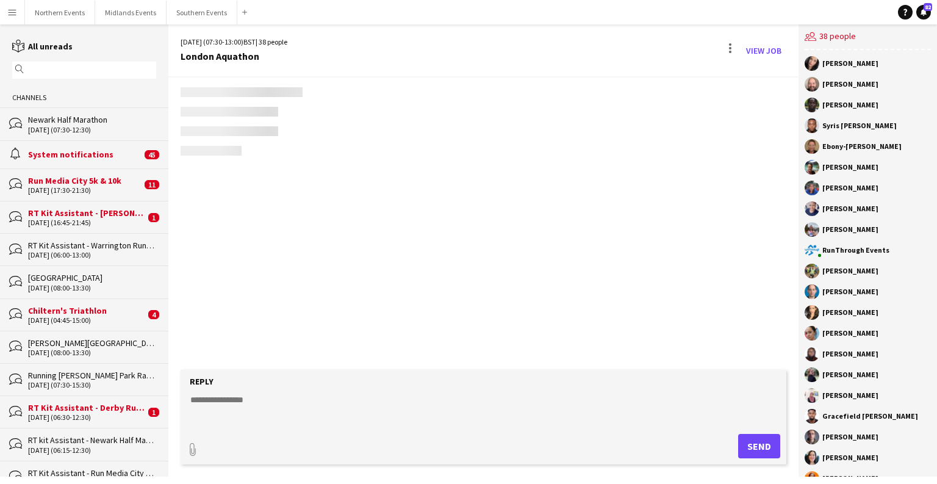
scroll to position [3051, 0]
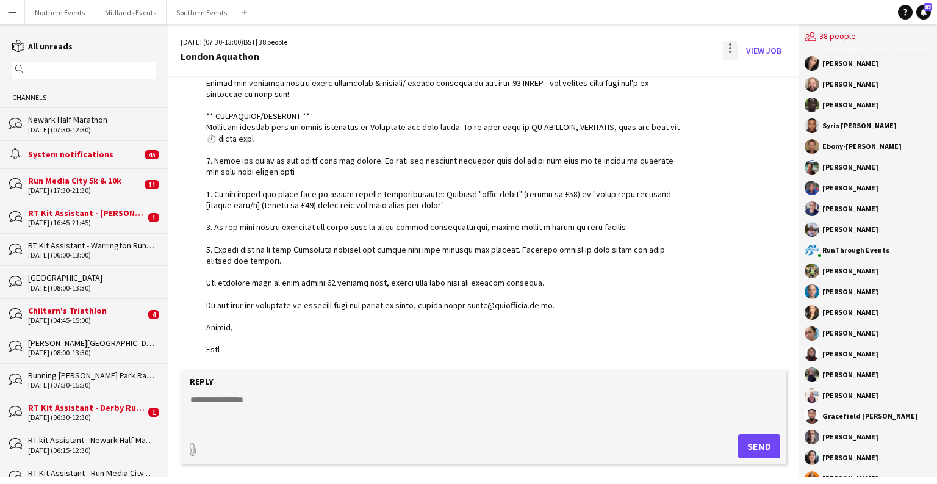
click at [609, 51] on div at bounding box center [730, 51] width 15 height 20
click at [609, 79] on span "Delete" at bounding box center [757, 75] width 28 height 10
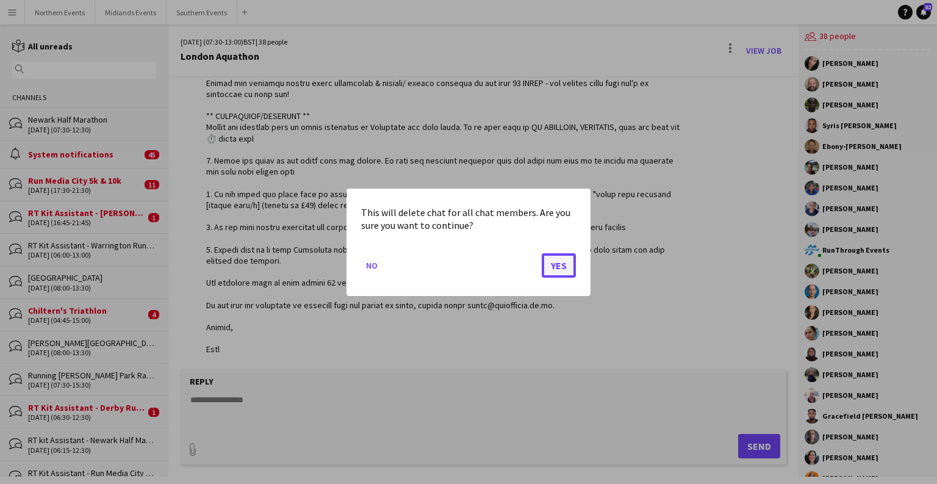
click at [558, 261] on button "Yes" at bounding box center [559, 265] width 34 height 24
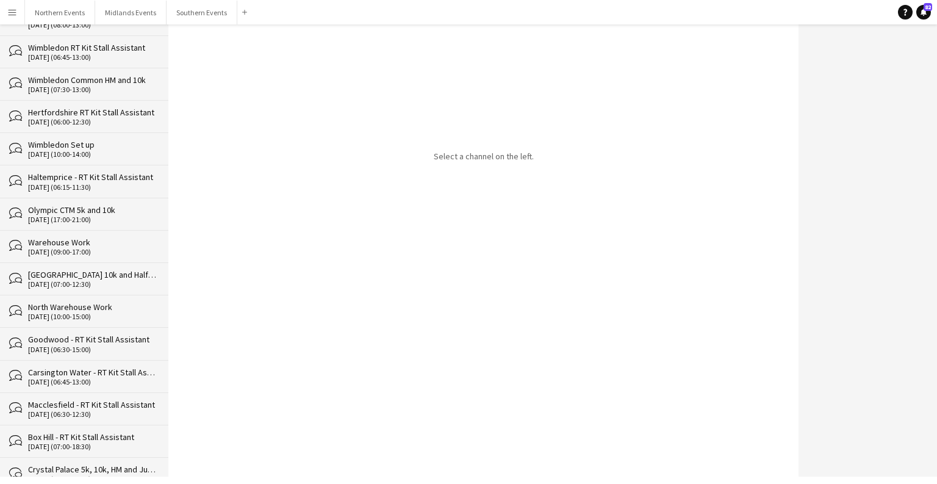
scroll to position [13039, 0]
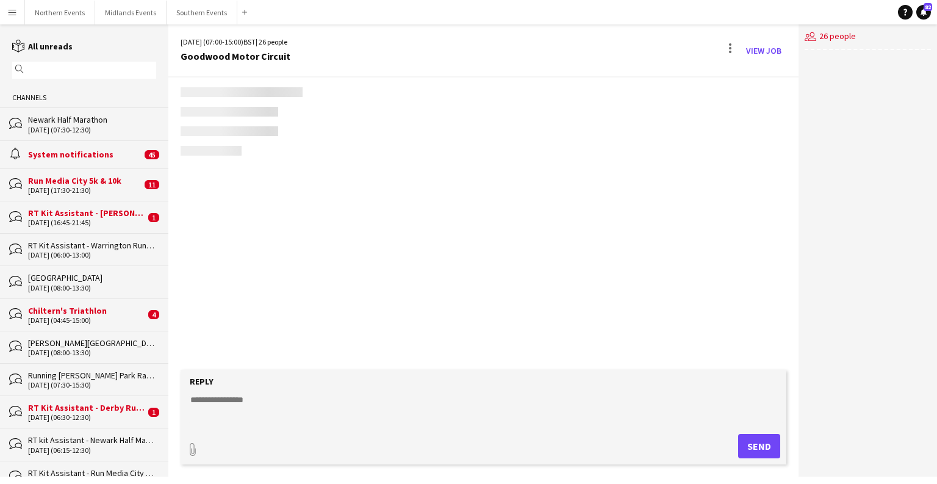
scroll to position [3086, 0]
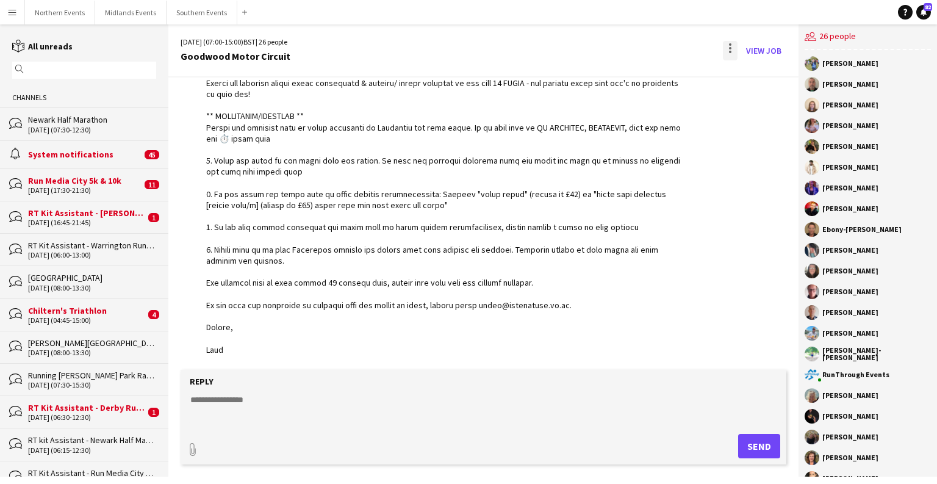
click at [609, 47] on div at bounding box center [730, 51] width 15 height 20
click at [609, 81] on button "Delete [GEOGRAPHIC_DATA]" at bounding box center [758, 74] width 68 height 29
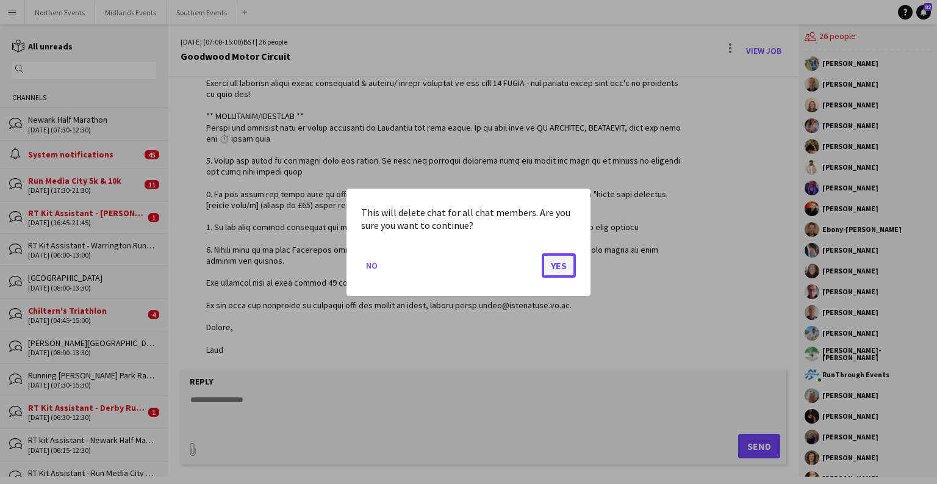
click at [571, 267] on button "Yes" at bounding box center [559, 265] width 34 height 24
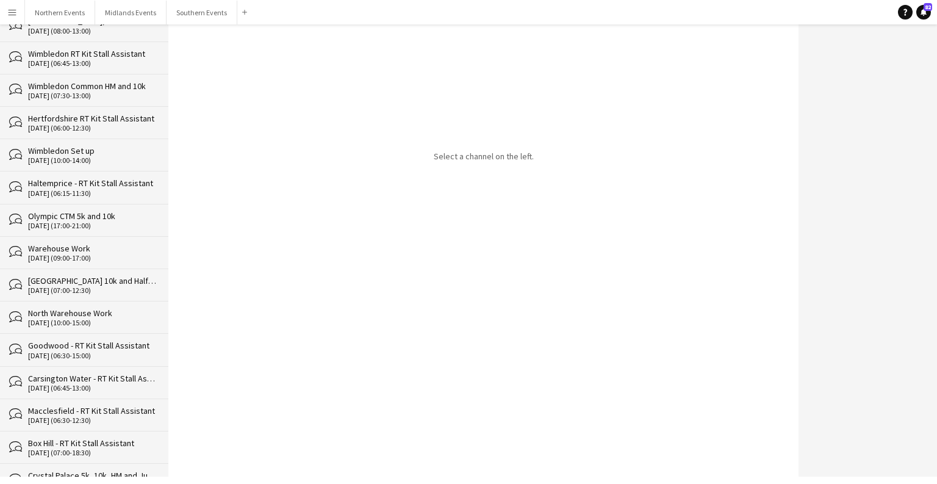
scroll to position [13006, 0]
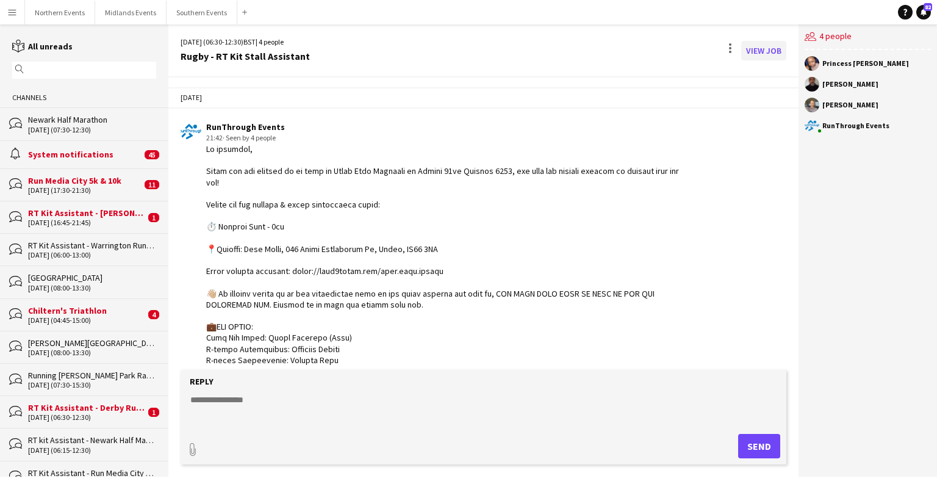
scroll to position [2169, 0]
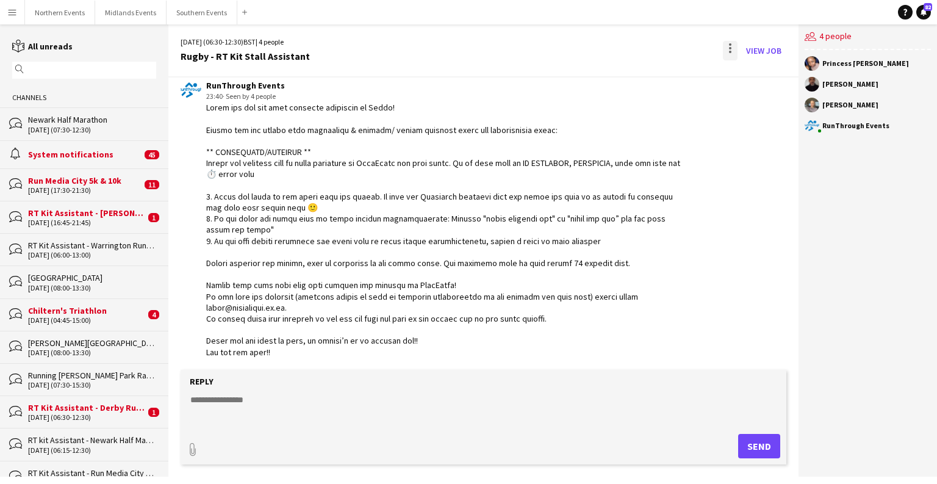
click at [609, 49] on div at bounding box center [730, 51] width 15 height 20
click at [609, 84] on button "Delete [GEOGRAPHIC_DATA]" at bounding box center [758, 74] width 68 height 29
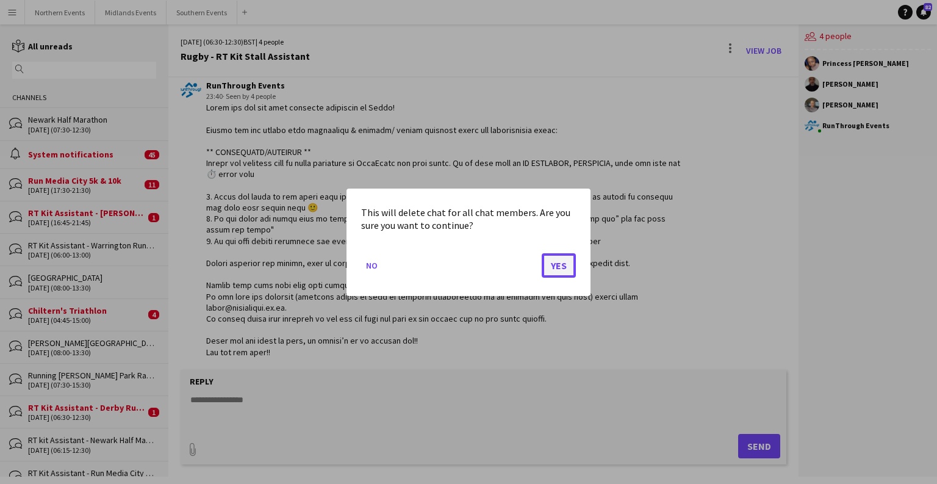
click at [547, 266] on button "Yes" at bounding box center [559, 265] width 34 height 24
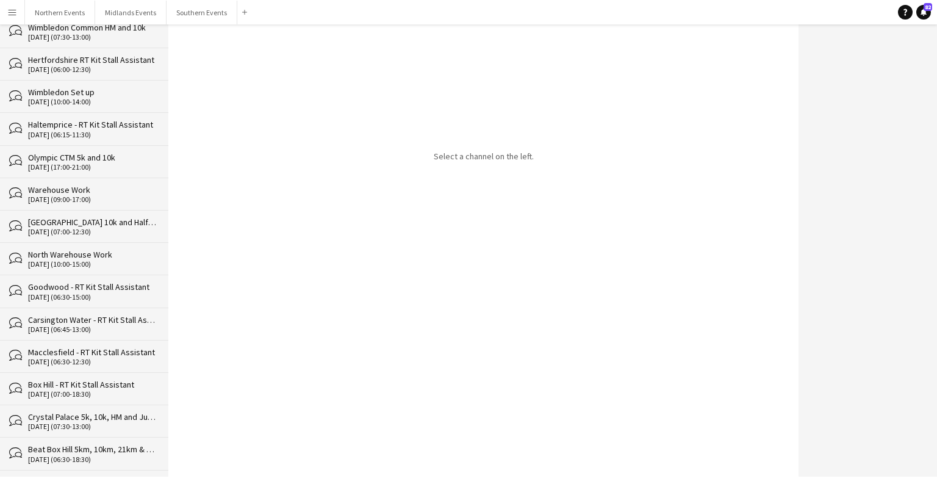
scroll to position [12975, 0]
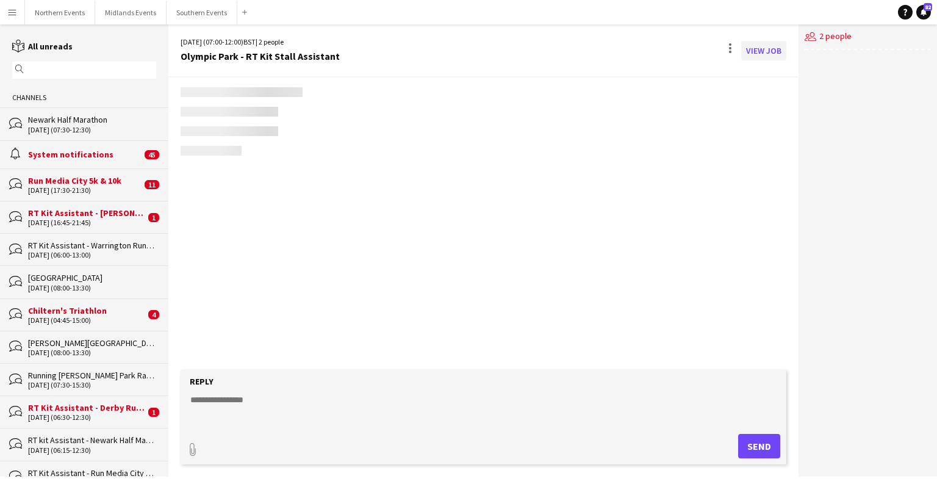
scroll to position [1205, 0]
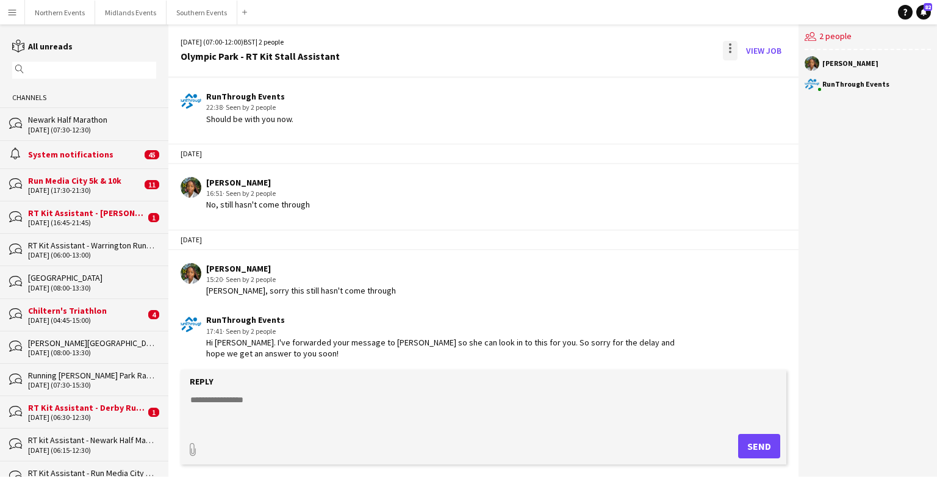
click at [609, 53] on div at bounding box center [730, 51] width 15 height 20
click at [609, 76] on span "Delete" at bounding box center [757, 75] width 28 height 10
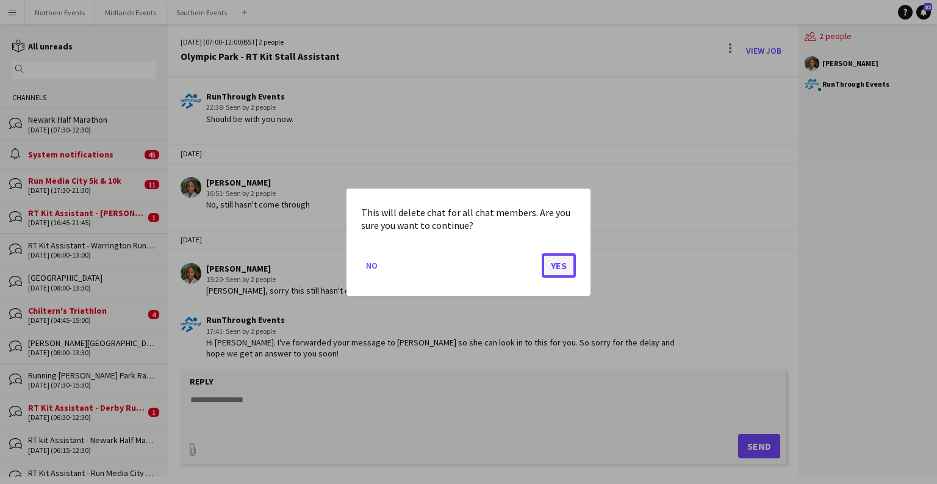
click at [565, 261] on button "Yes" at bounding box center [559, 265] width 34 height 24
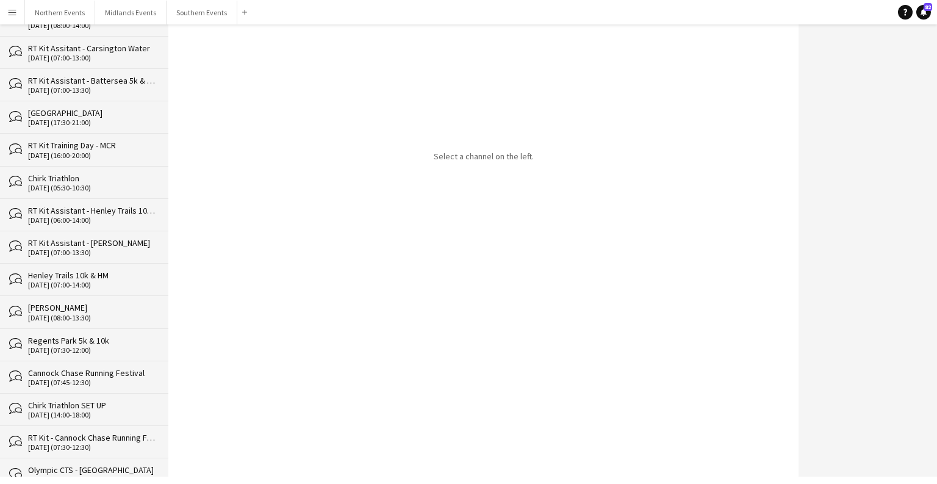
scroll to position [12942, 0]
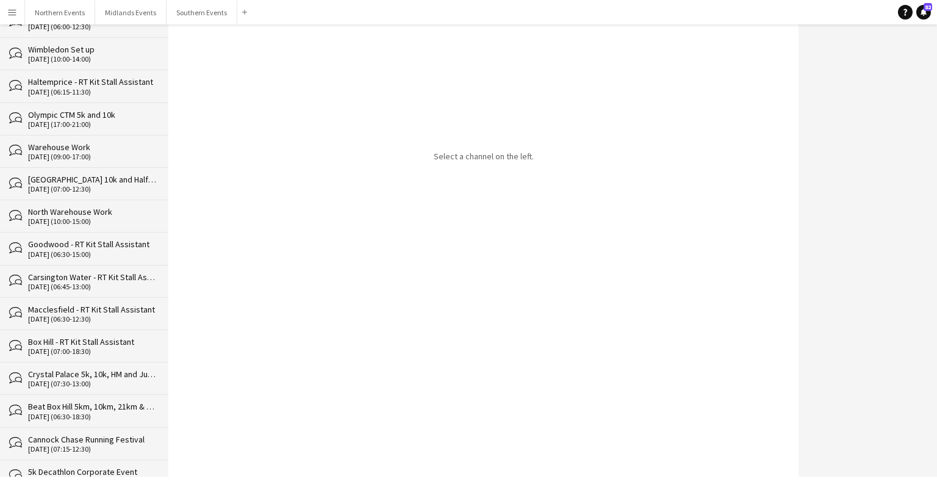
drag, startPoint x: 168, startPoint y: 44, endPoint x: 240, endPoint y: 384, distance: 348.1
click at [154, 471] on div "reading All unreads magnifier Channels bubbles Newark Half Marathon [DATE] (07:…" at bounding box center [468, 250] width 937 height 452
drag, startPoint x: 240, startPoint y: 384, endPoint x: 114, endPoint y: 442, distance: 138.7
click at [240, 385] on div "Select a channel on the left." at bounding box center [483, 250] width 630 height 452
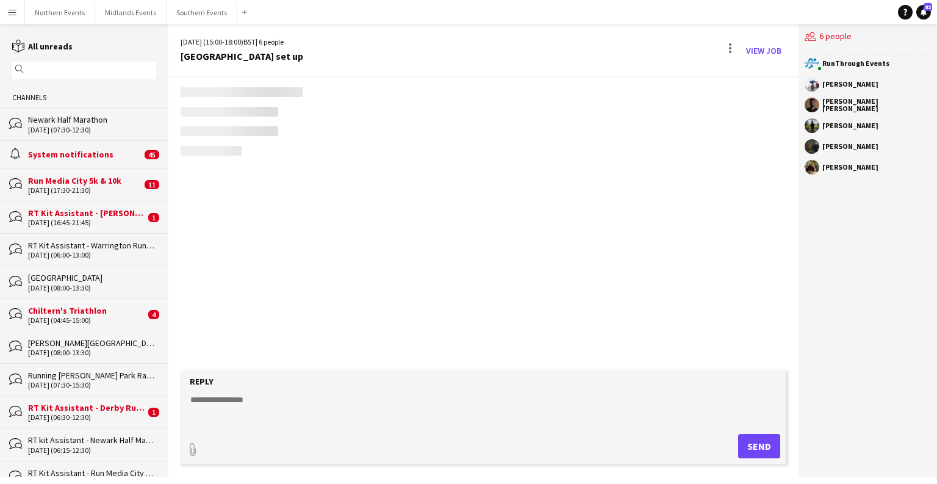
scroll to position [755, 0]
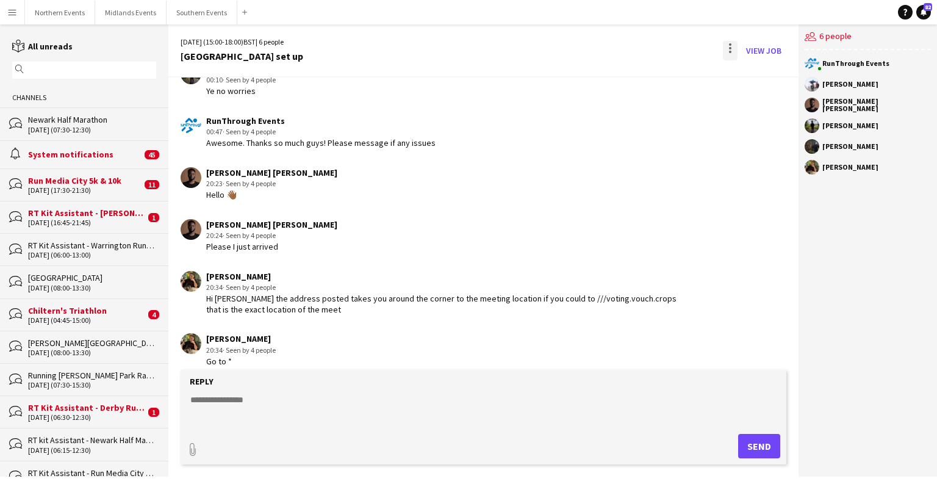
click at [609, 49] on div at bounding box center [730, 51] width 15 height 20
click at [609, 63] on button "Delete [GEOGRAPHIC_DATA]" at bounding box center [758, 74] width 68 height 29
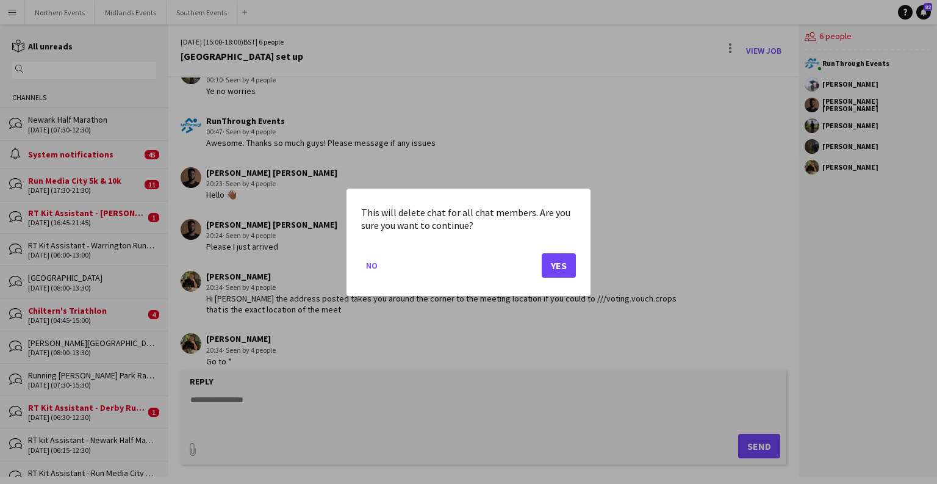
click at [537, 275] on mat-dialog-actions "No Yes" at bounding box center [468, 270] width 215 height 52
drag, startPoint x: 558, startPoint y: 261, endPoint x: 521, endPoint y: 239, distance: 43.2
click at [558, 261] on button "Yes" at bounding box center [559, 265] width 34 height 24
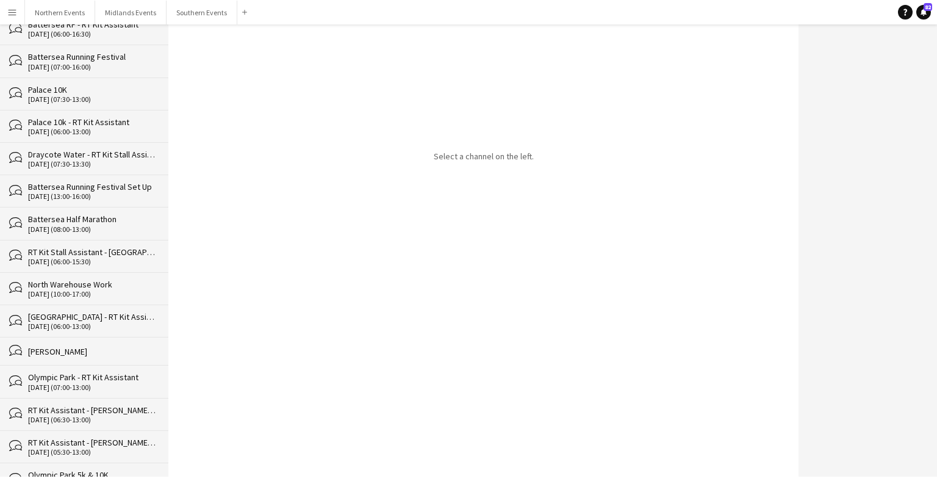
scroll to position [12909, 0]
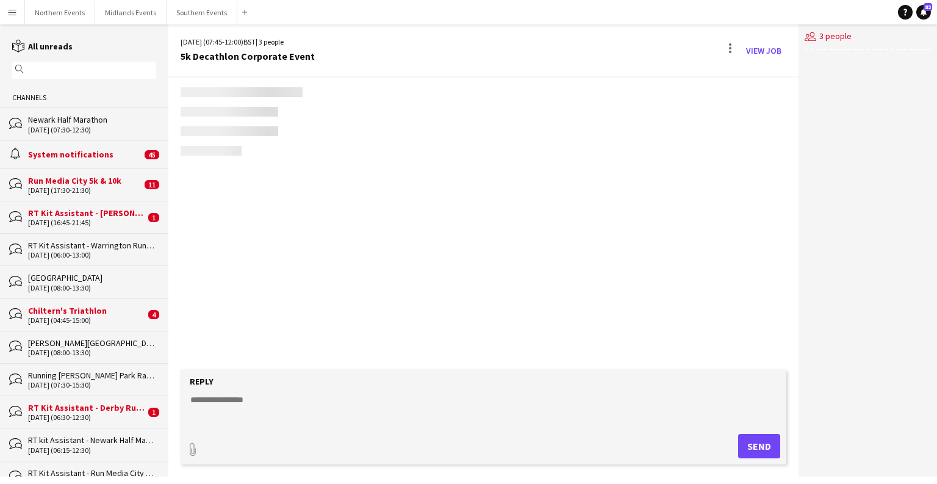
scroll to position [1857, 0]
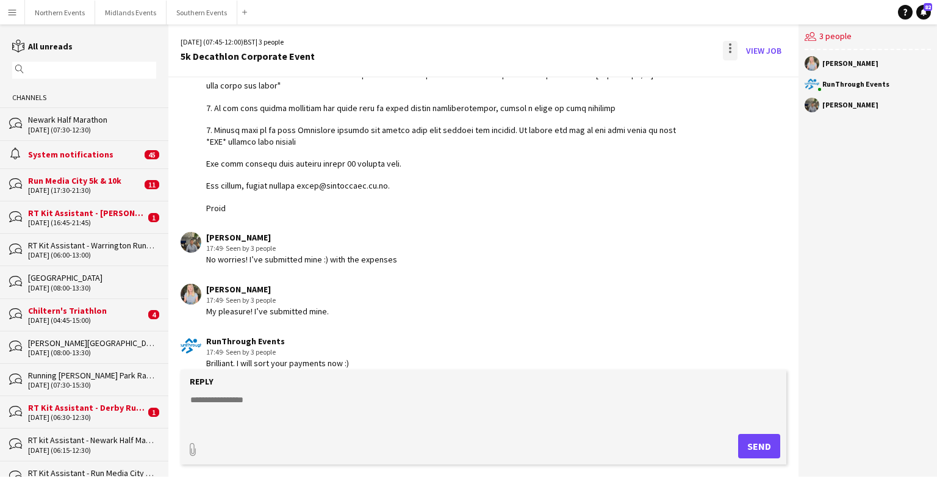
click at [609, 51] on div at bounding box center [730, 51] width 15 height 20
click at [609, 73] on span "Delete" at bounding box center [757, 75] width 28 height 10
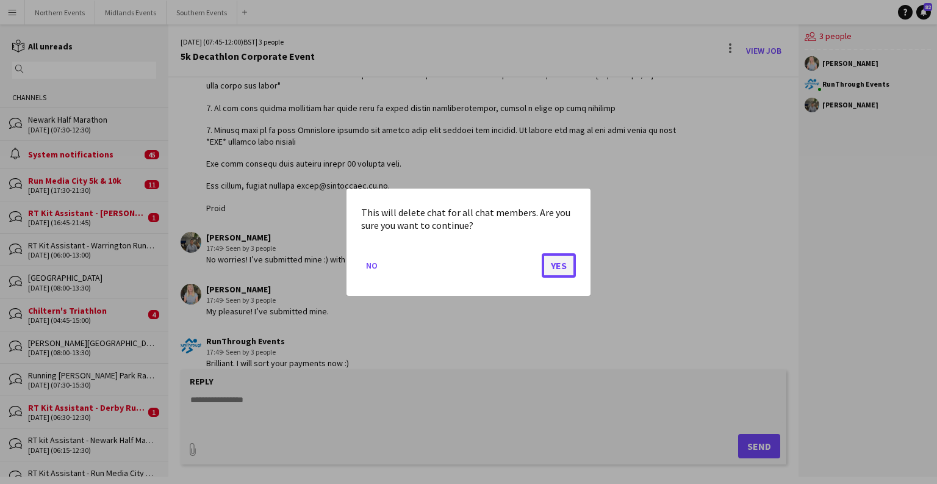
click at [551, 261] on button "Yes" at bounding box center [559, 265] width 34 height 24
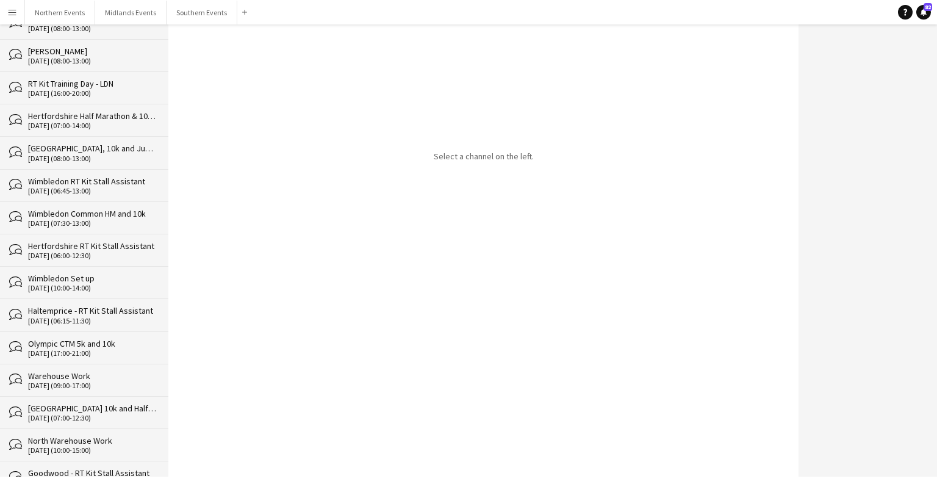
scroll to position [12877, 0]
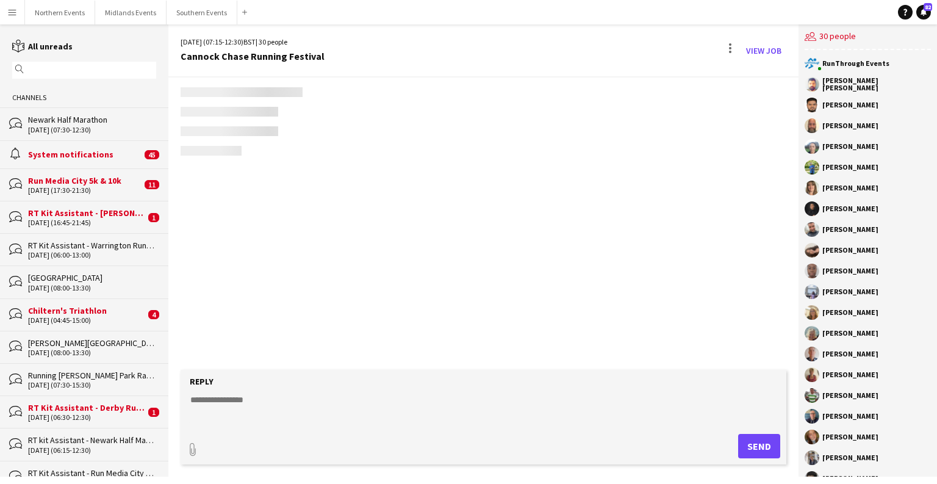
scroll to position [2320, 0]
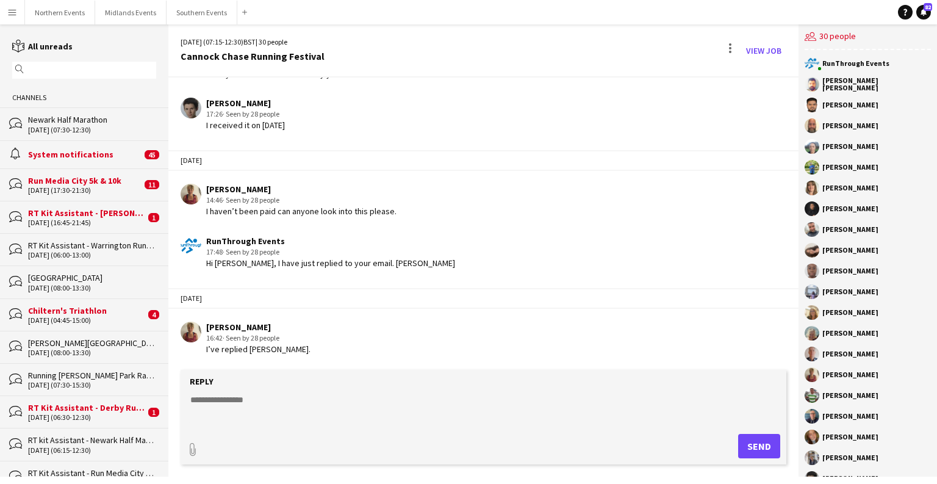
drag, startPoint x: 739, startPoint y: 33, endPoint x: 737, endPoint y: 39, distance: 6.4
click at [609, 34] on div "[DATE] (07:15-12:30) BST | 30 people Cannock Chase Running Festival View Job" at bounding box center [483, 50] width 630 height 53
click at [609, 49] on div at bounding box center [730, 51] width 15 height 20
click at [609, 76] on span "Delete" at bounding box center [757, 75] width 28 height 10
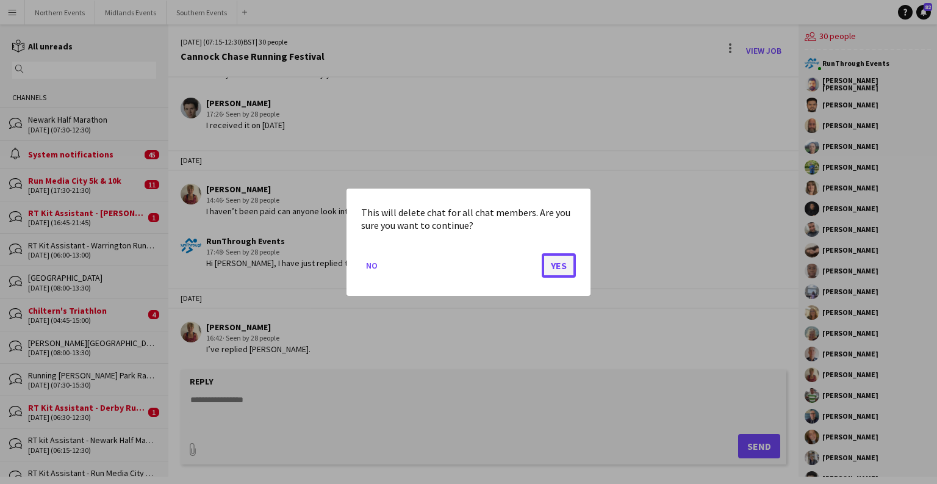
click at [568, 266] on button "Yes" at bounding box center [559, 265] width 34 height 24
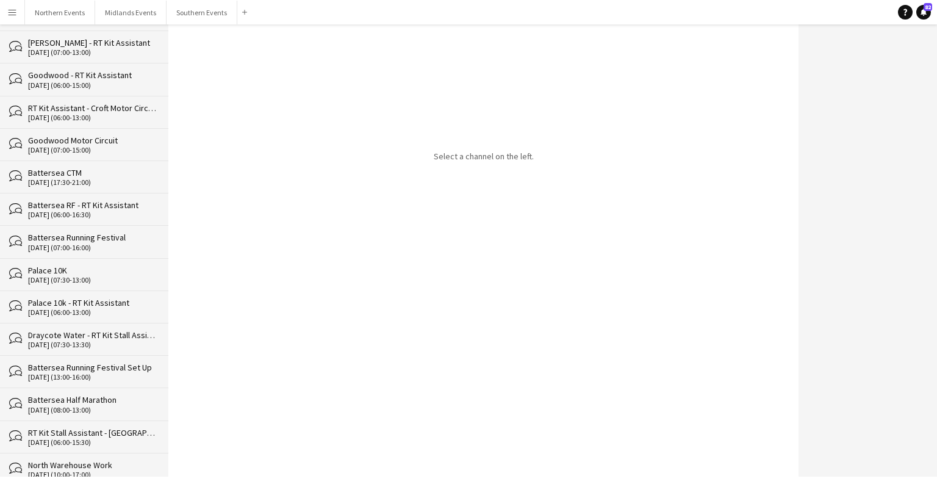
scroll to position [12845, 0]
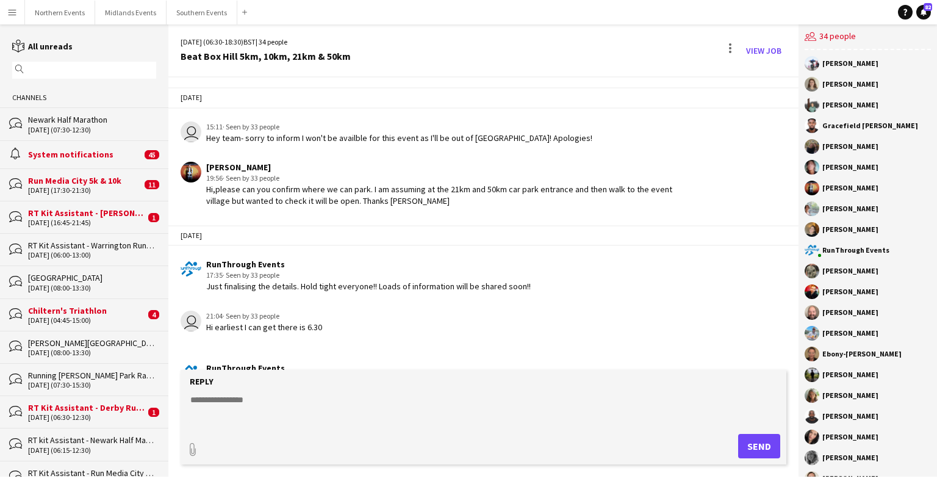
scroll to position [3161, 0]
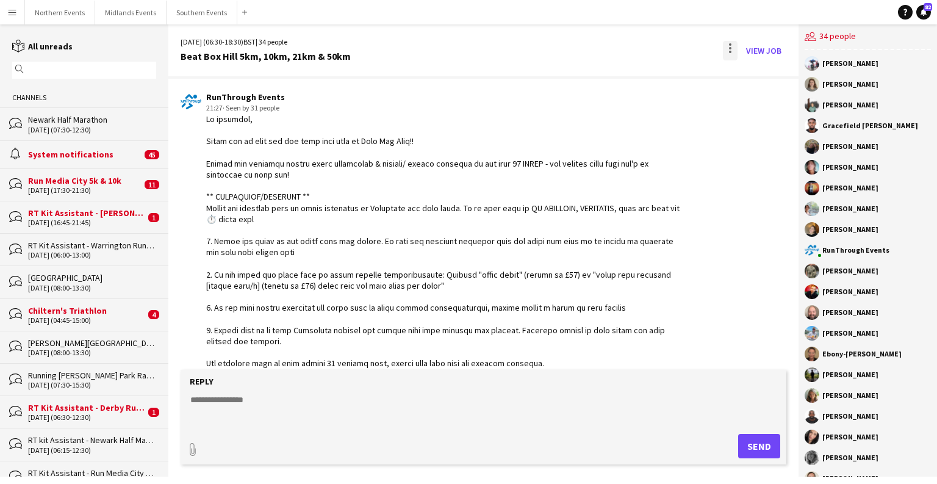
click at [609, 51] on div at bounding box center [730, 51] width 15 height 20
click at [609, 73] on app-icon "Delete" at bounding box center [738, 75] width 9 height 10
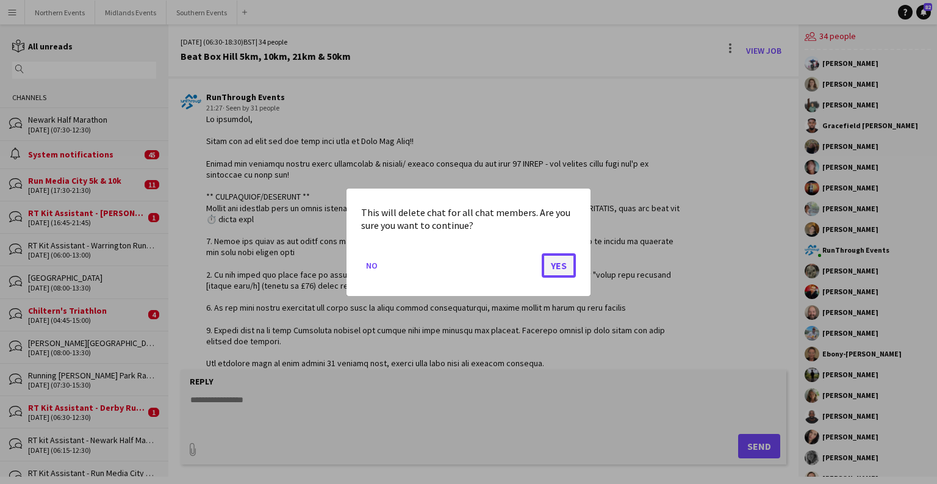
click at [566, 268] on button "Yes" at bounding box center [559, 265] width 34 height 24
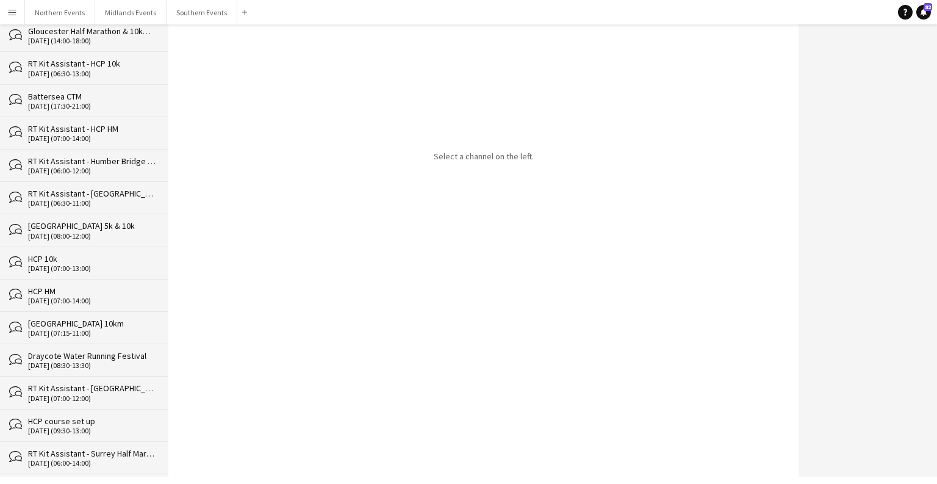
scroll to position [12812, 0]
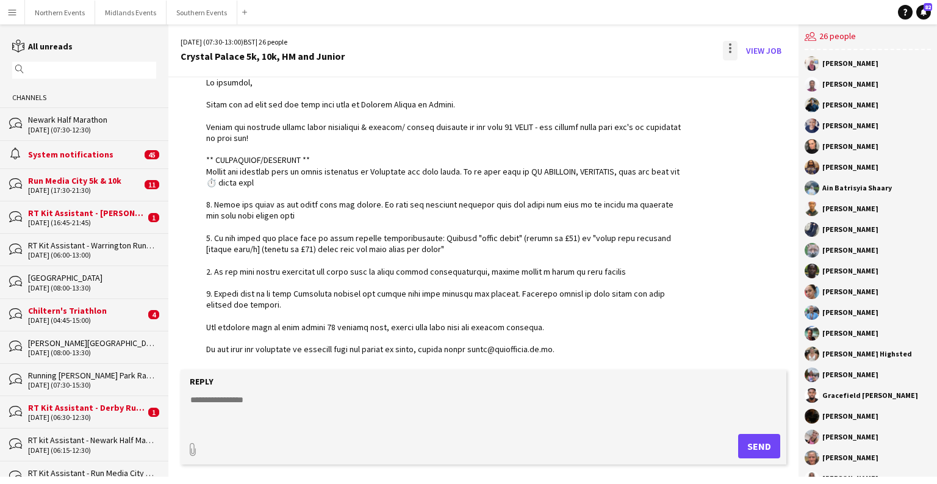
scroll to position [2929, 0]
click at [609, 47] on div at bounding box center [730, 51] width 15 height 20
click at [609, 76] on span "Delete" at bounding box center [757, 75] width 28 height 10
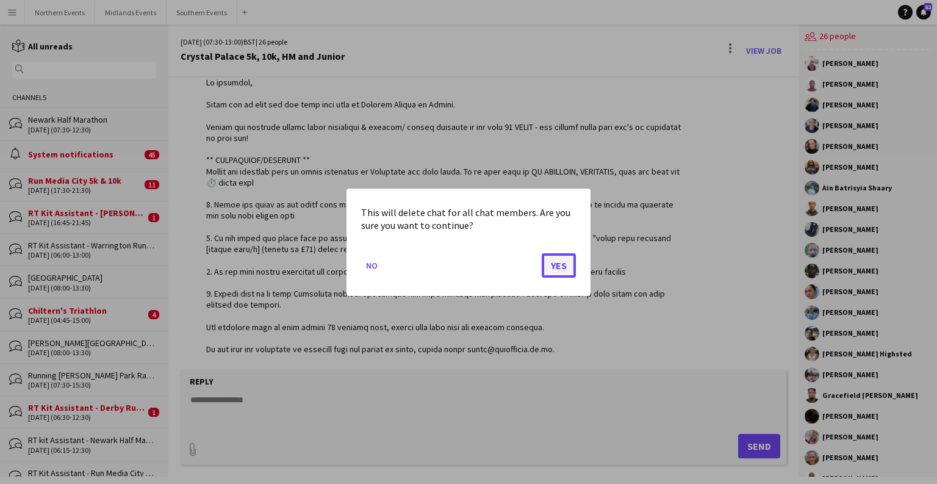
click at [566, 254] on button "Yes" at bounding box center [559, 265] width 34 height 24
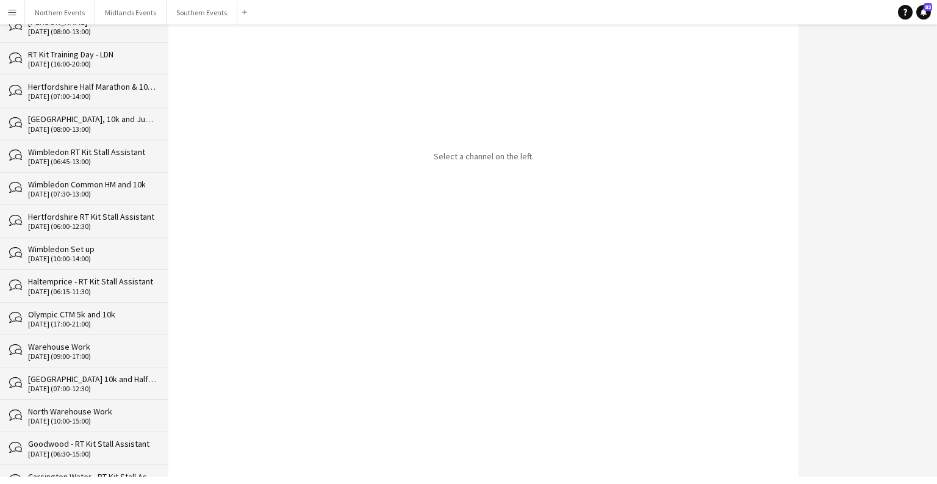
scroll to position [12780, 0]
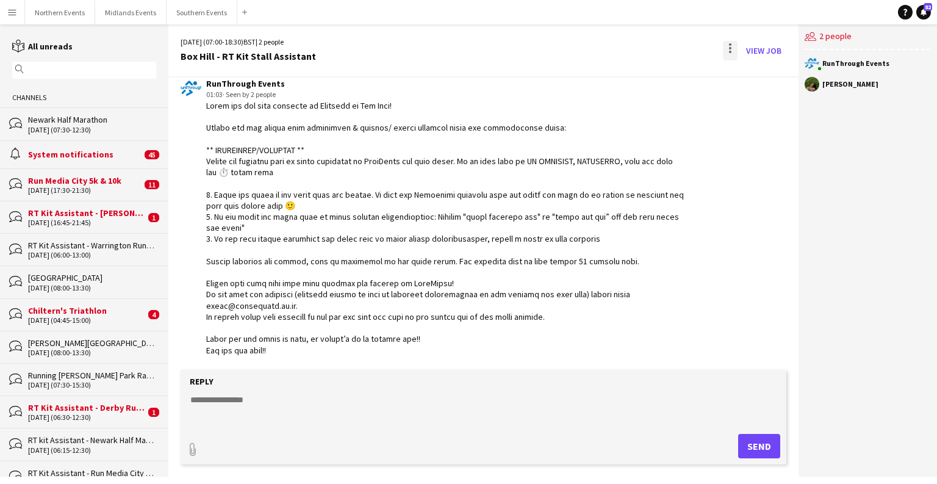
scroll to position [245, 0]
click at [609, 54] on div at bounding box center [730, 51] width 15 height 20
click at [609, 82] on button "Delete [GEOGRAPHIC_DATA]" at bounding box center [758, 74] width 68 height 29
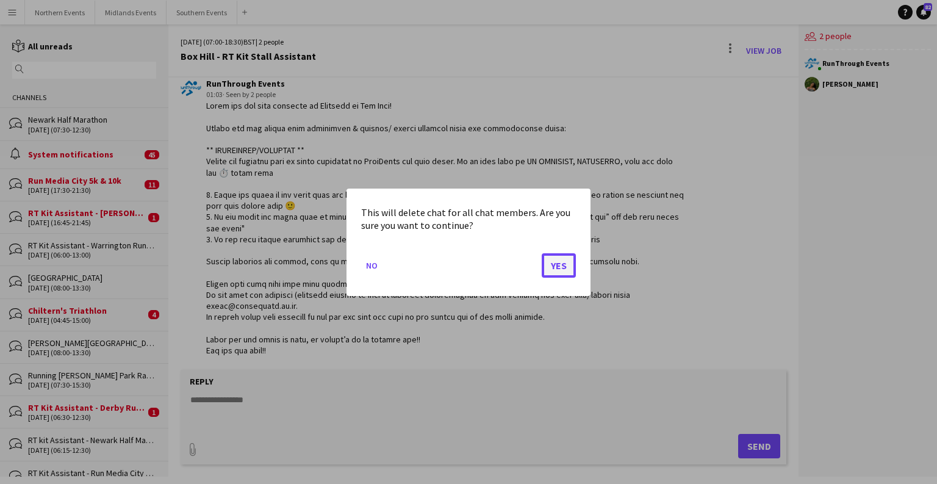
click at [554, 269] on button "Yes" at bounding box center [559, 265] width 34 height 24
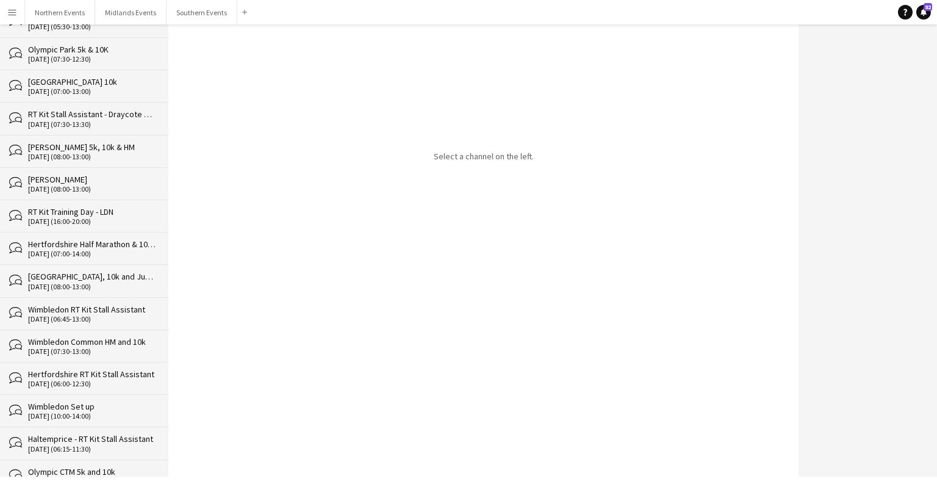
scroll to position [12748, 0]
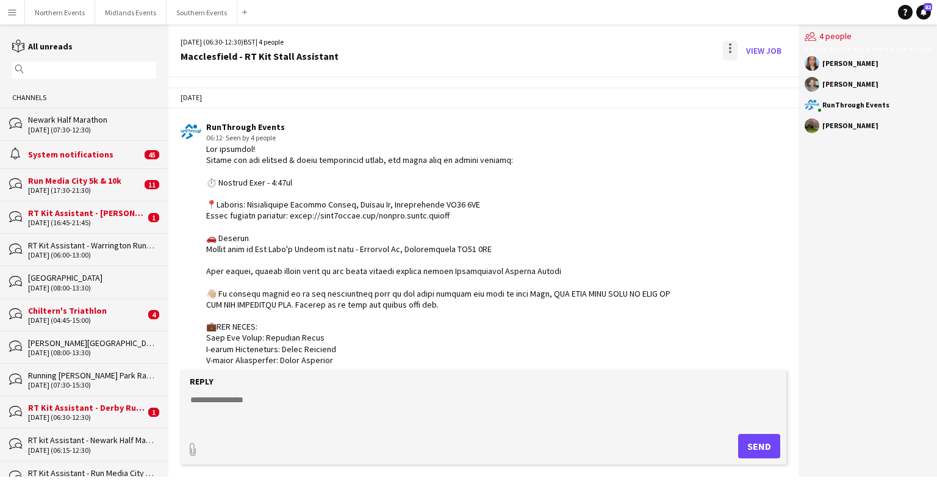
scroll to position [1512, 0]
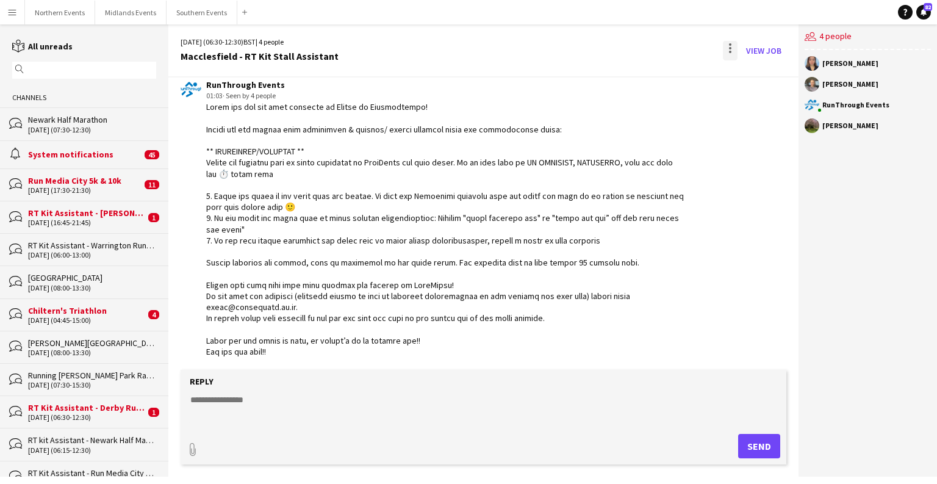
drag, startPoint x: 742, startPoint y: 37, endPoint x: 738, endPoint y: 41, distance: 6.5
click at [609, 39] on div "[DATE] (06:30-12:30) BST | 4 people Macclesfield - RT Kit Stall Assistant View …" at bounding box center [483, 50] width 630 height 53
click at [609, 44] on div at bounding box center [730, 51] width 15 height 20
click at [609, 76] on span "Delete" at bounding box center [757, 75] width 28 height 10
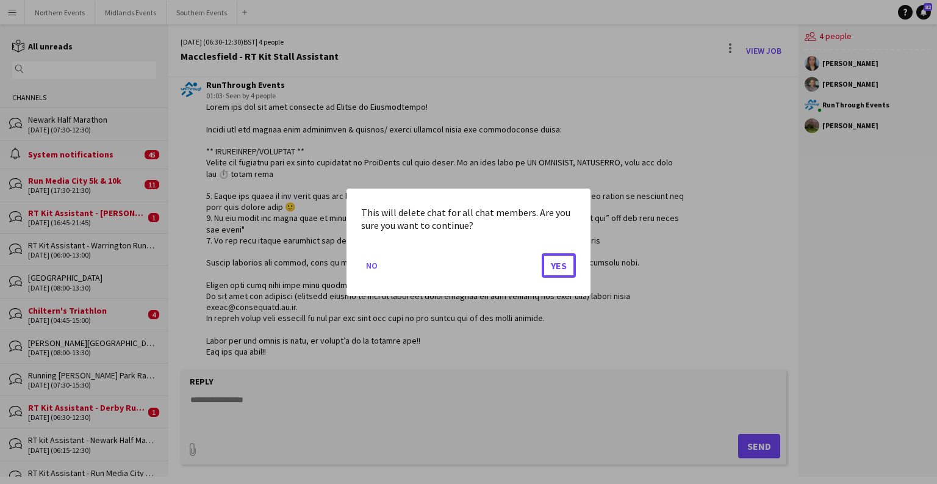
drag, startPoint x: 564, startPoint y: 265, endPoint x: 553, endPoint y: 237, distance: 30.1
click at [563, 263] on button "Yes" at bounding box center [559, 265] width 34 height 24
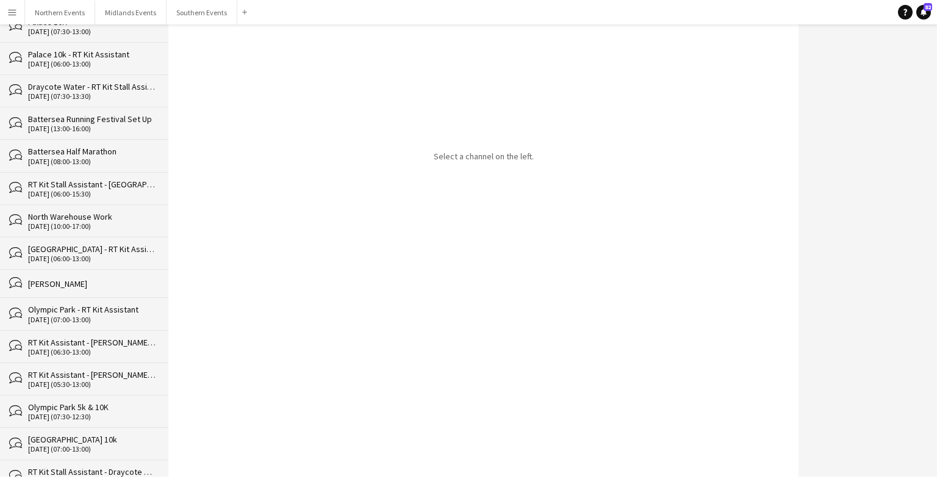
scroll to position [12716, 0]
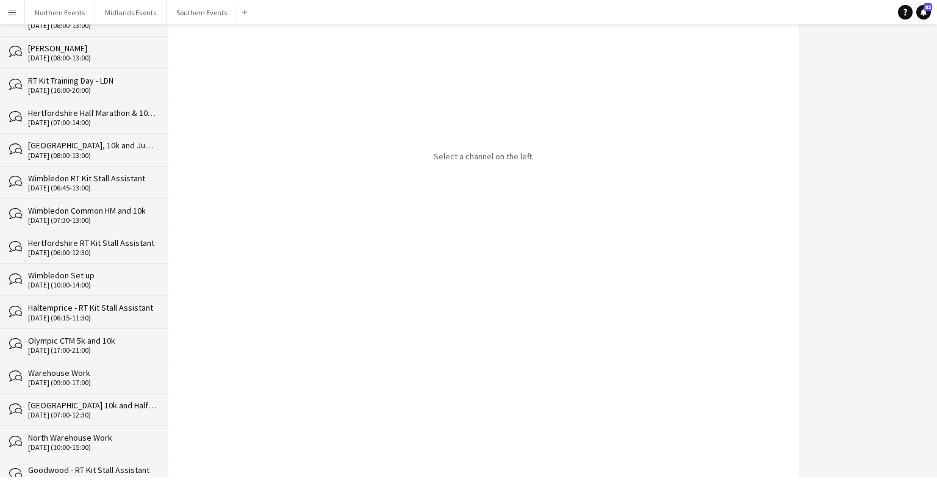
click at [114, 478] on div "Menu Boards Boards Boards All jobs Status Workforce Workforce My Workforce Recr…" at bounding box center [468, 242] width 937 height 484
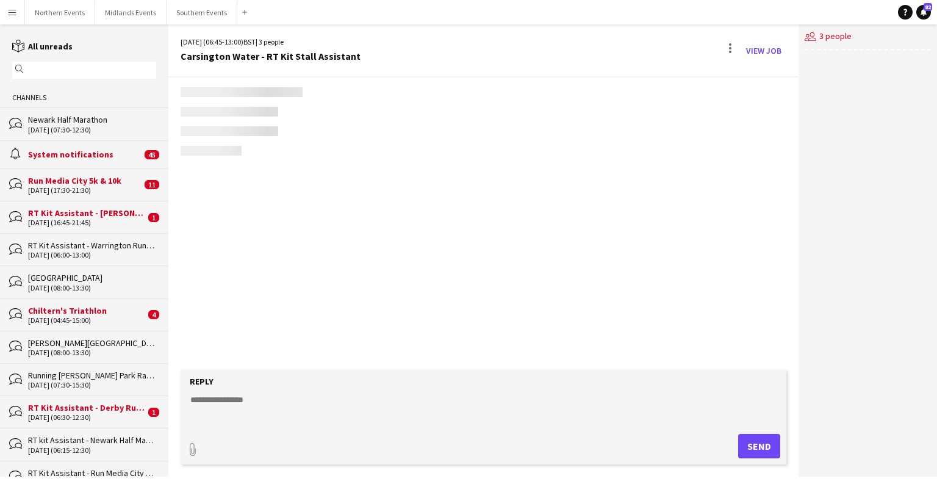
scroll to position [1933, 0]
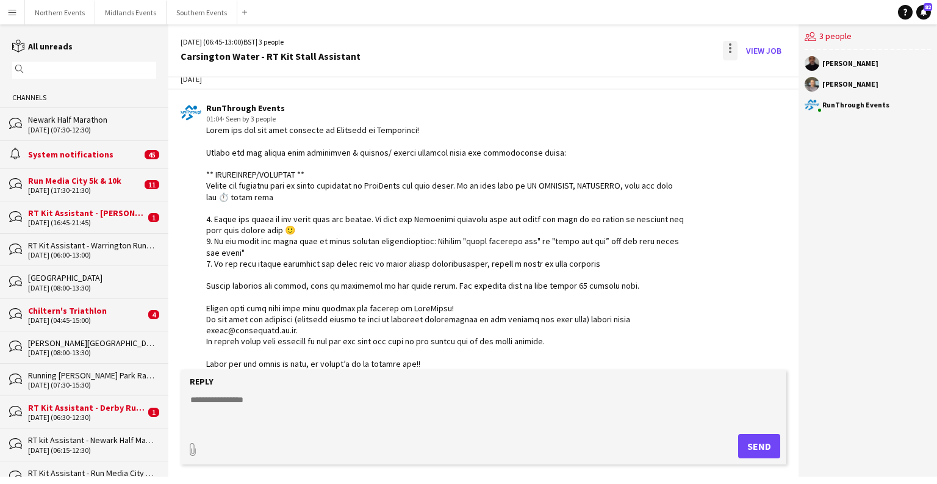
click at [609, 51] on div at bounding box center [730, 51] width 15 height 20
click at [609, 81] on button "Delete [GEOGRAPHIC_DATA]" at bounding box center [758, 74] width 68 height 29
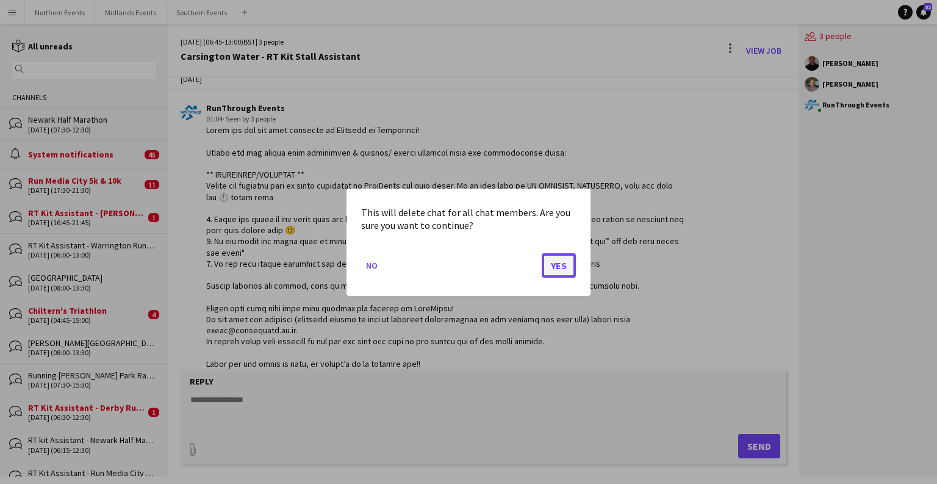
click at [564, 265] on button "Yes" at bounding box center [559, 265] width 34 height 24
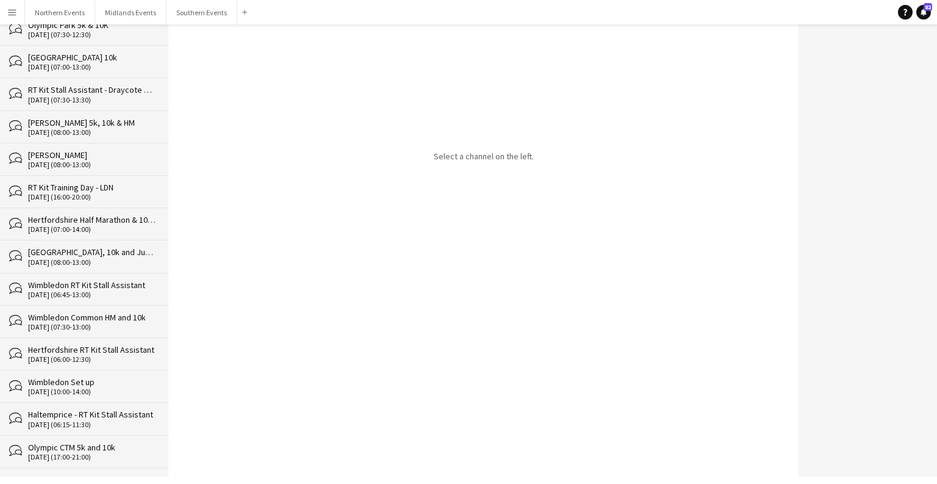
scroll to position [12683, 0]
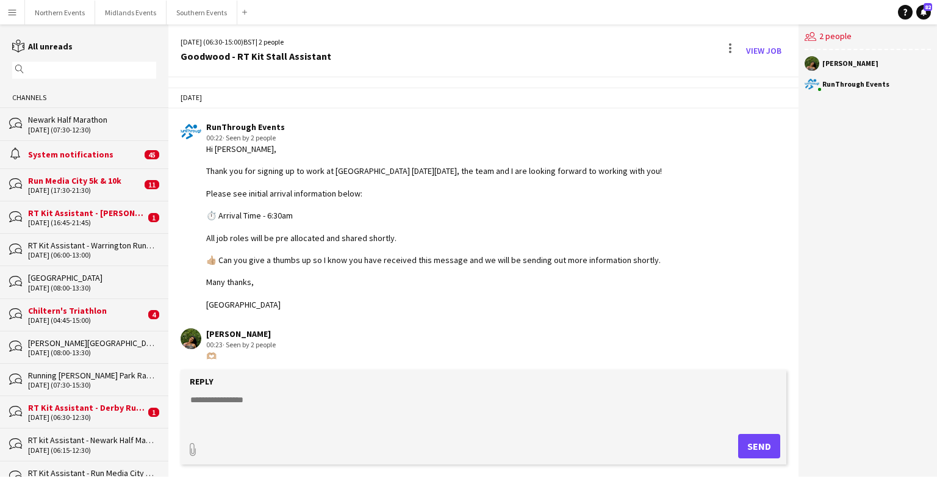
scroll to position [344, 0]
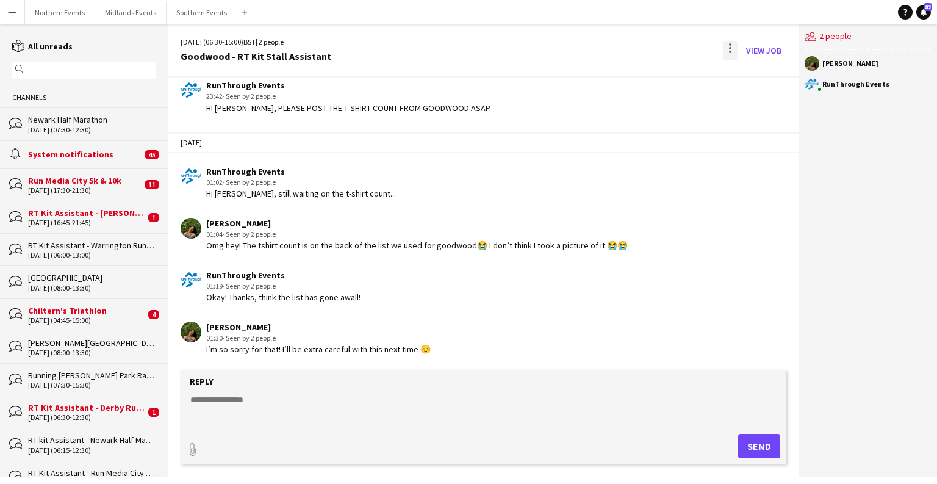
click at [609, 51] on div at bounding box center [730, 51] width 15 height 20
click at [609, 76] on span "Delete" at bounding box center [757, 75] width 28 height 10
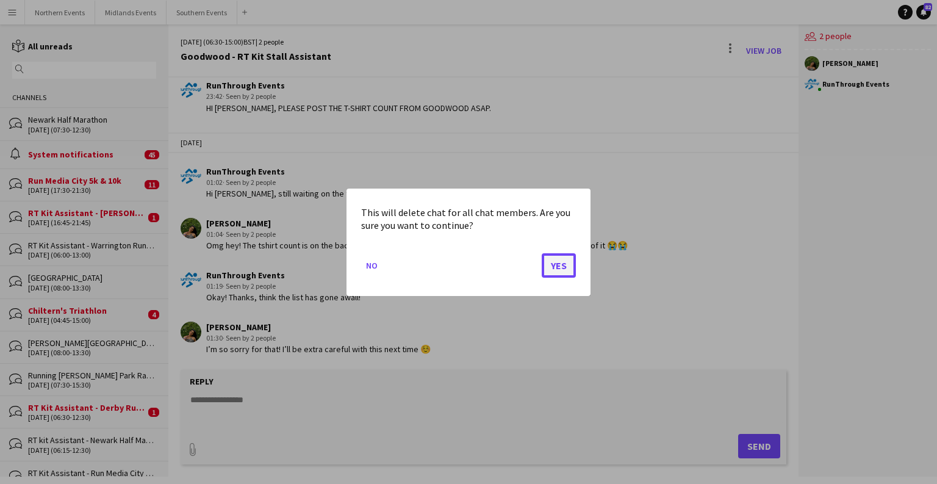
click at [565, 261] on button "Yes" at bounding box center [559, 265] width 34 height 24
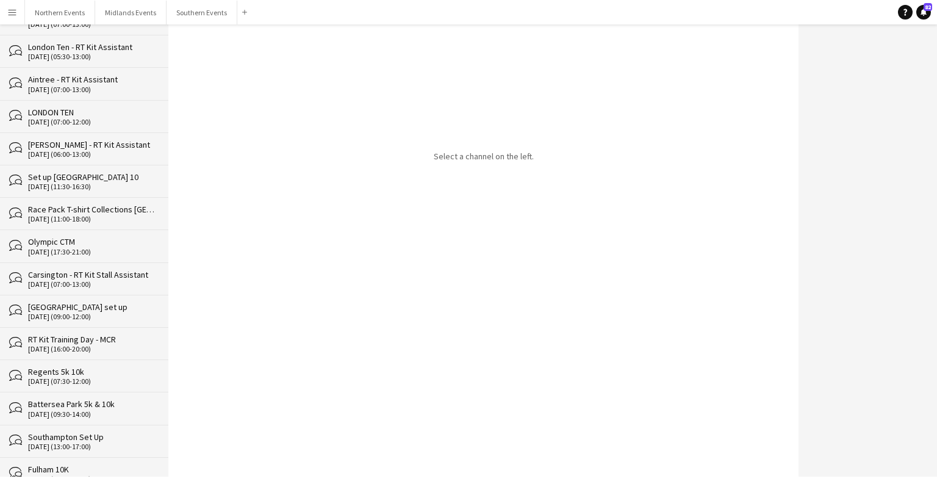
scroll to position [12650, 0]
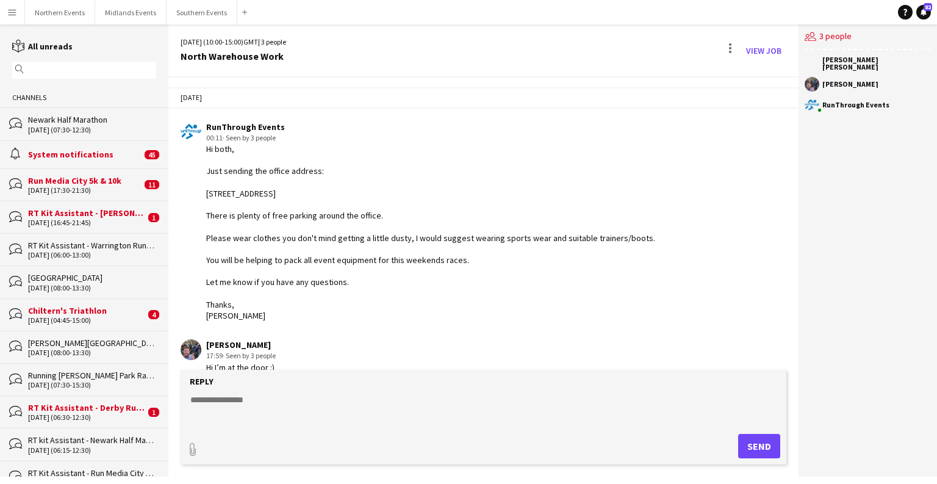
scroll to position [40, 0]
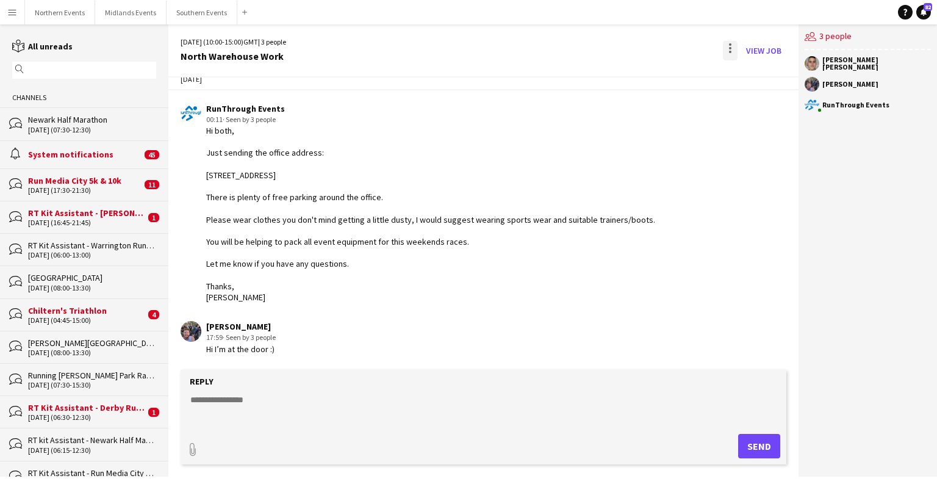
click at [609, 46] on div at bounding box center [730, 51] width 15 height 20
click at [609, 79] on span "Delete" at bounding box center [757, 75] width 28 height 10
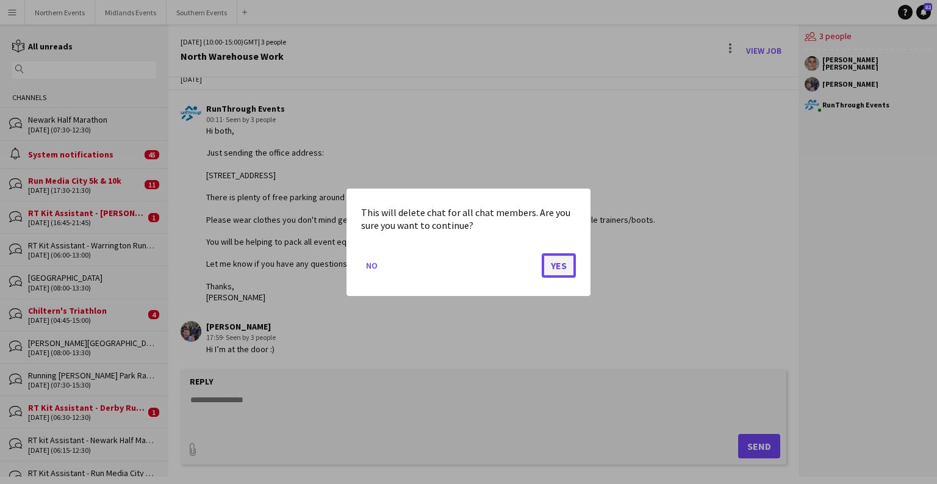
click at [552, 268] on button "Yes" at bounding box center [559, 265] width 34 height 24
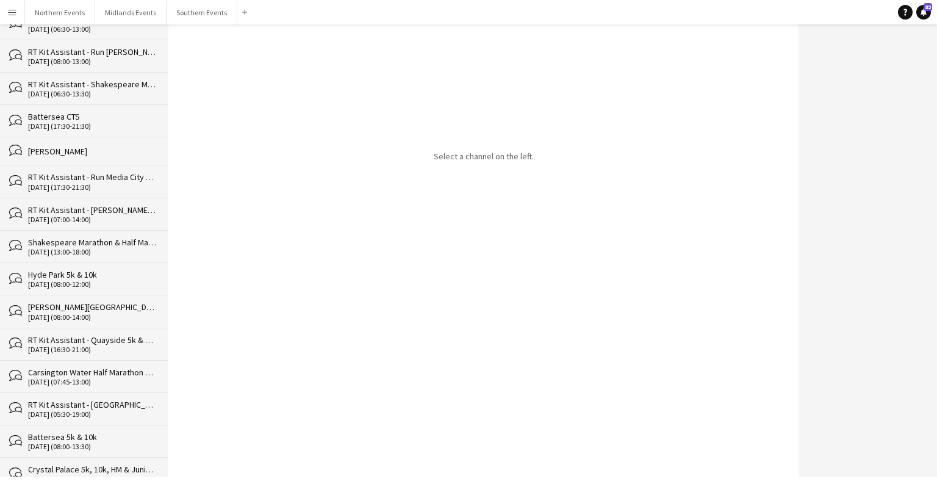
scroll to position [12618, 0]
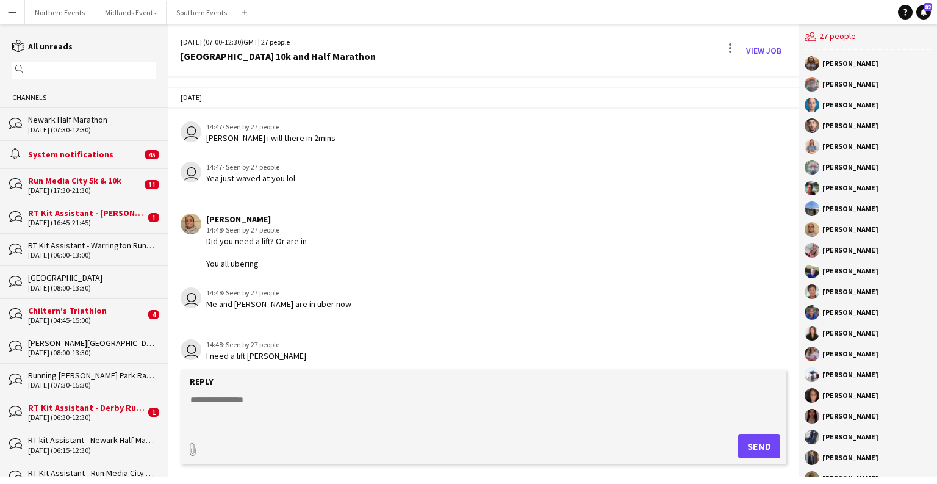
scroll to position [1904, 0]
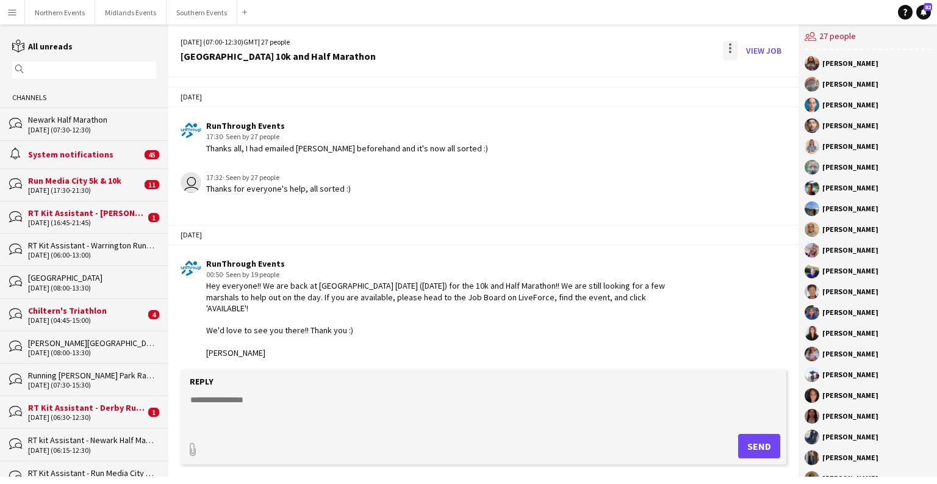
click at [609, 44] on div at bounding box center [730, 51] width 15 height 20
click at [609, 67] on button "Delete [GEOGRAPHIC_DATA]" at bounding box center [758, 74] width 68 height 29
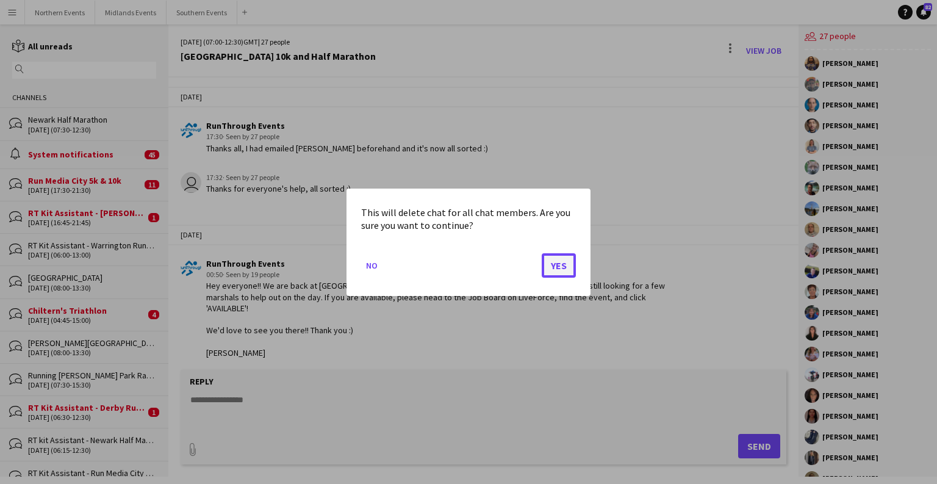
click at [564, 262] on button "Yes" at bounding box center [559, 265] width 34 height 24
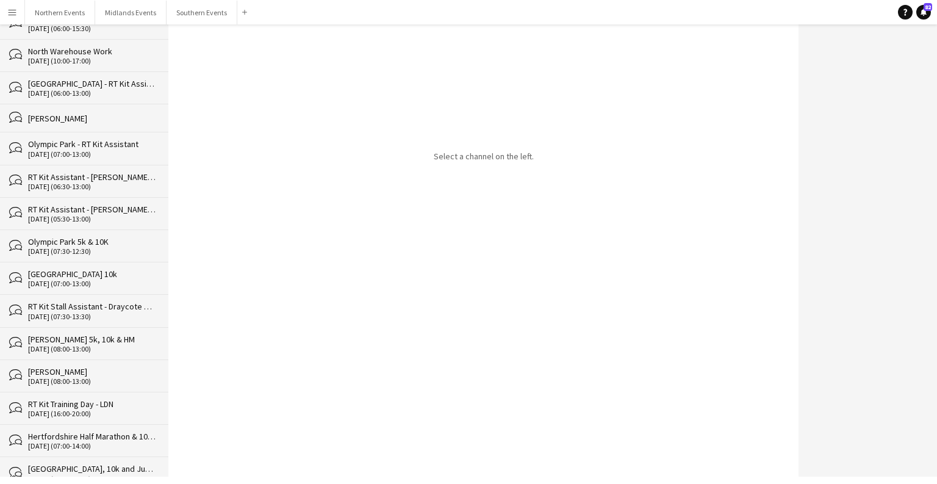
scroll to position [12495, 0]
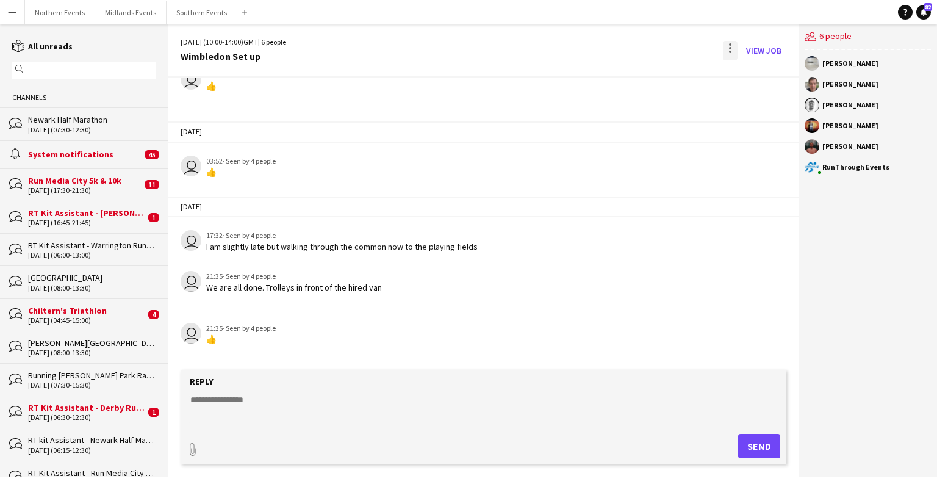
scroll to position [211, 0]
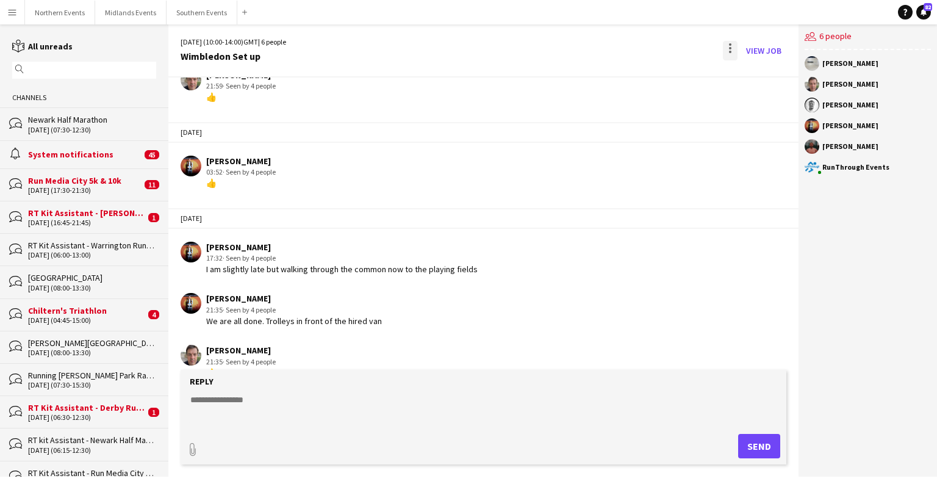
click at [609, 44] on div at bounding box center [730, 51] width 15 height 20
click at [609, 60] on button "Delete [GEOGRAPHIC_DATA]" at bounding box center [758, 74] width 68 height 29
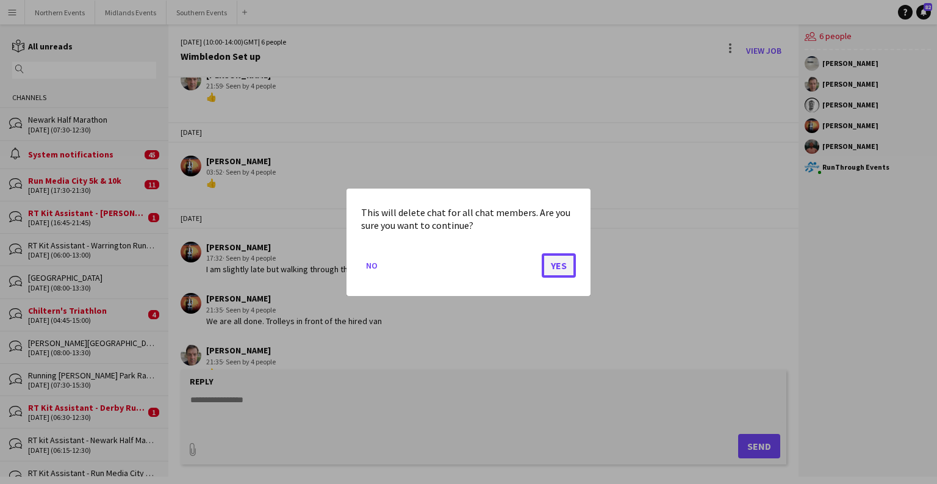
click at [556, 271] on button "Yes" at bounding box center [559, 265] width 34 height 24
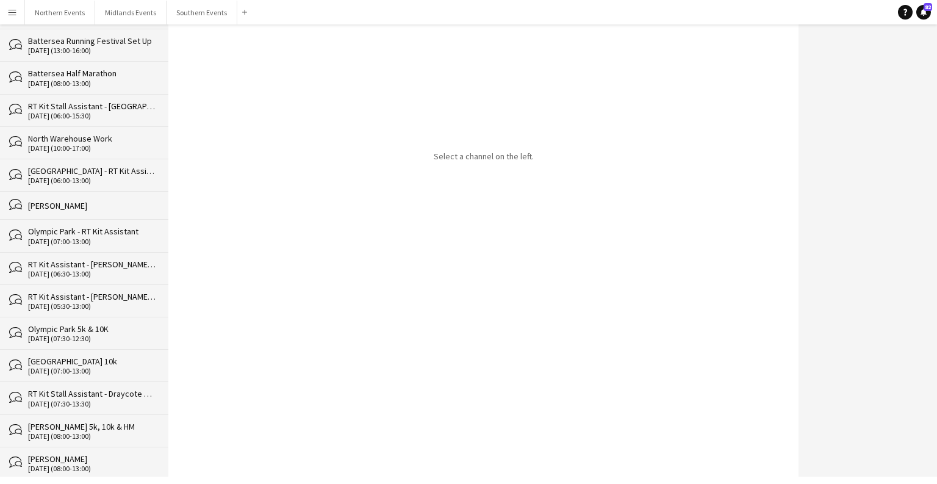
scroll to position [12553, 0]
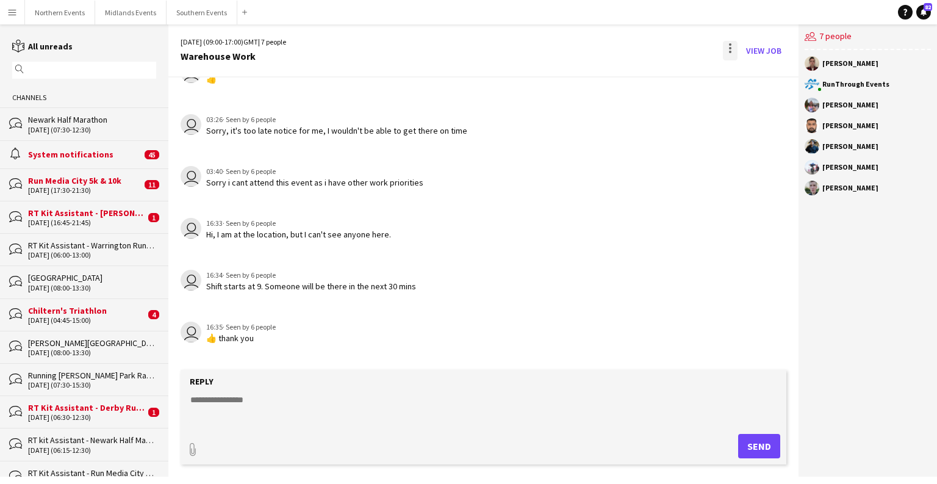
scroll to position [303, 0]
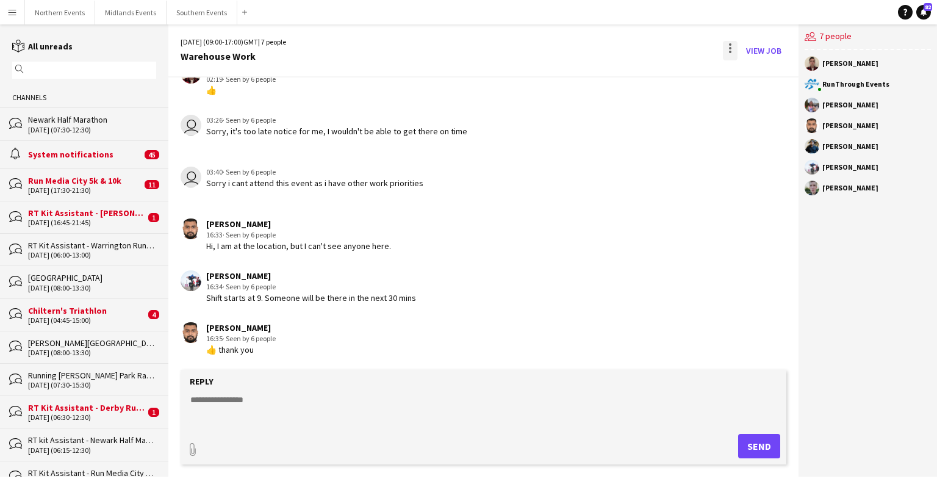
click at [609, 54] on div at bounding box center [730, 51] width 15 height 20
drag, startPoint x: 730, startPoint y: 54, endPoint x: 750, endPoint y: 71, distance: 26.8
click at [609, 71] on span "Delete" at bounding box center [757, 75] width 28 height 10
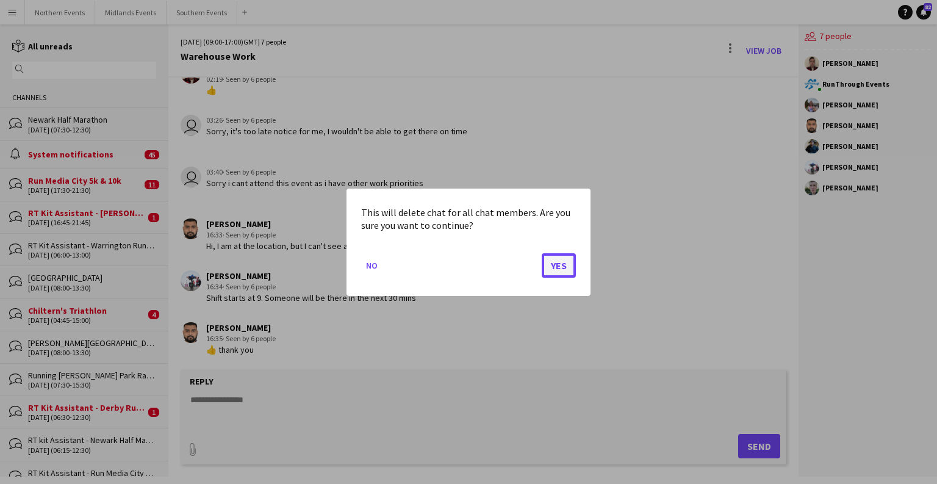
click at [564, 265] on button "Yes" at bounding box center [559, 265] width 34 height 24
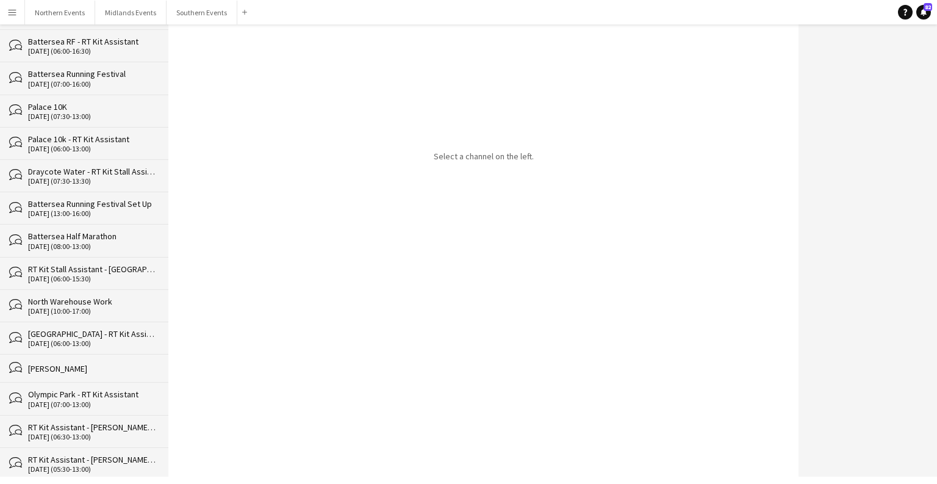
scroll to position [12521, 0]
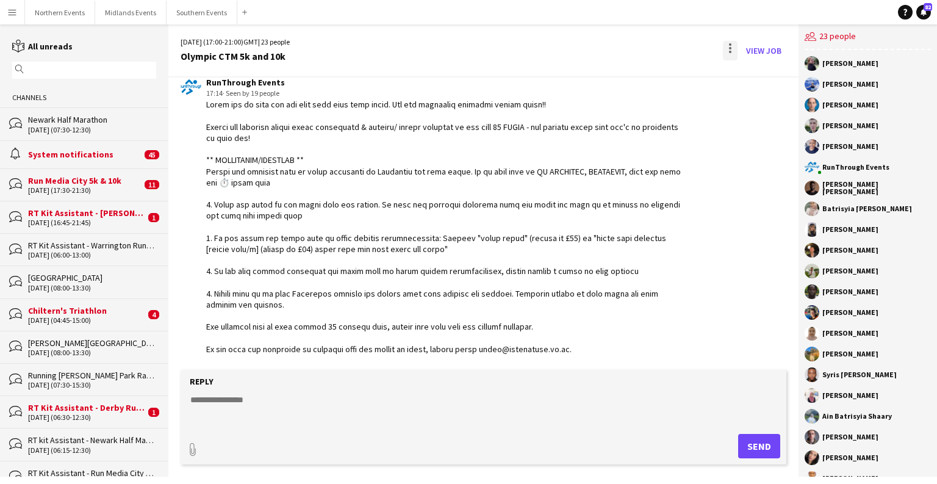
scroll to position [4436, 0]
click at [609, 49] on div at bounding box center [730, 51] width 15 height 20
click at [609, 72] on span "Delete" at bounding box center [757, 75] width 28 height 10
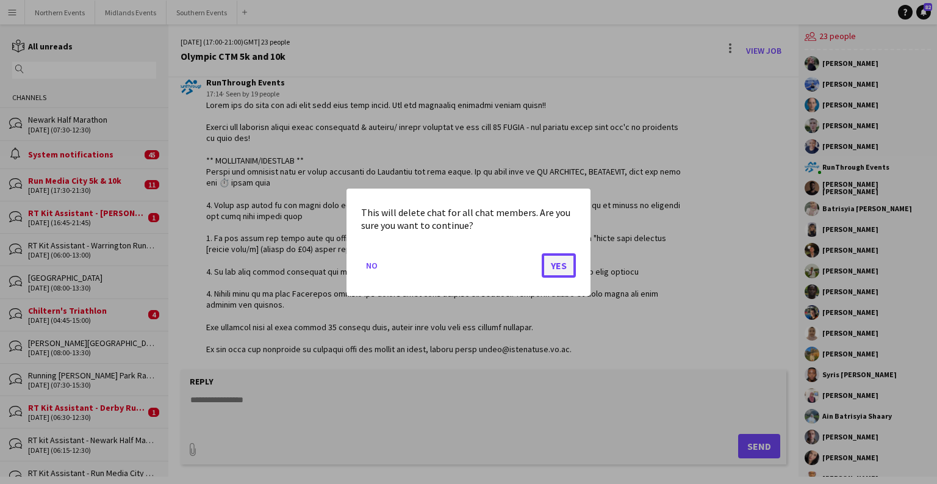
drag, startPoint x: 557, startPoint y: 265, endPoint x: 549, endPoint y: 259, distance: 10.0
click at [557, 265] on button "Yes" at bounding box center [559, 265] width 34 height 24
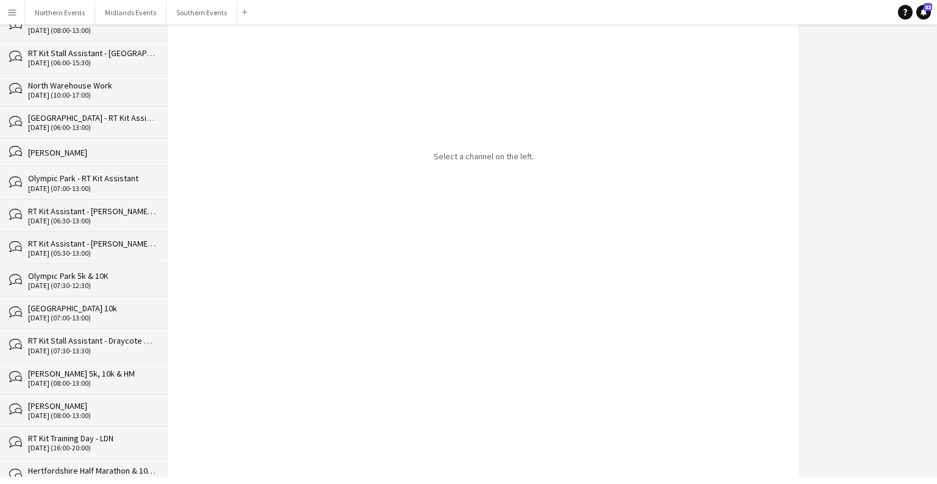
scroll to position [12489, 0]
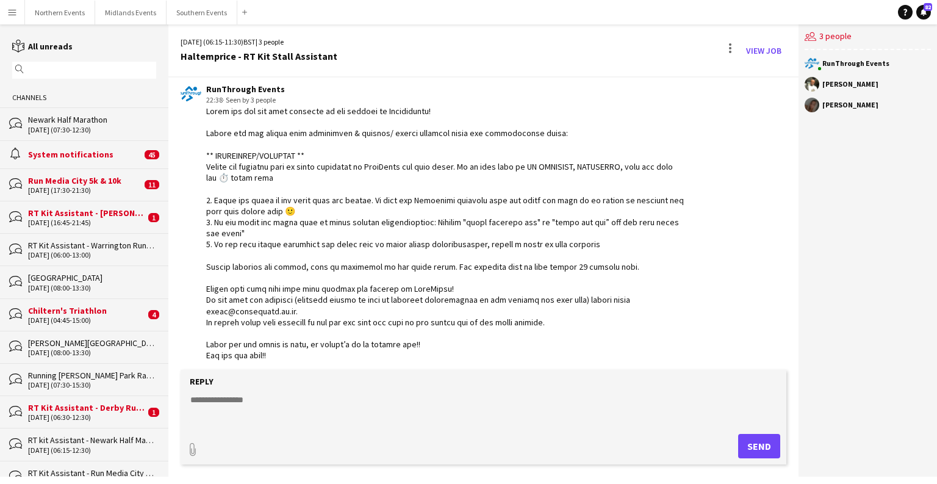
click at [609, 43] on div "View Job" at bounding box center [754, 51] width 66 height 20
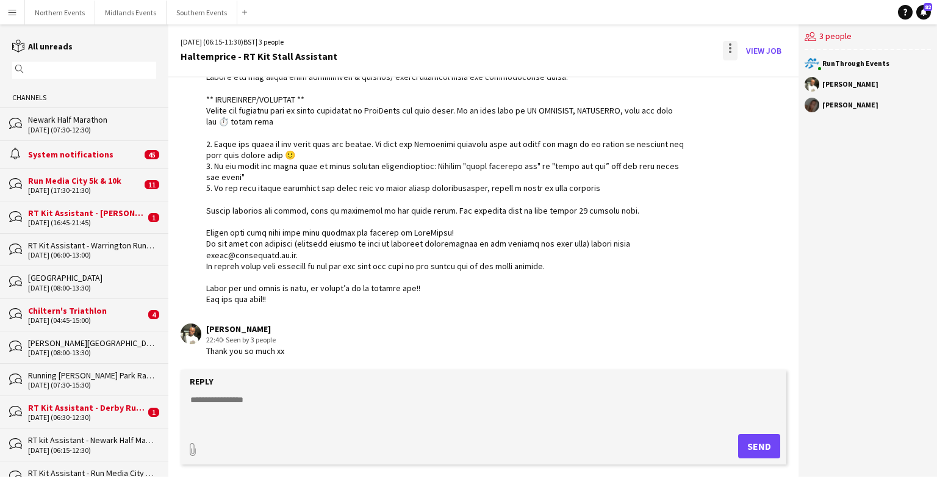
click at [609, 46] on div at bounding box center [730, 51] width 15 height 20
click at [609, 71] on app-icon "Delete" at bounding box center [738, 75] width 9 height 10
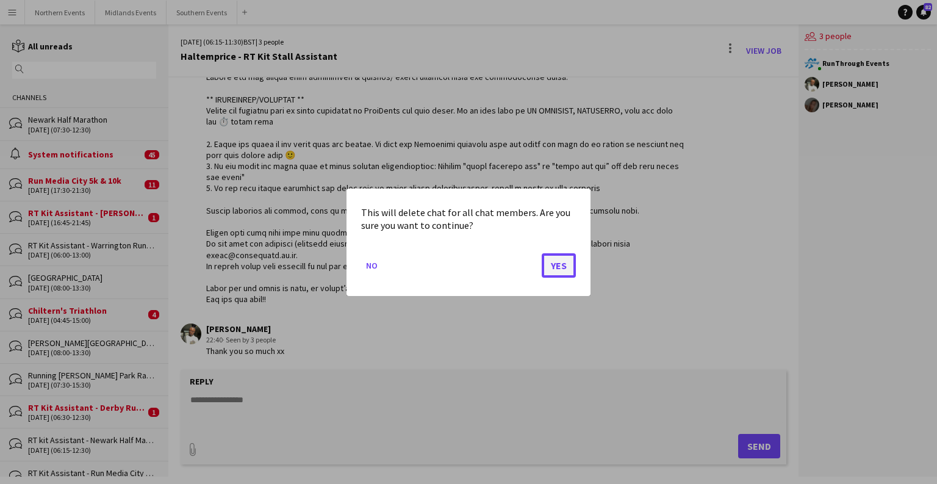
click at [555, 258] on button "Yes" at bounding box center [559, 265] width 34 height 24
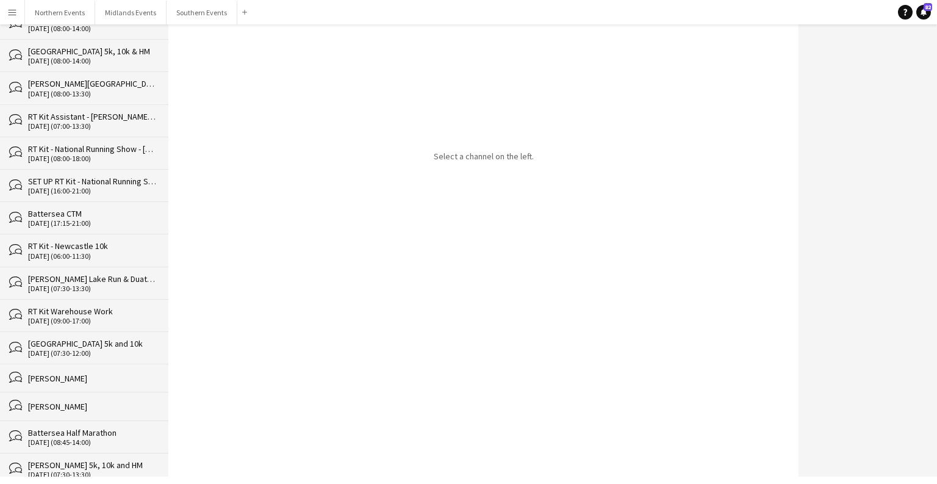
scroll to position [12457, 0]
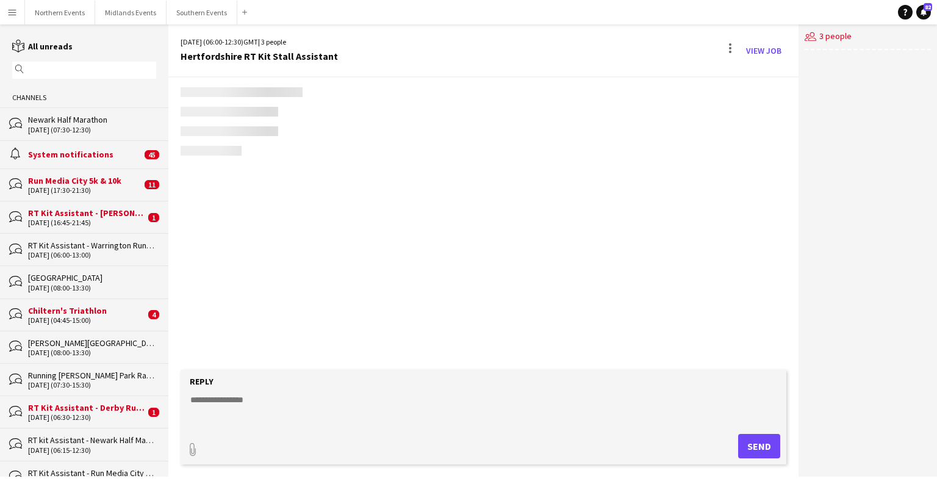
scroll to position [1294, 0]
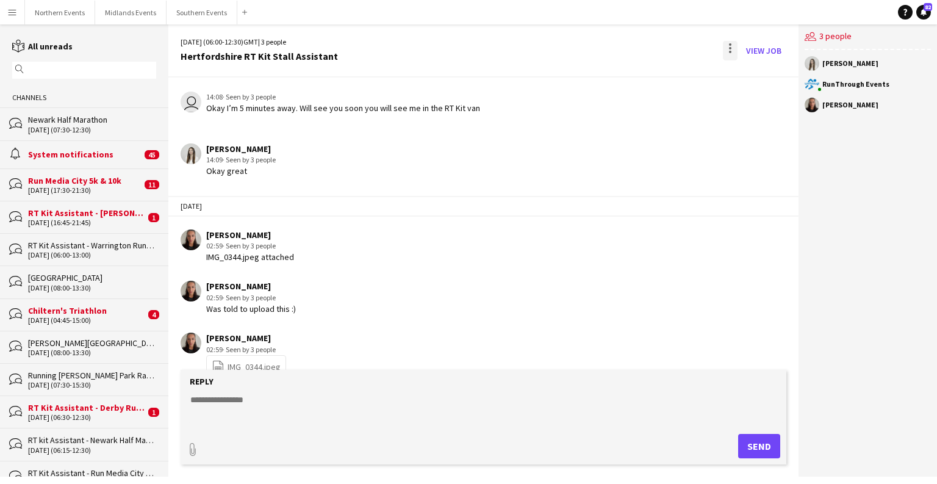
click at [609, 47] on div at bounding box center [730, 48] width 2 height 2
click at [609, 69] on span "Delete [GEOGRAPHIC_DATA]" at bounding box center [758, 75] width 49 height 12
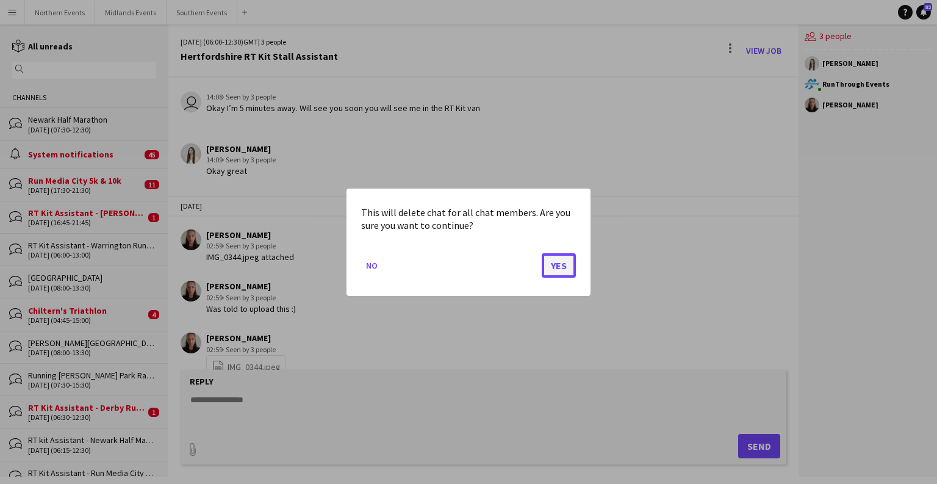
click at [545, 265] on button "Yes" at bounding box center [559, 265] width 34 height 24
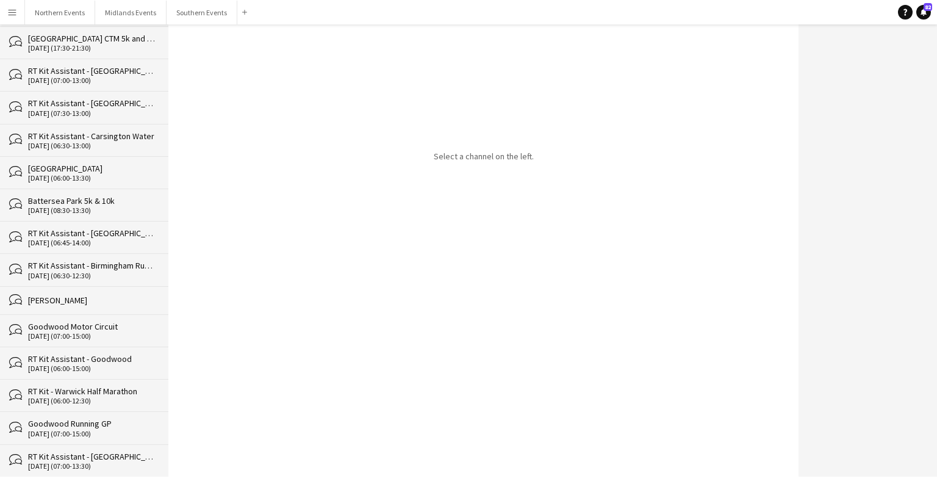
scroll to position [12424, 0]
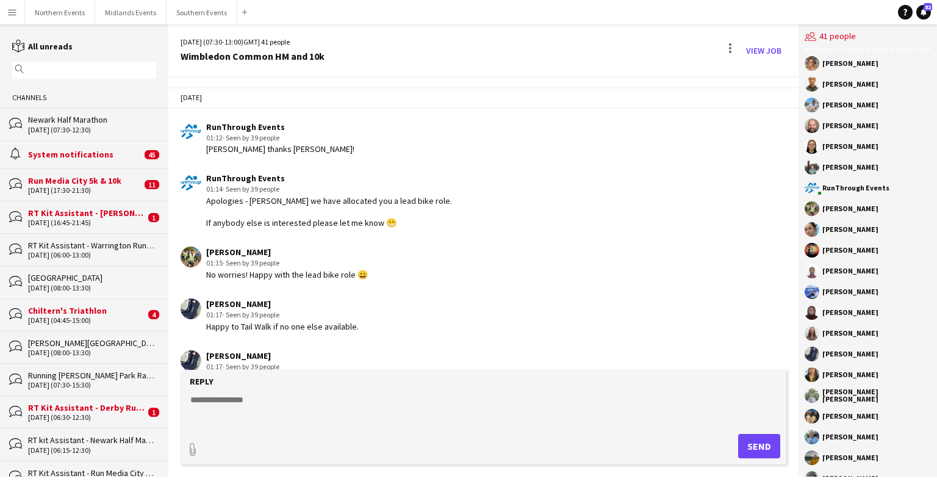
scroll to position [2661, 0]
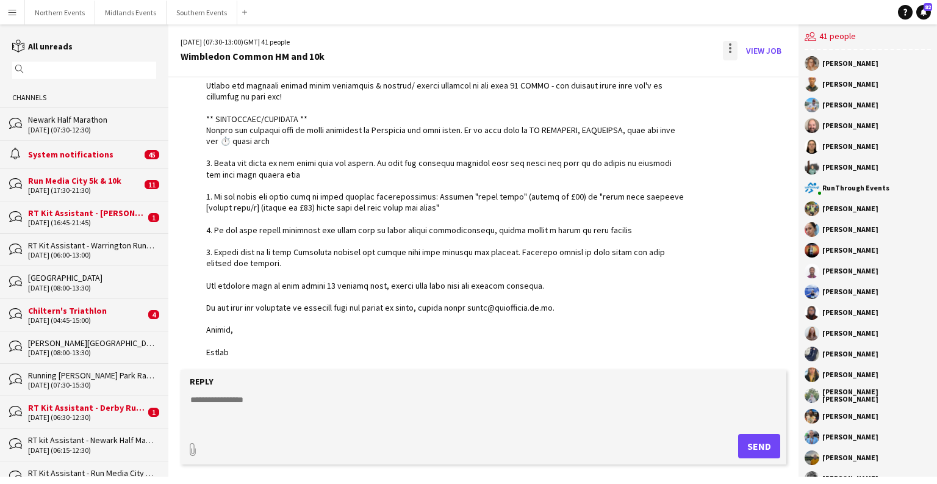
click at [609, 54] on div at bounding box center [730, 51] width 15 height 20
click at [609, 81] on button "Delete [GEOGRAPHIC_DATA]" at bounding box center [758, 74] width 68 height 29
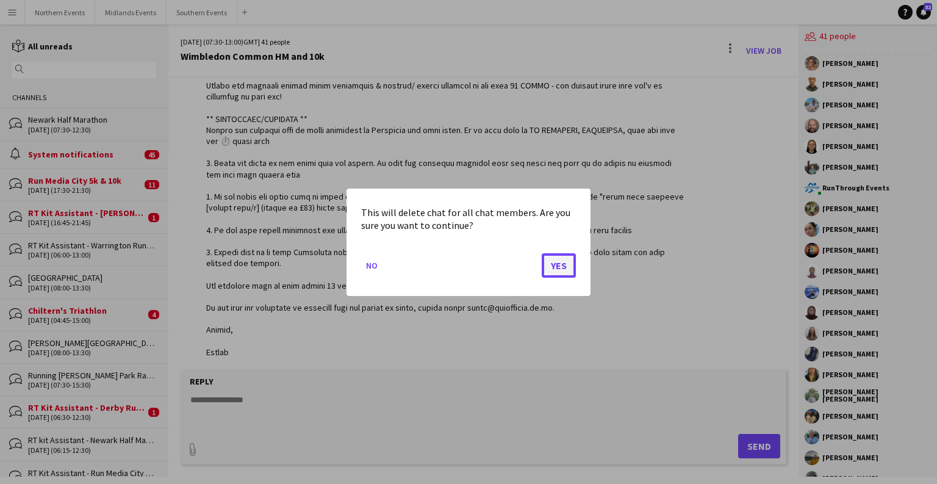
click at [554, 268] on button "Yes" at bounding box center [559, 265] width 34 height 24
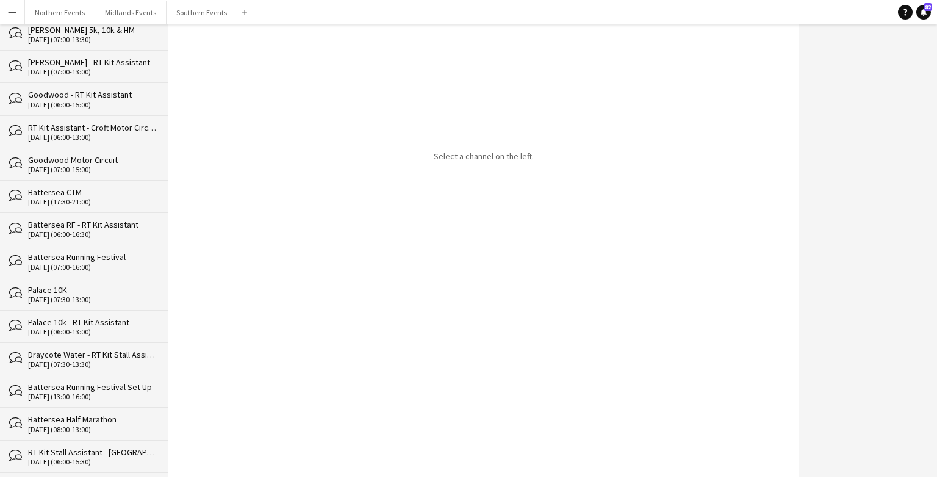
scroll to position [12392, 0]
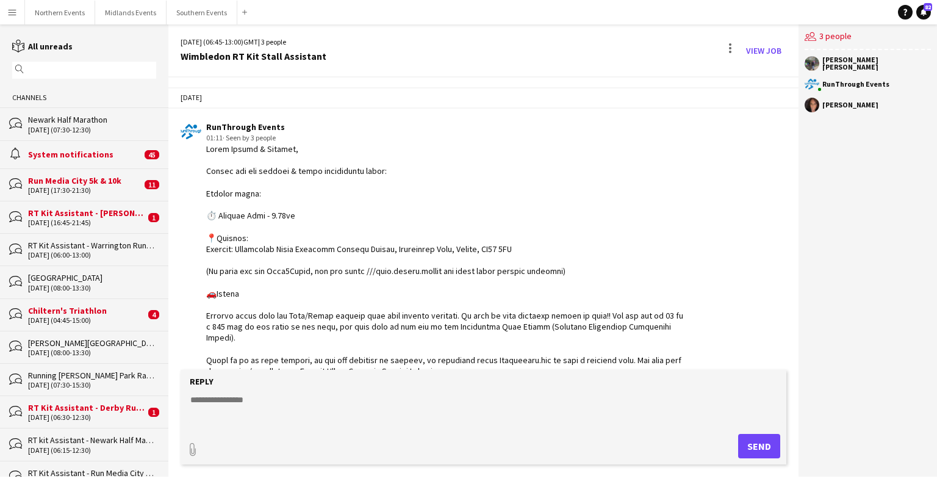
scroll to position [1752, 0]
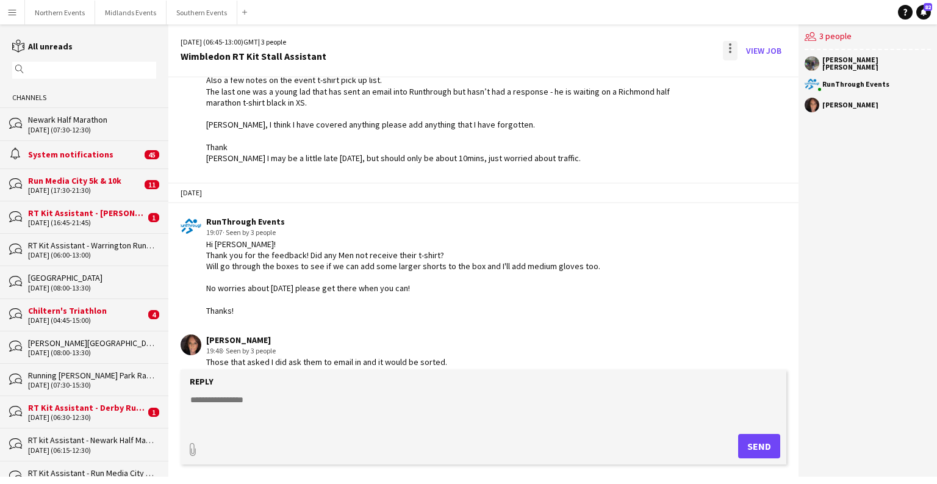
click at [609, 53] on div at bounding box center [730, 51] width 15 height 20
click at [609, 82] on button "Delete [GEOGRAPHIC_DATA]" at bounding box center [758, 74] width 68 height 29
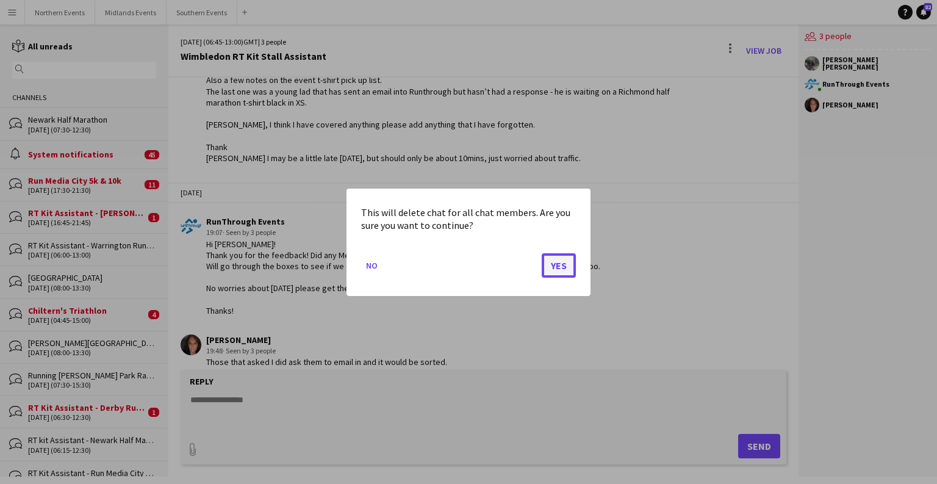
click at [555, 265] on button "Yes" at bounding box center [559, 265] width 34 height 24
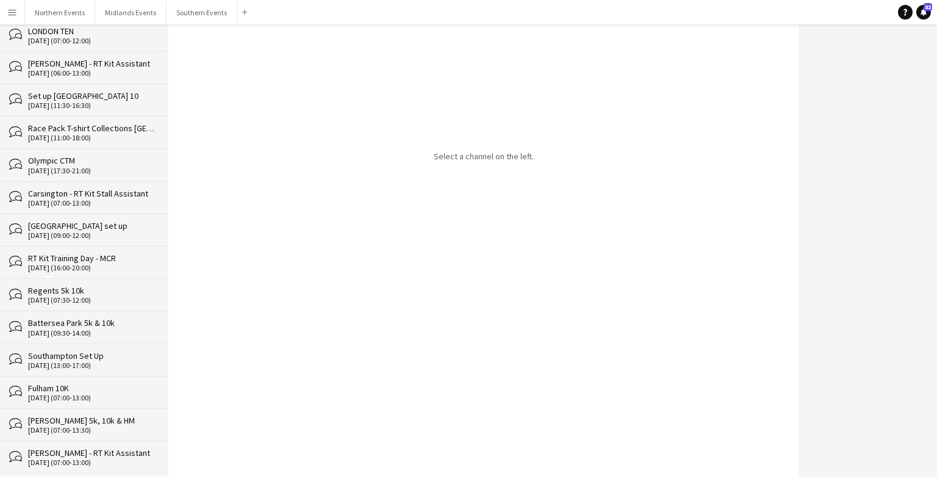
scroll to position [12359, 0]
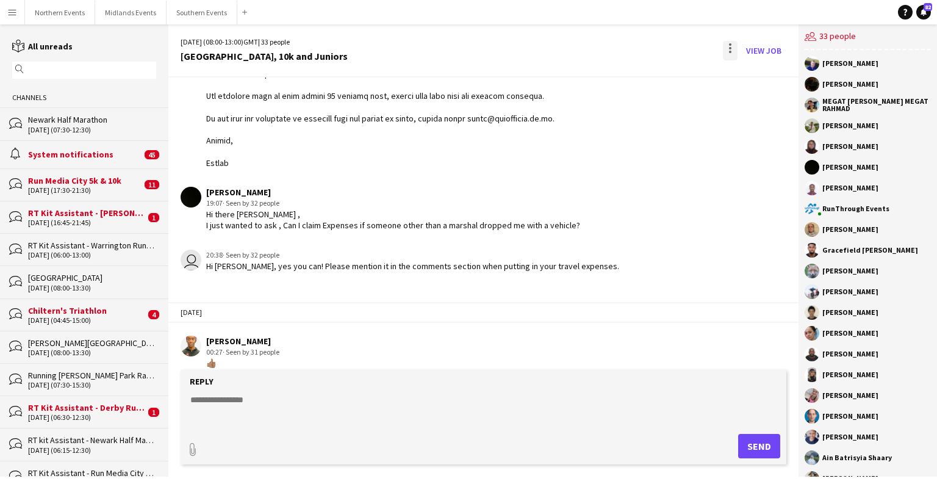
scroll to position [3051, 0]
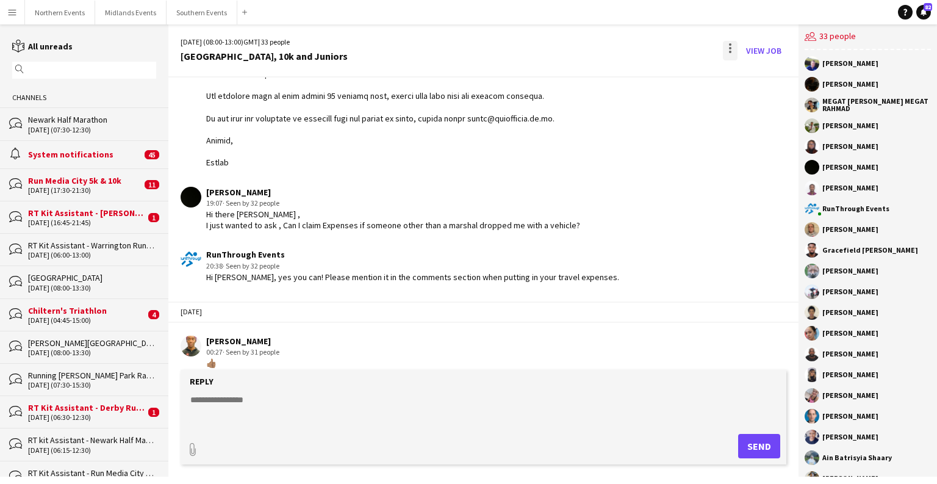
click at [609, 49] on div at bounding box center [730, 48] width 2 height 2
click at [609, 70] on span "Delete" at bounding box center [757, 75] width 28 height 10
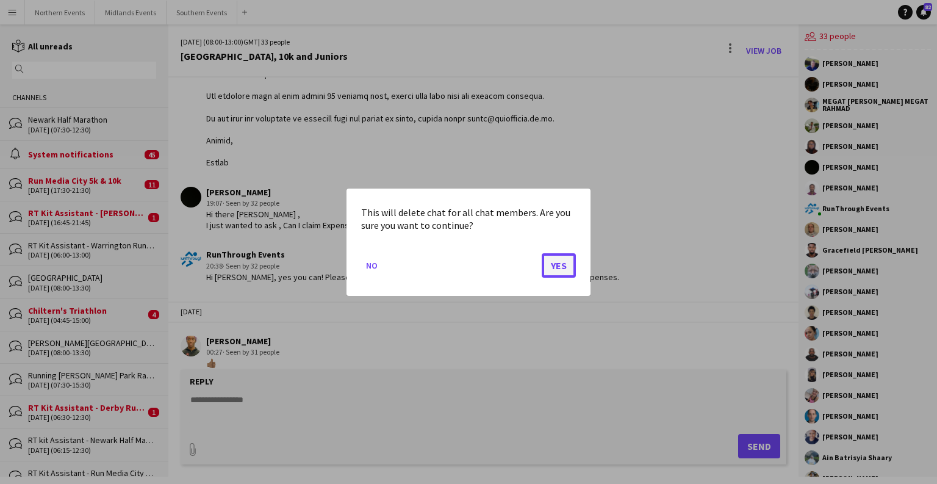
click at [559, 273] on button "Yes" at bounding box center [559, 265] width 34 height 24
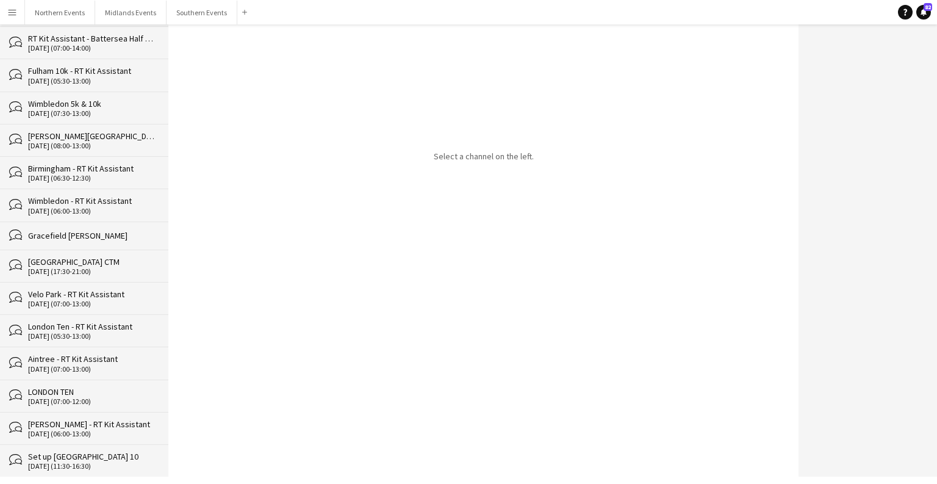
scroll to position [12328, 0]
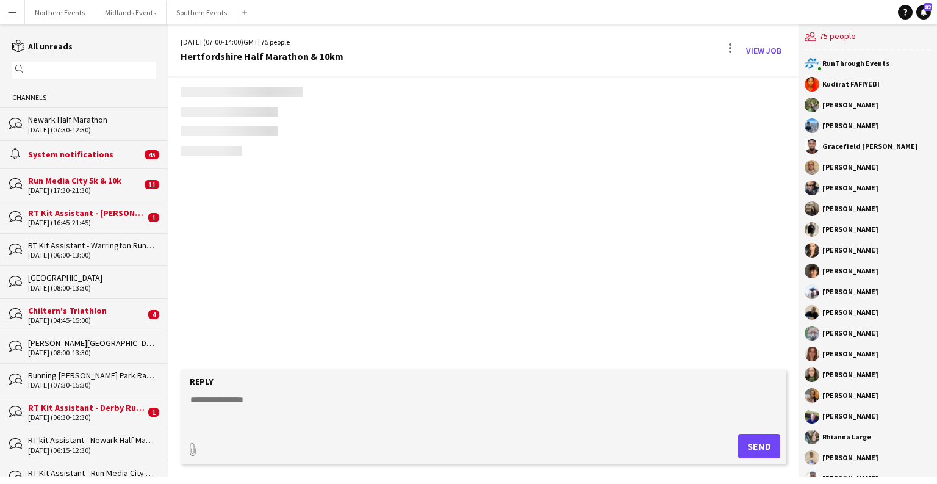
scroll to position [1894, 0]
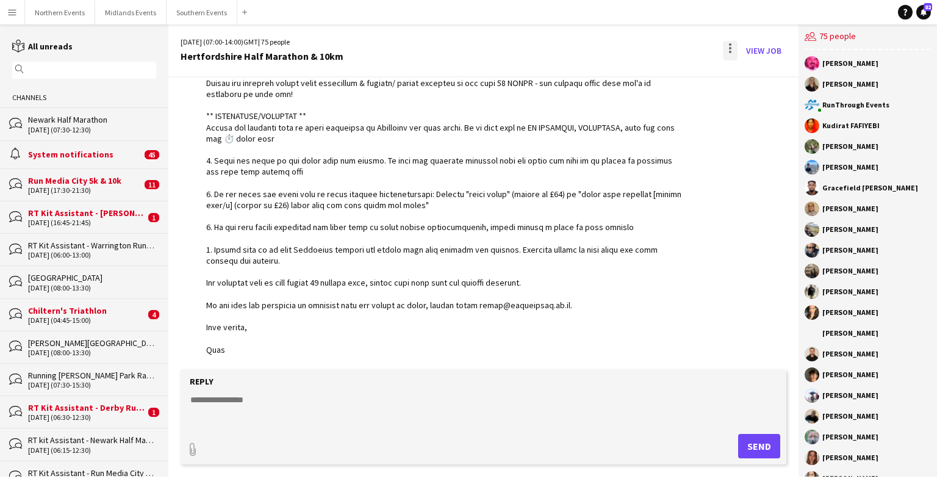
click at [609, 49] on div at bounding box center [730, 51] width 15 height 20
click at [609, 71] on span "Delete" at bounding box center [757, 75] width 28 height 10
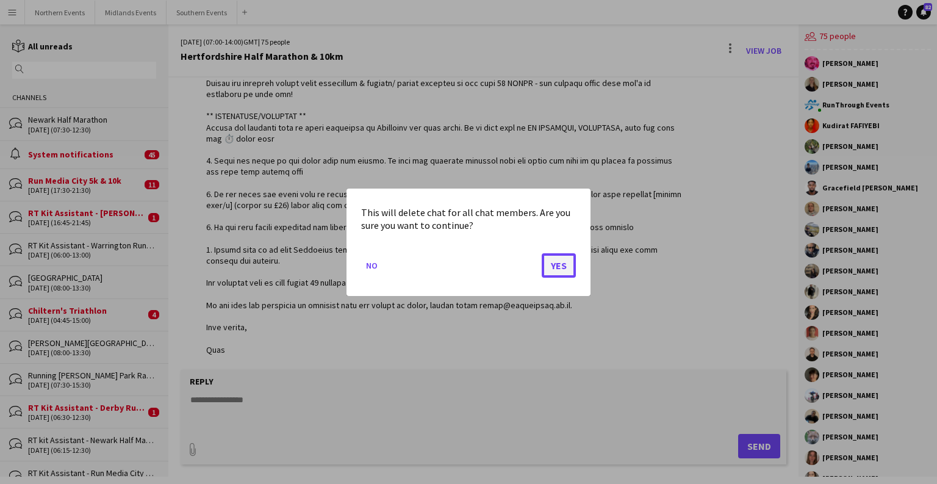
click at [545, 264] on button "Yes" at bounding box center [559, 265] width 34 height 24
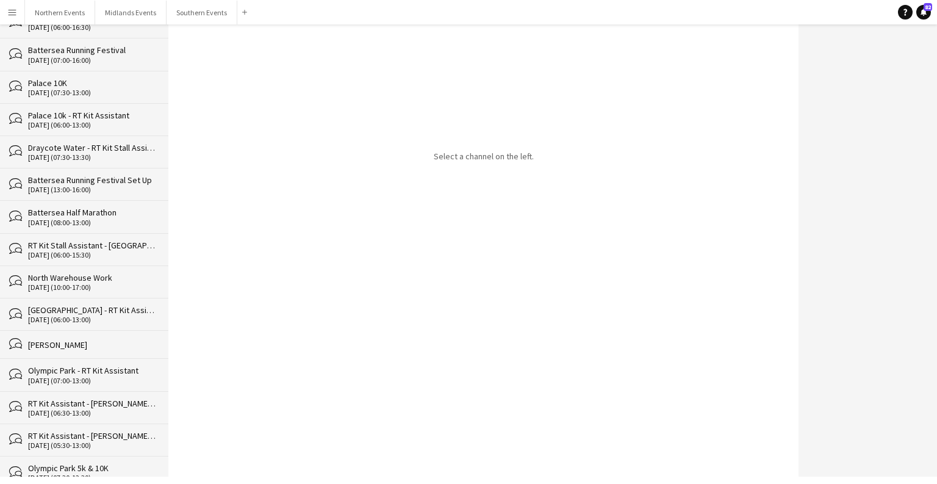
scroll to position [12295, 0]
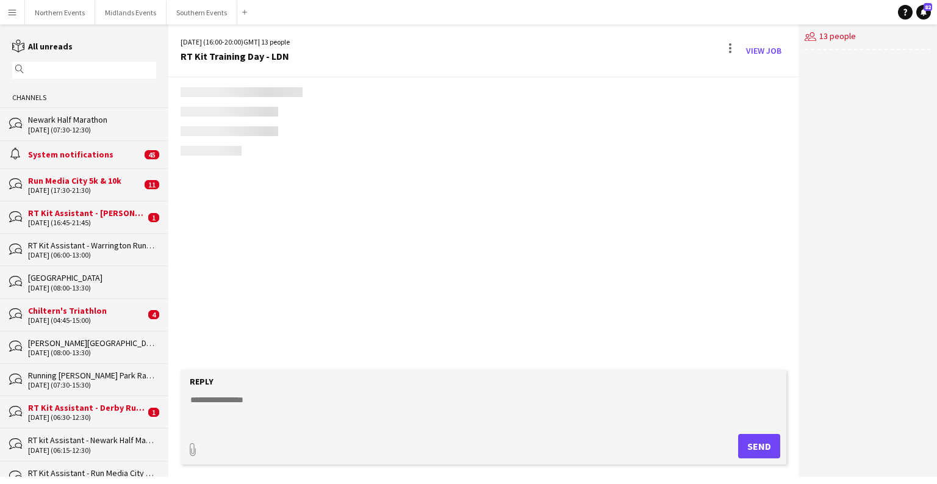
scroll to position [333, 0]
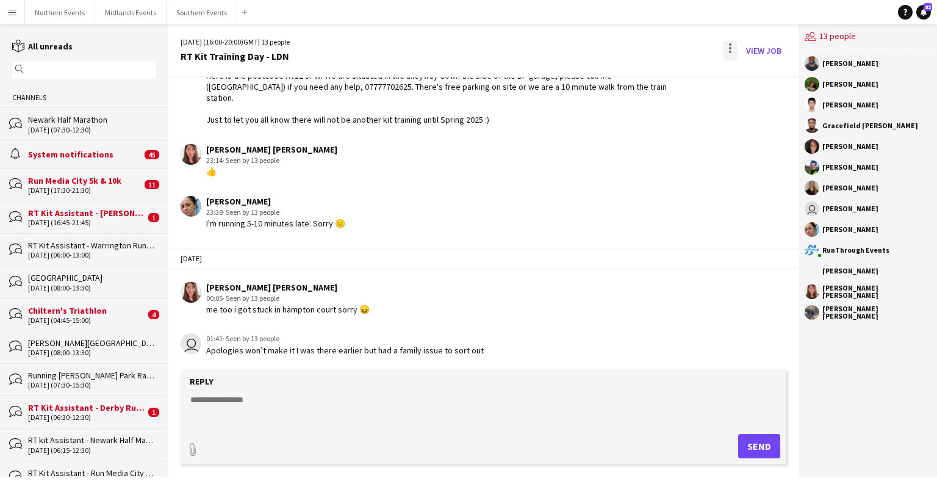
click at [609, 50] on div at bounding box center [730, 51] width 15 height 20
click at [609, 81] on button "Delete [GEOGRAPHIC_DATA]" at bounding box center [758, 74] width 68 height 29
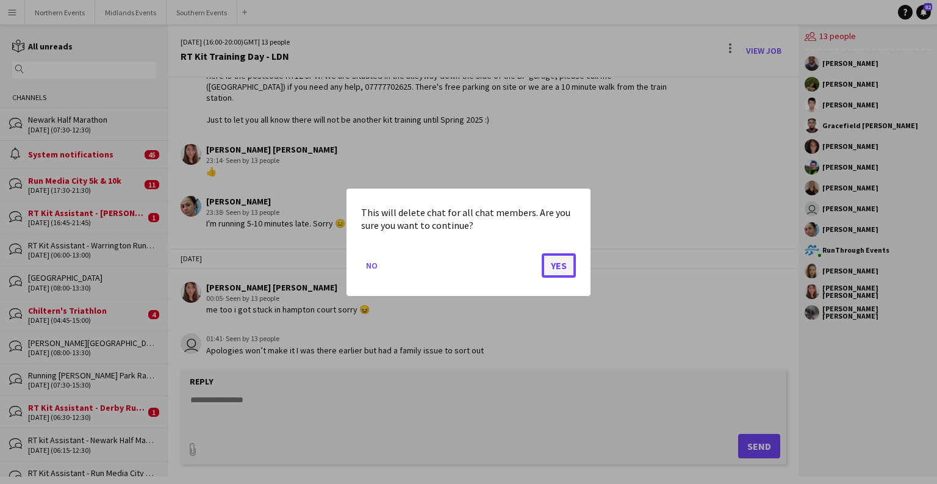
click at [565, 262] on button "Yes" at bounding box center [559, 265] width 34 height 24
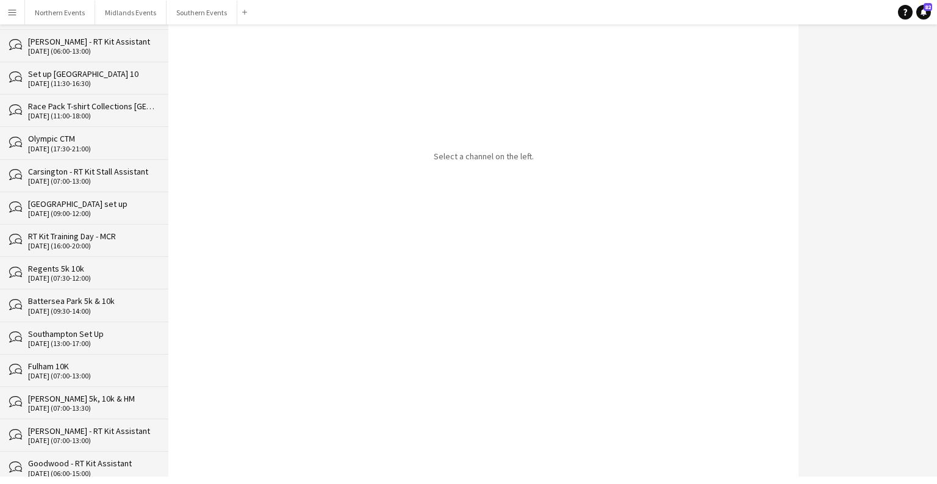
scroll to position [12262, 0]
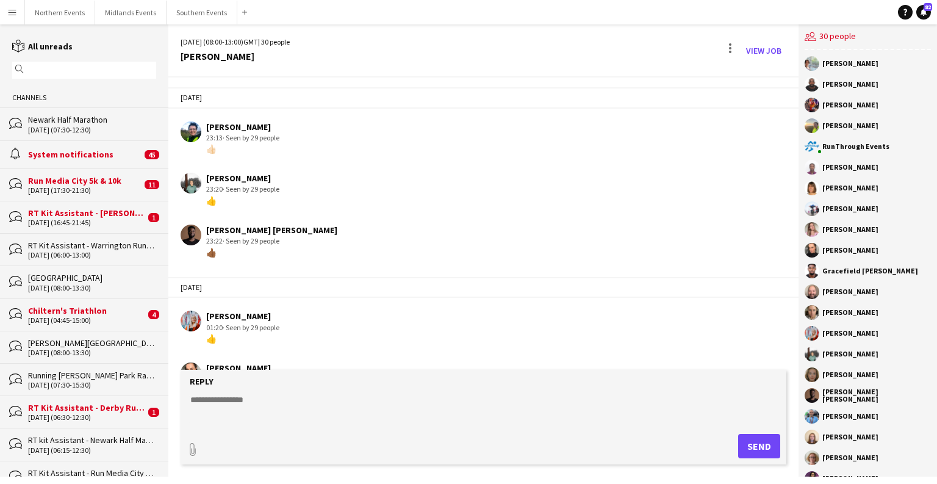
scroll to position [4393, 0]
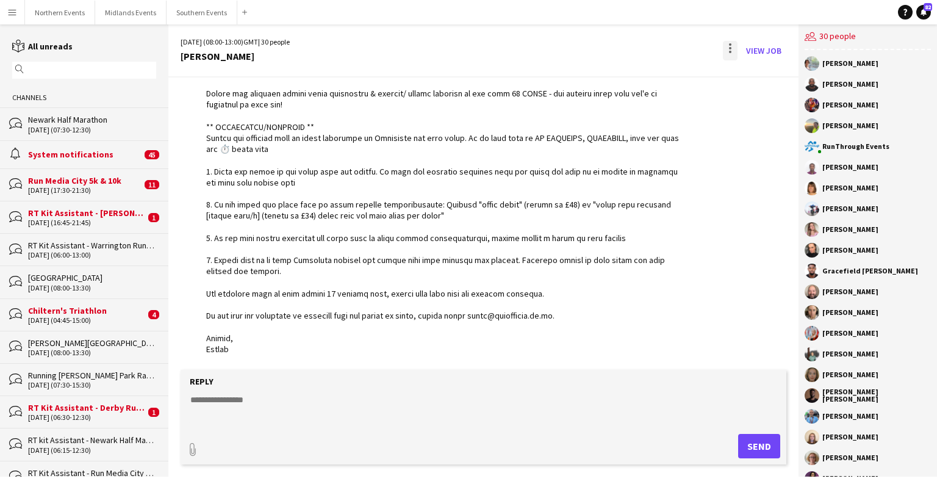
click at [609, 45] on div at bounding box center [730, 44] width 2 height 2
click at [609, 78] on span "Delete" at bounding box center [757, 75] width 28 height 10
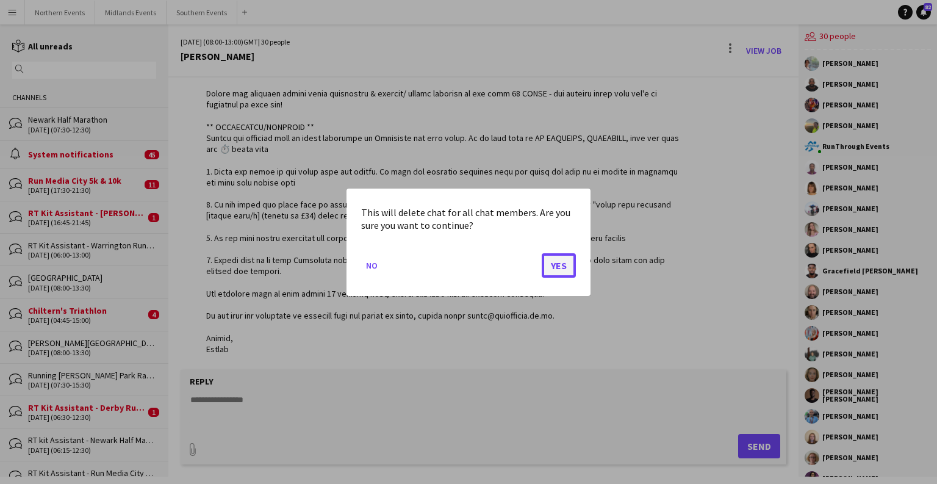
click at [555, 262] on button "Yes" at bounding box center [559, 265] width 34 height 24
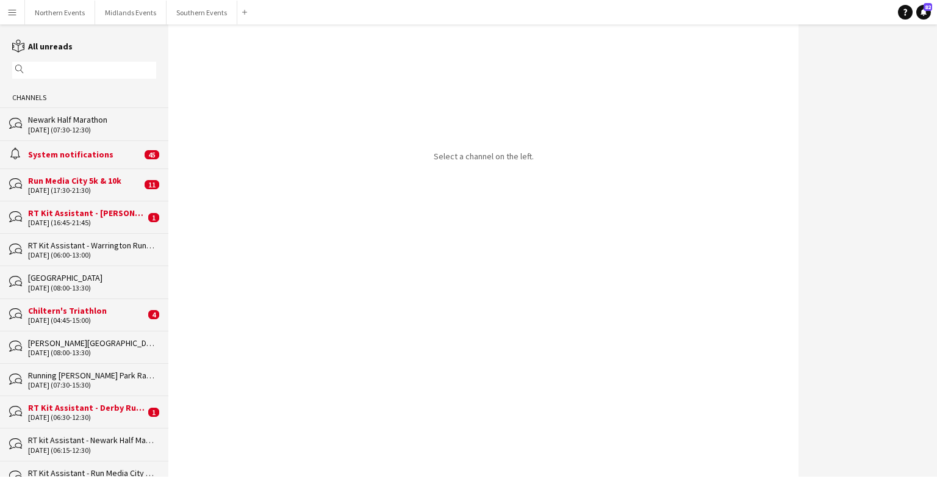
drag, startPoint x: 169, startPoint y: 43, endPoint x: 176, endPoint y: 239, distance: 196.6
click at [178, 321] on div "Select a channel on the left." at bounding box center [483, 250] width 630 height 452
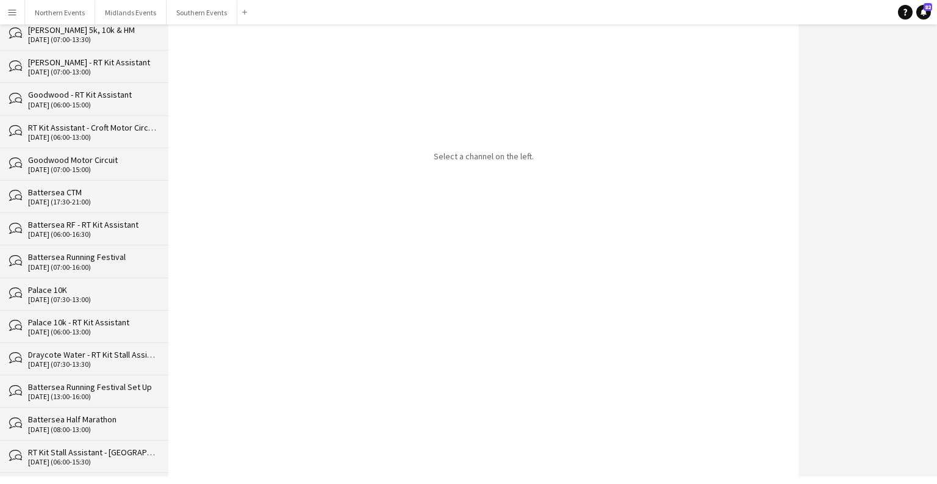
scroll to position [12230, 0]
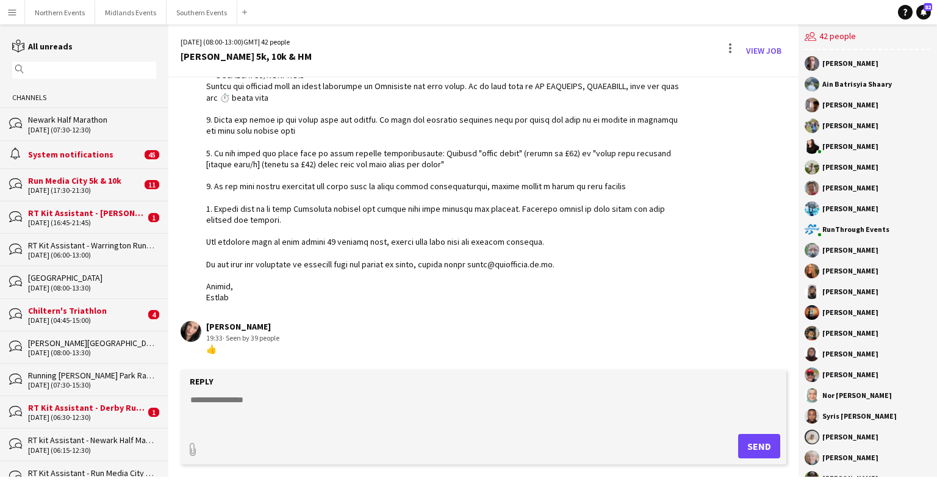
scroll to position [1828, 0]
click at [609, 48] on div at bounding box center [730, 51] width 15 height 20
click at [609, 73] on span "Delete" at bounding box center [757, 75] width 28 height 10
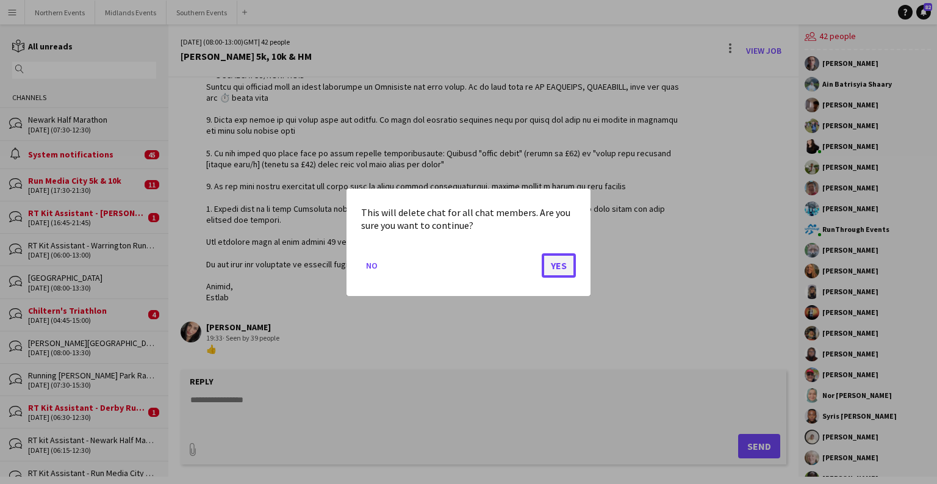
click at [557, 273] on button "Yes" at bounding box center [559, 265] width 34 height 24
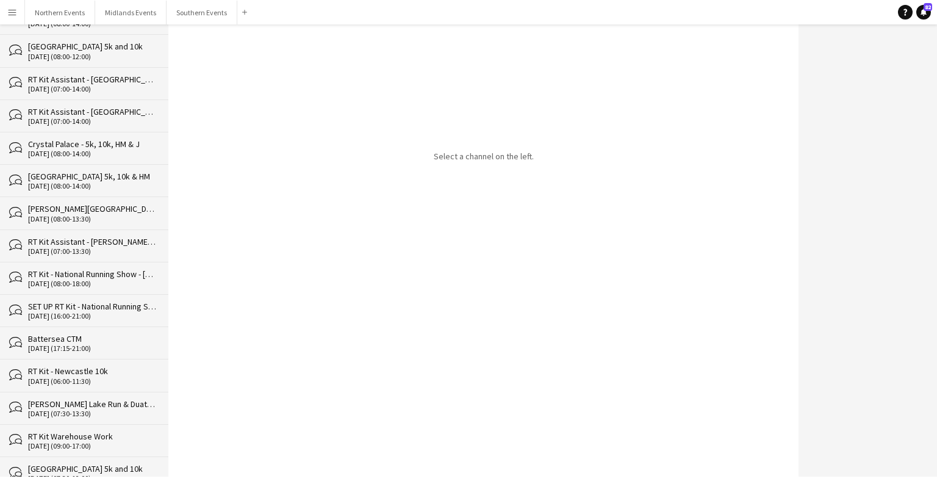
scroll to position [12198, 0]
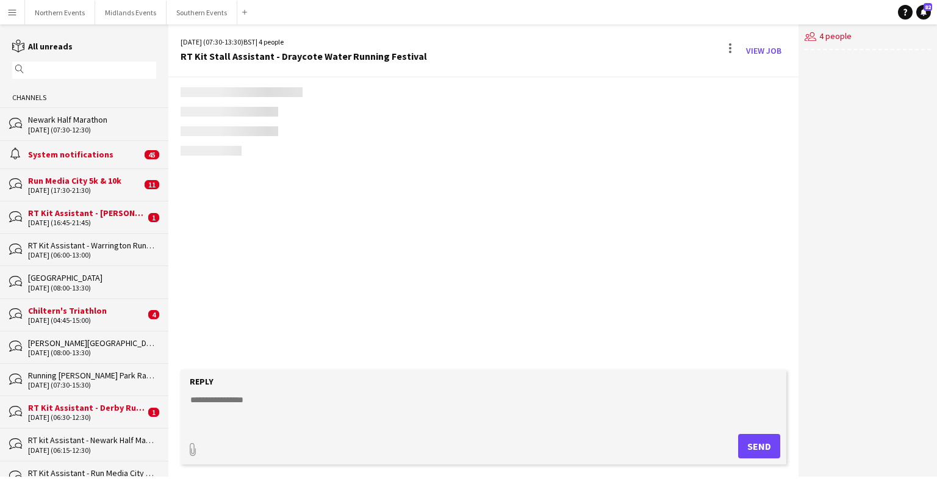
scroll to position [1606, 0]
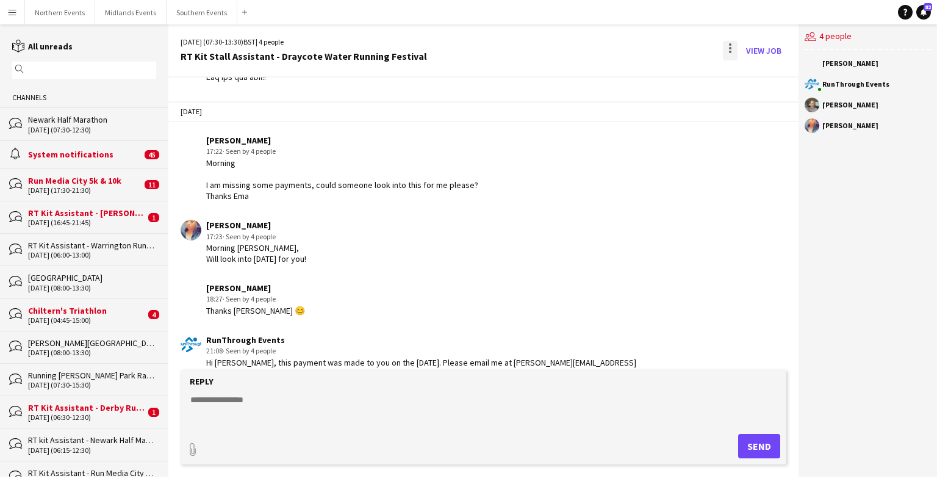
click at [609, 42] on div at bounding box center [730, 51] width 15 height 20
click at [609, 80] on span "Delete [GEOGRAPHIC_DATA]" at bounding box center [758, 75] width 49 height 12
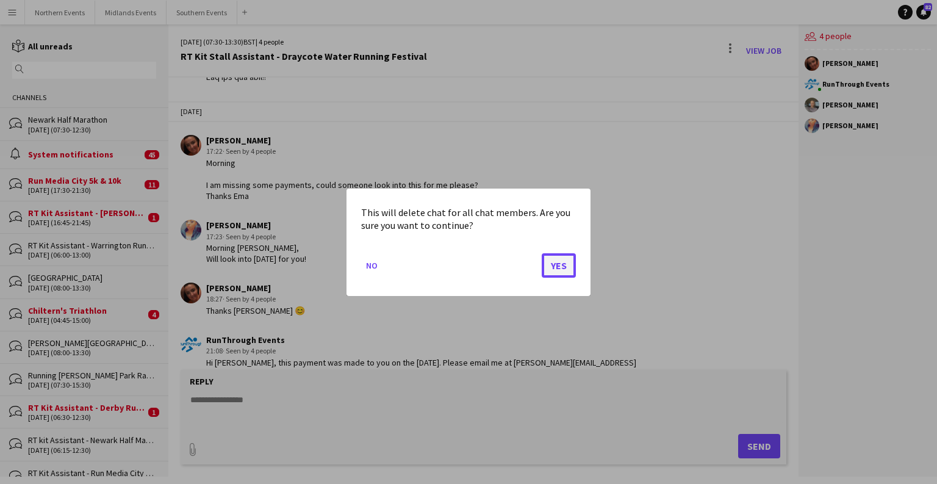
click at [558, 267] on button "Yes" at bounding box center [559, 265] width 34 height 24
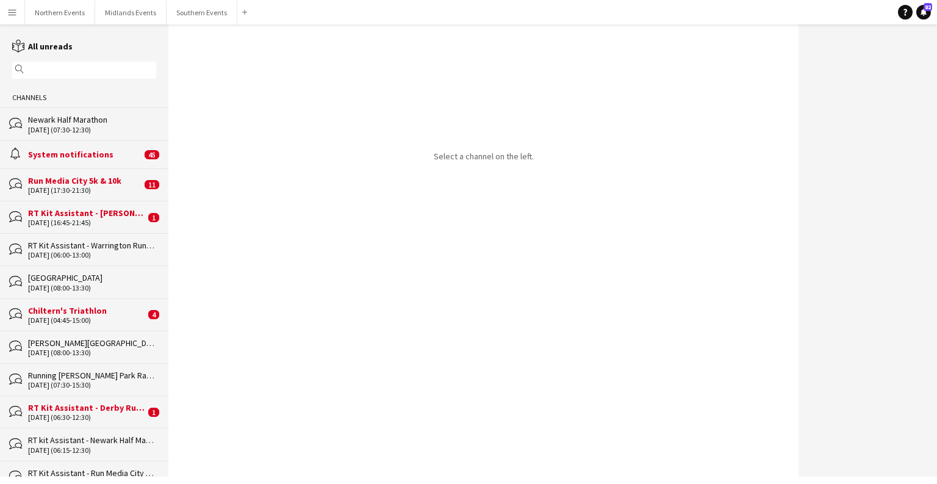
click at [24, 69] on div "magnifier" at bounding box center [84, 70] width 144 height 17
click at [20, 44] on icon at bounding box center [18, 48] width 12 height 10
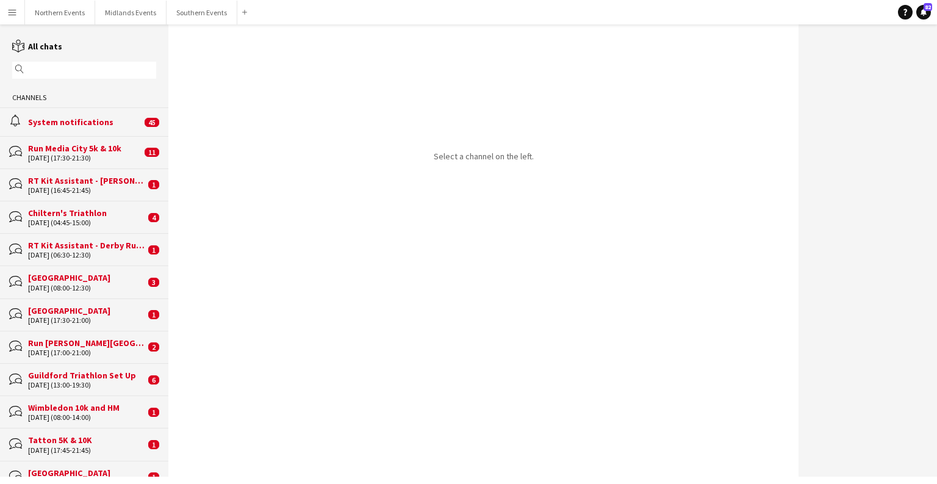
click at [20, 44] on icon at bounding box center [18, 48] width 12 height 10
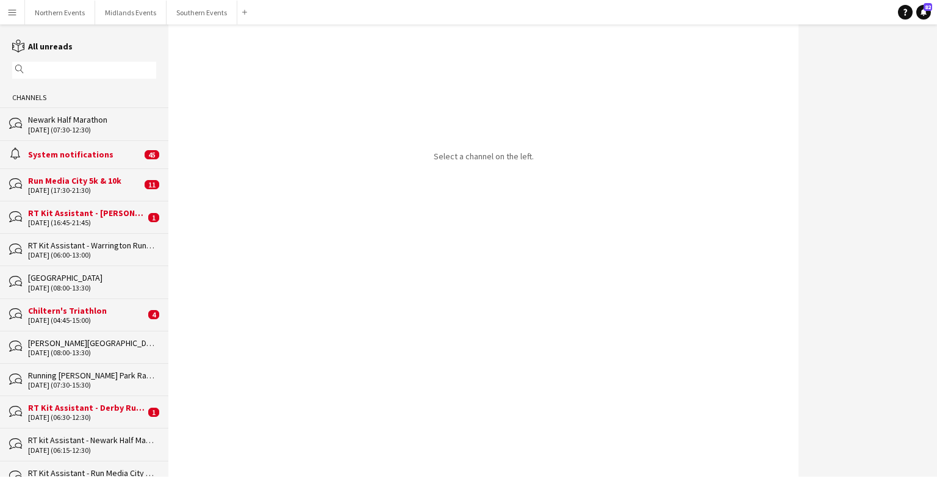
click at [20, 44] on icon at bounding box center [18, 48] width 12 height 10
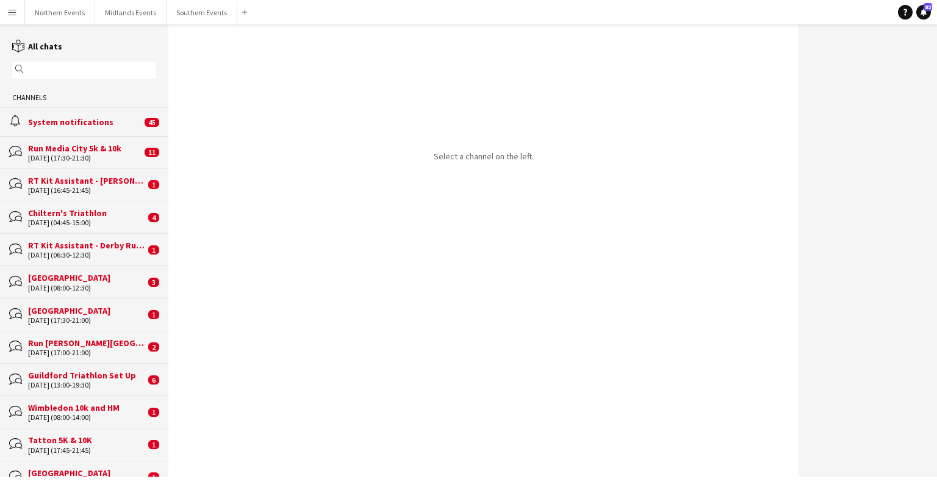
click at [20, 44] on icon at bounding box center [18, 48] width 12 height 10
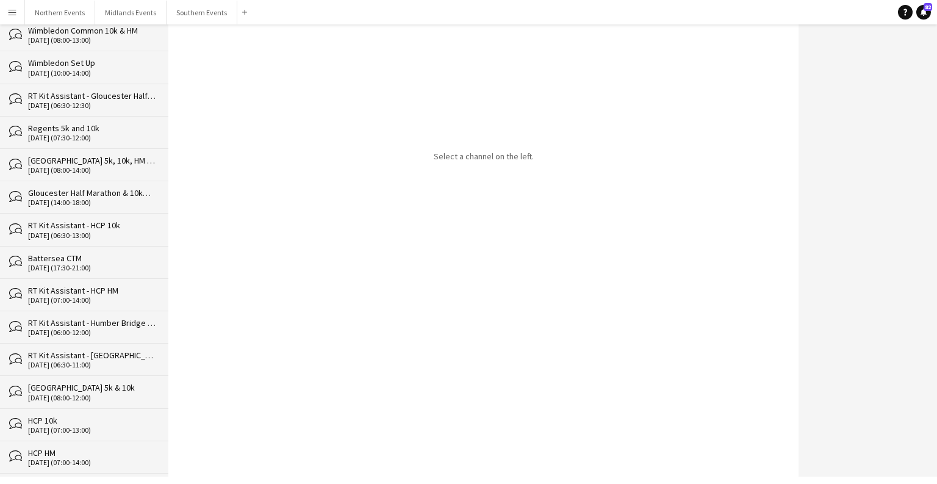
scroll to position [12165, 0]
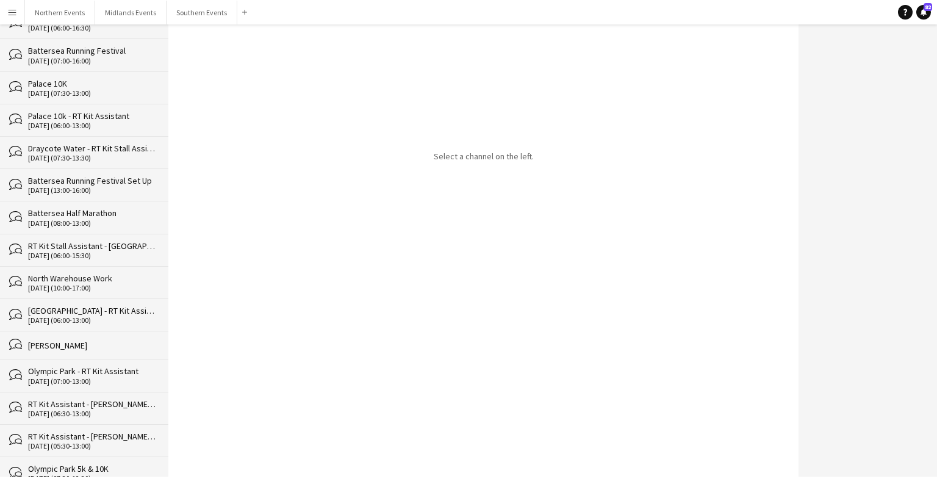
drag, startPoint x: 92, startPoint y: 207, endPoint x: 101, endPoint y: 442, distance: 234.5
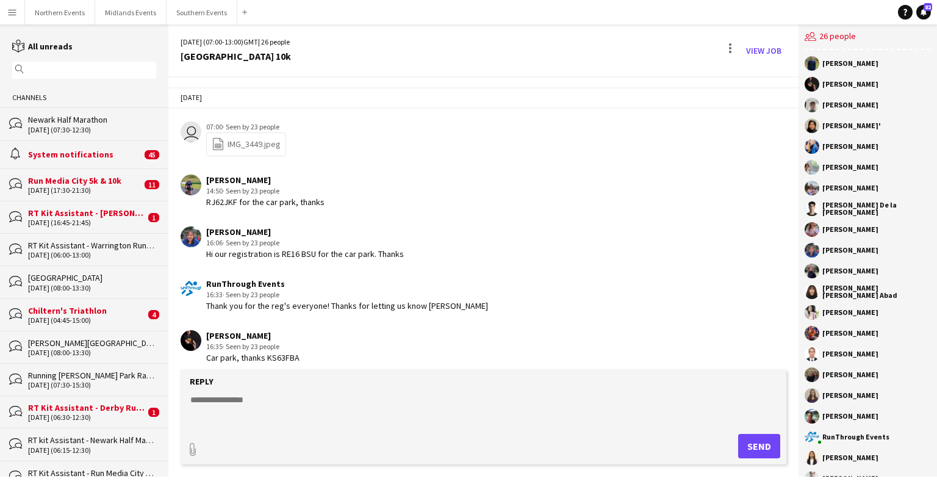
scroll to position [2098, 0]
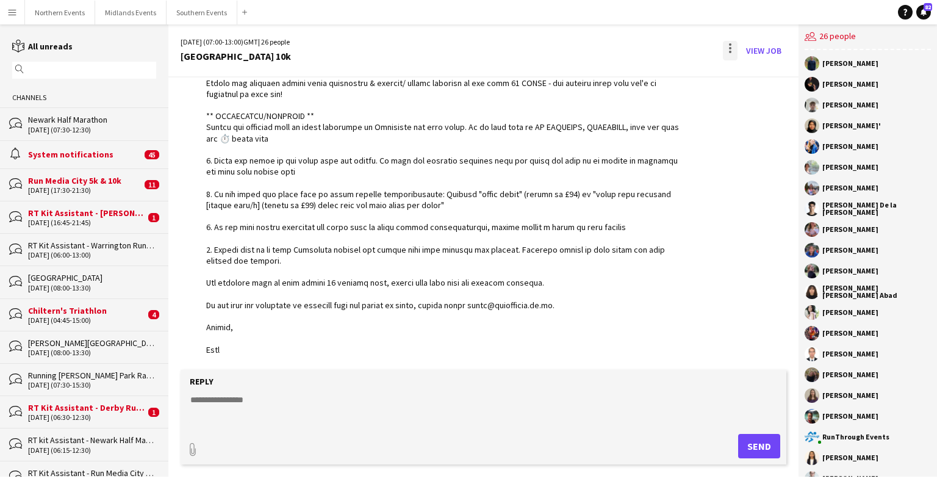
click at [609, 51] on div at bounding box center [730, 52] width 2 height 2
click at [609, 79] on span "Delete" at bounding box center [757, 75] width 28 height 10
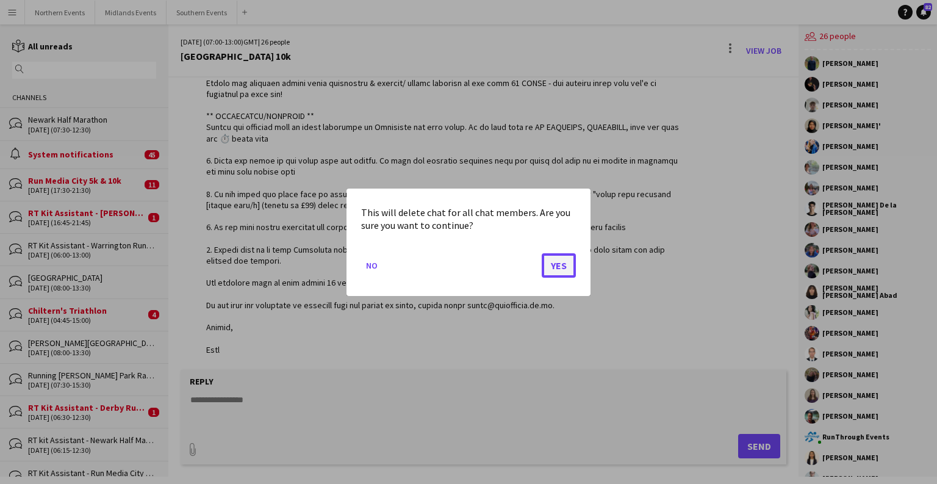
click at [557, 265] on button "Yes" at bounding box center [559, 265] width 34 height 24
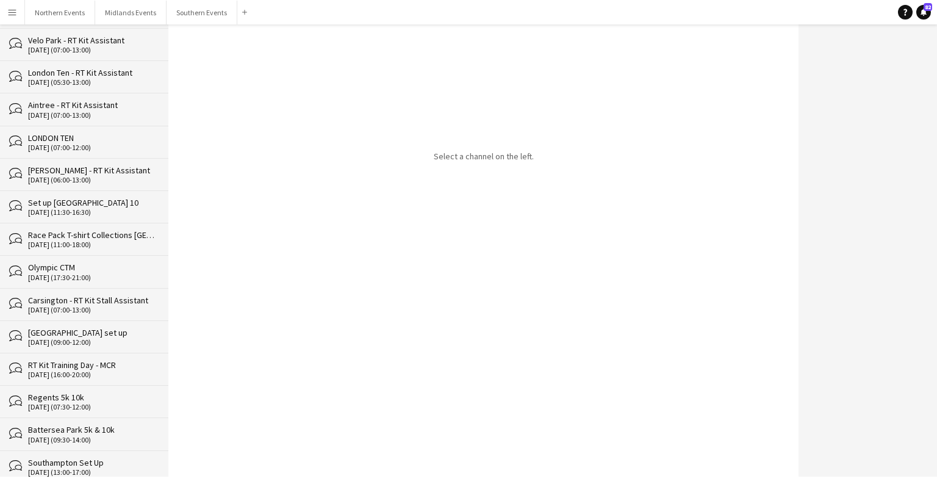
scroll to position [12133, 0]
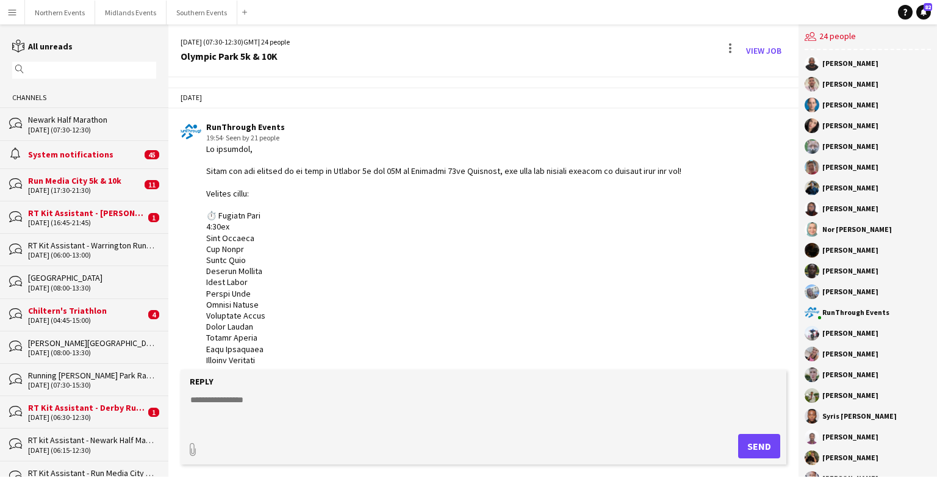
scroll to position [3345, 0]
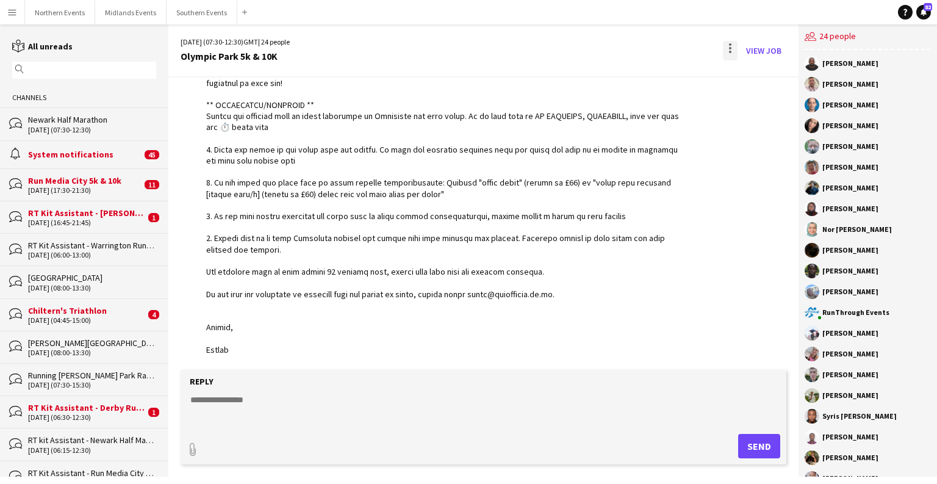
click at [609, 50] on div at bounding box center [730, 51] width 15 height 20
click at [609, 71] on span "Delete" at bounding box center [757, 75] width 28 height 10
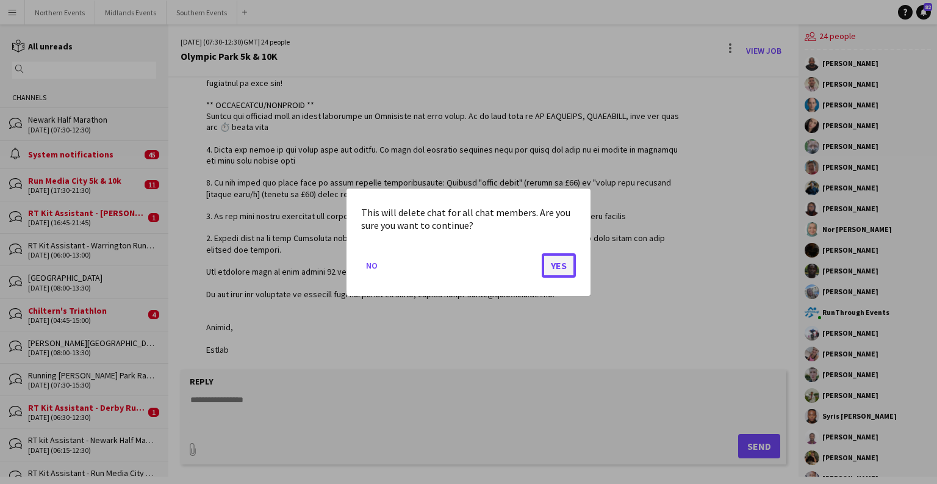
click at [571, 262] on button "Yes" at bounding box center [559, 265] width 34 height 24
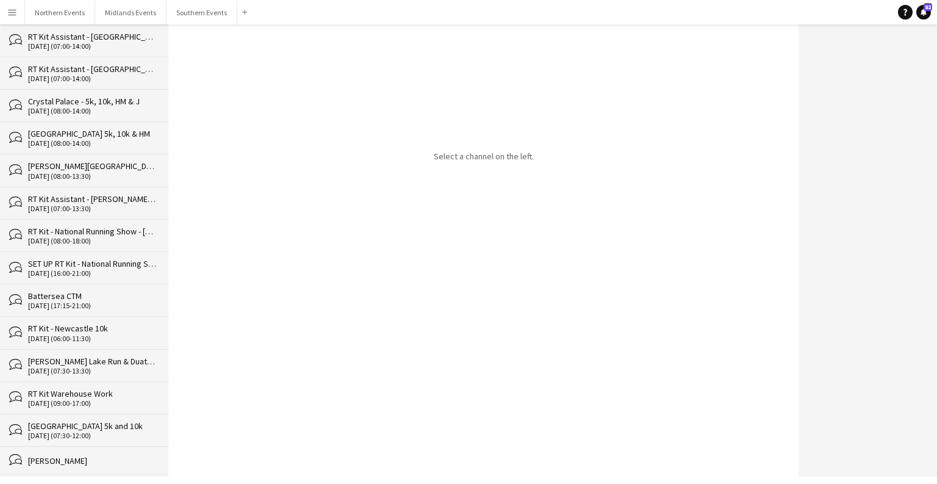
scroll to position [12101, 0]
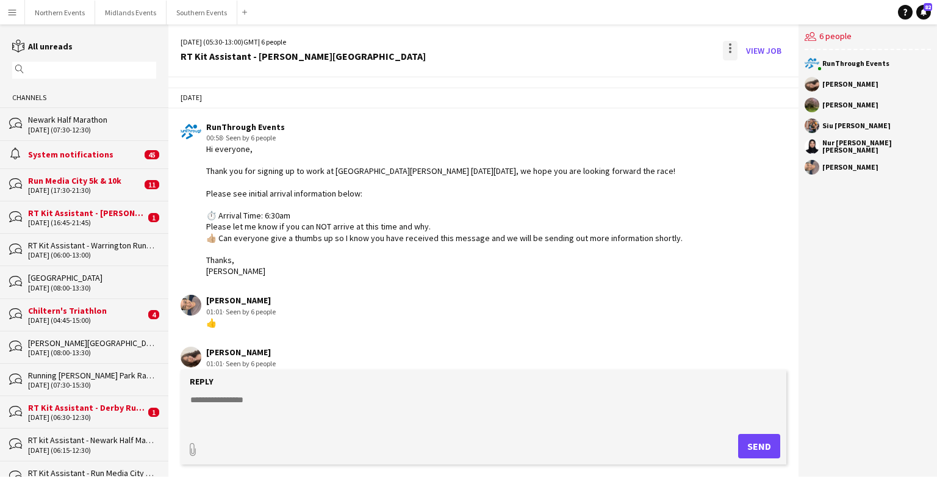
scroll to position [1595, 0]
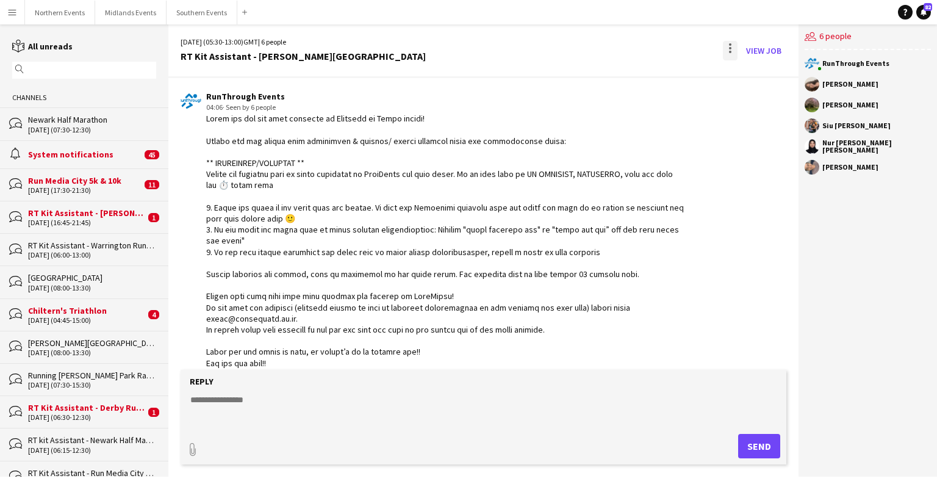
click at [609, 44] on div at bounding box center [730, 51] width 15 height 20
click at [609, 82] on button "Delete [GEOGRAPHIC_DATA]" at bounding box center [758, 74] width 68 height 29
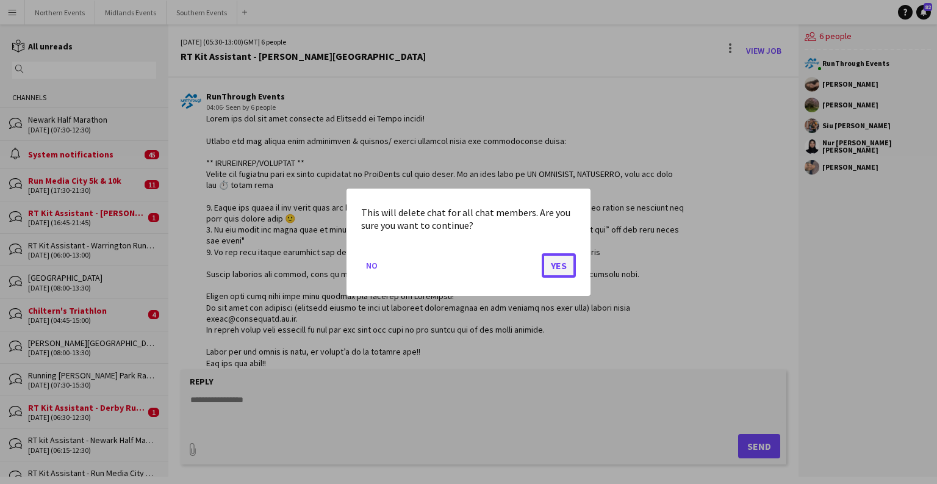
click at [568, 265] on button "Yes" at bounding box center [559, 265] width 34 height 24
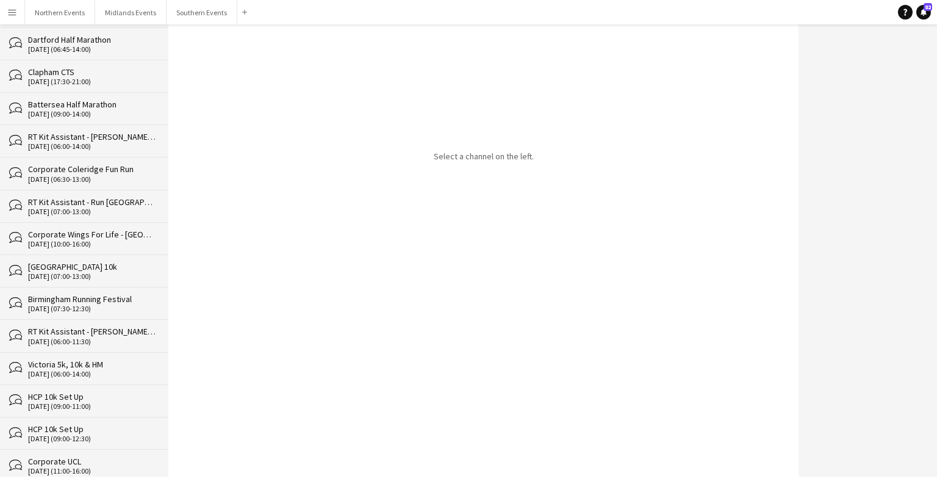
scroll to position [12069, 0]
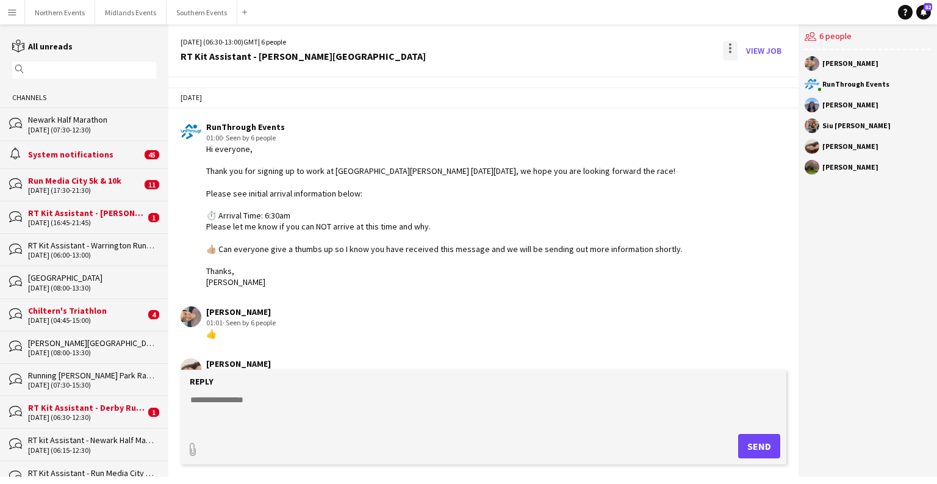
scroll to position [1713, 0]
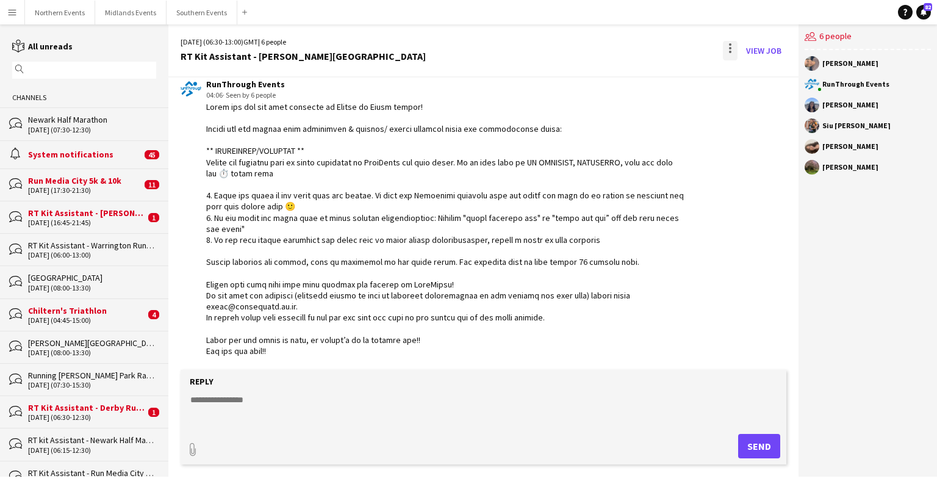
click at [609, 49] on div "View Job" at bounding box center [754, 51] width 66 height 20
click at [609, 47] on div at bounding box center [730, 48] width 2 height 2
click at [609, 79] on span "Delete" at bounding box center [757, 75] width 28 height 10
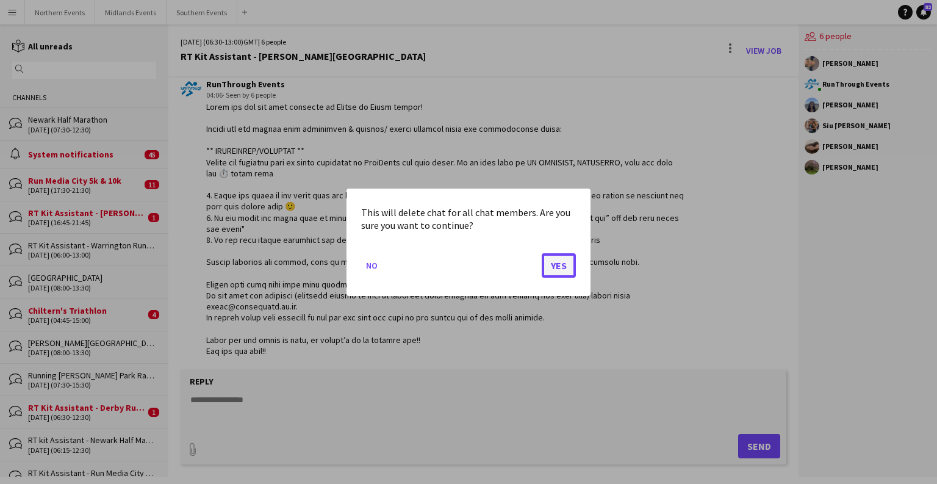
click at [550, 270] on button "Yes" at bounding box center [559, 265] width 34 height 24
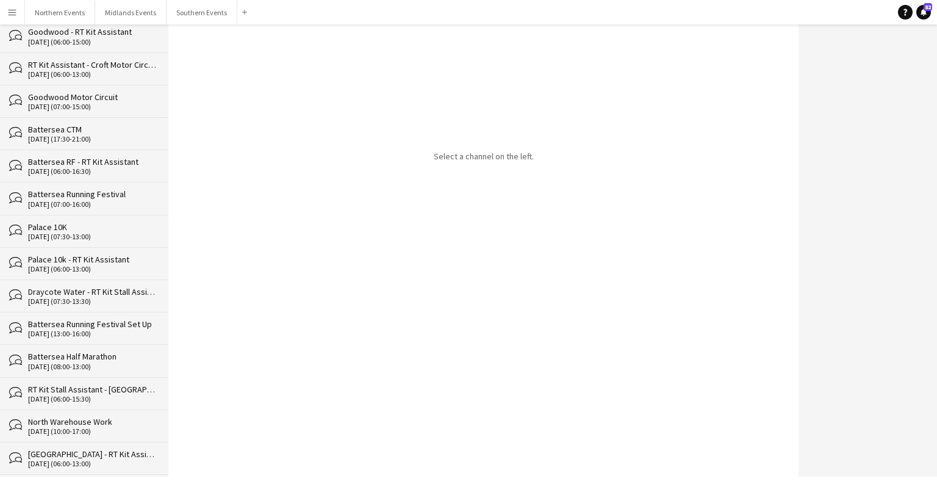
scroll to position [12036, 0]
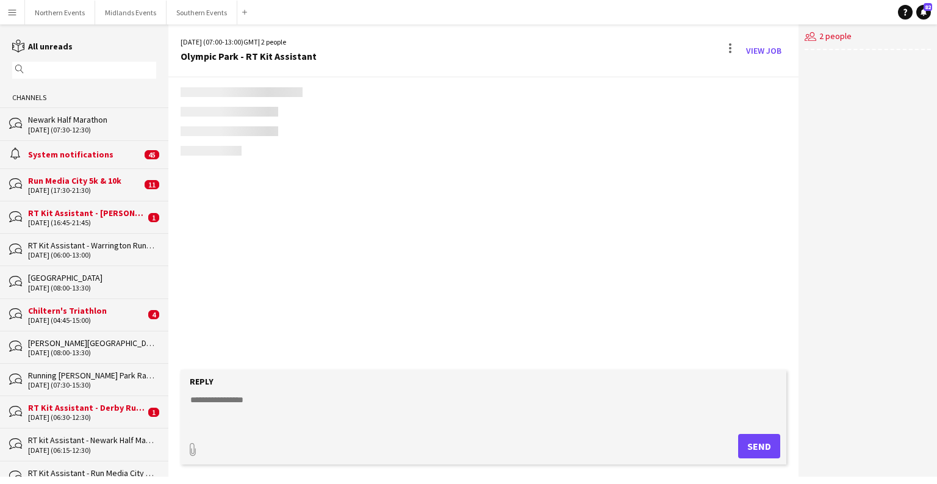
scroll to position [1838, 0]
click at [609, 46] on div at bounding box center [730, 51] width 15 height 20
click app-icon "Delete"
click button "Yes"
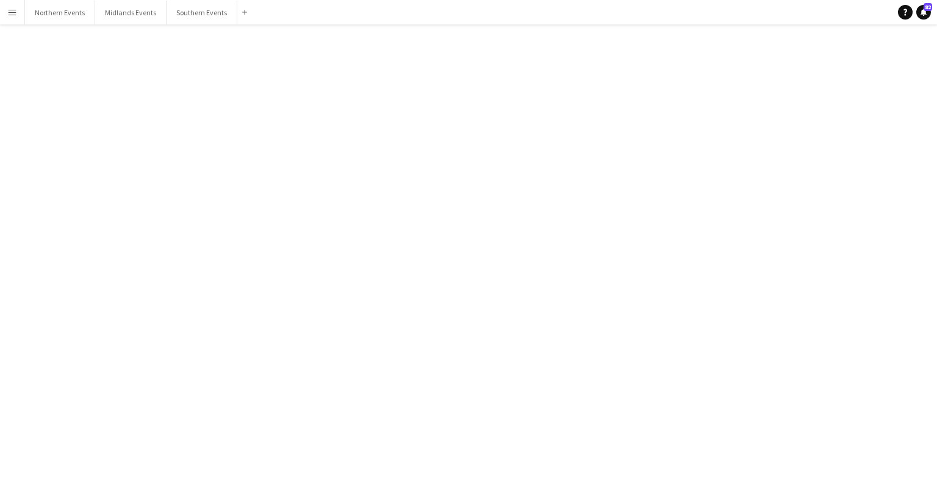
scroll to position [12004, 0]
click div "[PERSON_NAME]"
click div
click div "[DATE] RunThrough Events 23:04 · Seen by 2 people Hi [PERSON_NAME], Please can …"
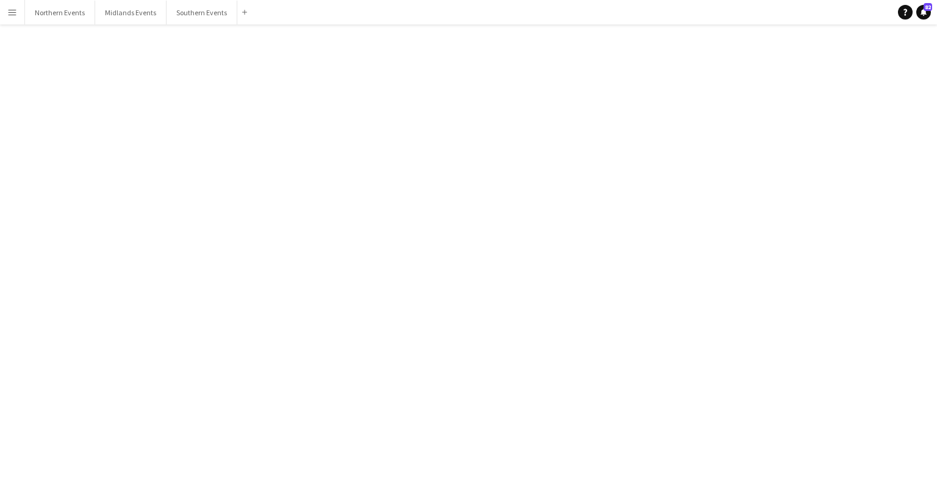
click div
click button "Delete [GEOGRAPHIC_DATA]"
click button "Yes"
click app-channels-list "reading All unreads magnifier Channels bubbles Newark Half Marathon [DATE] (07:…"
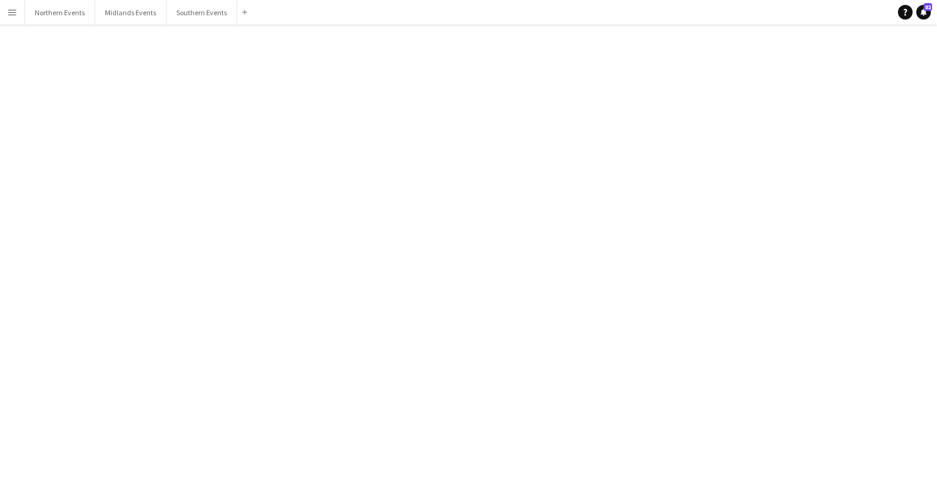
click div "[GEOGRAPHIC_DATA] - RT Kit Assistant"
click div
click div "[DATE] (06:00-13:00) GMT | 3 people [GEOGRAPHIC_DATA] - RT Kit Assistant View J…"
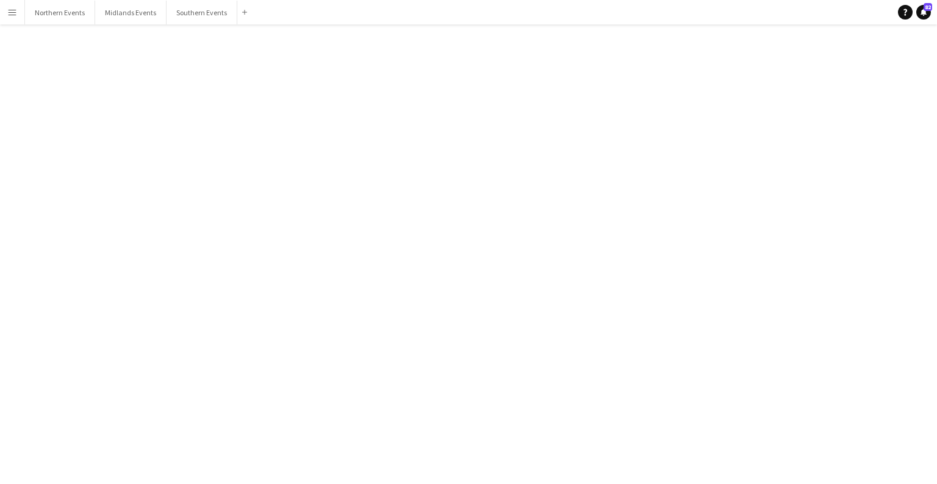
click div
click button "Delete [GEOGRAPHIC_DATA]"
click button "Yes"
click div "North Warehouse Work"
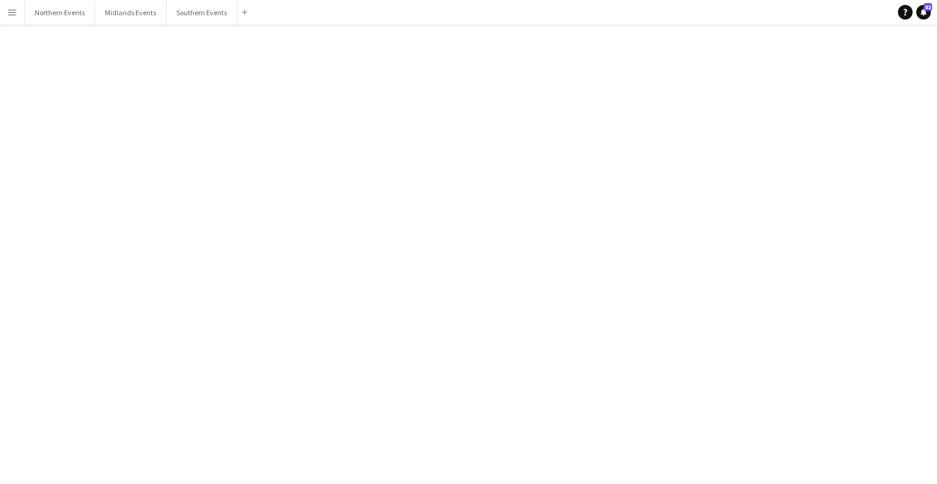
scroll to position [70, 0]
click div
click span "Delete"
click button "Yes"
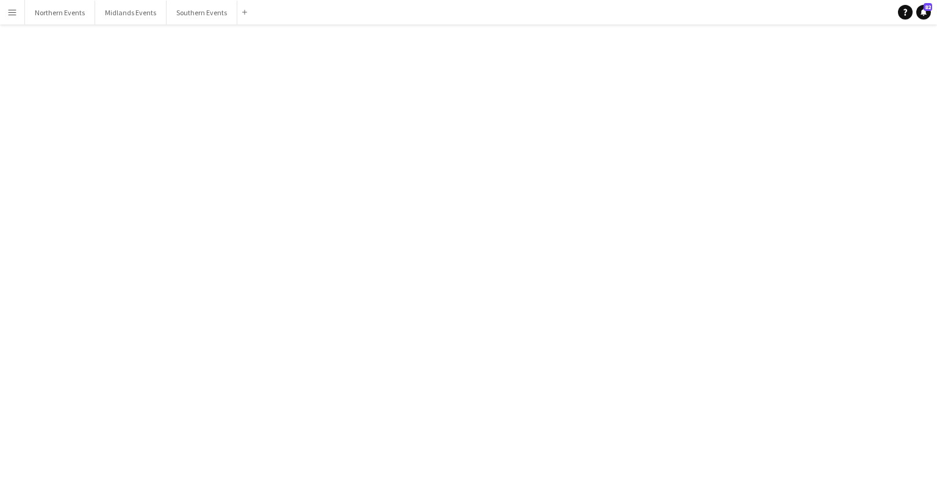
click div "[DATE] (06:00-15:30)"
click div
drag, startPoint x: 732, startPoint y: 48, endPoint x: 760, endPoint y: 79, distance: 41.5
click span "Delete"
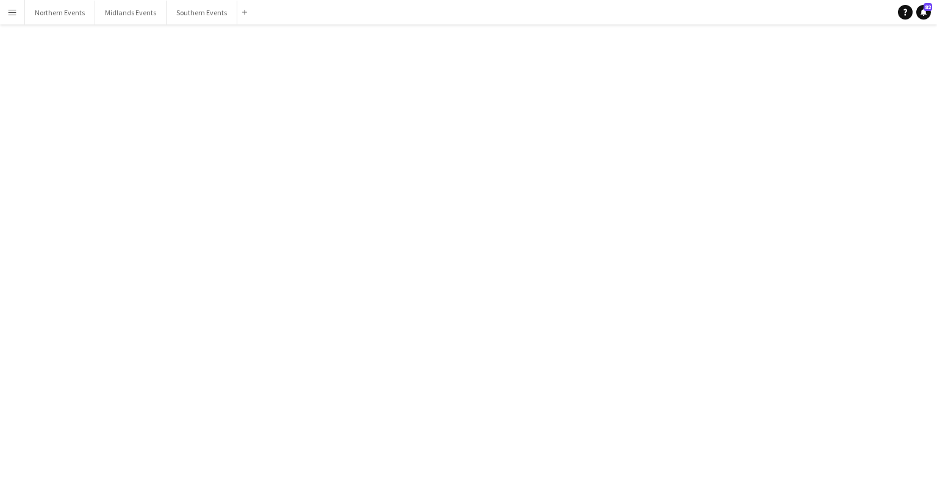
click button "Yes"
click div "Battersea Half Marathon"
click div
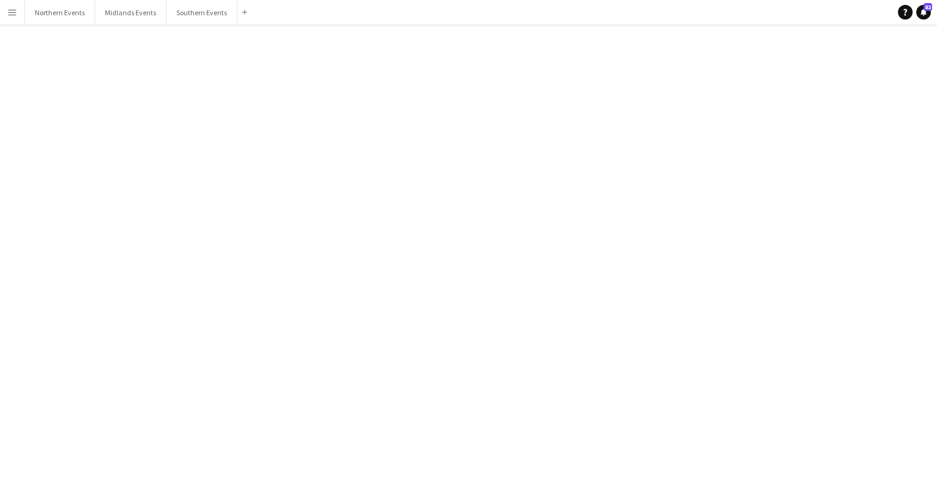
click button "Delete [GEOGRAPHIC_DATA]"
click button "Yes"
click div "Battersea Running Festival Set Up"
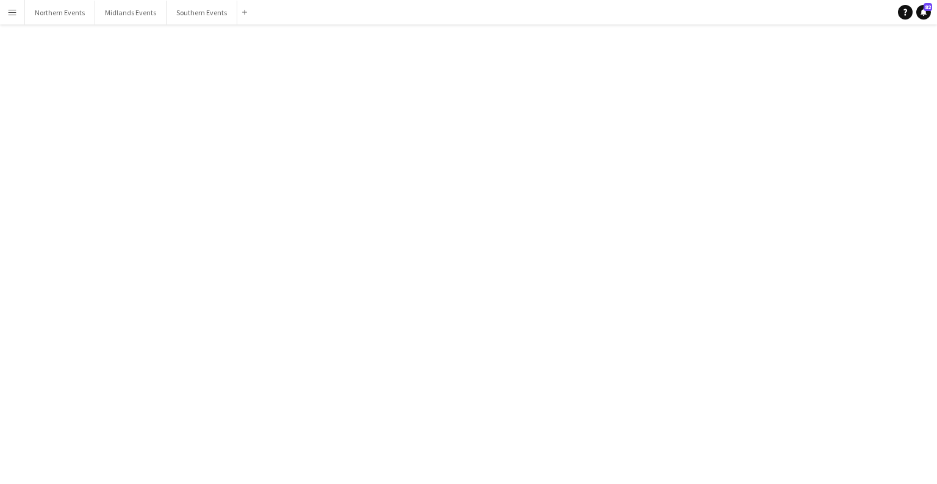
click div
click button "Delete [GEOGRAPHIC_DATA]"
click button "Yes"
click div "Draycote Water - RT Kit Stall Assistant"
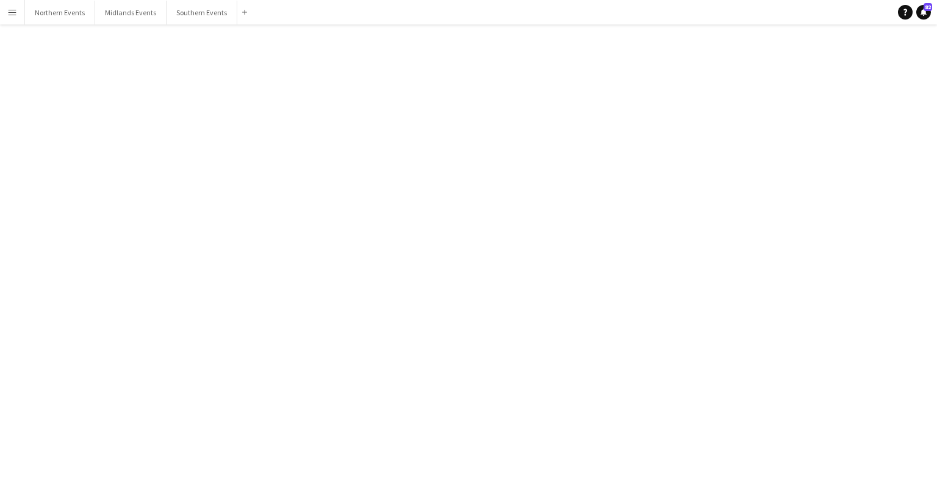
scroll to position [696, 0]
click div
click span "Delete"
click button "Yes"
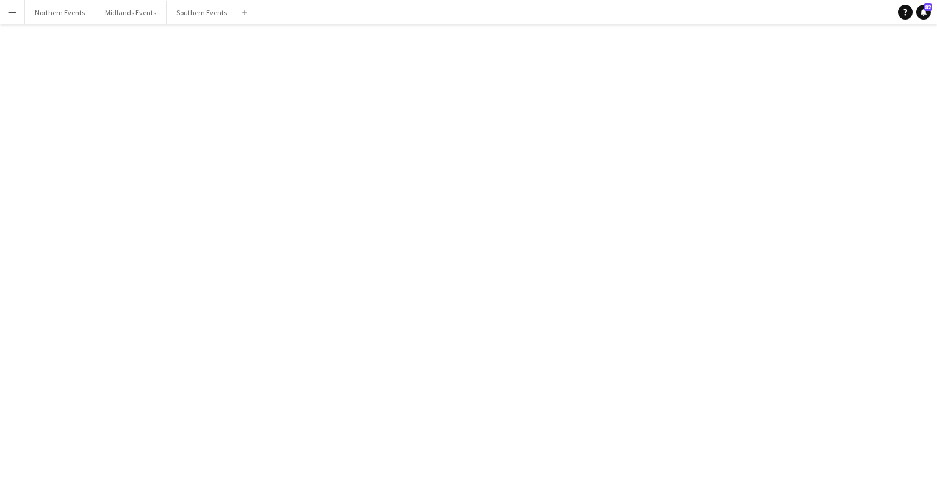
click div "[DATE] (06:00-13:00)"
click div
click app-icon "Delete"
click button "Yes"
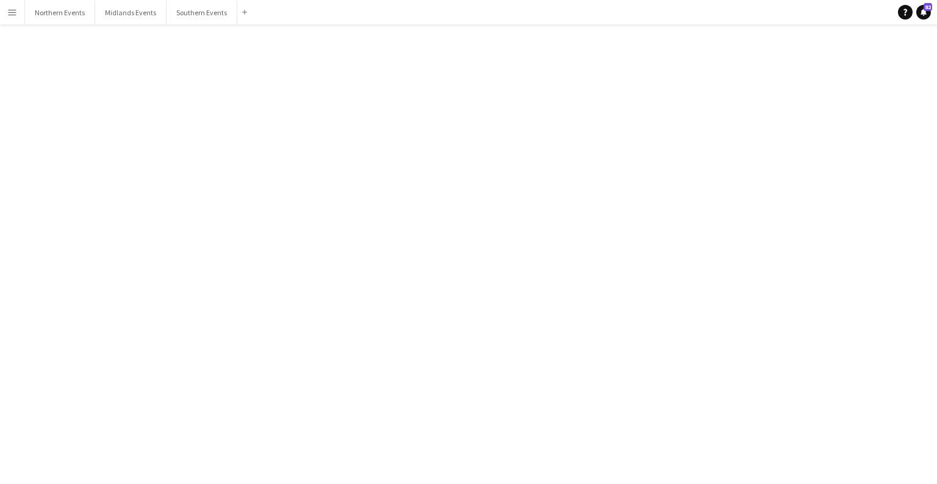
scroll to position [11749, 0]
click div "Palace 10K"
click div
click span "Delete"
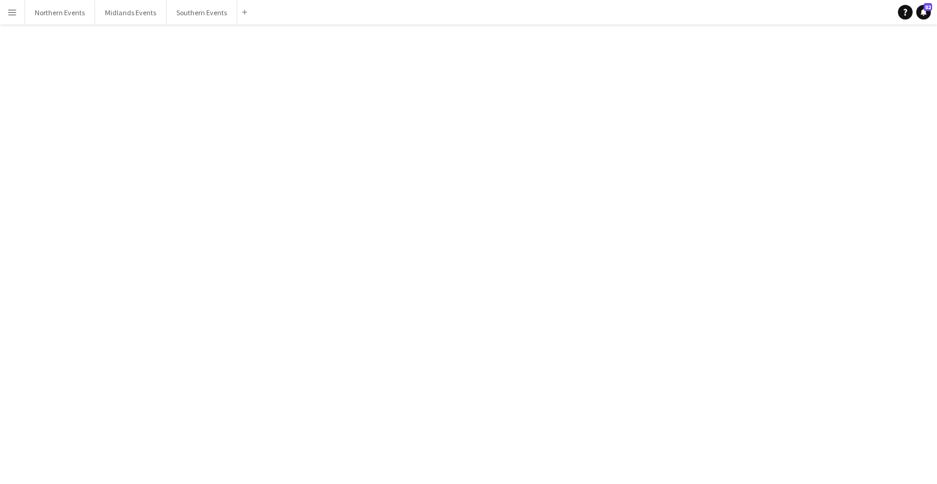
click button "Yes"
click div "bubbles RT Kit Training Day - MCR [DATE] (16:00-20:00)"
click div "View Job"
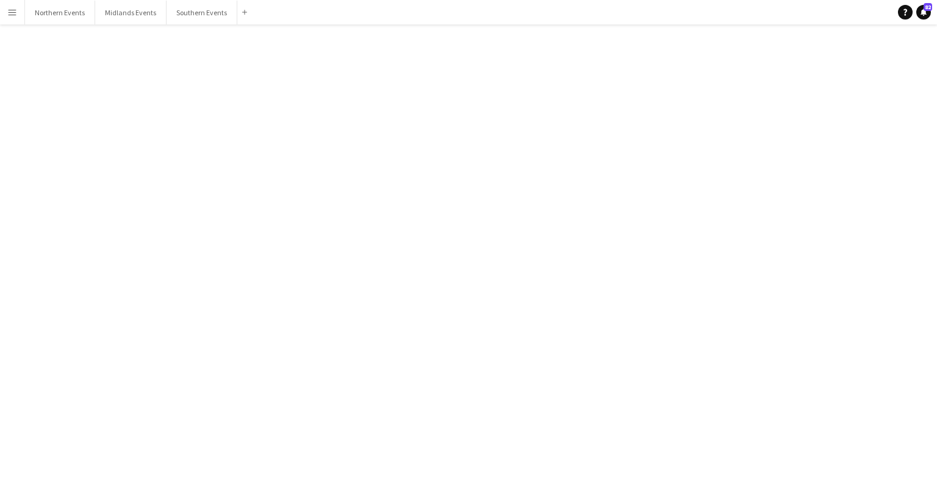
click div
click button "Delete [GEOGRAPHIC_DATA]"
click button "Yes"
click div "[DATE] (07:00-16:00)"
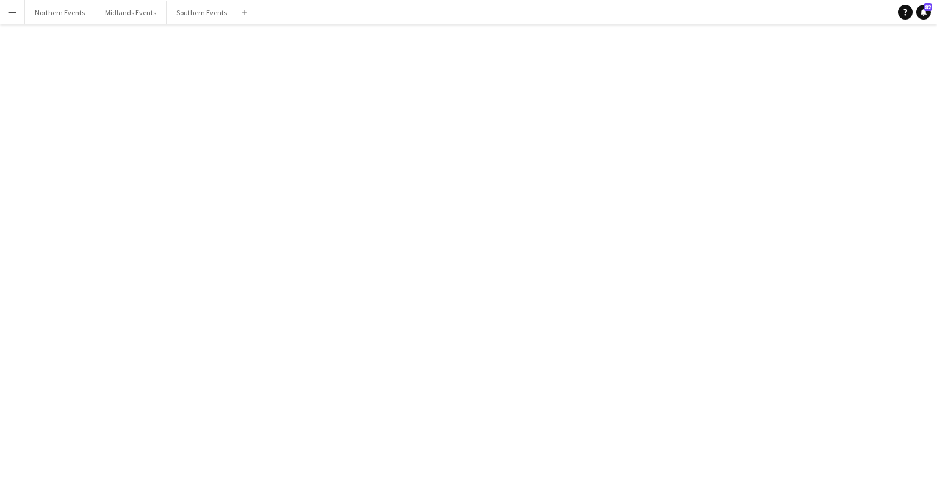
scroll to position [1950, 0]
click div
click app-icon "Delete"
click button "Yes"
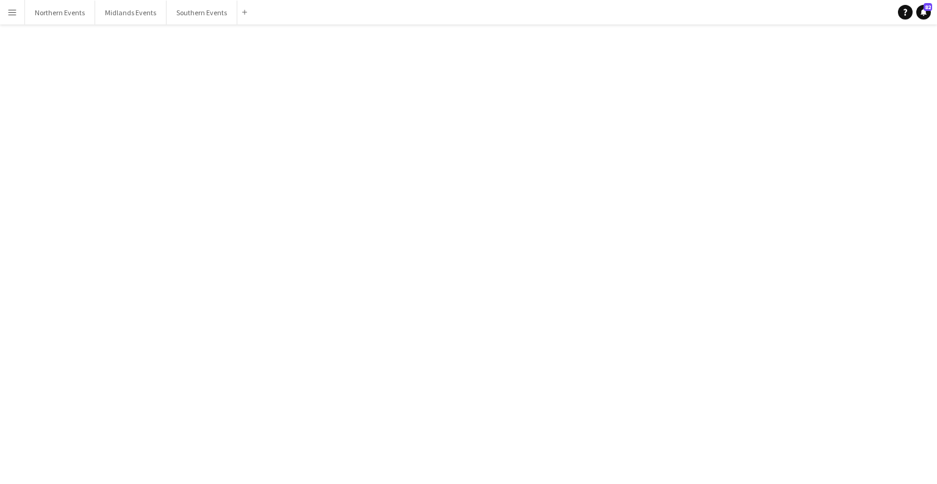
click div "[DATE] (06:00-16:30)"
click div
click button "Delete [GEOGRAPHIC_DATA]"
click button "Yes"
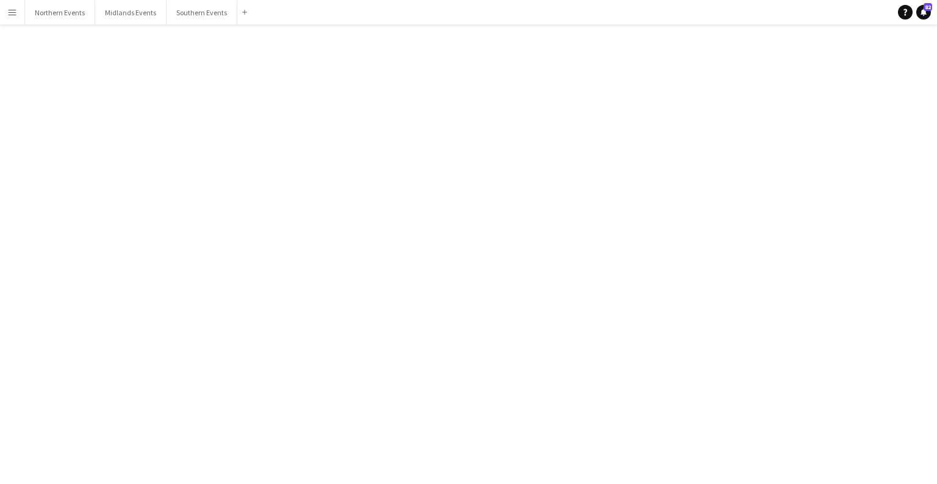
scroll to position [11620, 0]
click div "[DATE] (17:30-21:00)"
click div
click button "Delete [GEOGRAPHIC_DATA]"
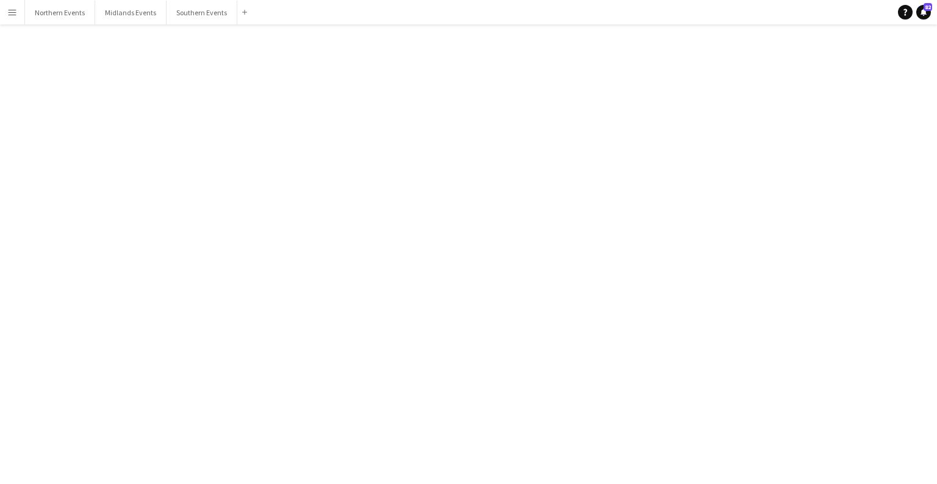
click button "Yes"
click div "[DATE] (07:00-15:00)"
click div
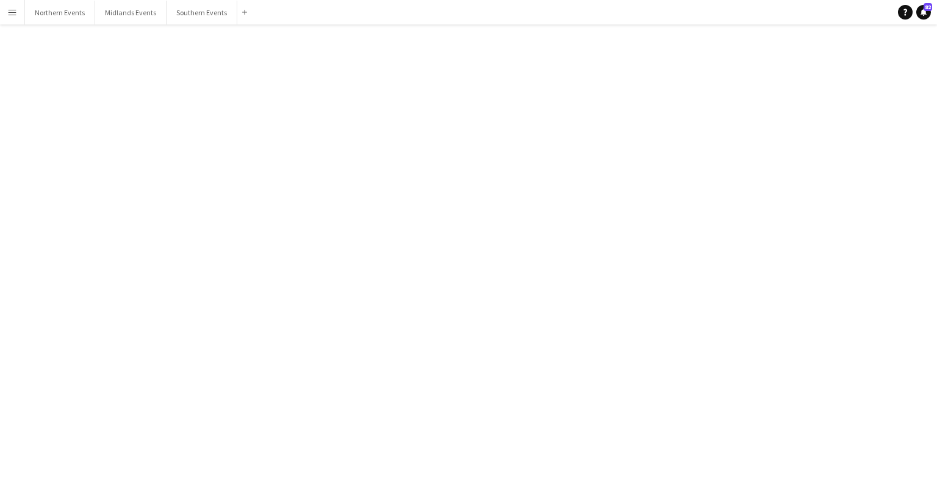
click span "Delete"
click mat-dialog-actions "No Yes"
click button "Yes"
click div "Fulham 10K"
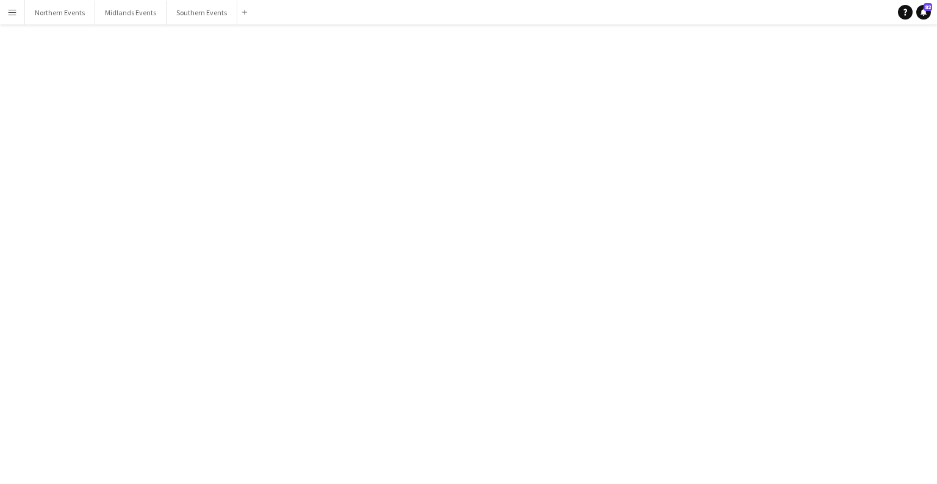
scroll to position [1927, 0]
click div
click app-icon "Delete"
click button "Yes"
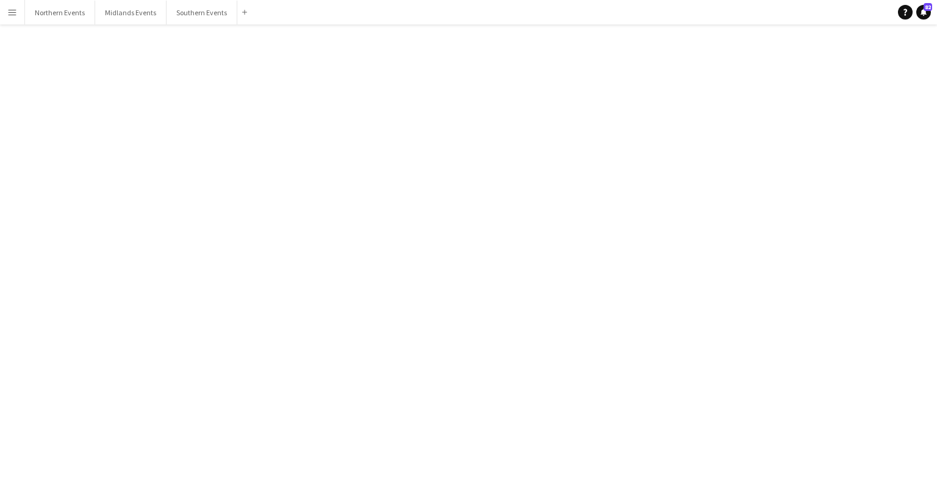
click div "[DATE] (06:00-13:00)"
click div
click button "Delete [GEOGRAPHIC_DATA]"
click button "Yes"
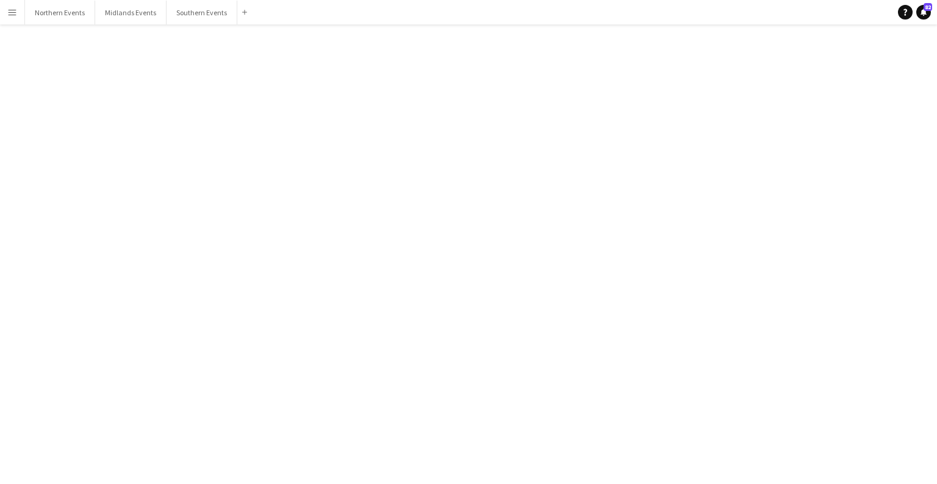
scroll to position [11490, 0]
click div "Goodwood - RT Kit Assistant"
click div
click span "Delete"
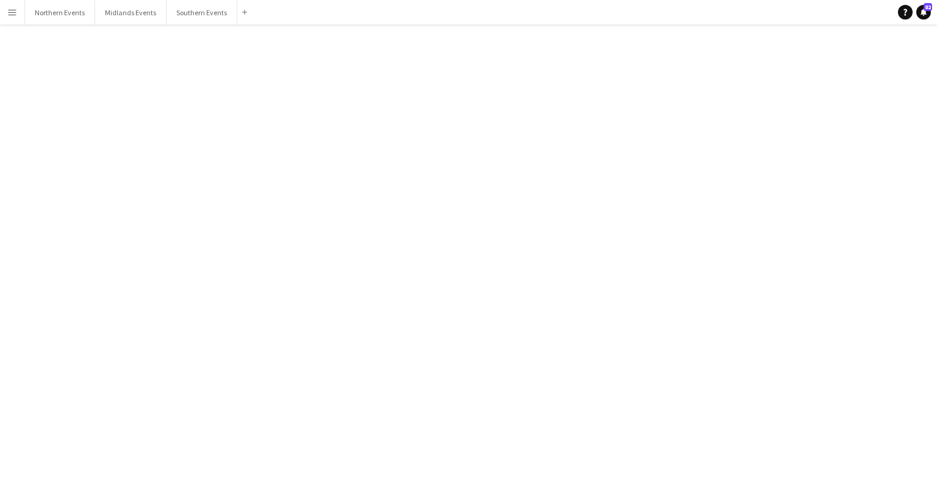
click button "Yes"
click div "[PERSON_NAME] - RT Kit Assistant"
click div
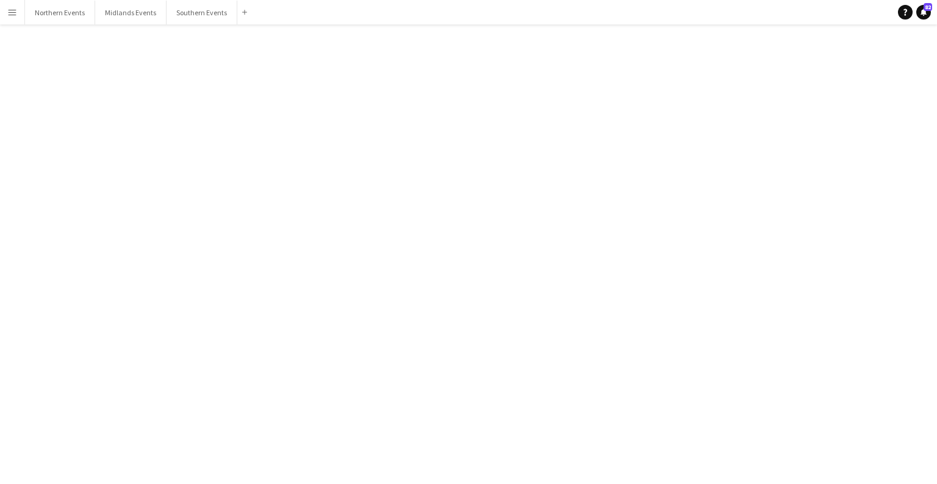
click span "Delete"
click button "Yes"
click div "[DATE] (07:00-13:30)"
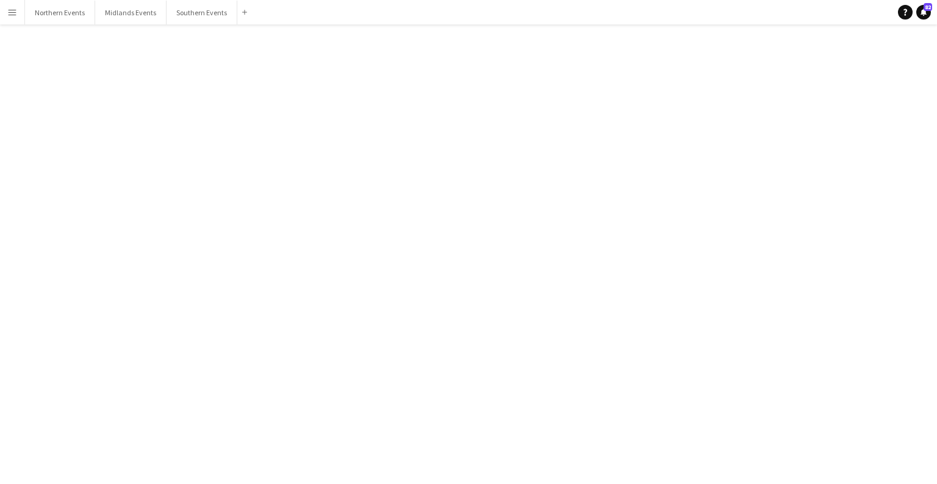
click div
click button "Delete [GEOGRAPHIC_DATA]"
click button "Yes"
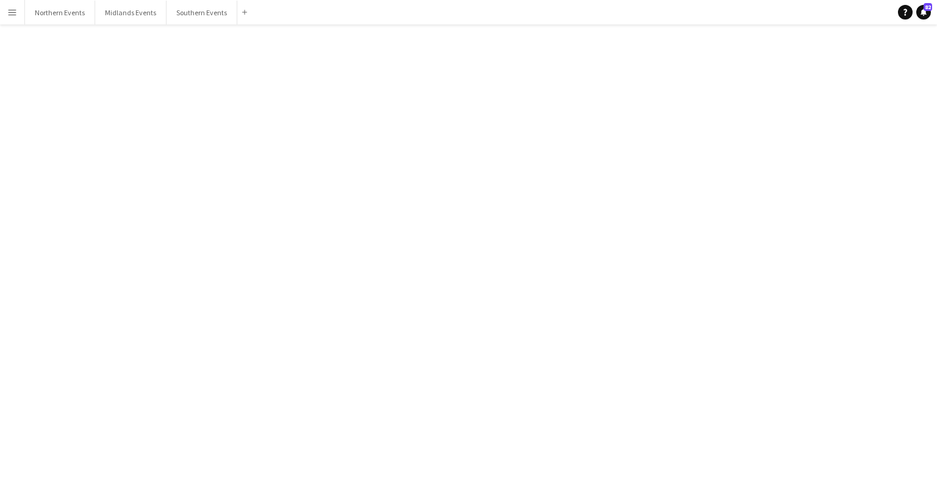
click div "[DATE] (13:00-17:00)"
click div
click app-icon "Delete"
click button "Yes"
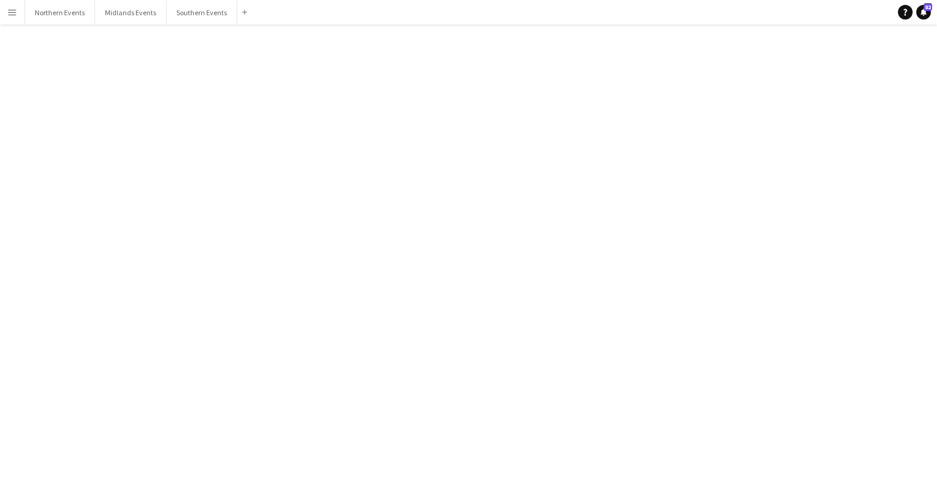
scroll to position [11361, 0]
click div "Battersea Park 5k & 10k"
click div
click app-icon "Delete"
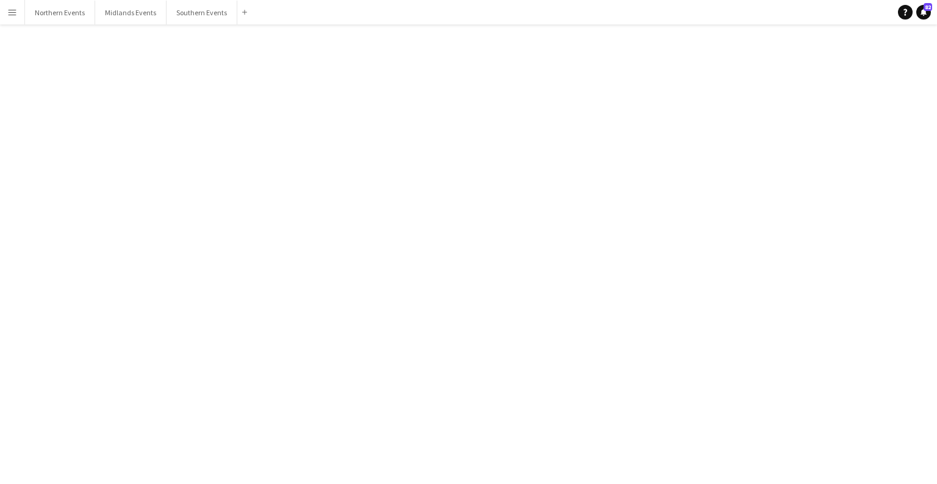
click button "Yes"
click div "Regents 5k 10k"
click div
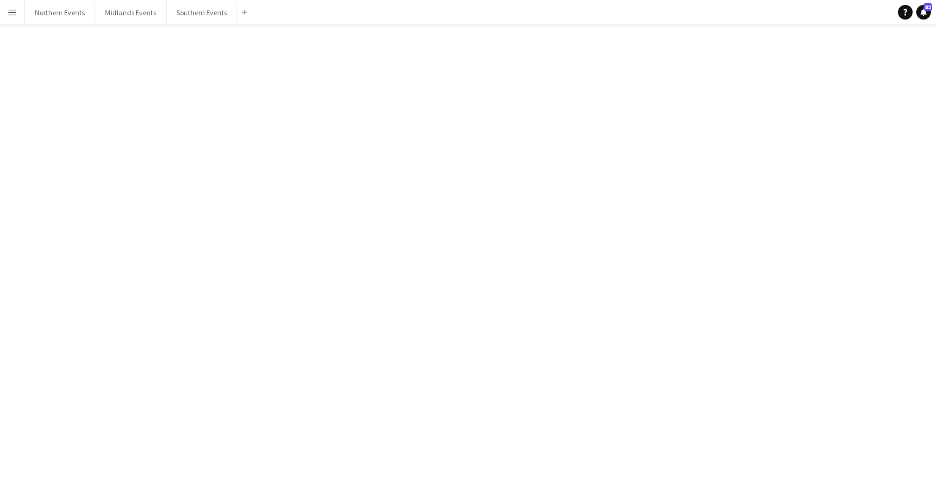
click button "Delete [GEOGRAPHIC_DATA]"
click button "Yes"
click div "[DATE] (09:00-12:00)"
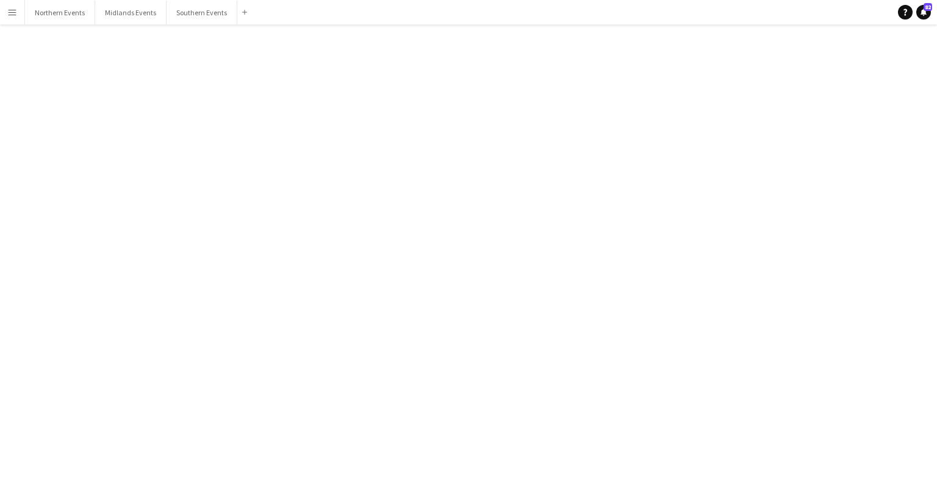
click div
click button "Delete [GEOGRAPHIC_DATA]"
click button "Yes"
click div "Carsington - RT Kit Stall Assistant"
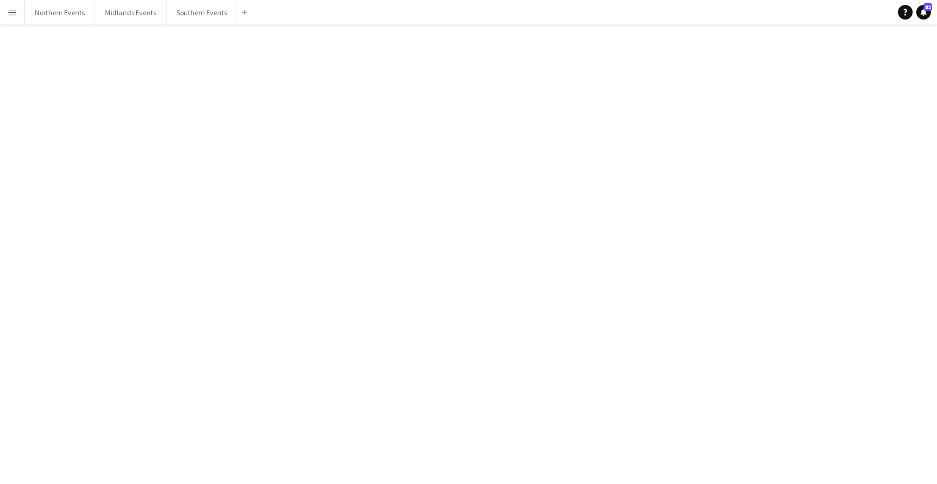
scroll to position [1862, 0]
click div
click span "Delete [GEOGRAPHIC_DATA]"
click button "Yes"
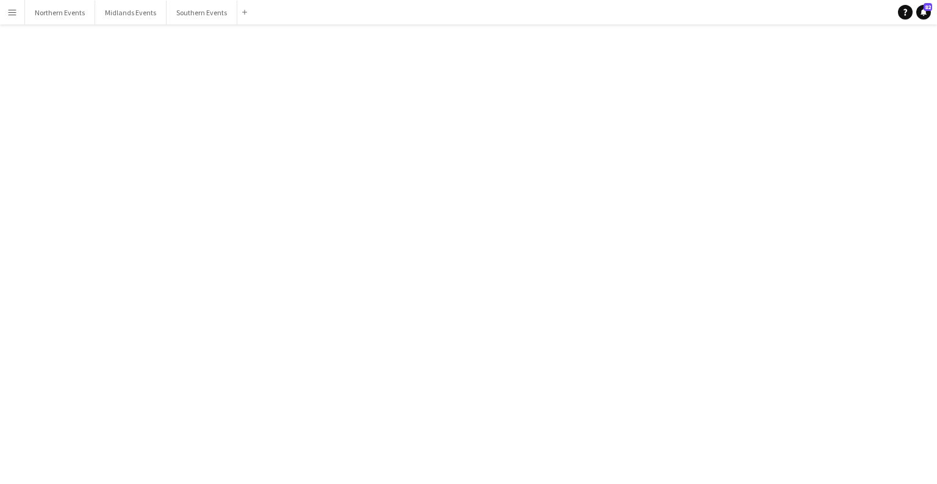
click div "[DATE] (17:30-21:00)"
click div
click button "Delete [GEOGRAPHIC_DATA]"
click button "Yes"
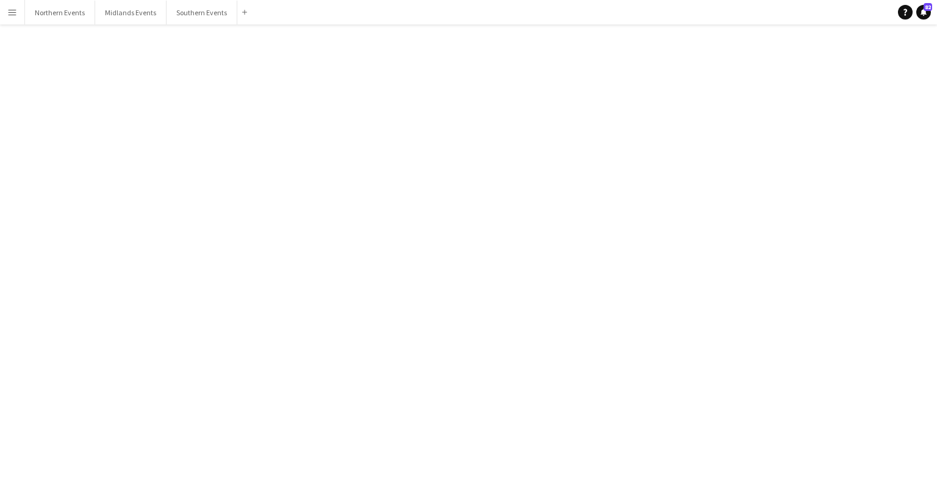
scroll to position [11199, 0]
click div "[DATE] (11:00-18:00)"
click div
click button "Delete [GEOGRAPHIC_DATA]"
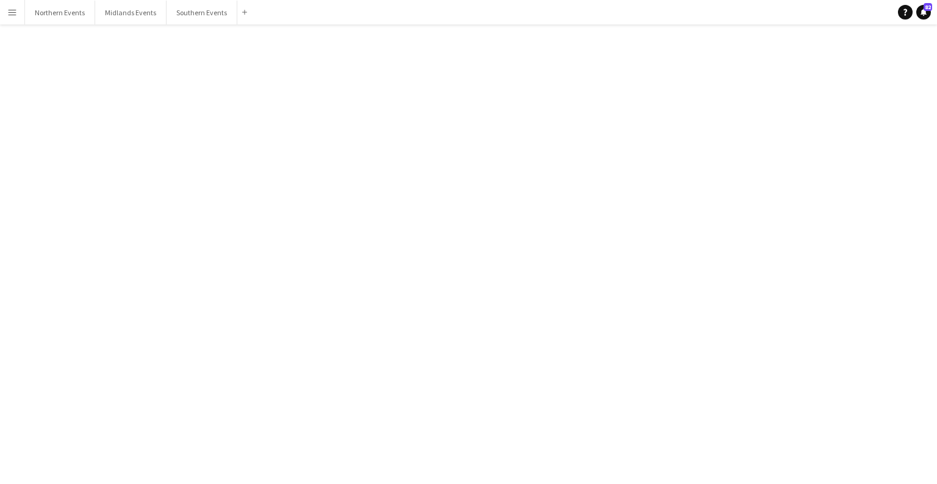
click button "Yes"
click div "Set up [GEOGRAPHIC_DATA] 10"
click div
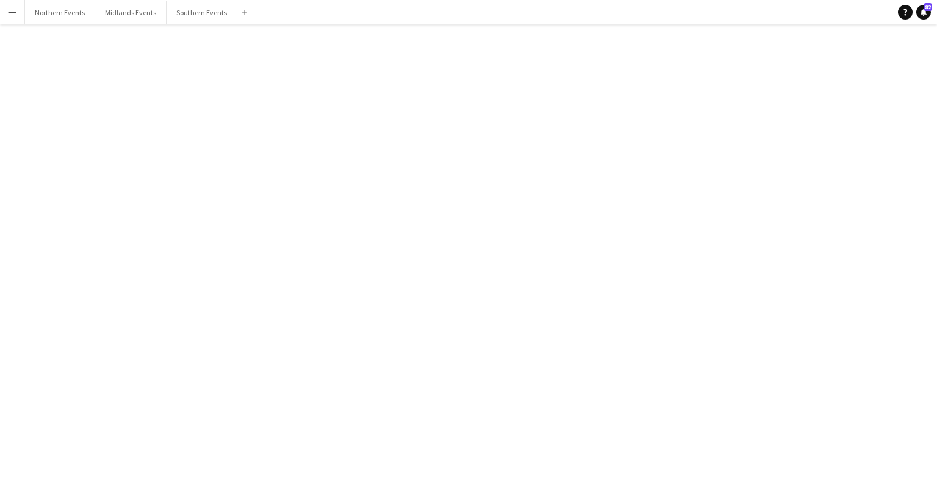
click span "Delete"
click button "Yes"
click div "[PERSON_NAME] - RT Kit Assistant"
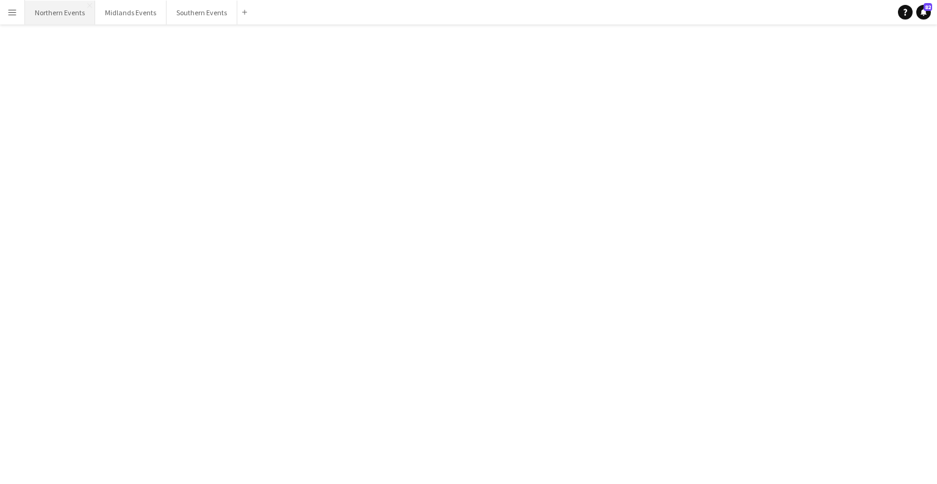
click div
click span "Delete"
click button "Yes"
drag, startPoint x: 168, startPoint y: 37, endPoint x: 156, endPoint y: 220, distance: 183.5
click div "reading All unreads magnifier Channels bubbles Newark Half Marathon [DATE] (07:…"
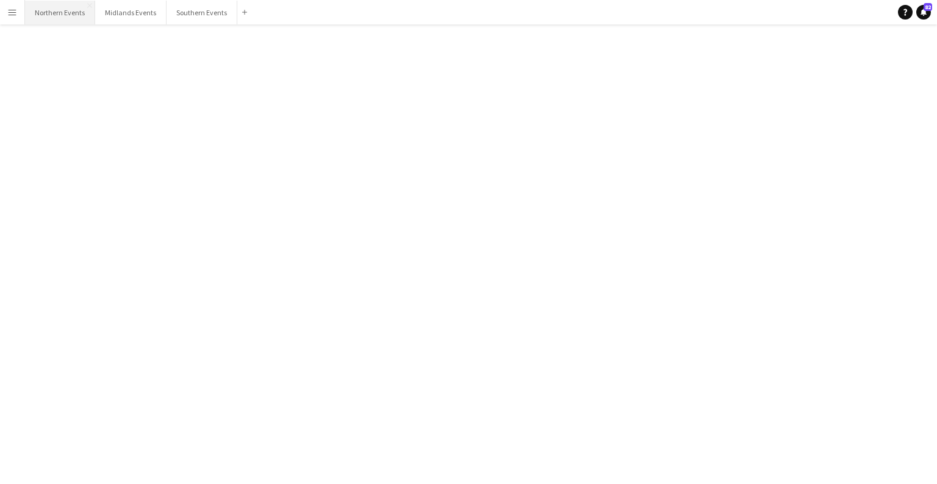
click div "Select a channel on the left."
click div "bubbles [GEOGRAPHIC_DATA] TEN [DATE] (07:00-12:00)"
click div
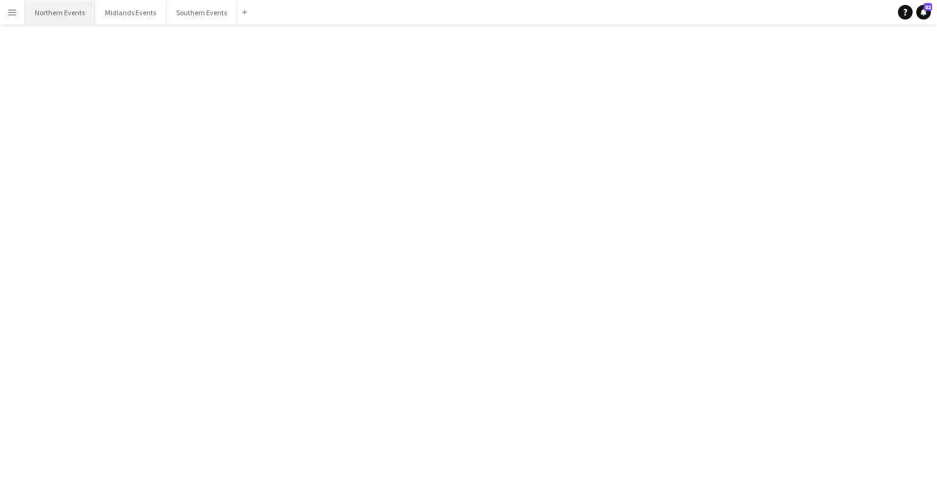
click span "Delete"
click button "Yes"
click div "Aintree - RT Kit Assistant"
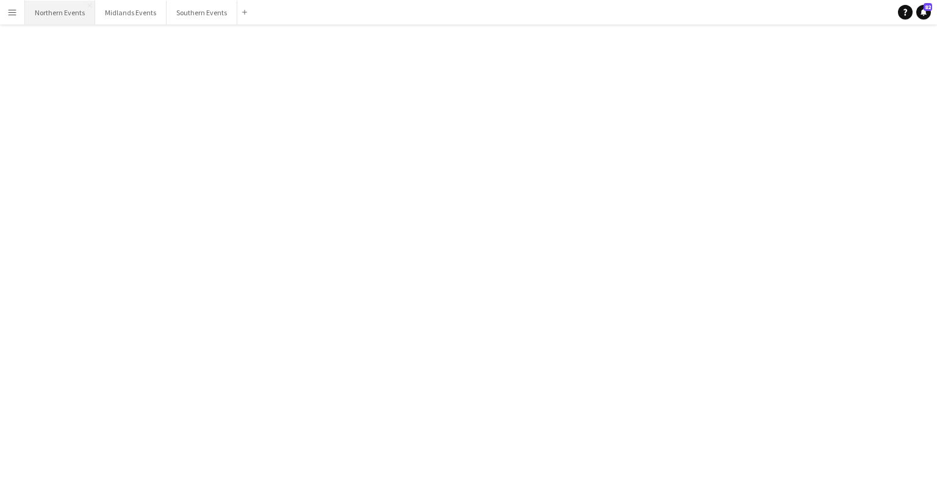
click div
click button "Delete [GEOGRAPHIC_DATA]"
click button "Yes"
click div "London Ten - RT Kit Assistant"
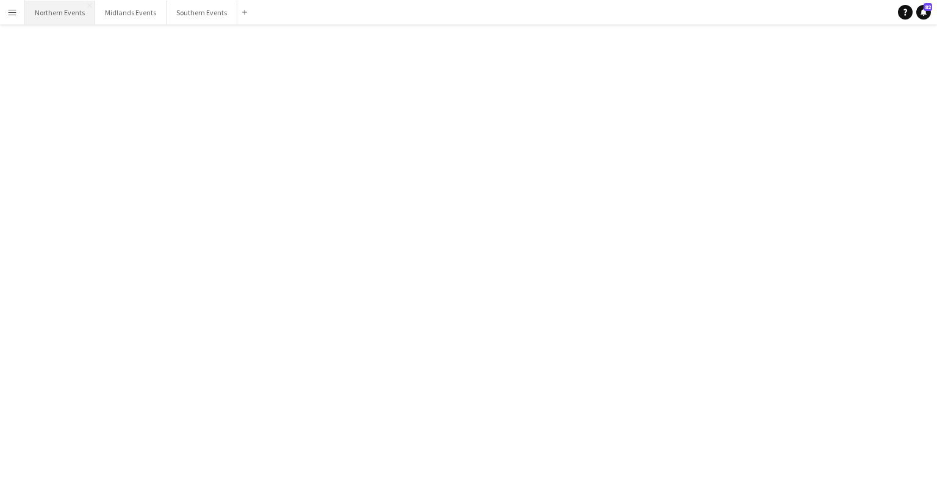
scroll to position [1692, 0]
click div
click app-icon "Delete"
click button "Yes"
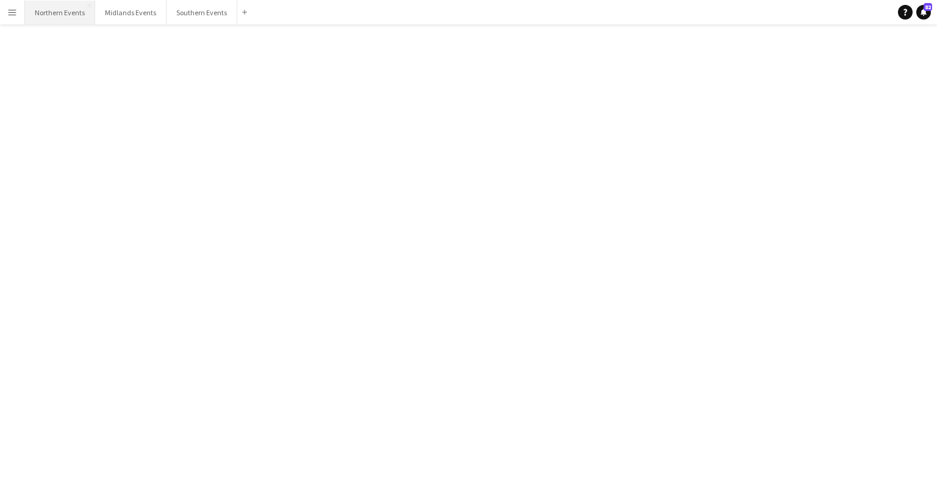
click div "Velo Park - RT Kit Assistant"
click div
click button "Delete [GEOGRAPHIC_DATA]"
click button "Yes"
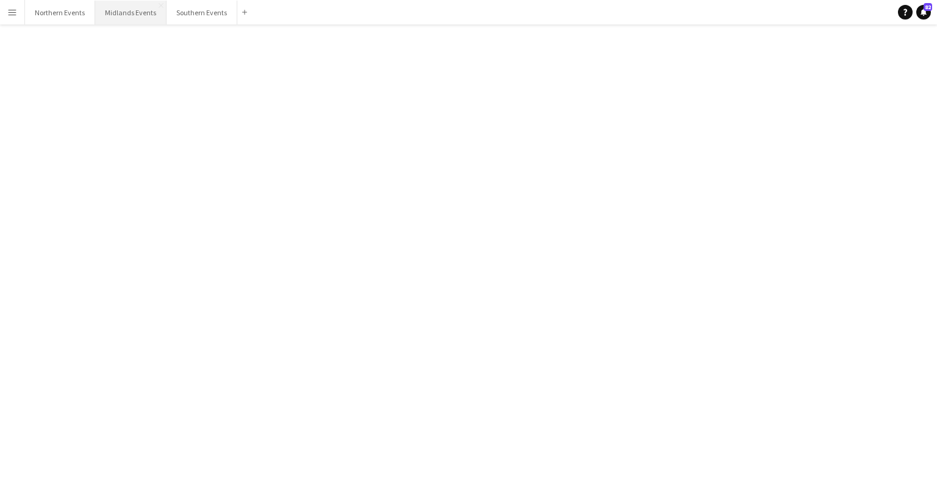
scroll to position [10973, 0]
click div "[GEOGRAPHIC_DATA] CTM"
click div
click button "Delete [GEOGRAPHIC_DATA]"
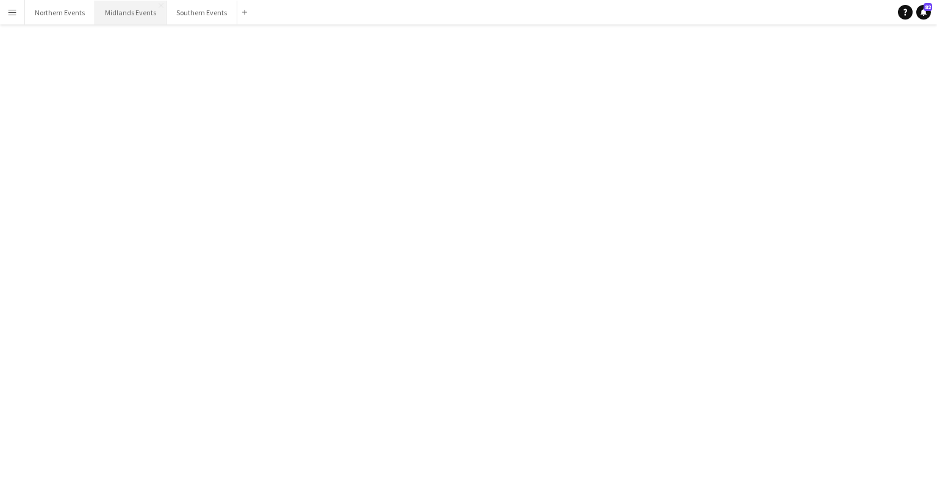
click button "Yes"
click div "Gracefield [PERSON_NAME]"
click div
drag, startPoint x: 769, startPoint y: 70, endPoint x: 782, endPoint y: 67, distance: 13.0
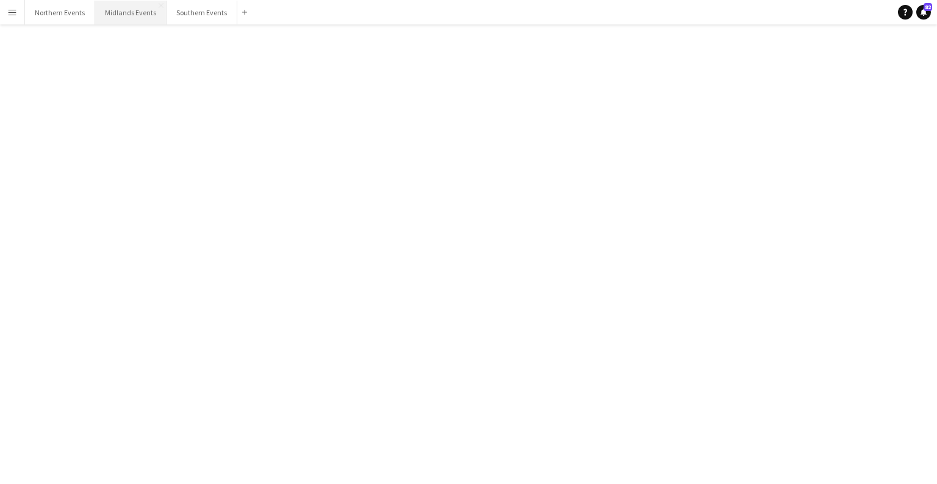
click div
click div "[DATE] RunThrough Events 04:33 · Seen by 2 people Hey [PERSON_NAME], Just a qui…"
click div
click span "Delete"
click button "Yes"
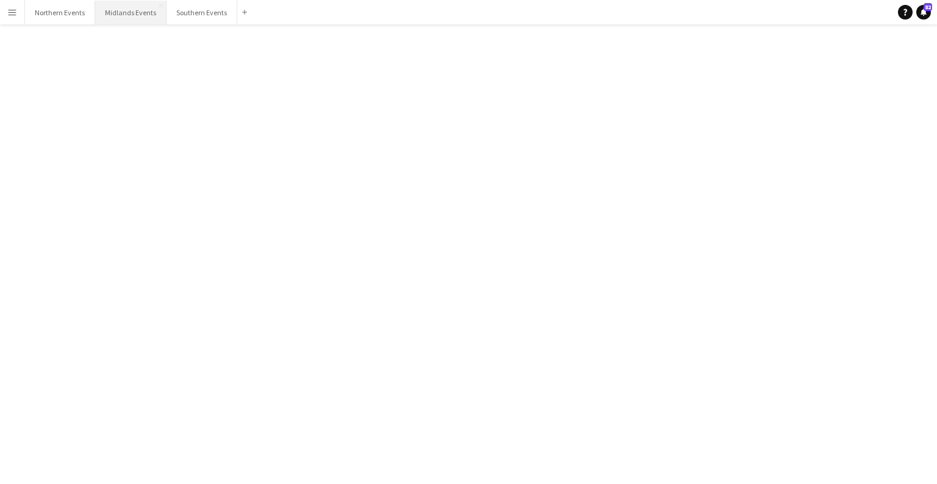
scroll to position [10912, 0]
click div "[DATE] (06:00-13:00)"
click div
click app-icon "Delete"
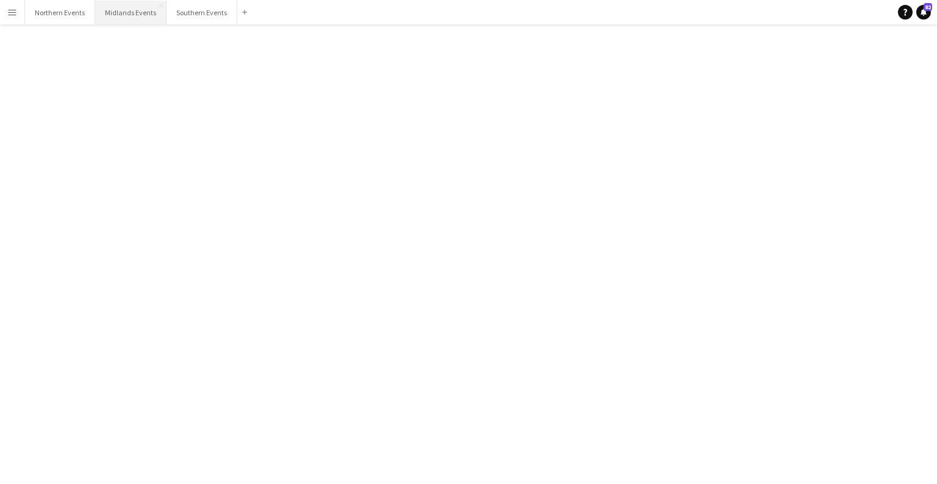
click button "Yes"
click div "[DATE] (06:30-12:30)"
click div
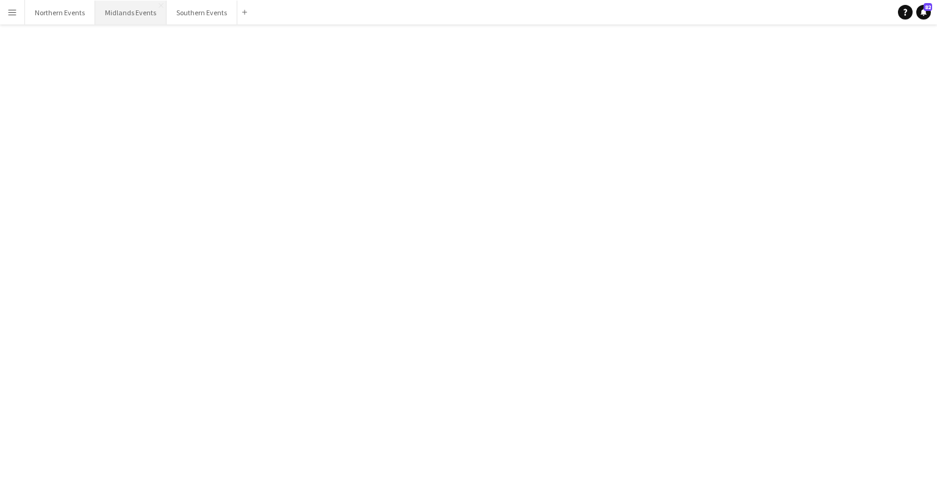
click span "Delete"
click mat-dialog-actions "No Yes"
click button "Yes"
click div "[PERSON_NAME][GEOGRAPHIC_DATA] 1M, 5k, 10k 10M, HM and Junior"
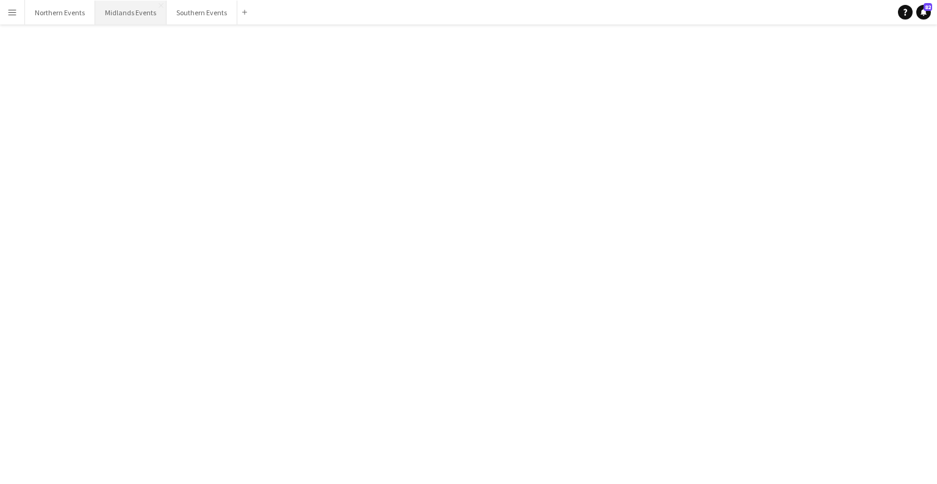
scroll to position [3354, 0]
click div
click button "Delete [GEOGRAPHIC_DATA]"
click button "Yes"
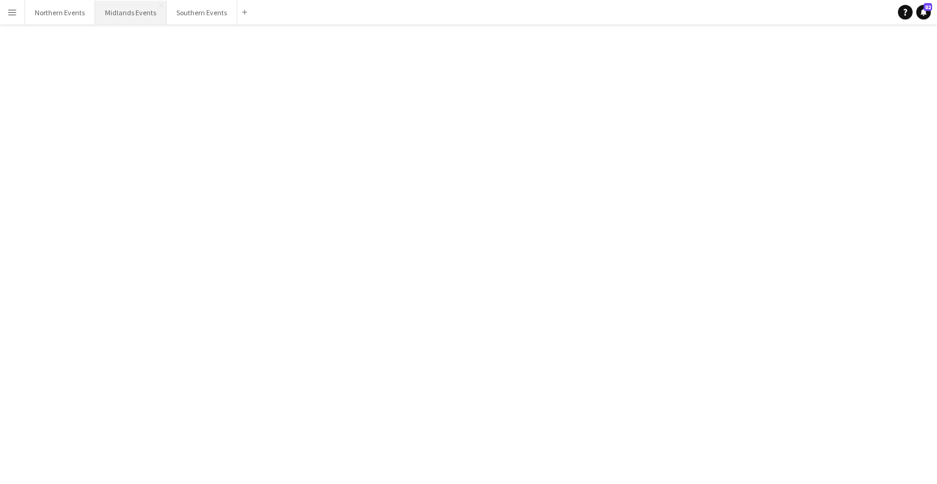
click div "[DATE] (07:30-13:00)"
click div "[DATE] (07:30-13:00) GMT | 31 people Wimbledon 5k & 10k View Job"
click div
click span "Delete"
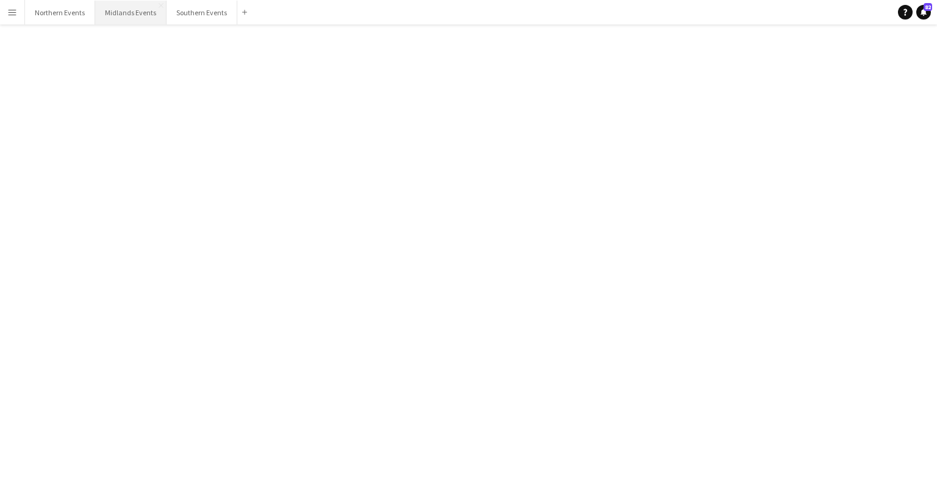
click button "Yes"
click div "Fulham 10k - RT Kit Assistant"
click div
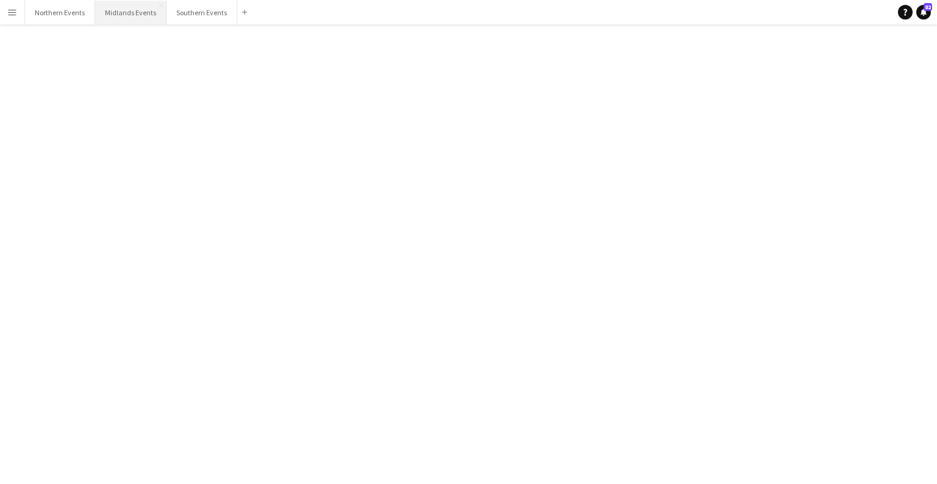
click button "Delete [GEOGRAPHIC_DATA]"
click button "Yes"
click div "bubbles Race Pack Collections [GEOGRAPHIC_DATA] 10 [DATE] (12:00-18:00)"
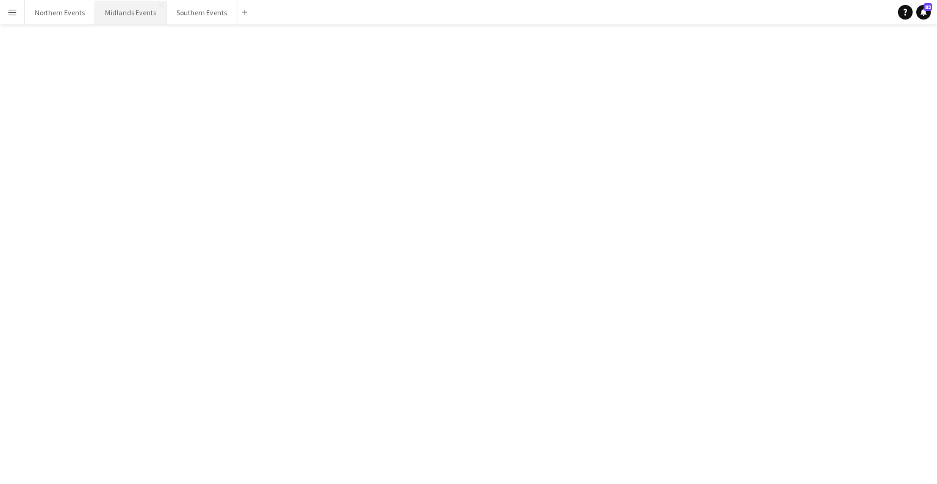
click div
click span "Delete"
click button "Yes"
click div "[PERSON_NAME]"
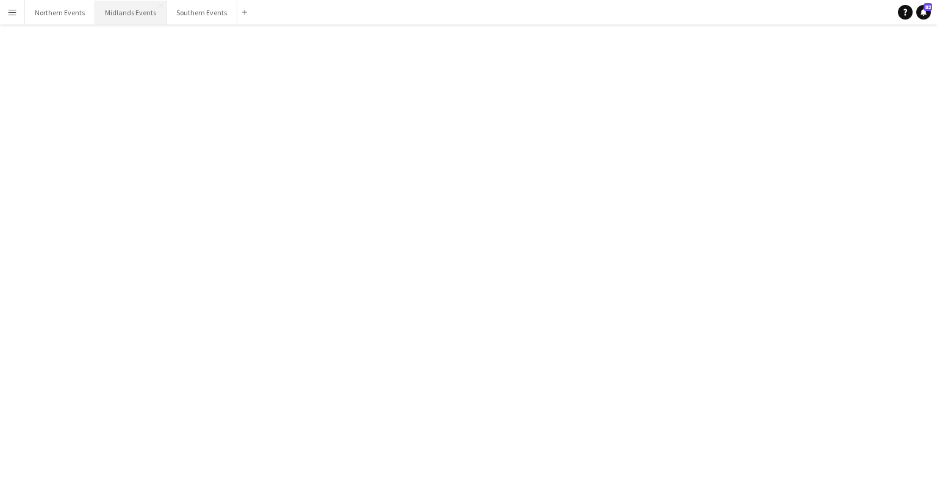
scroll to position [3590, 0]
